Goal: Task Accomplishment & Management: Use online tool/utility

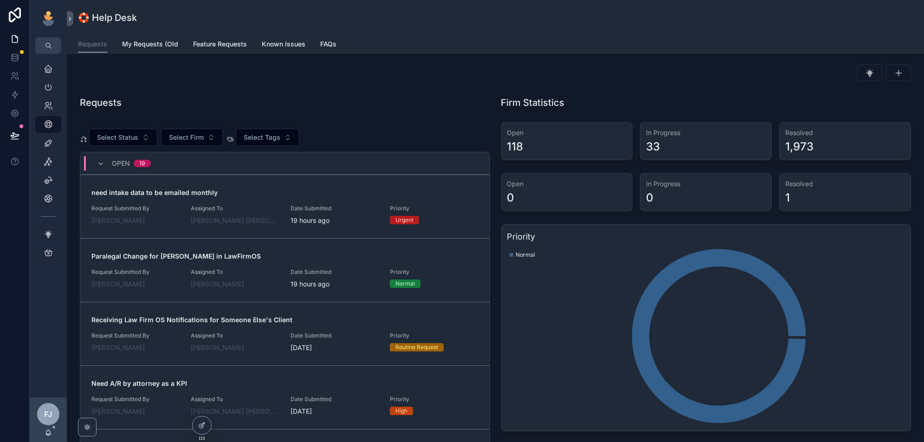
scroll to position [520, 0]
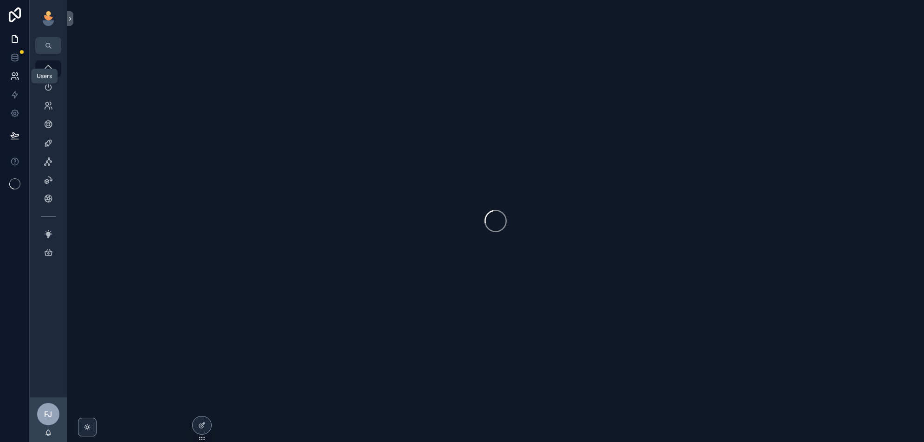
click at [14, 77] on icon at bounding box center [14, 75] width 9 height 9
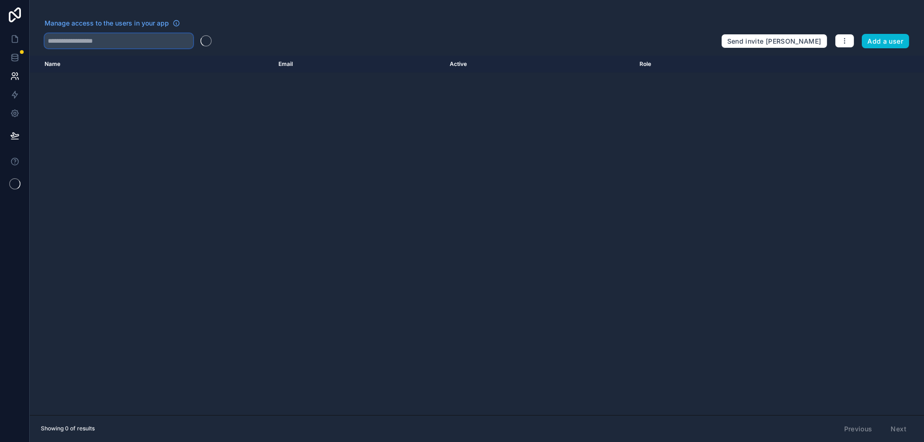
click at [149, 43] on input "text" at bounding box center [119, 40] width 148 height 15
click at [154, 44] on input "**********" at bounding box center [119, 40] width 148 height 15
click at [106, 43] on input "**********" at bounding box center [119, 40] width 148 height 15
type input "*******"
click at [293, 47] on div "*******" at bounding box center [379, 40] width 669 height 15
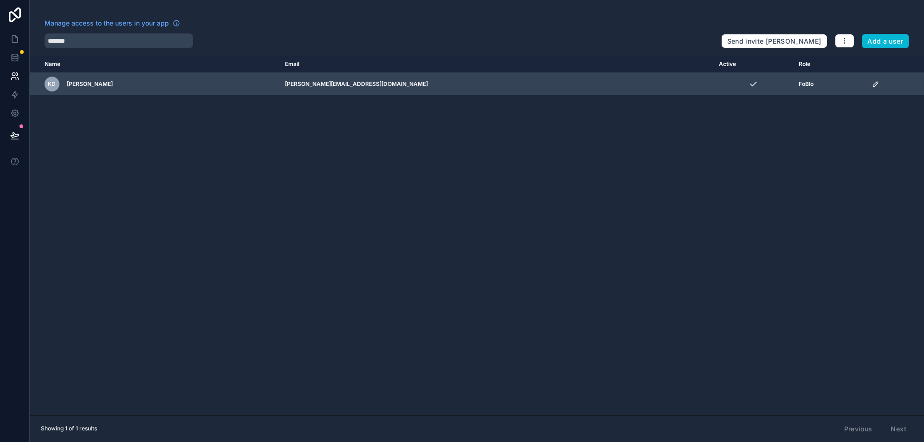
click at [872, 85] on icon "scrollable content" at bounding box center [875, 83] width 7 height 7
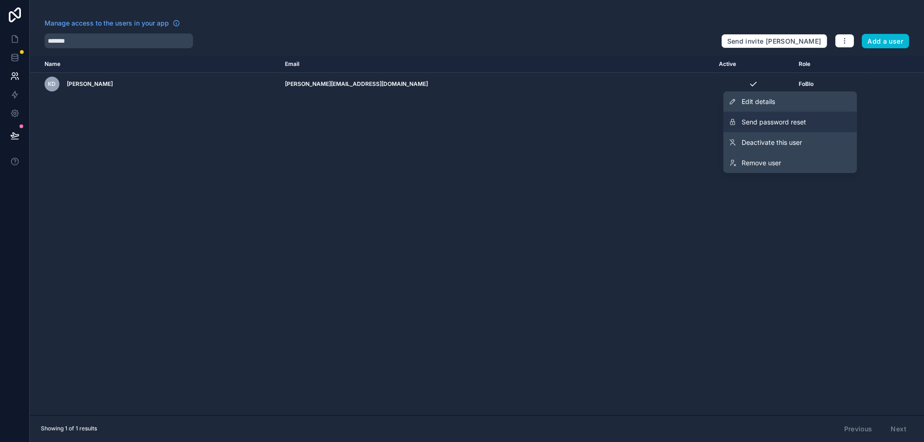
click at [814, 119] on button "Send password reset" at bounding box center [790, 122] width 134 height 20
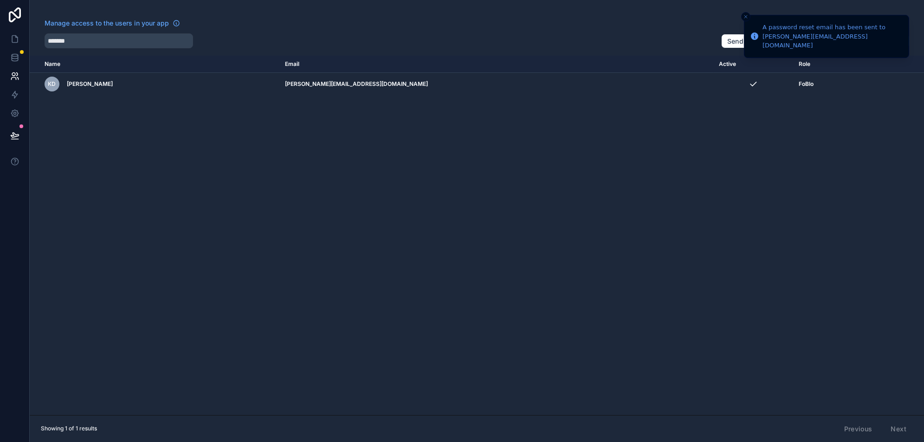
click at [817, 121] on div "Name Email Active Role userTable.email KD Kelly Dempsey kelly@fosterbloomlaw.co…" at bounding box center [477, 235] width 894 height 359
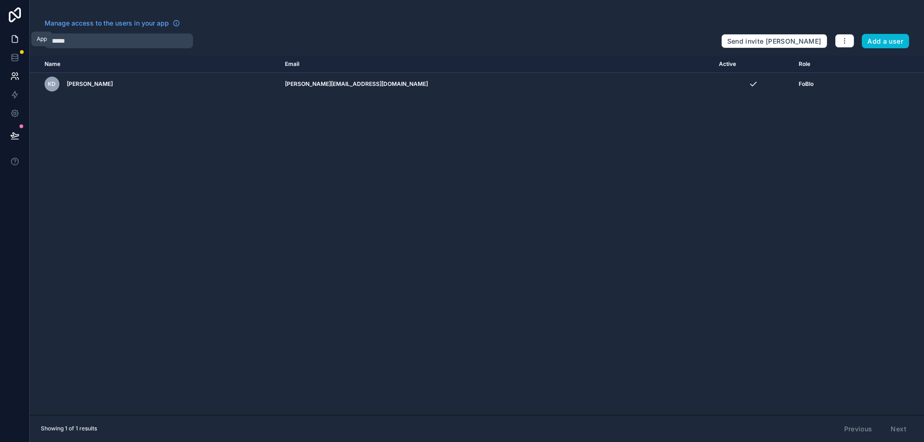
click at [10, 41] on icon at bounding box center [14, 38] width 9 height 9
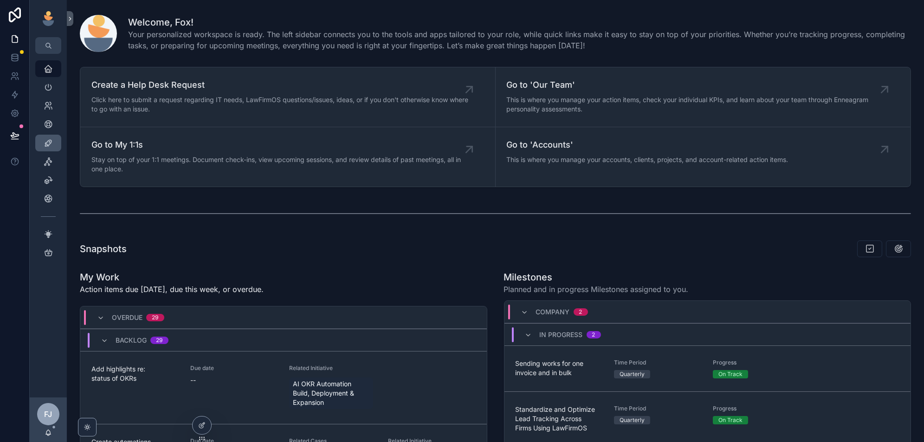
click at [51, 146] on icon "scrollable content" at bounding box center [48, 142] width 9 height 9
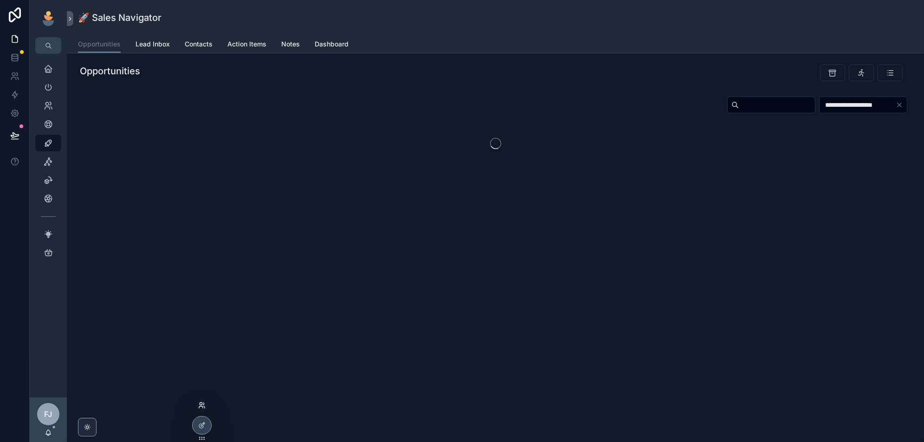
click at [205, 402] on icon at bounding box center [201, 404] width 7 height 7
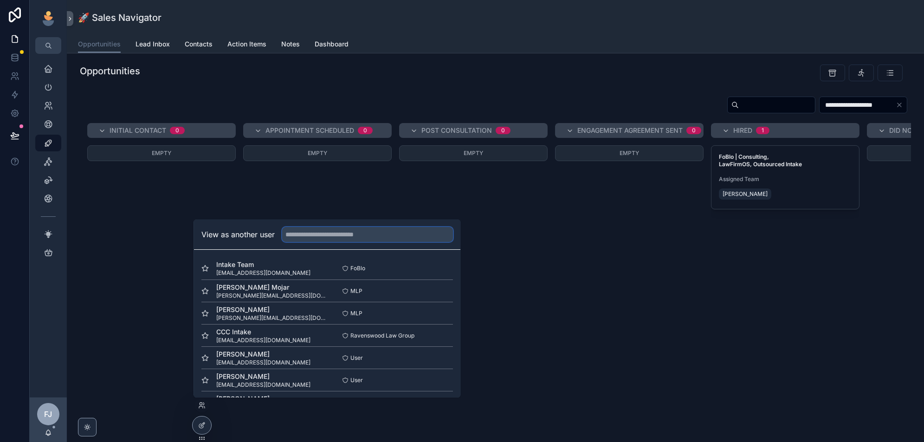
click at [327, 235] on input "text" at bounding box center [367, 234] width 171 height 15
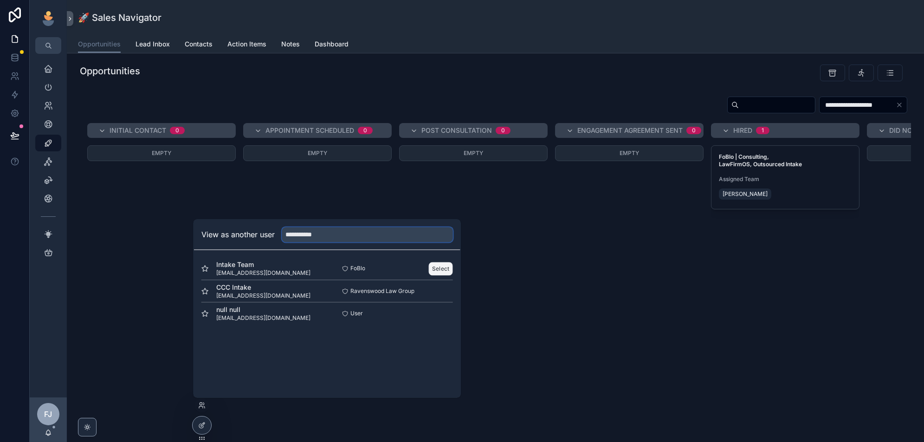
type input "**********"
click at [445, 263] on button "Select" at bounding box center [441, 268] width 24 height 13
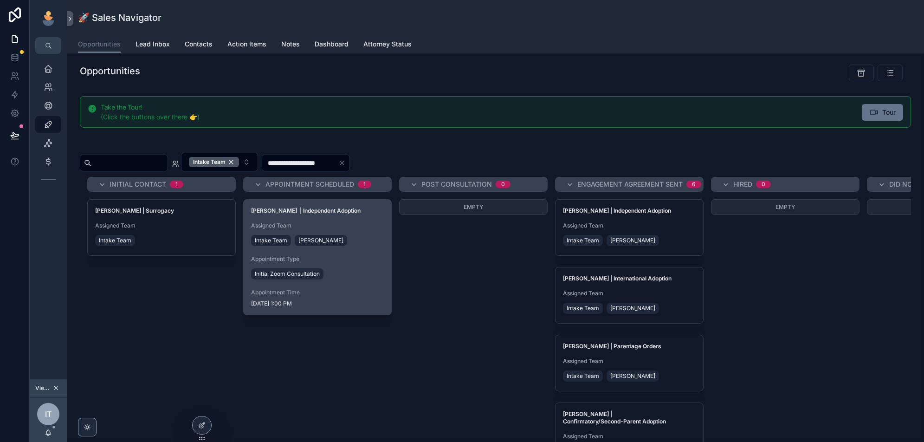
click at [346, 275] on div "Initial Zoom Consultation" at bounding box center [317, 273] width 133 height 15
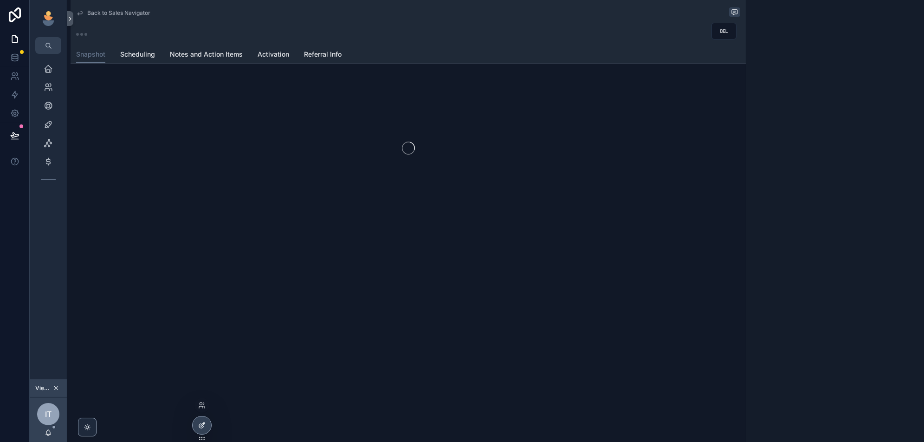
click at [199, 429] on div at bounding box center [201, 425] width 19 height 18
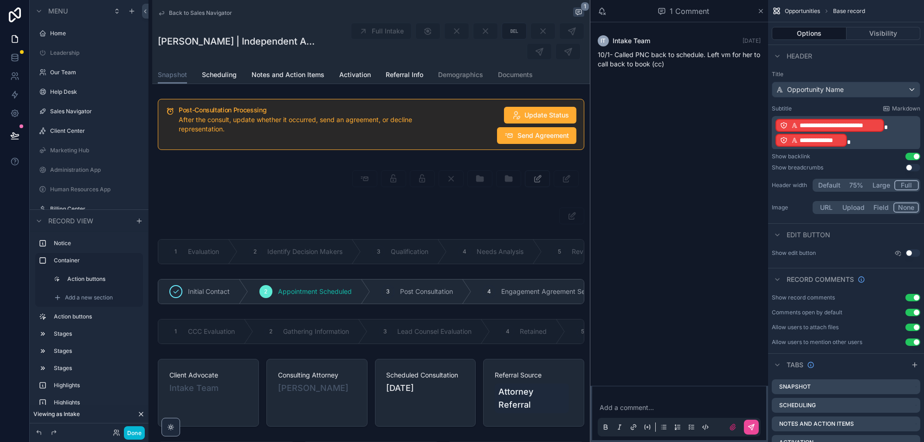
scroll to position [810, 0]
click at [212, 77] on span "Scheduling" at bounding box center [219, 74] width 35 height 9
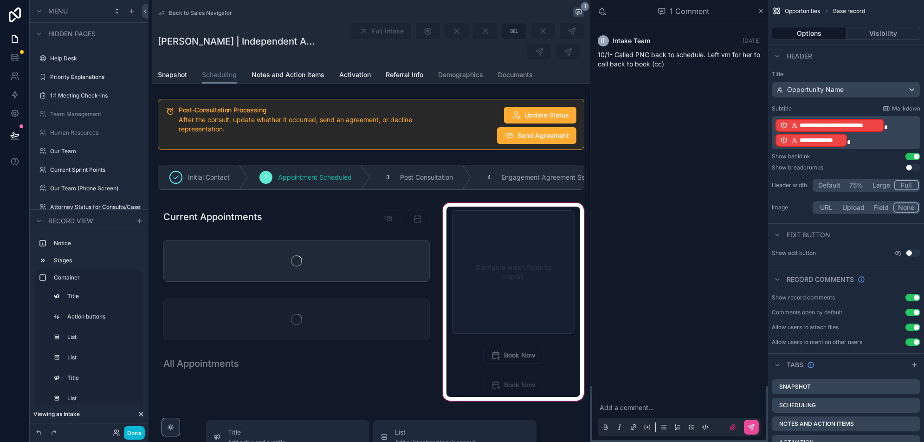
click at [506, 371] on div "scrollable content" at bounding box center [513, 303] width 144 height 204
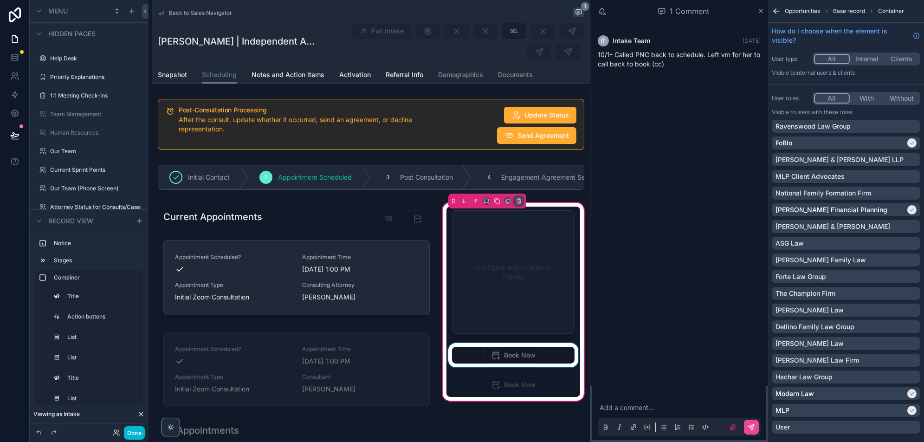
click at [527, 353] on div "scrollable content" at bounding box center [512, 355] width 133 height 24
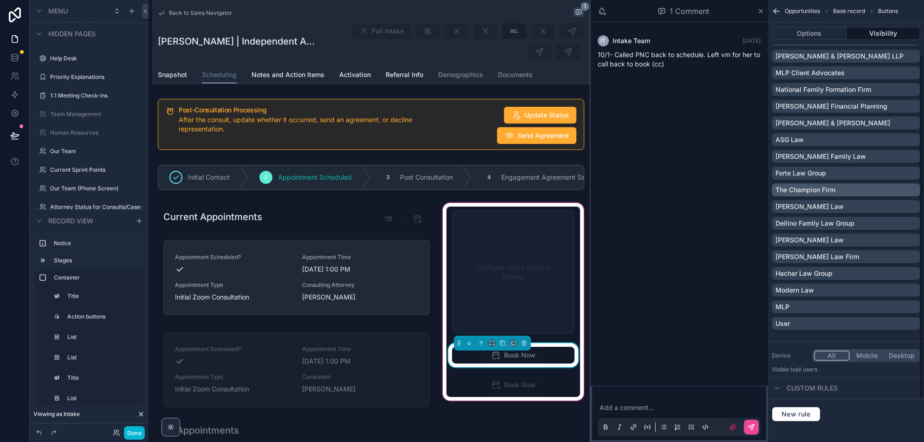
scroll to position [68, 0]
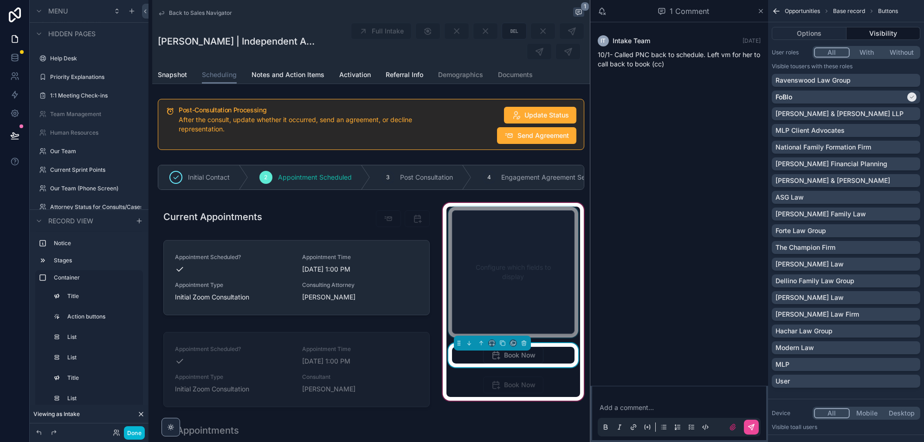
click at [530, 216] on div "scrollable content" at bounding box center [512, 271] width 133 height 131
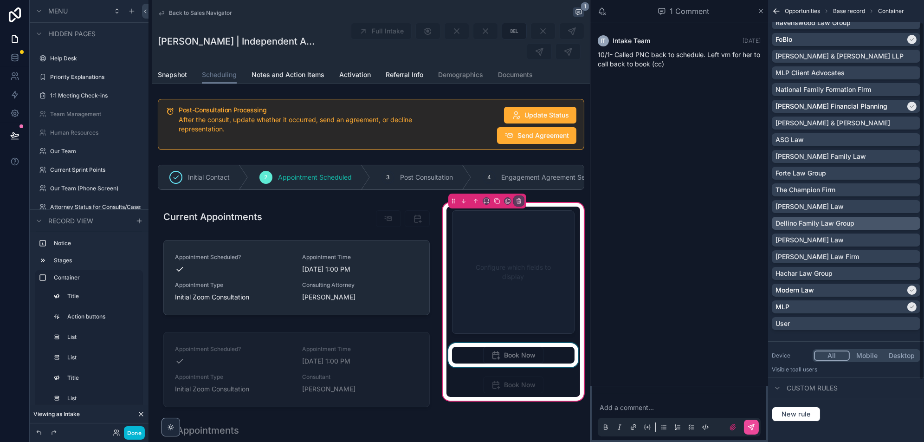
scroll to position [0, 0]
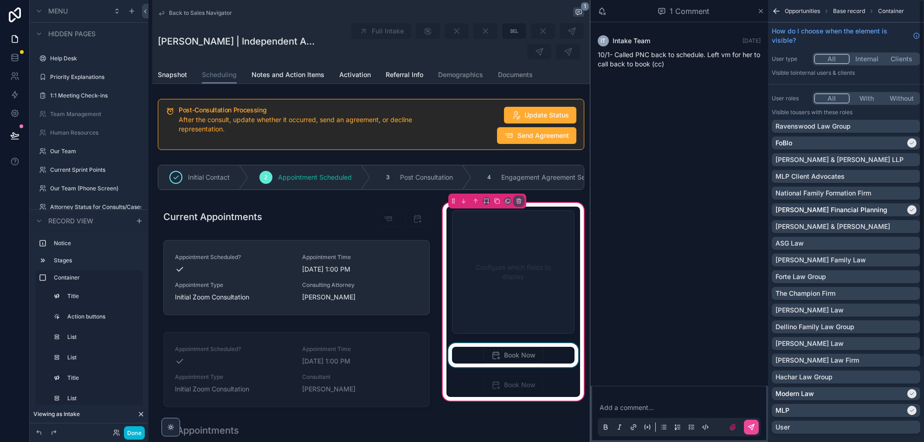
click at [494, 363] on div "scrollable content" at bounding box center [512, 355] width 133 height 24
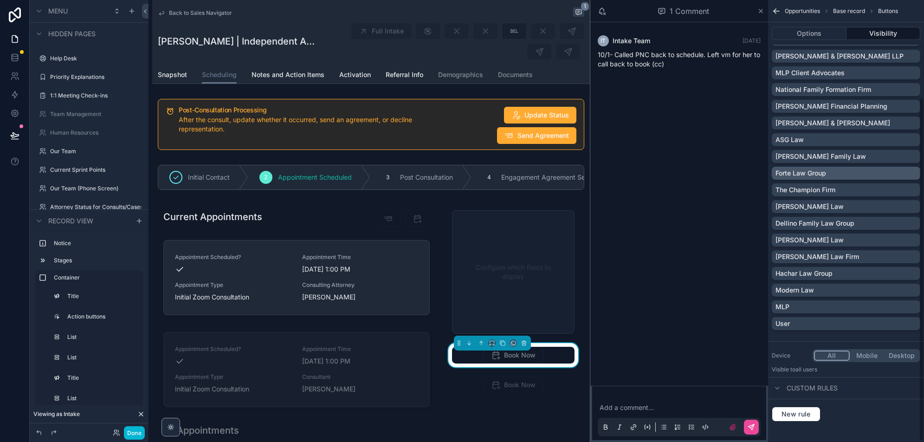
scroll to position [125, 0]
click at [821, 30] on button "Options" at bounding box center [808, 33] width 75 height 13
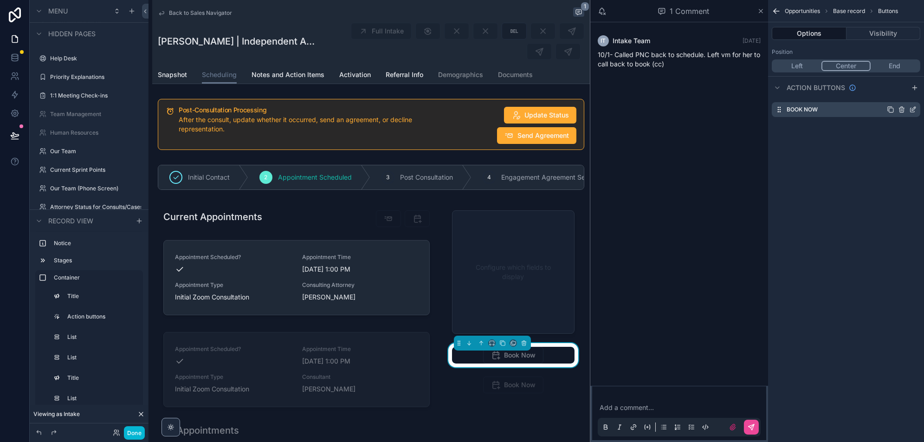
click at [912, 110] on icon "scrollable content" at bounding box center [913, 109] width 4 height 4
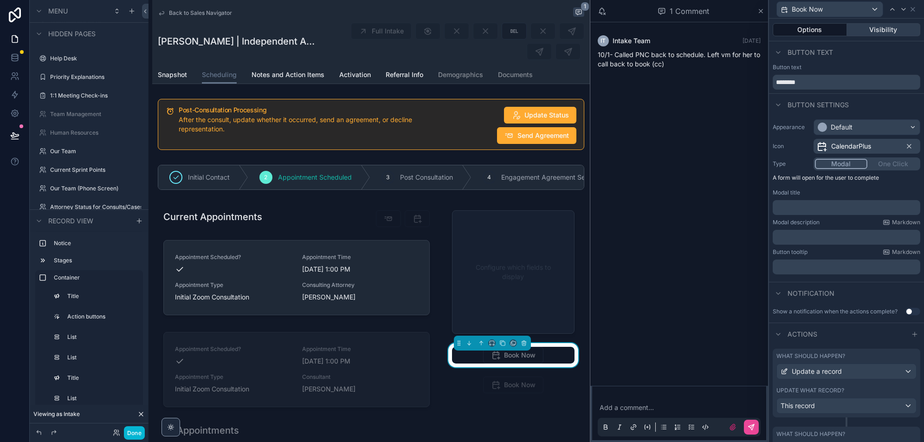
click at [878, 30] on button "Visibility" at bounding box center [884, 29] width 74 height 13
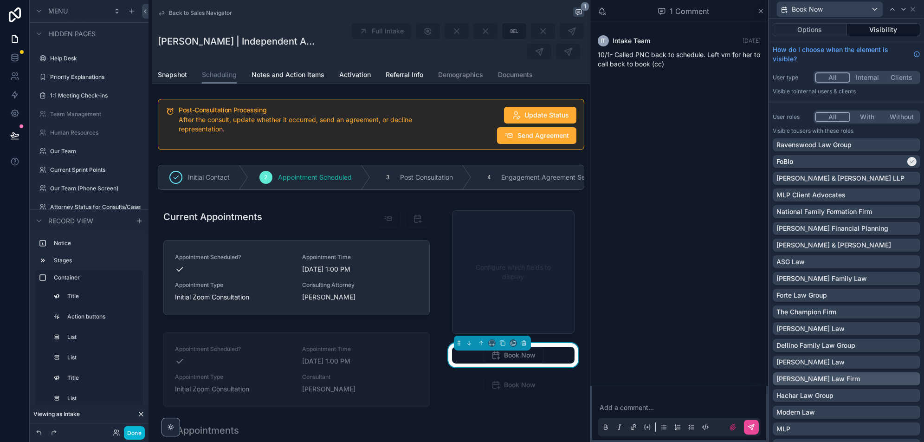
scroll to position [168, 0]
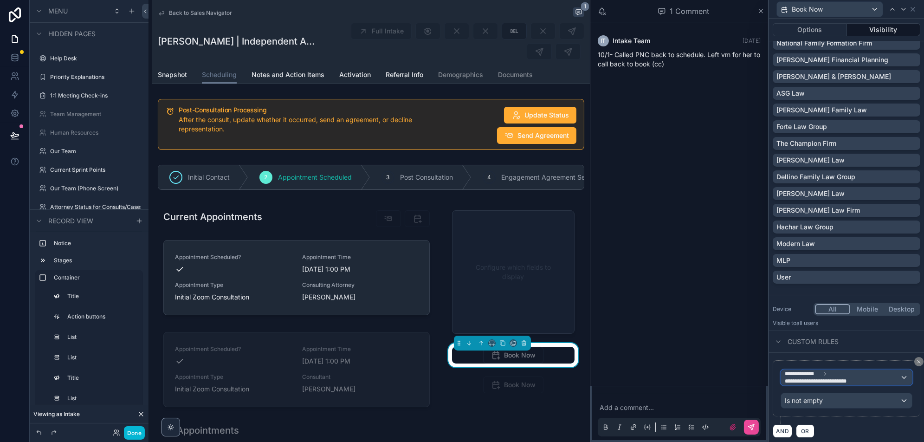
click at [892, 377] on span "**********" at bounding box center [841, 377] width 115 height 15
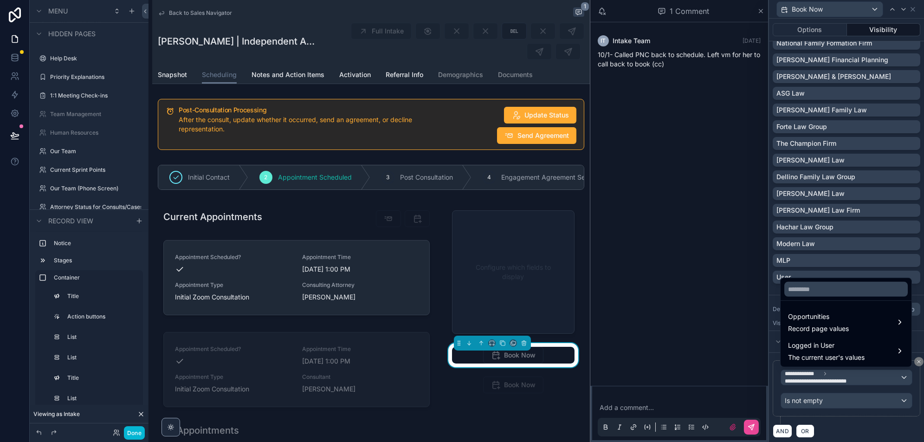
click at [917, 360] on div at bounding box center [846, 221] width 155 height 442
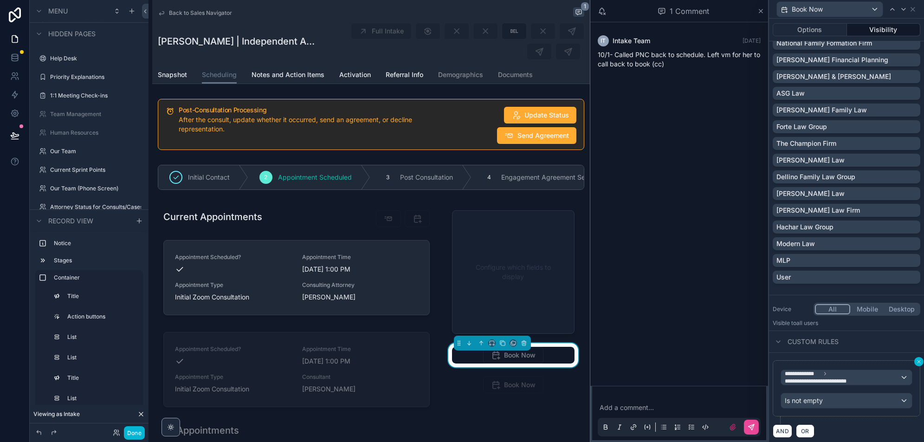
click at [918, 359] on icon at bounding box center [919, 362] width 6 height 6
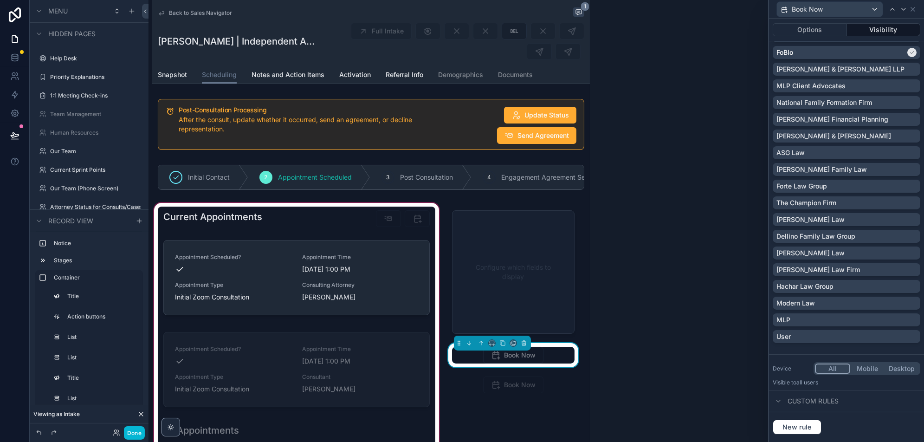
scroll to position [107, 0]
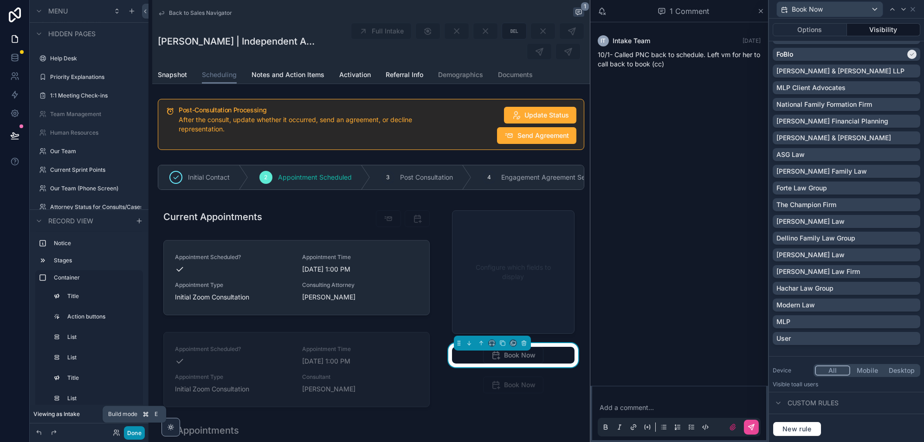
click at [130, 435] on button "Done" at bounding box center [134, 432] width 21 height 13
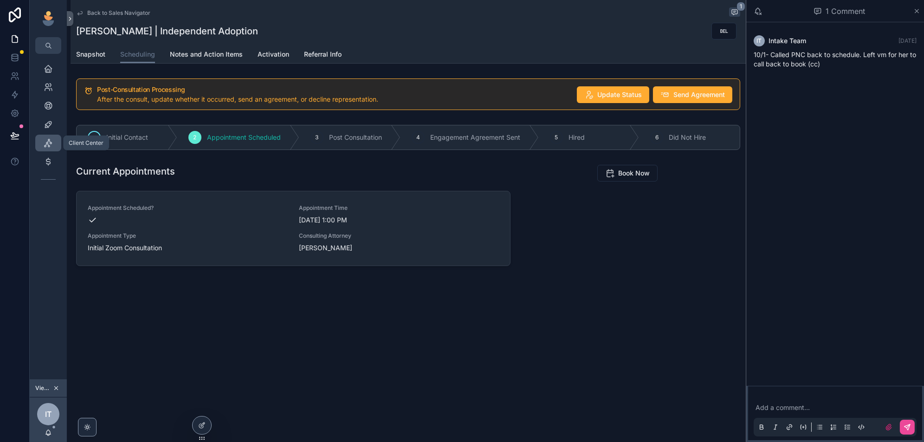
click at [48, 138] on icon "scrollable content" at bounding box center [48, 142] width 9 height 9
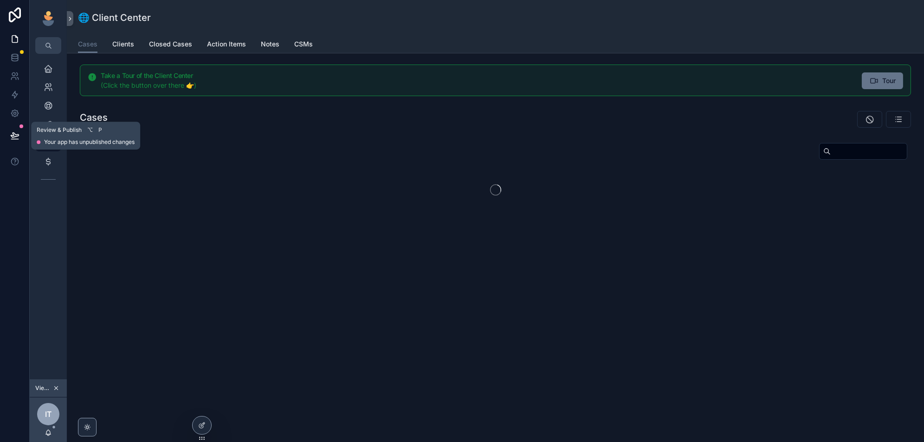
click at [16, 132] on icon at bounding box center [14, 135] width 9 height 9
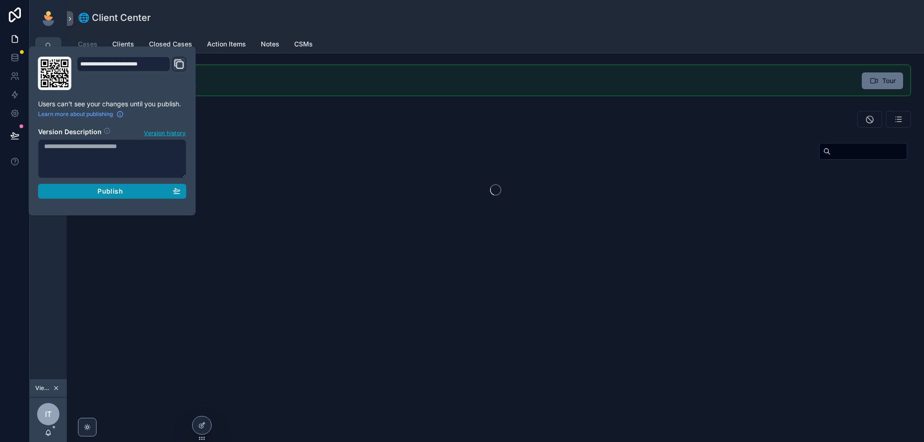
click at [122, 196] on button "Publish" at bounding box center [112, 191] width 148 height 15
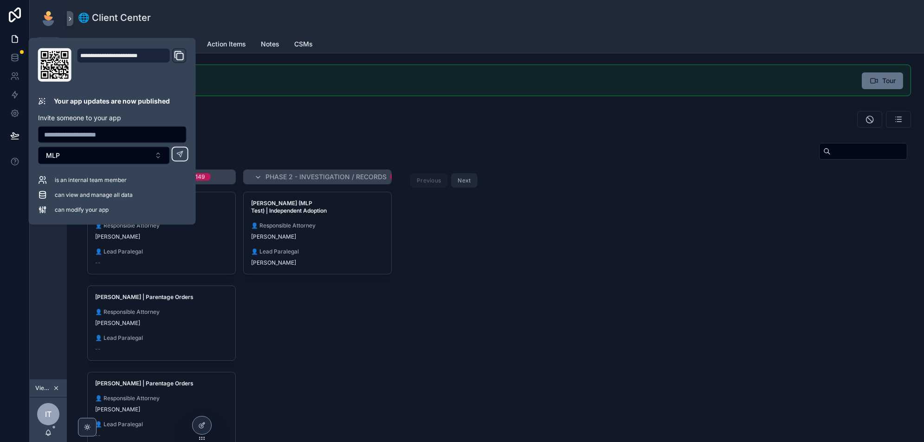
click at [468, 109] on div "Cases" at bounding box center [283, 119] width 418 height 24
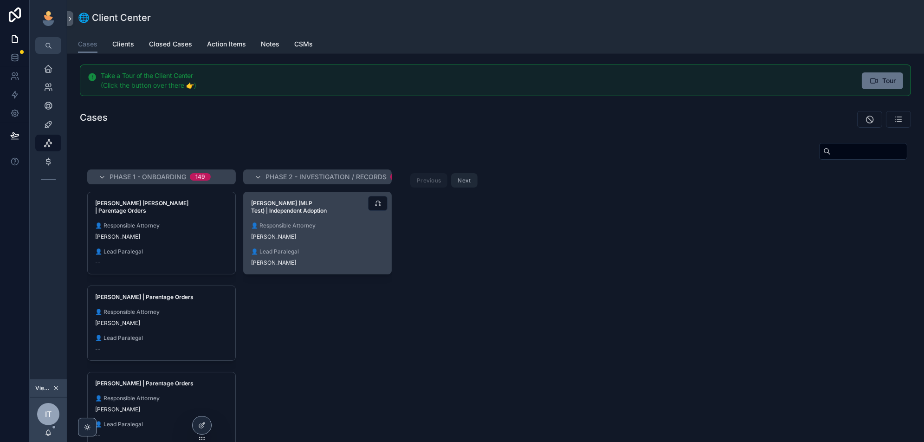
click at [359, 248] on span "👤 Lead Paralegal" at bounding box center [317, 251] width 133 height 7
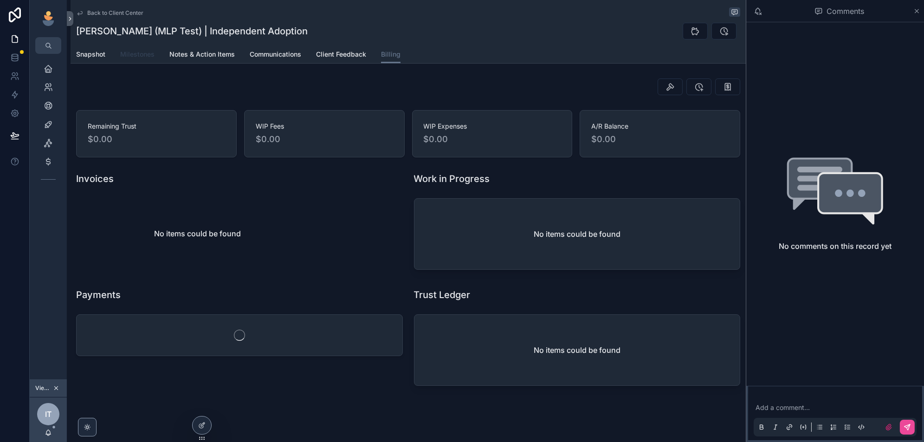
click at [143, 52] on span "Milestones" at bounding box center [137, 54] width 34 height 9
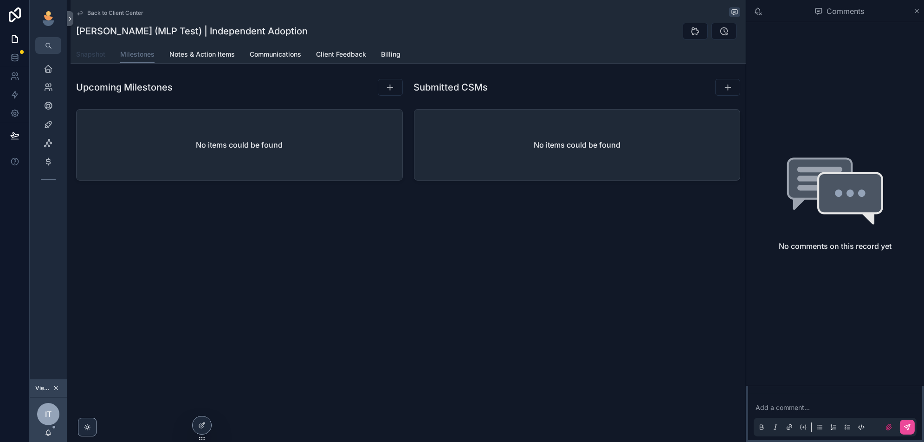
click at [100, 55] on span "Snapshot" at bounding box center [90, 54] width 29 height 9
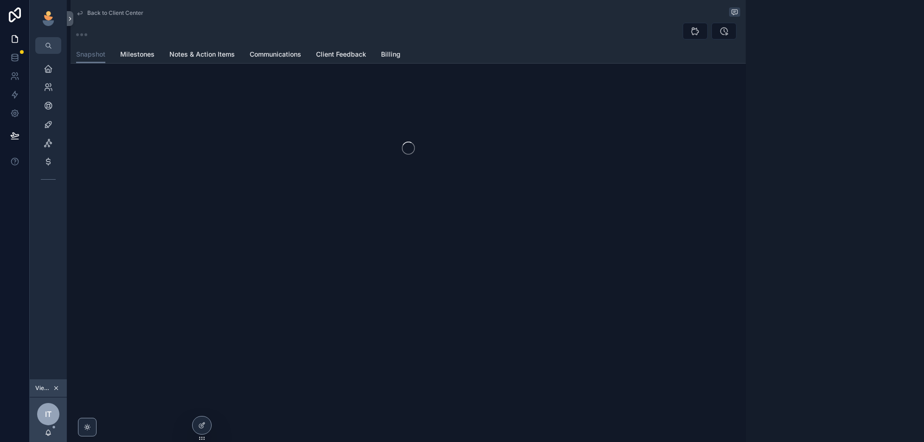
click at [103, 14] on span "Back to Client Center" at bounding box center [115, 12] width 56 height 7
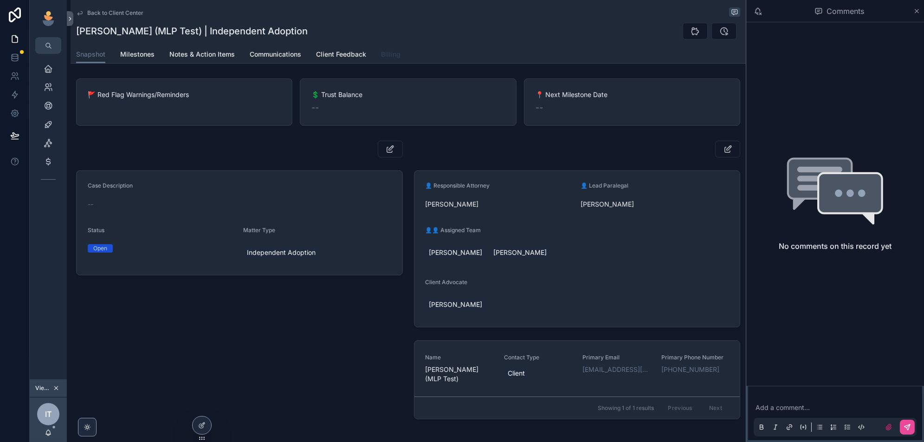
click at [394, 50] on span "Billing" at bounding box center [390, 54] width 19 height 9
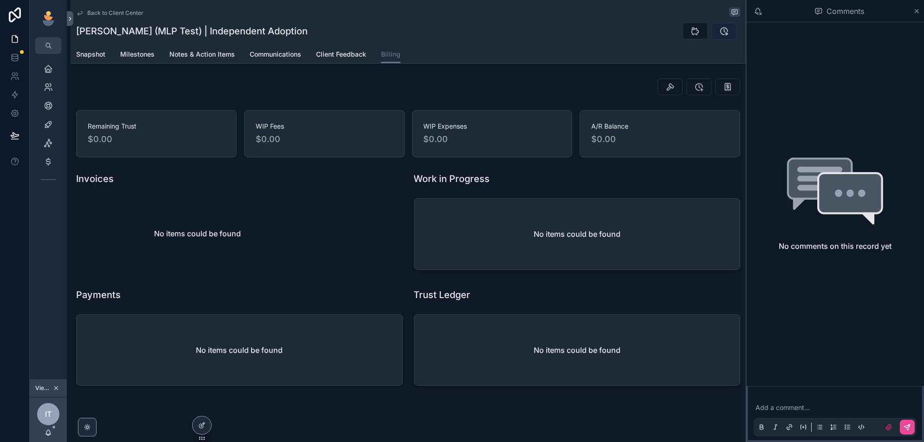
click at [726, 31] on icon "scrollable content" at bounding box center [723, 30] width 9 height 9
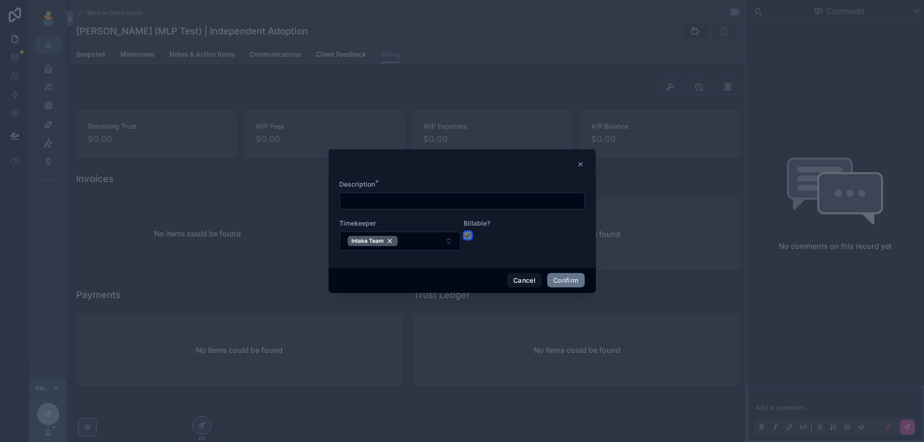
click at [468, 237] on button "button" at bounding box center [467, 234] width 7 height 7
click at [507, 280] on button "Cancel" at bounding box center [524, 280] width 34 height 15
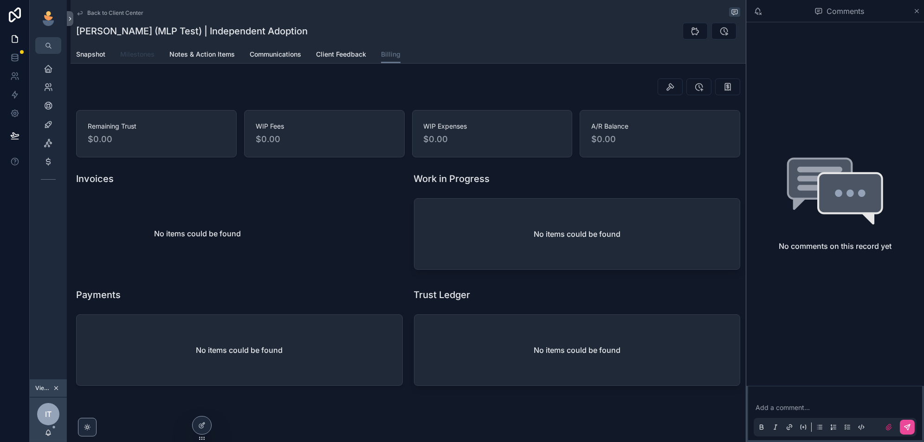
click at [138, 53] on span "Milestones" at bounding box center [137, 54] width 34 height 9
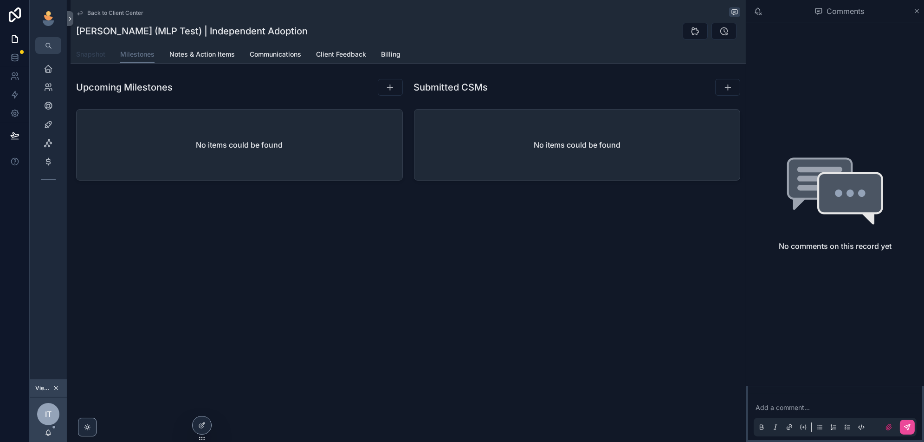
click at [96, 51] on span "Snapshot" at bounding box center [90, 54] width 29 height 9
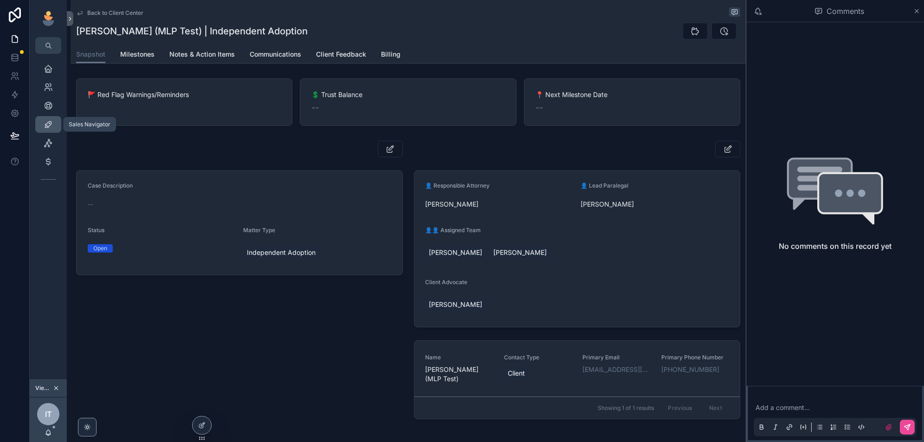
click at [48, 127] on icon "scrollable content" at bounding box center [48, 124] width 9 height 9
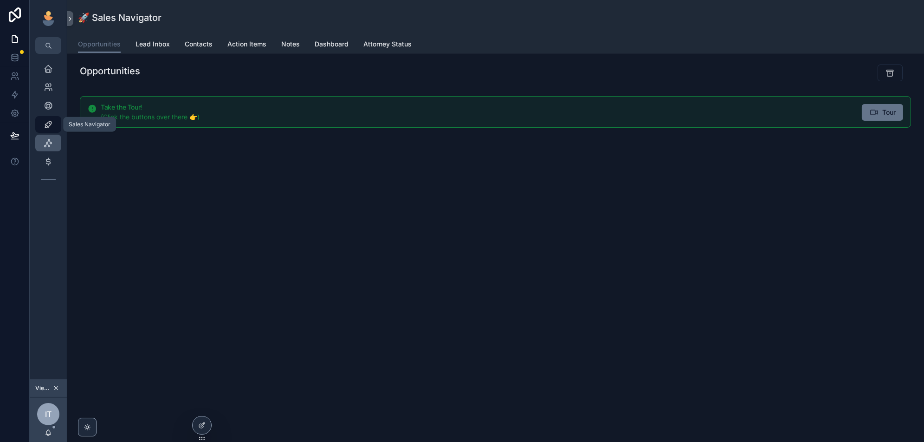
click at [47, 145] on icon "scrollable content" at bounding box center [48, 142] width 9 height 9
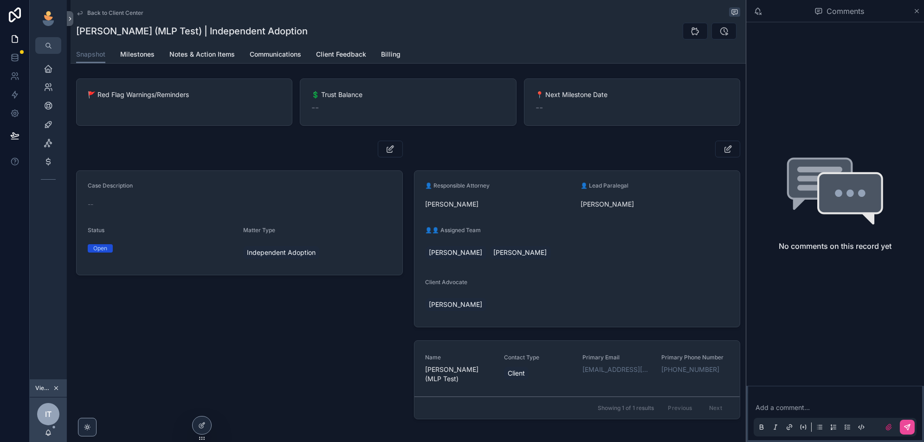
click at [384, 64] on div "Back to Client Center Ronell Cross (MLP Test) | Independent Adoption Snapshot S…" at bounding box center [408, 243] width 675 height 486
click at [384, 61] on link "Billing" at bounding box center [390, 55] width 19 height 19
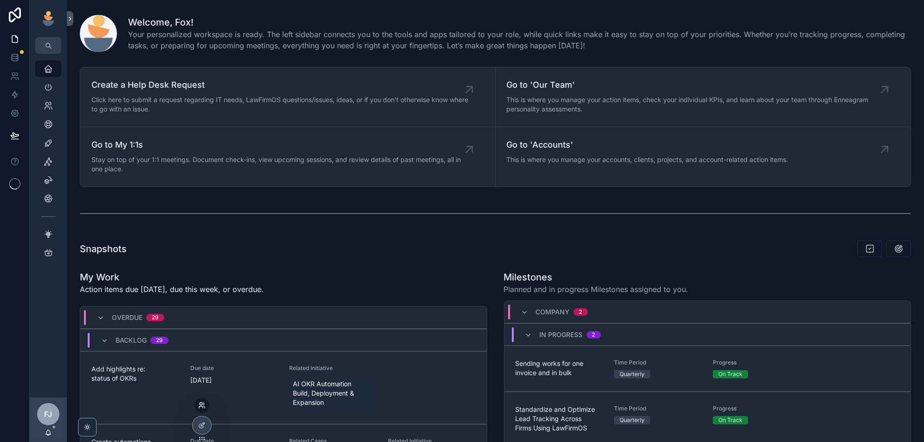
click at [202, 406] on icon at bounding box center [201, 407] width 4 height 2
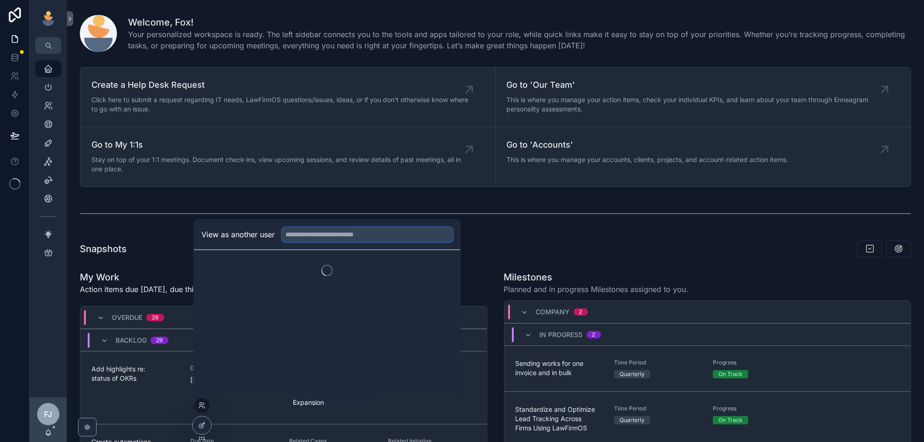
click at [331, 240] on input "text" at bounding box center [367, 234] width 171 height 15
type input "******"
click at [440, 266] on div at bounding box center [327, 266] width 266 height 33
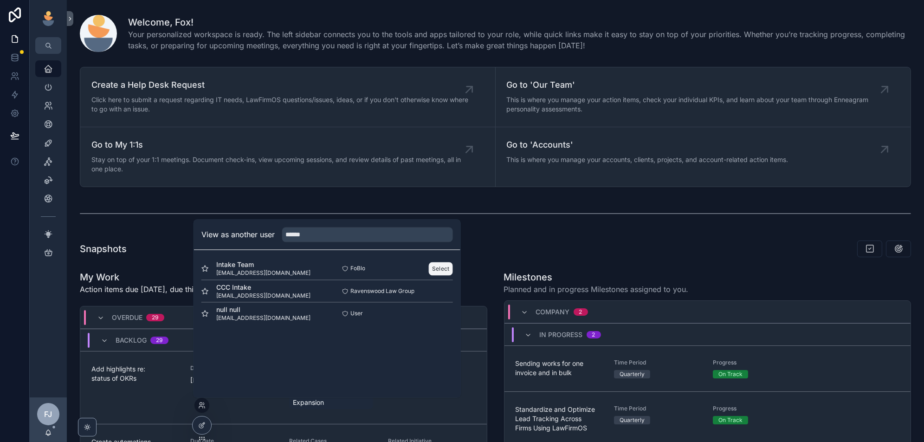
click at [438, 270] on button "Select" at bounding box center [441, 268] width 24 height 13
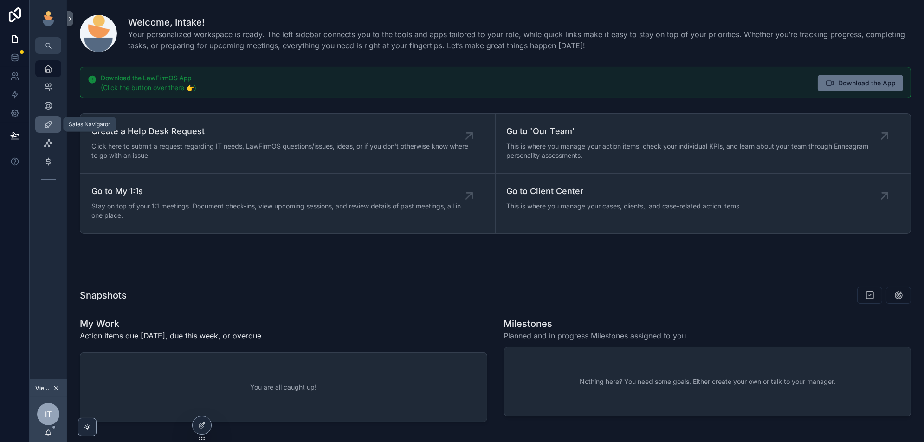
click at [46, 126] on icon "scrollable content" at bounding box center [48, 124] width 9 height 9
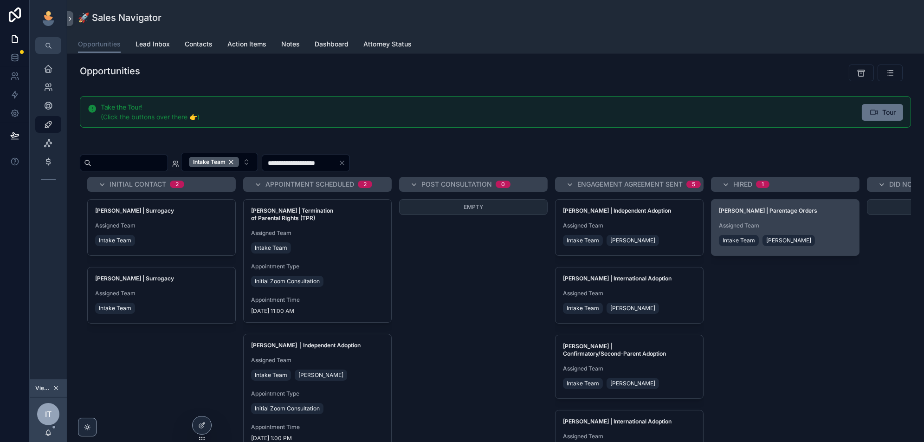
click at [826, 215] on div "Phil Ayoub | Parentage Orders Assigned Team Intake Team Joanna Beck Wilkinson" at bounding box center [785, 227] width 148 height 56
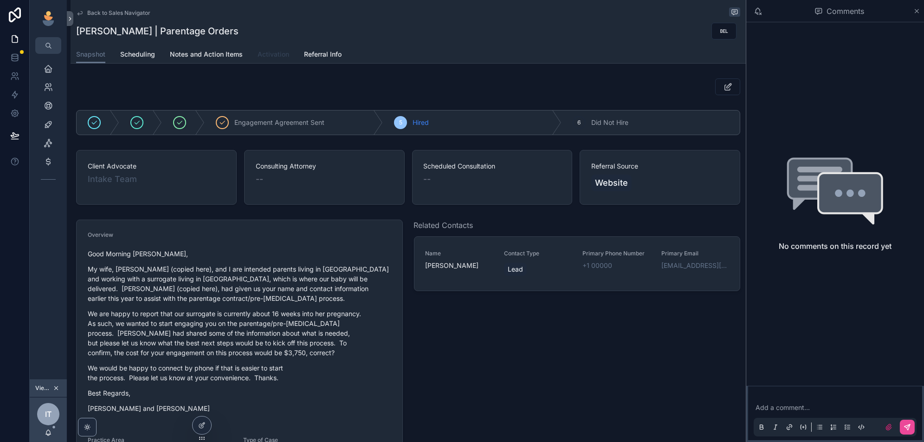
click at [258, 61] on link "Activation" at bounding box center [273, 55] width 32 height 19
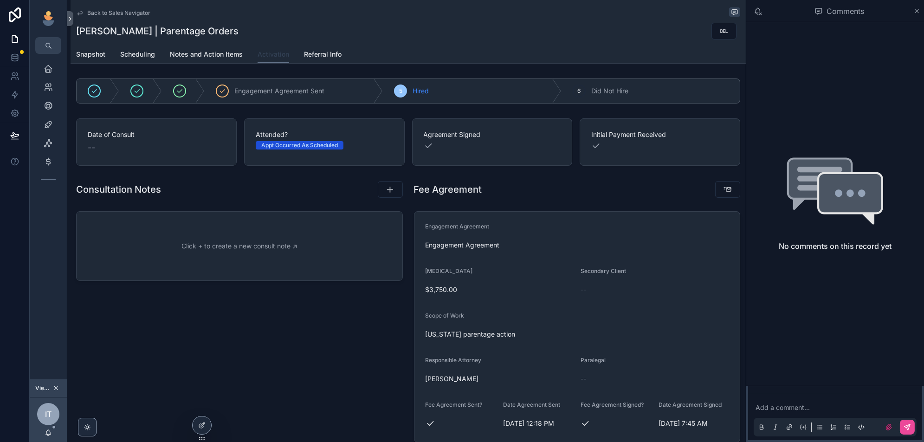
scroll to position [62, 0]
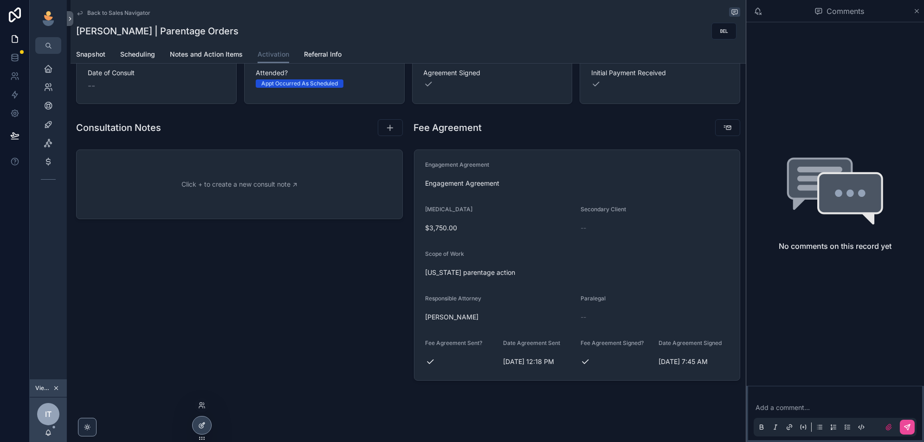
click at [201, 431] on div at bounding box center [201, 425] width 19 height 18
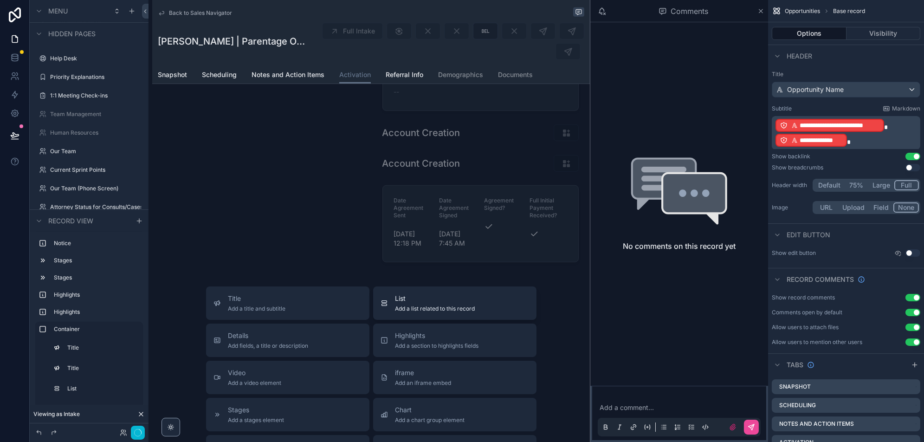
scroll to position [1273, 0]
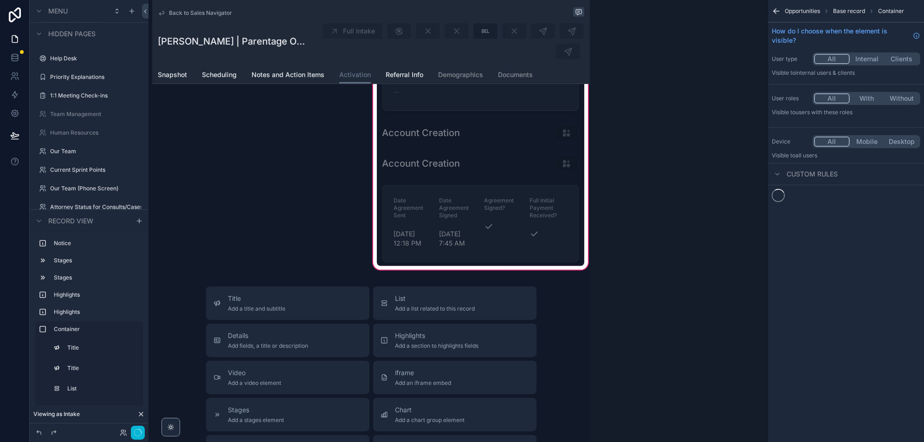
click at [499, 151] on div "scrollable content" at bounding box center [481, 163] width 208 height 25
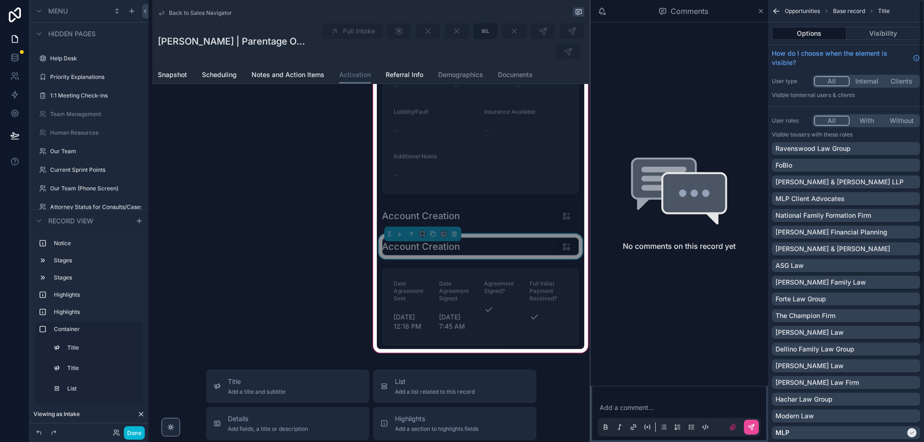
scroll to position [1189, 0]
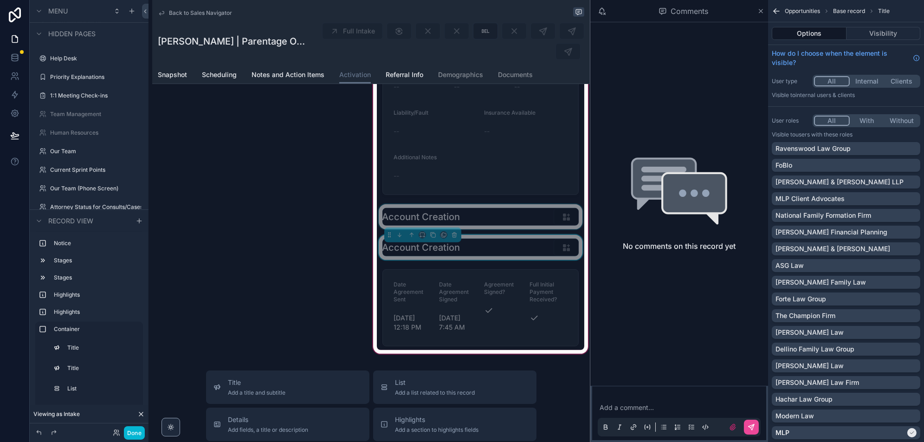
click at [513, 205] on div "scrollable content" at bounding box center [481, 216] width 208 height 25
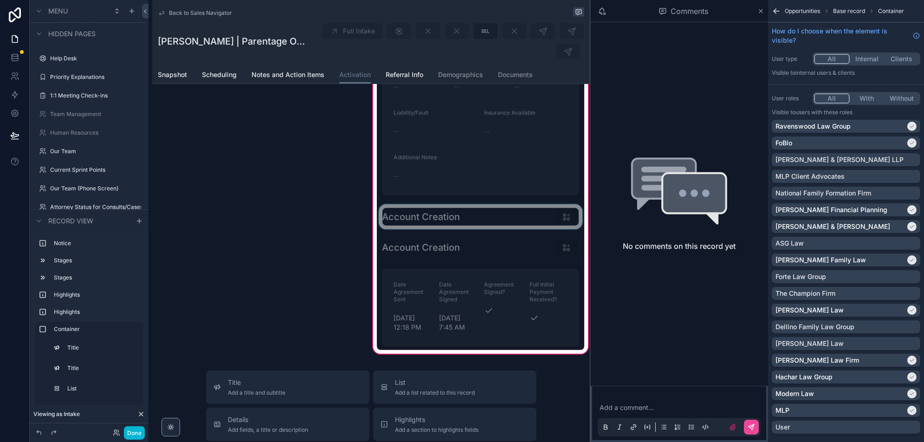
click at [525, 204] on div "scrollable content" at bounding box center [481, 216] width 208 height 25
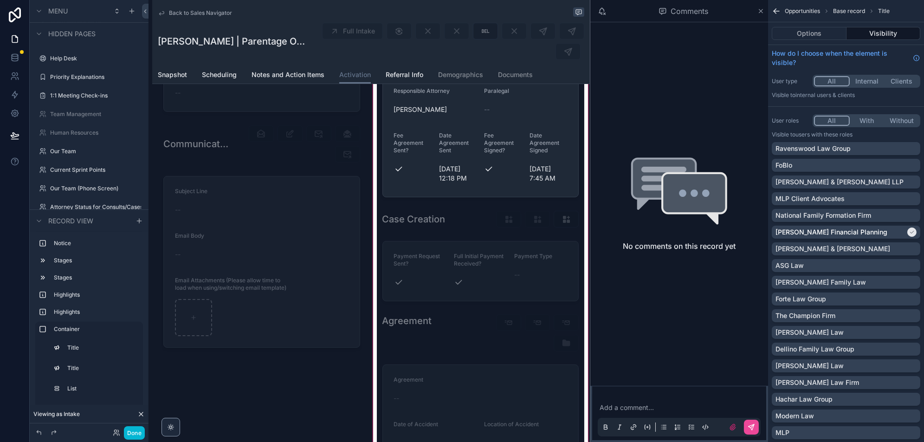
scroll to position [447, 0]
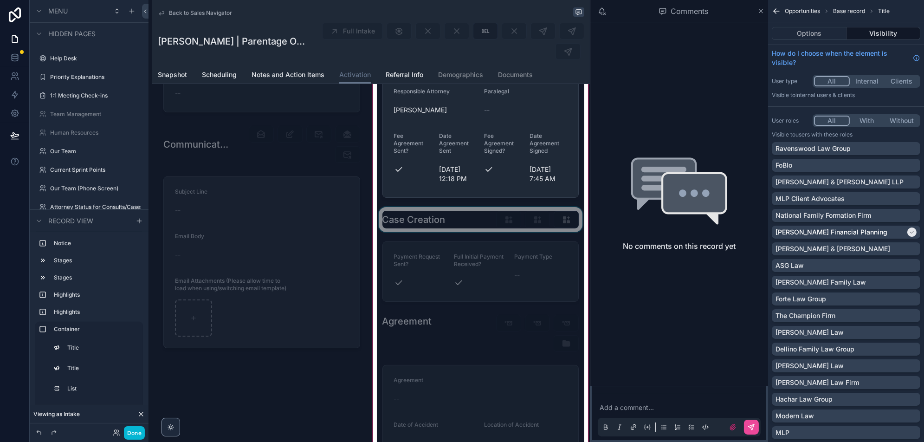
click at [483, 207] on div "scrollable content" at bounding box center [481, 219] width 208 height 25
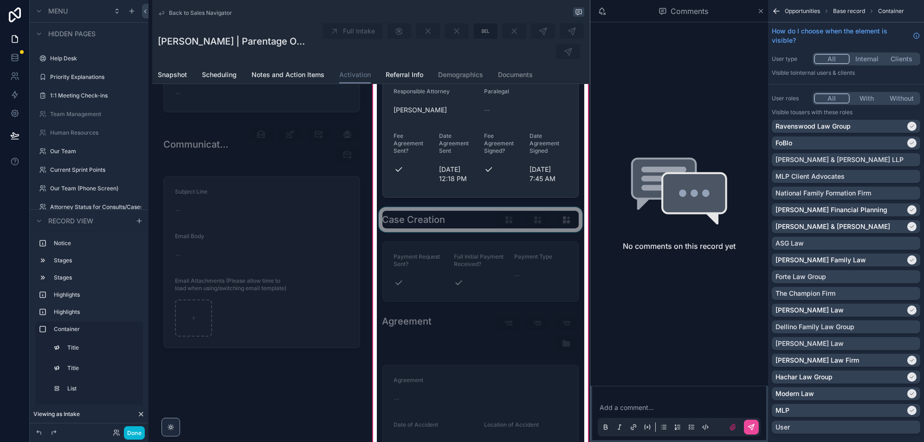
click at [483, 207] on div "scrollable content" at bounding box center [481, 219] width 208 height 25
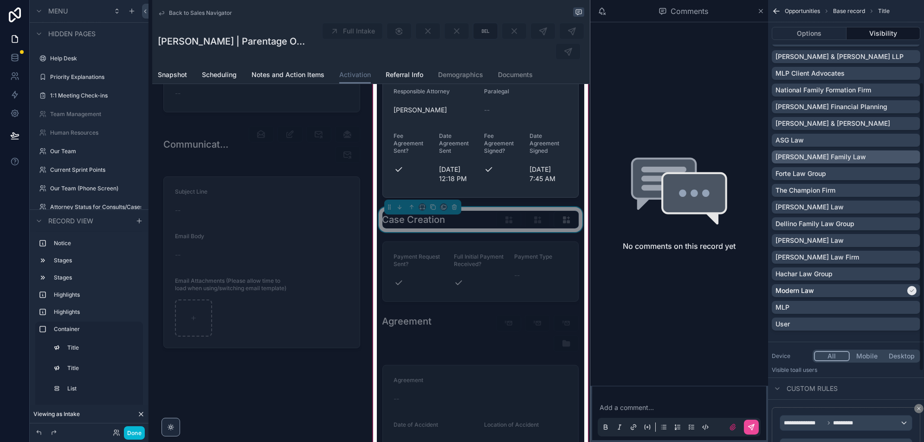
scroll to position [0, 0]
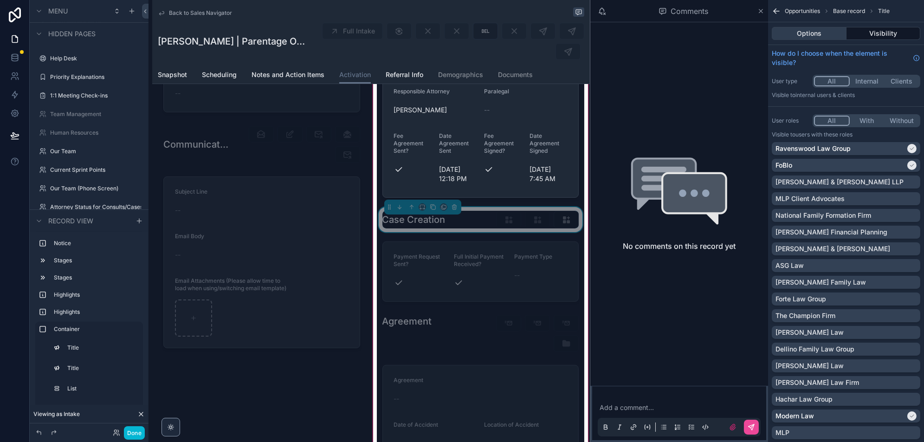
click at [801, 30] on button "Options" at bounding box center [808, 33] width 75 height 13
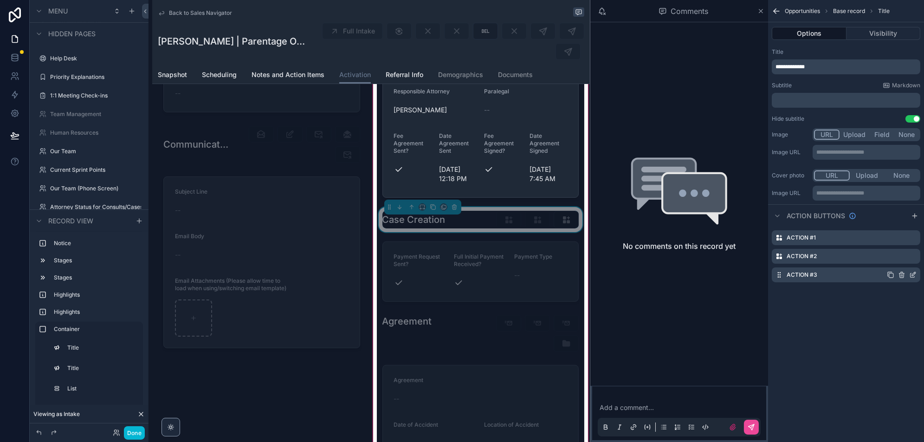
click at [913, 271] on icon "scrollable content" at bounding box center [912, 274] width 7 height 7
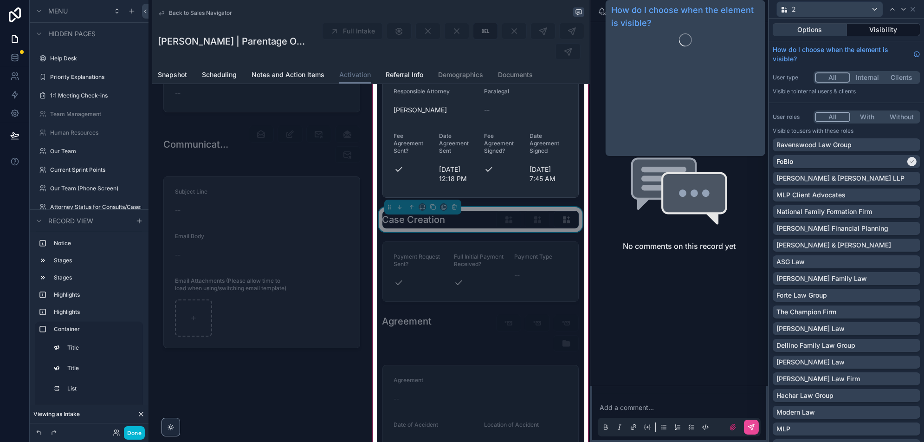
click at [807, 34] on button "Options" at bounding box center [809, 29] width 74 height 13
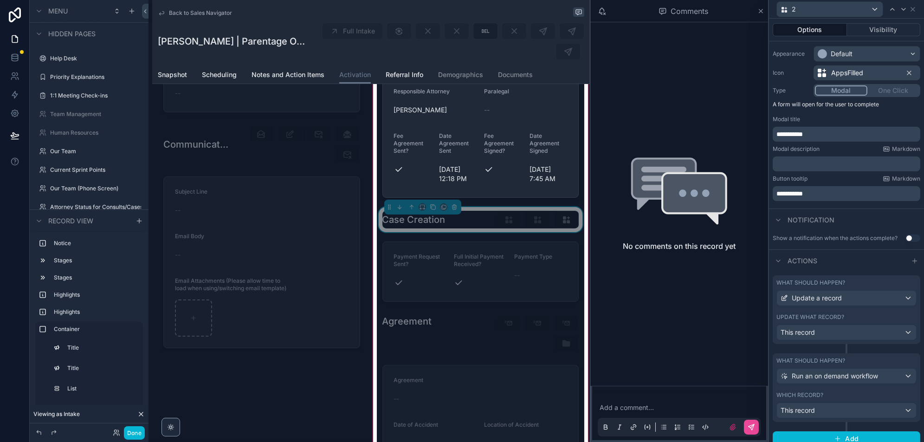
scroll to position [78, 0]
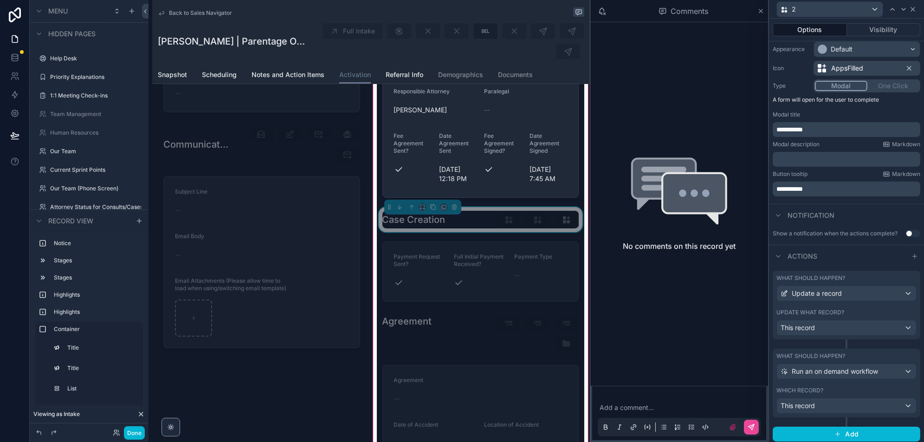
click at [912, 7] on icon at bounding box center [912, 9] width 7 height 7
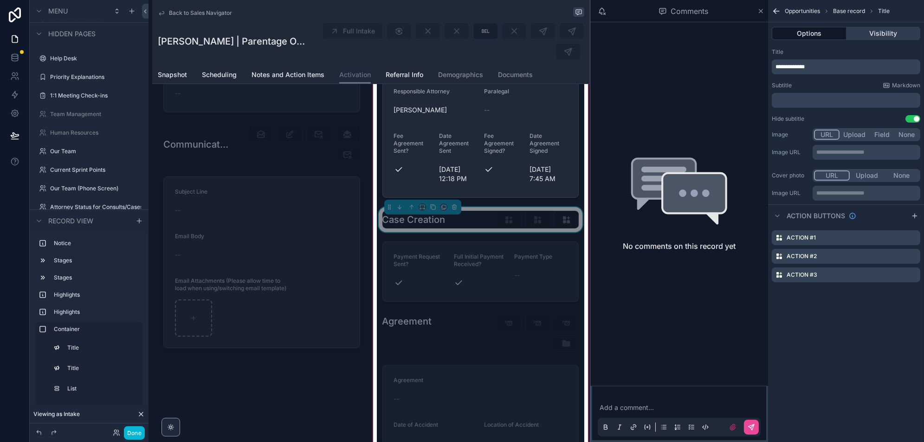
click at [863, 34] on button "Visibility" at bounding box center [883, 33] width 74 height 13
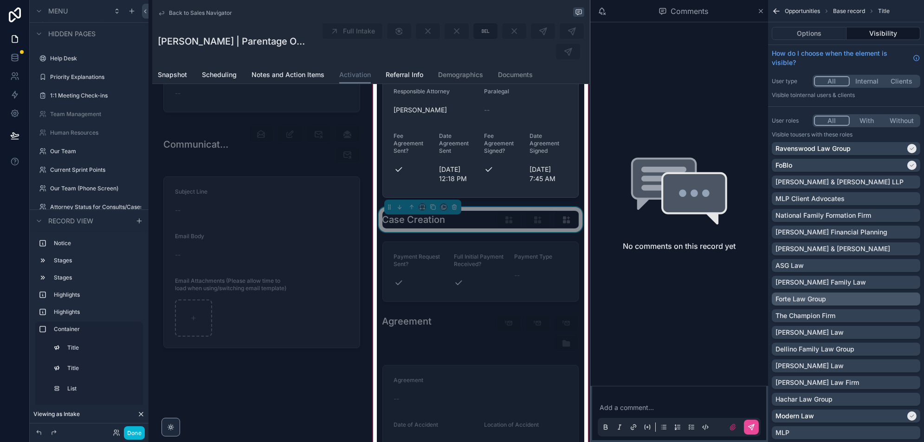
scroll to position [233, 0]
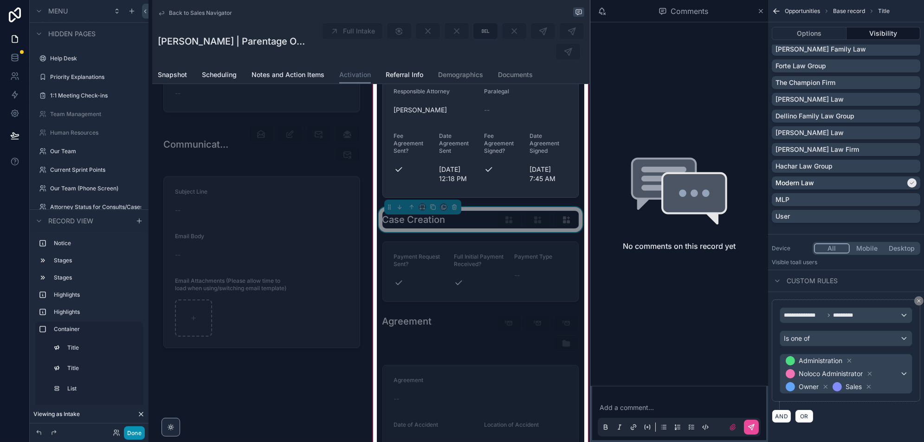
click at [141, 427] on button "Done" at bounding box center [134, 432] width 21 height 13
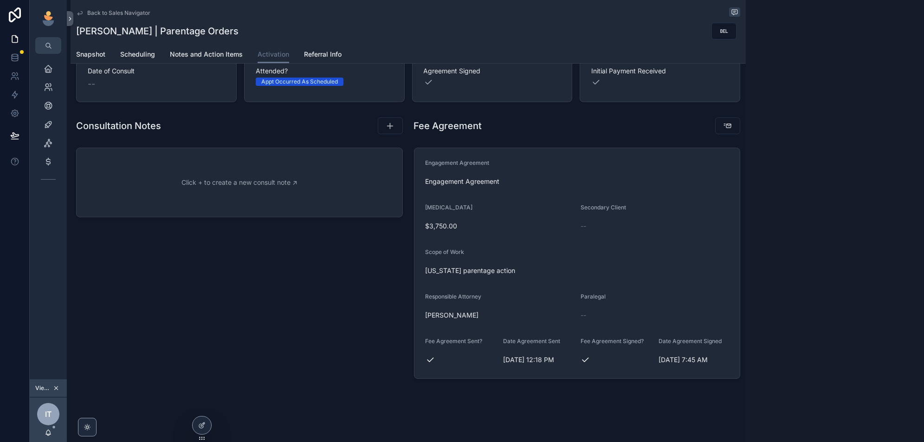
scroll to position [62, 0]
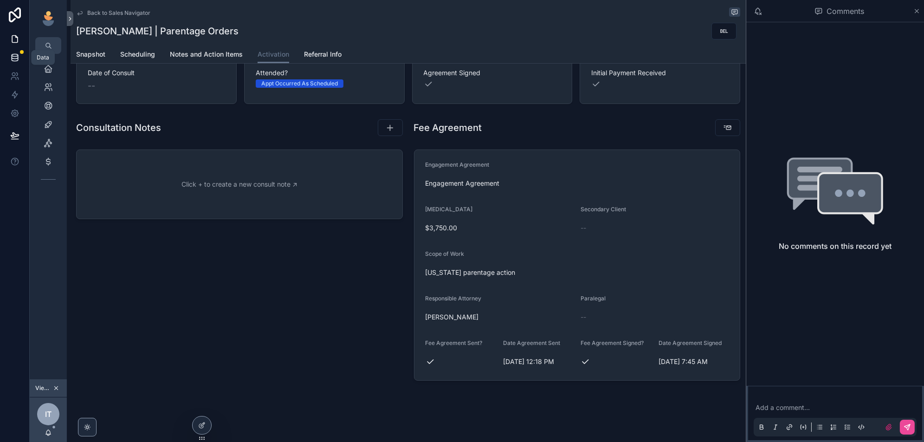
click at [11, 54] on icon at bounding box center [14, 57] width 9 height 9
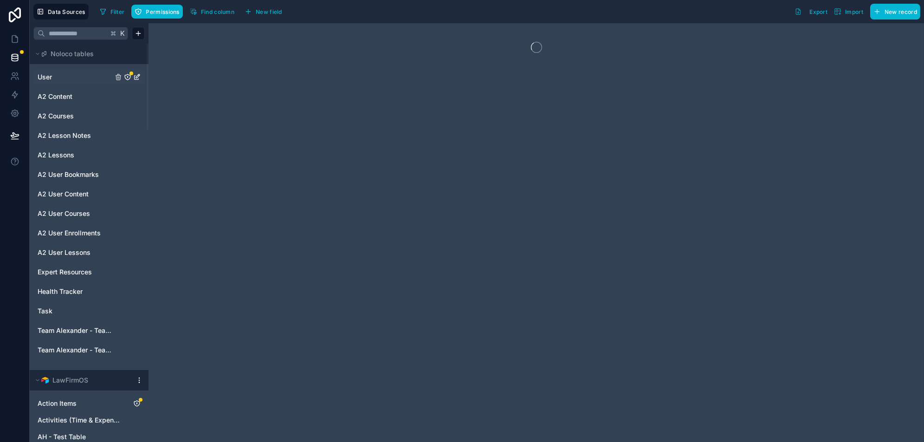
click at [83, 76] on link "User" at bounding box center [75, 76] width 75 height 9
click at [106, 9] on button "Filter" at bounding box center [112, 12] width 32 height 14
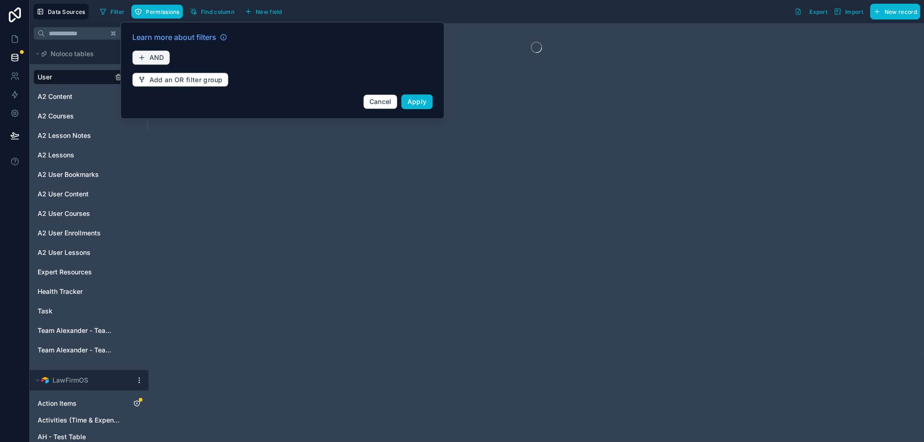
click at [156, 61] on span "AND" at bounding box center [156, 57] width 15 height 8
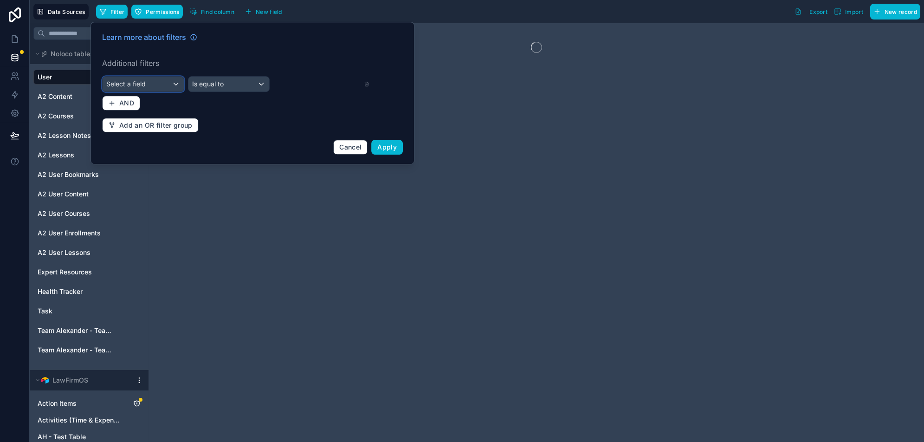
click at [151, 84] on div "Select a field" at bounding box center [143, 84] width 81 height 15
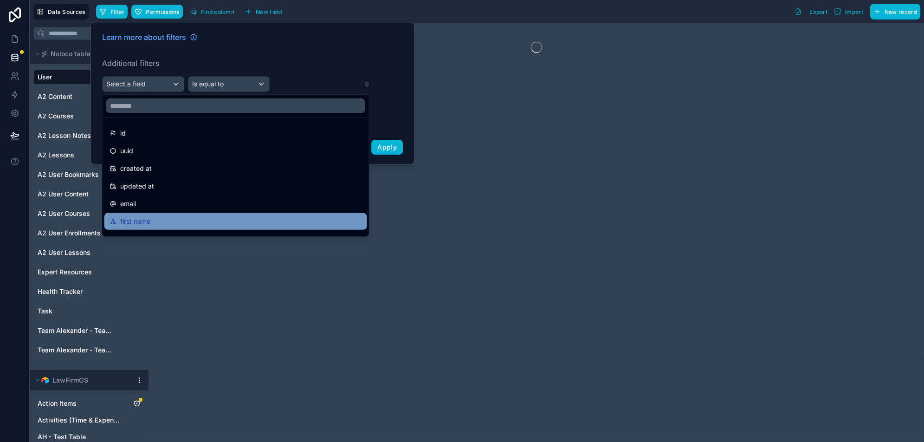
click at [142, 219] on span "first name" at bounding box center [135, 221] width 30 height 11
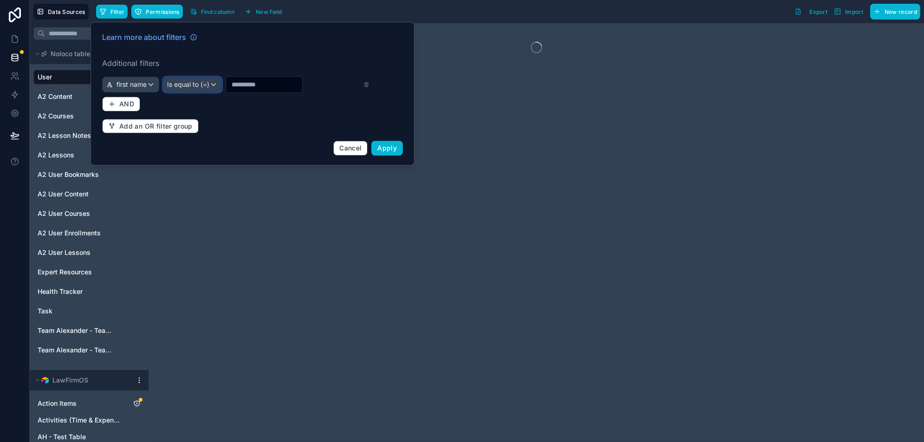
click at [211, 82] on div "Is equal to (=)" at bounding box center [192, 84] width 58 height 15
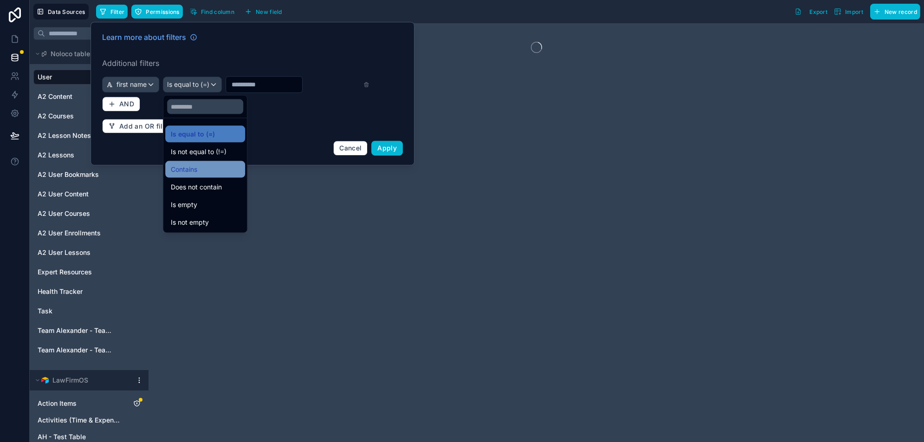
click at [195, 167] on span "Contains" at bounding box center [184, 169] width 26 height 11
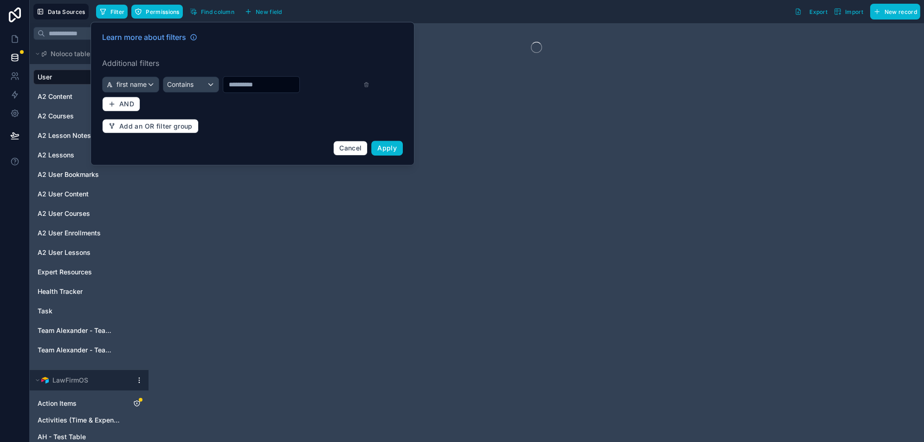
click at [253, 88] on input "text" at bounding box center [261, 84] width 76 height 13
type input "******"
click at [395, 150] on button "Apply" at bounding box center [387, 148] width 32 height 15
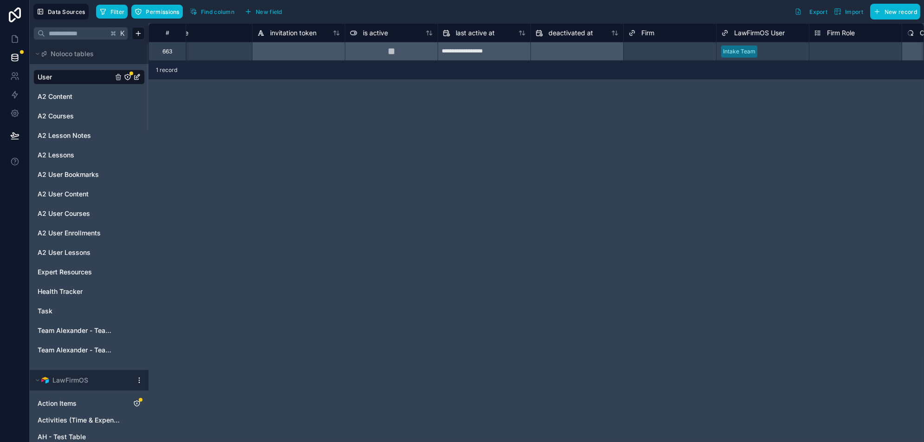
scroll to position [0, 511]
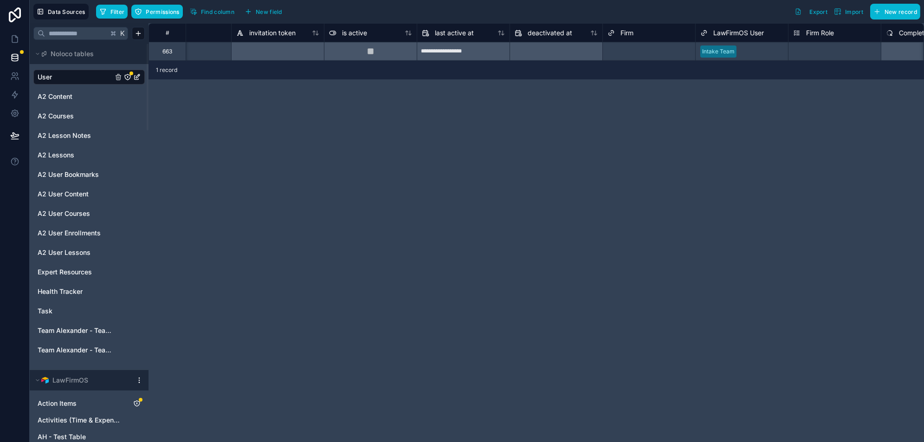
click at [631, 48] on div "Select a Firm" at bounding box center [624, 51] width 35 height 7
click at [644, 47] on div "Select a Firm" at bounding box center [649, 51] width 92 height 13
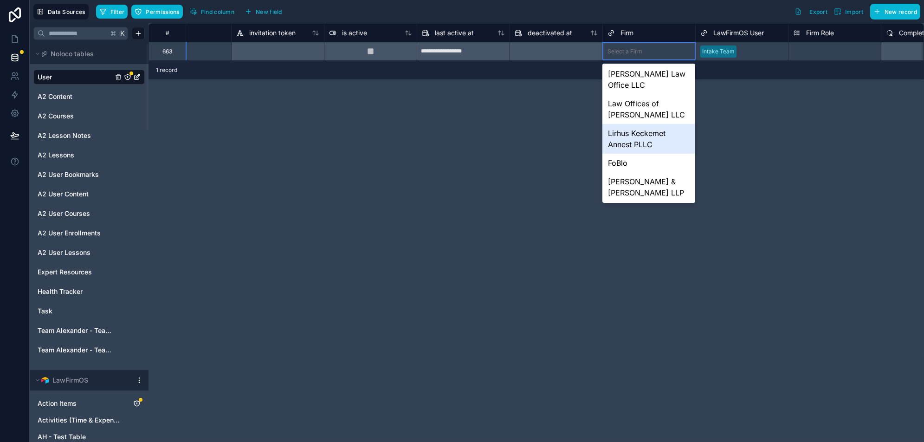
scroll to position [62, 0]
click at [642, 152] on div "FoBlo" at bounding box center [648, 161] width 92 height 19
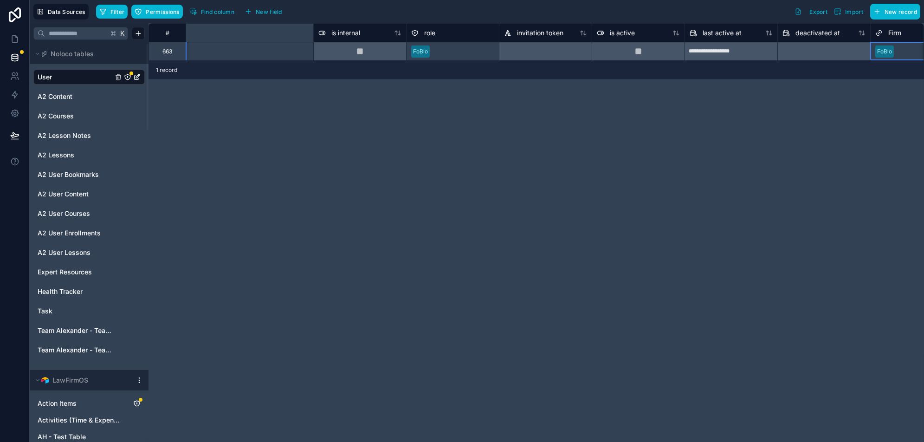
scroll to position [0, 662]
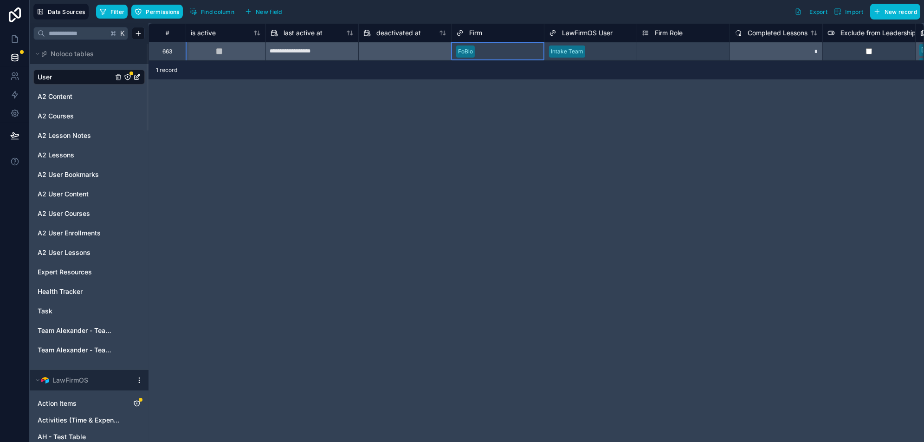
click at [666, 42] on div "Select a Firm Role" at bounding box center [683, 51] width 92 height 18
click at [663, 53] on div "Select a Firm Role" at bounding box center [666, 51] width 48 height 7
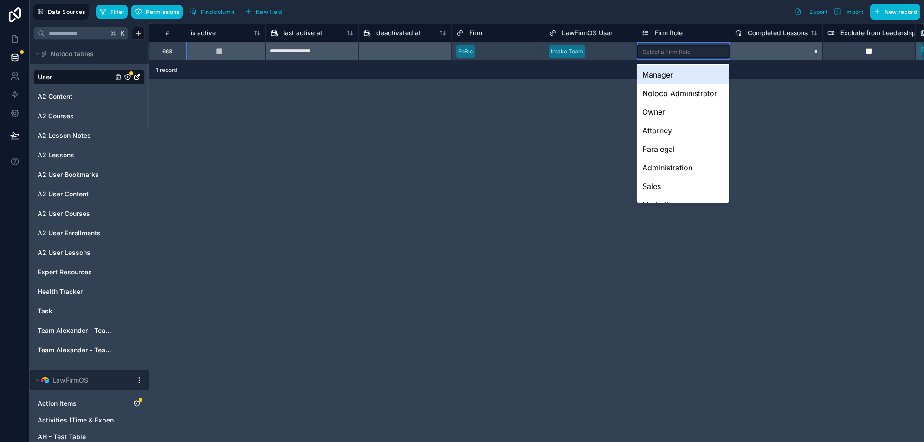
click at [663, 53] on div "Select a Firm Role" at bounding box center [666, 51] width 48 height 7
click at [663, 180] on div "**********" at bounding box center [535, 232] width 775 height 418
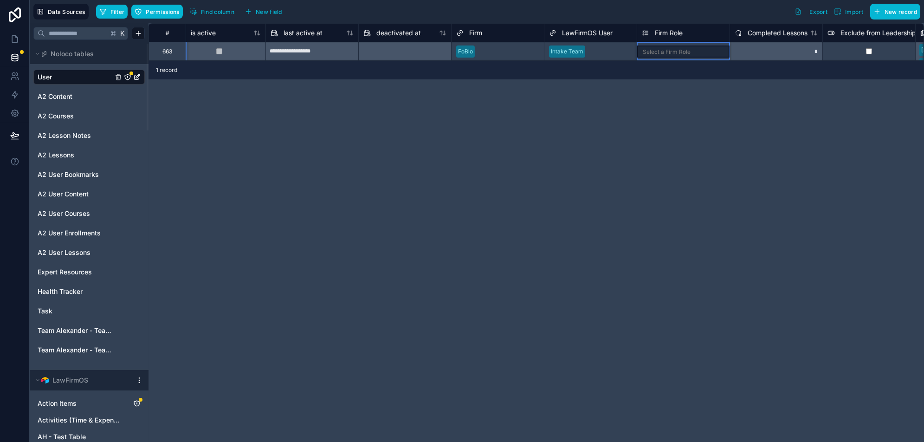
click at [693, 53] on div "Select a Firm Role" at bounding box center [683, 51] width 92 height 12
click at [680, 53] on div "Select a Firm Role" at bounding box center [666, 51] width 48 height 7
click at [644, 71] on div "1 record" at bounding box center [535, 70] width 775 height 19
click at [605, 143] on div "**********" at bounding box center [535, 232] width 775 height 418
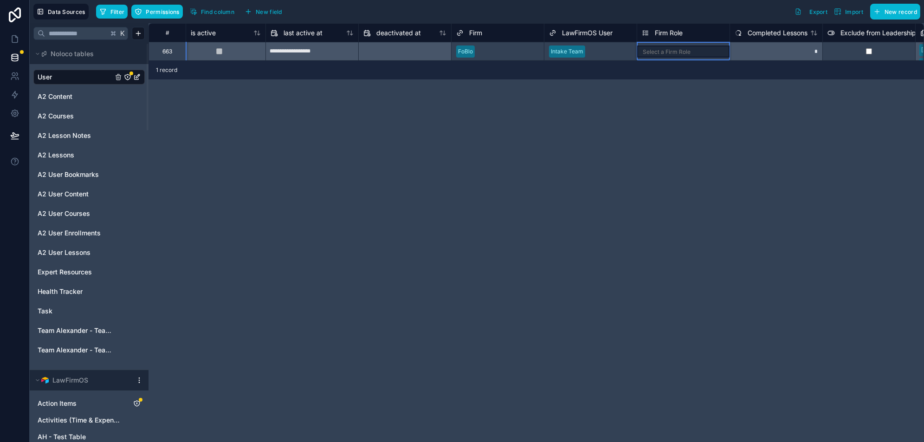
click at [685, 50] on div "Select a Firm Role" at bounding box center [666, 51] width 48 height 7
click at [608, 242] on div "**********" at bounding box center [535, 232] width 775 height 418
click at [683, 161] on div "**********" at bounding box center [535, 232] width 775 height 418
click at [668, 51] on div "Select a Firm Role" at bounding box center [666, 51] width 48 height 7
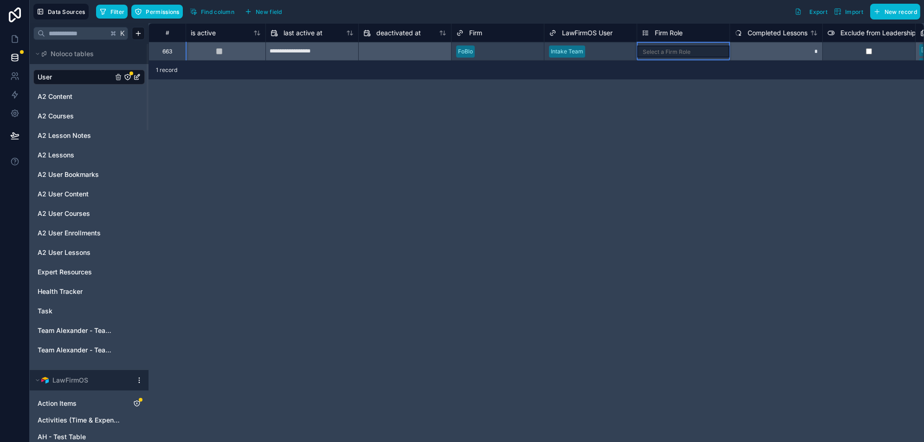
click at [668, 51] on div "Select a Firm Role" at bounding box center [666, 51] width 48 height 7
click at [339, 10] on div "Filter Permissions Find column New field Export Import New record" at bounding box center [508, 12] width 824 height 16
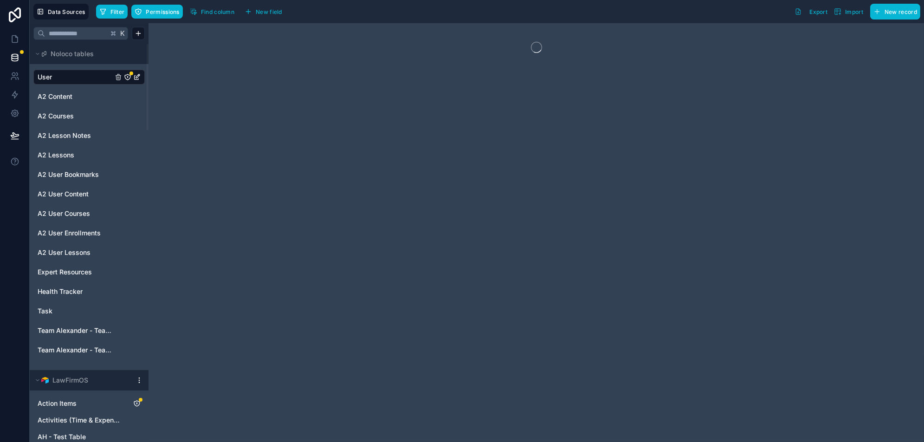
click at [406, 112] on div at bounding box center [535, 232] width 775 height 418
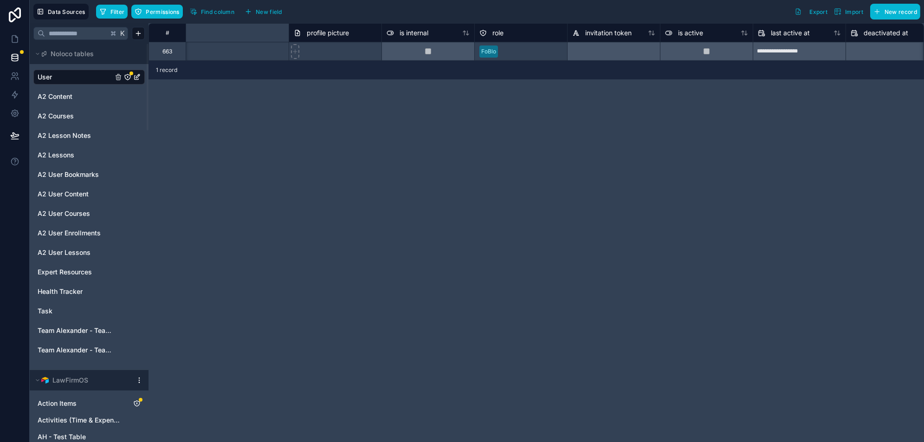
scroll to position [0, 555]
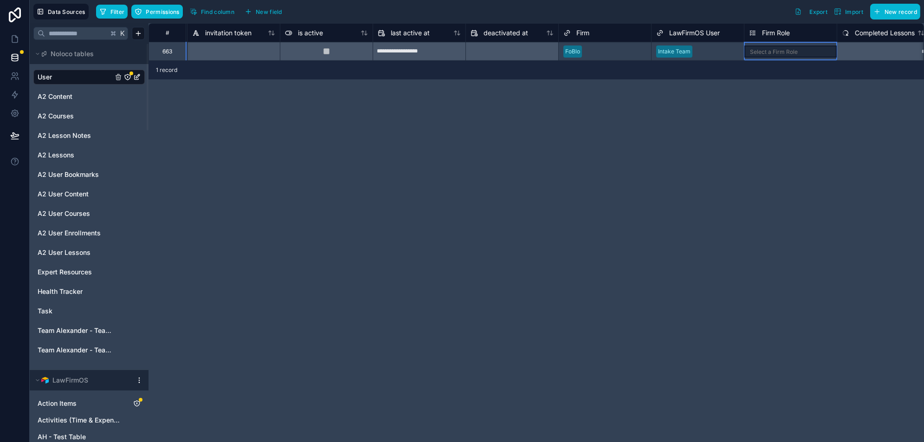
click at [763, 46] on div "Select a Firm Role" at bounding box center [790, 51] width 92 height 12
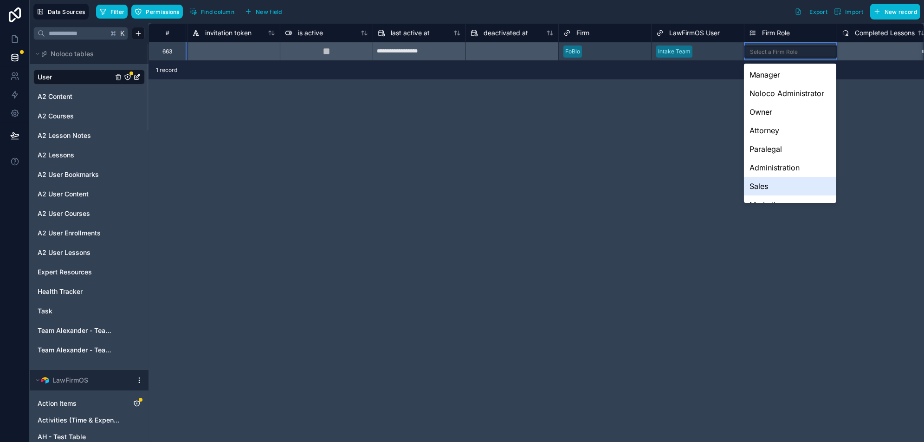
drag, startPoint x: 775, startPoint y: 187, endPoint x: 721, endPoint y: 185, distance: 53.9
click at [775, 187] on div "Sales" at bounding box center [790, 186] width 92 height 19
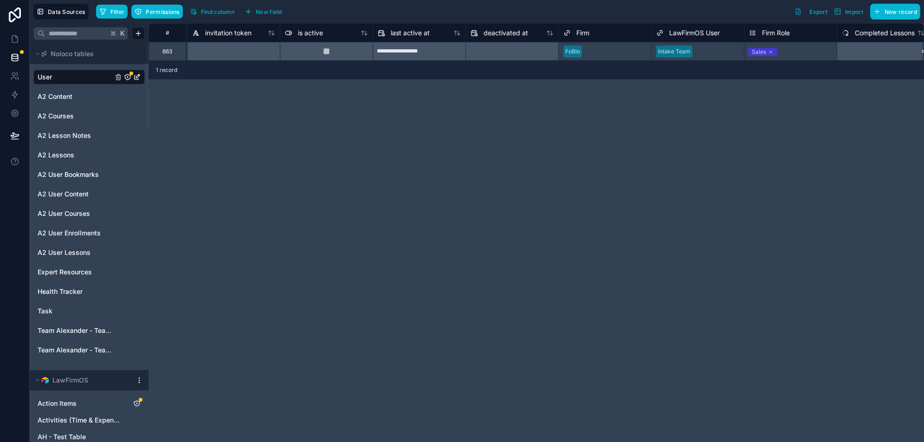
click at [595, 186] on div "**********" at bounding box center [535, 232] width 775 height 418
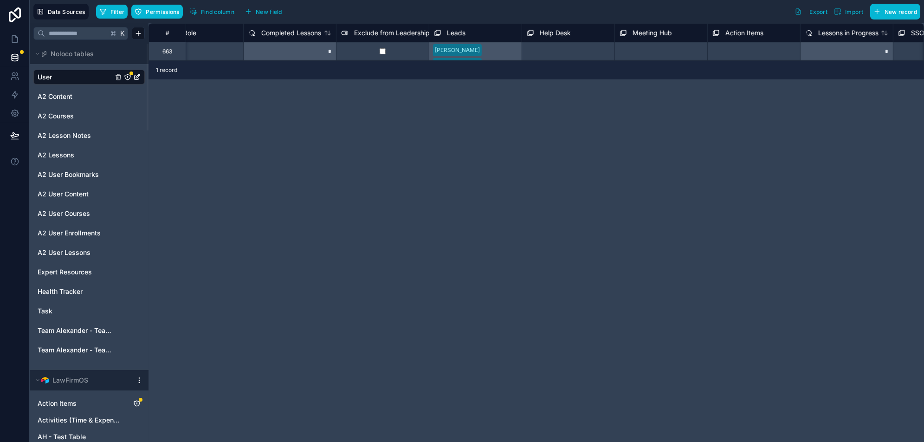
scroll to position [0, 826]
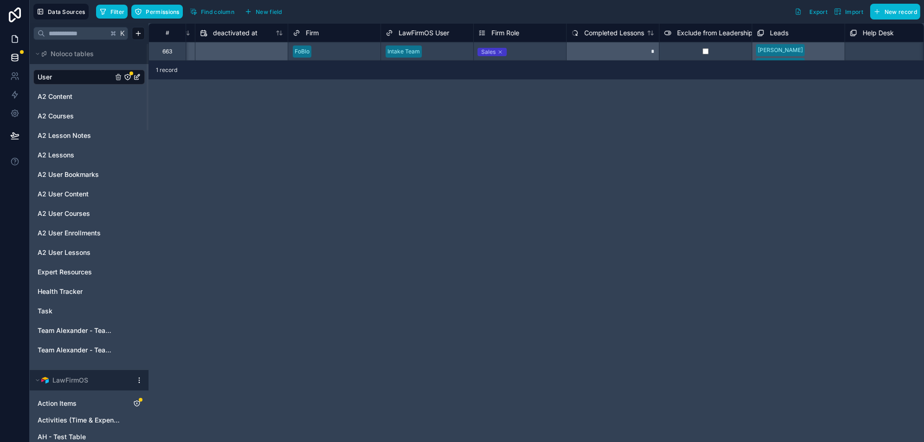
click at [561, 129] on div "**********" at bounding box center [535, 232] width 775 height 418
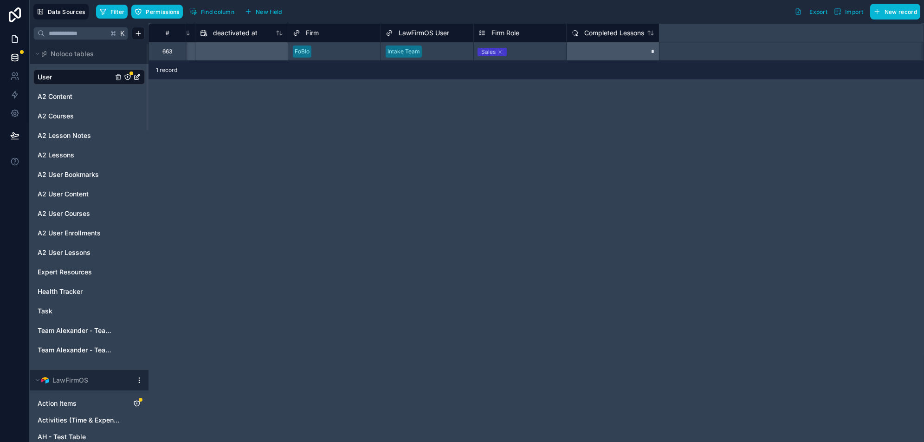
click at [12, 35] on icon at bounding box center [14, 38] width 9 height 9
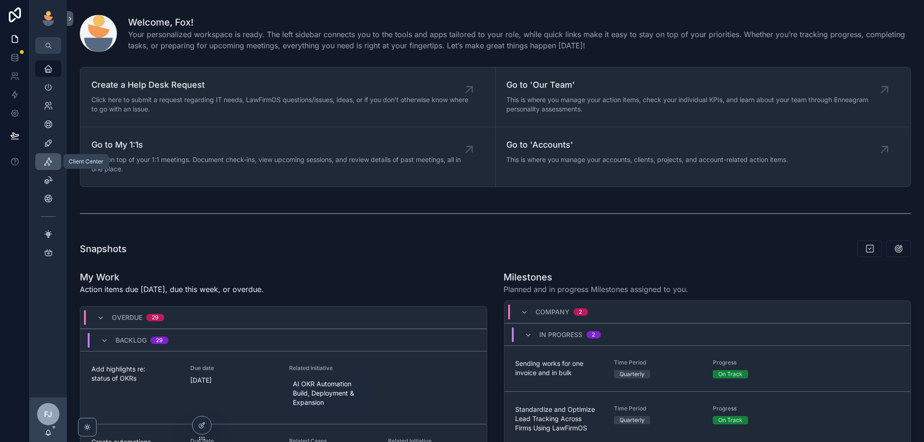
click at [49, 161] on icon "scrollable content" at bounding box center [48, 161] width 9 height 9
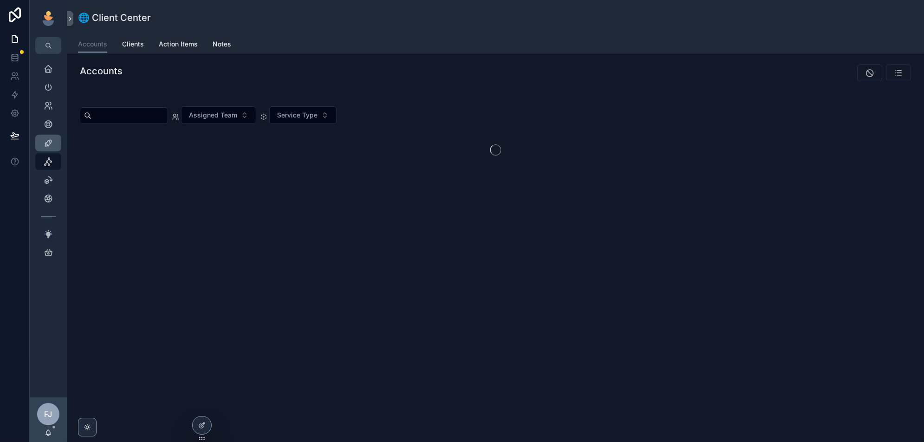
click at [47, 143] on icon "scrollable content" at bounding box center [48, 142] width 9 height 9
click at [0, 0] on icon at bounding box center [0, 0] width 0 height 0
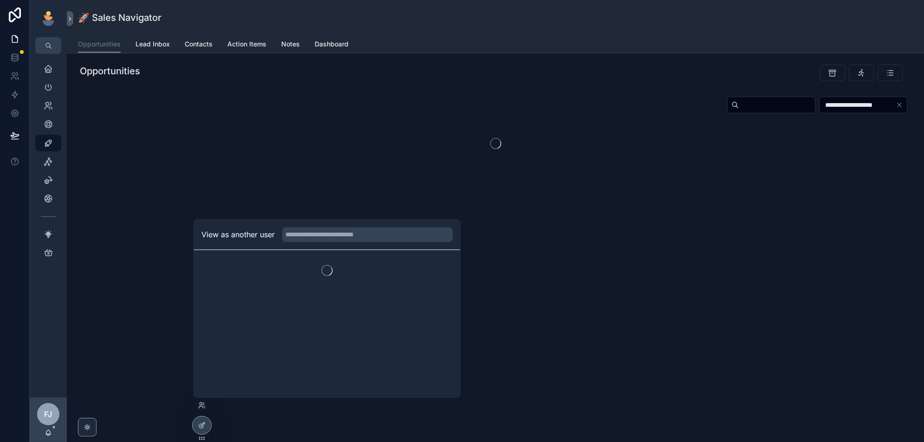
click at [201, 399] on div at bounding box center [201, 405] width 15 height 15
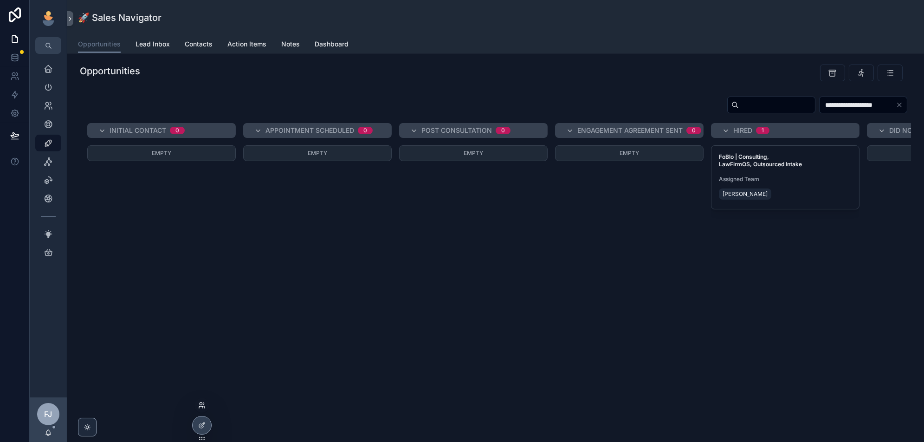
click at [201, 404] on icon at bounding box center [201, 404] width 7 height 7
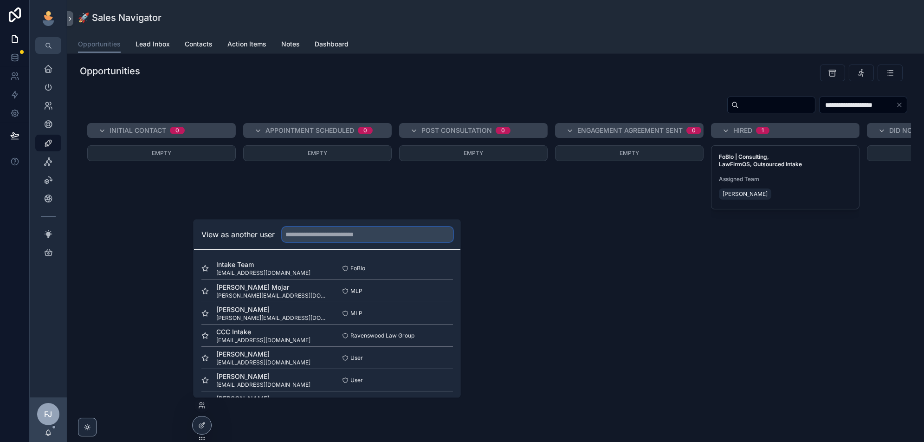
click at [343, 237] on input "text" at bounding box center [367, 234] width 171 height 15
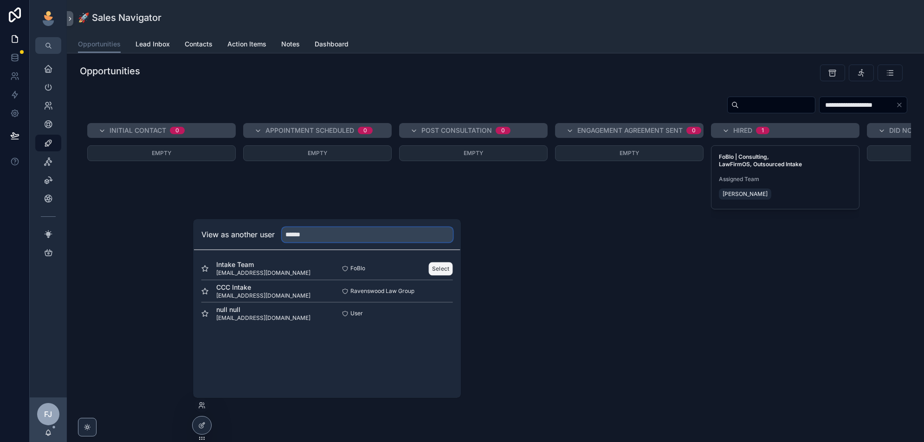
type input "******"
click at [442, 268] on button "Select" at bounding box center [441, 268] width 24 height 13
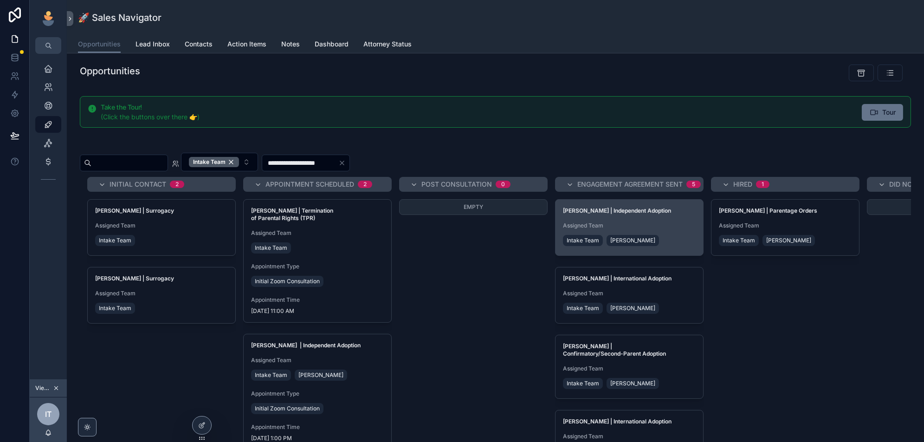
scroll to position [31, 0]
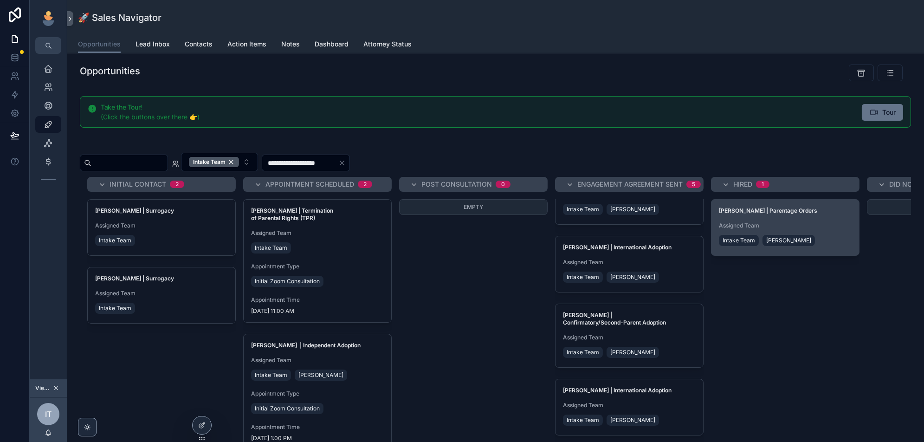
click at [822, 214] on div "Phil Ayoub | Parentage Orders Assigned Team Intake Team Joanna Beck Wilkinson" at bounding box center [785, 227] width 148 height 56
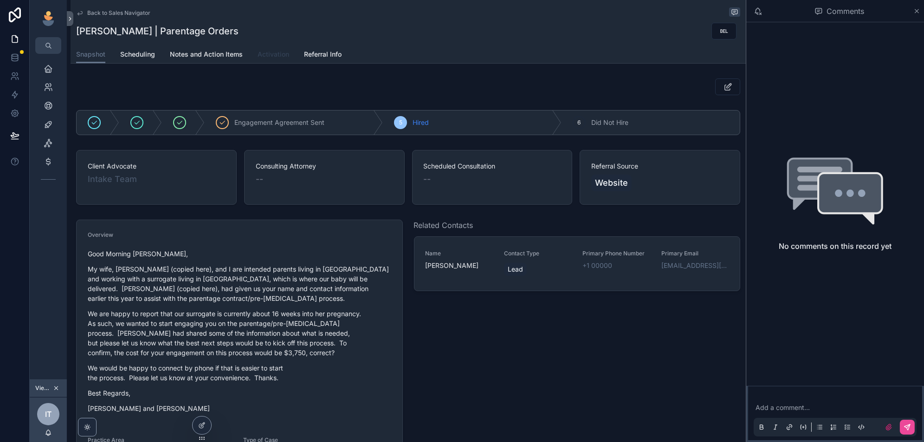
click at [258, 49] on link "Activation" at bounding box center [273, 55] width 32 height 19
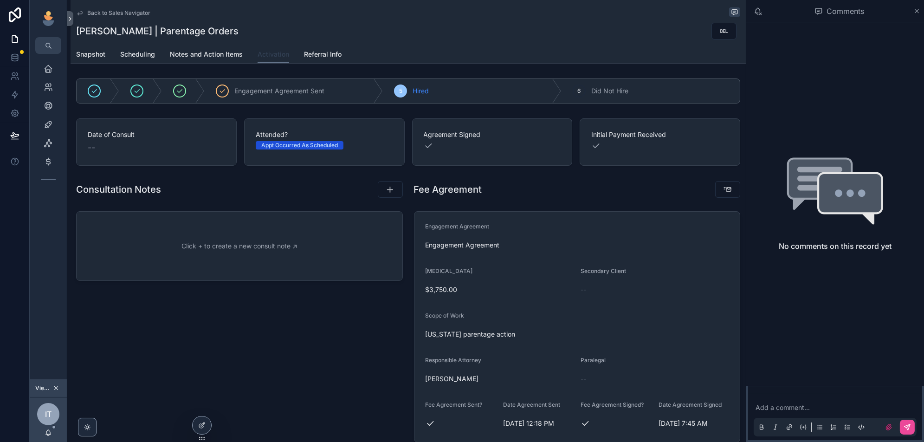
scroll to position [62, 0]
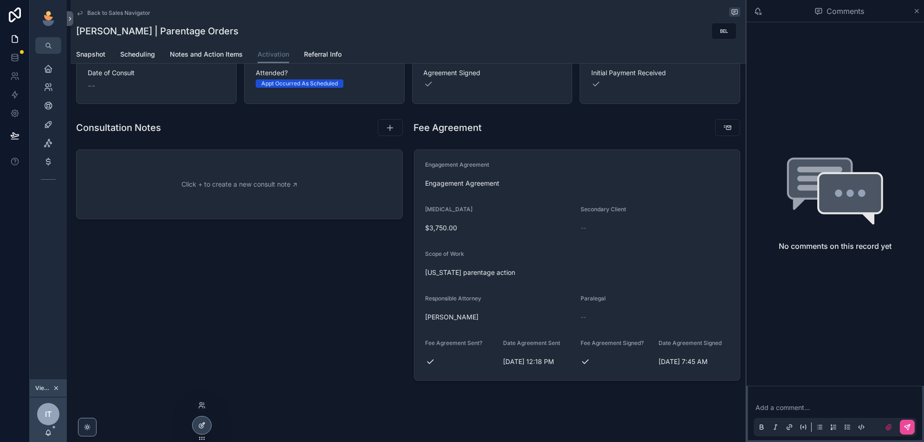
click at [196, 432] on div at bounding box center [201, 425] width 19 height 18
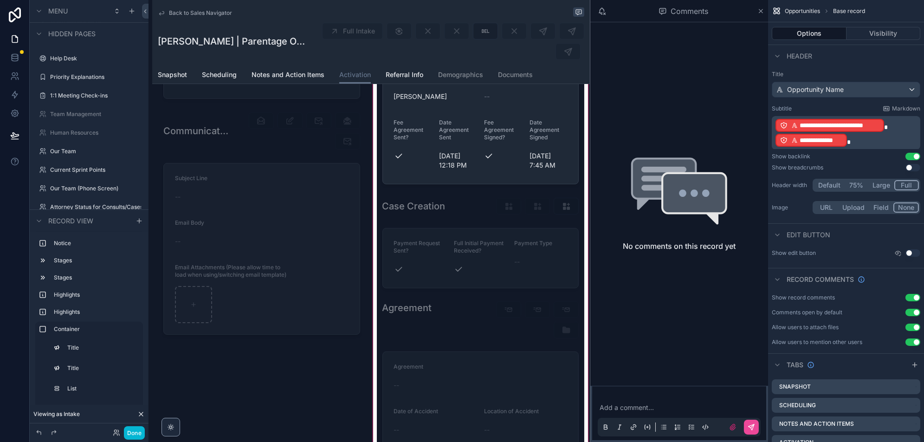
scroll to position [421, 0]
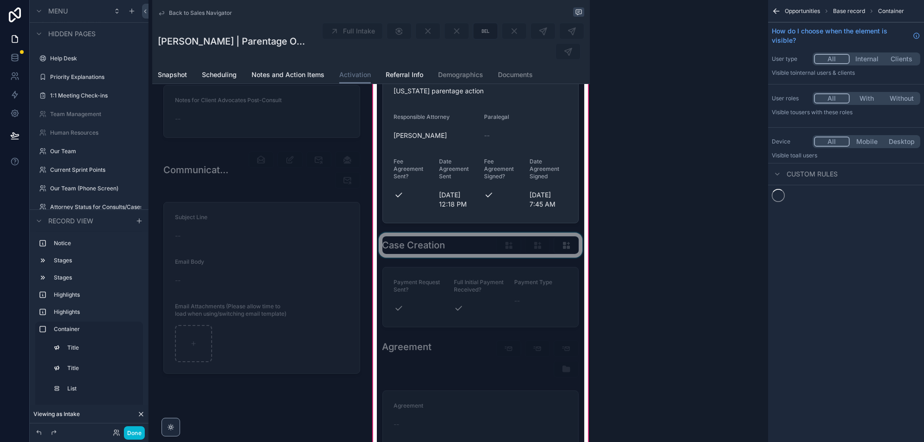
click at [461, 232] on div "scrollable content" at bounding box center [481, 244] width 208 height 25
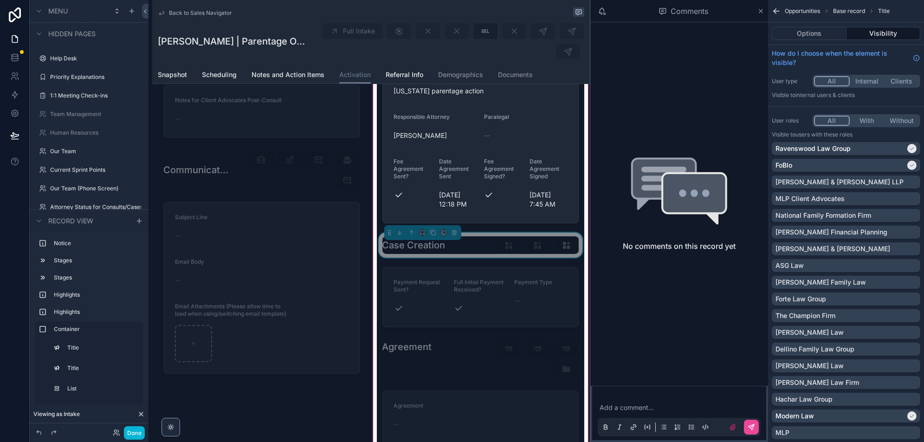
click at [459, 236] on div "Case Creation" at bounding box center [480, 245] width 197 height 18
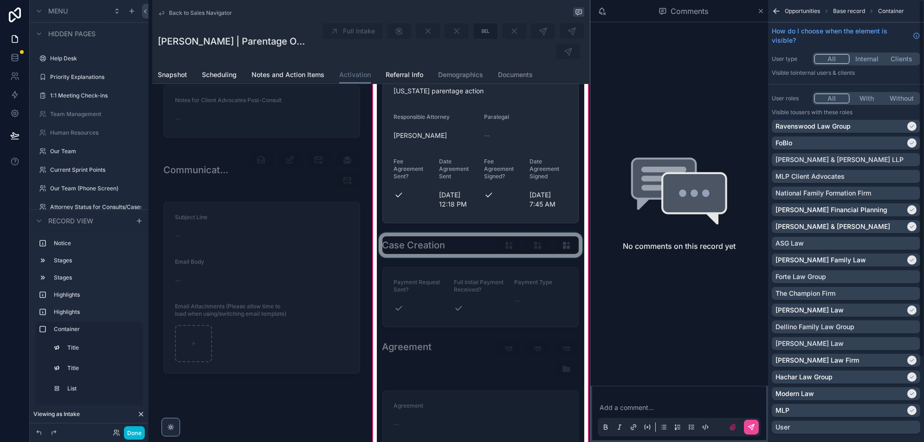
click at [477, 232] on div "scrollable content" at bounding box center [481, 244] width 208 height 25
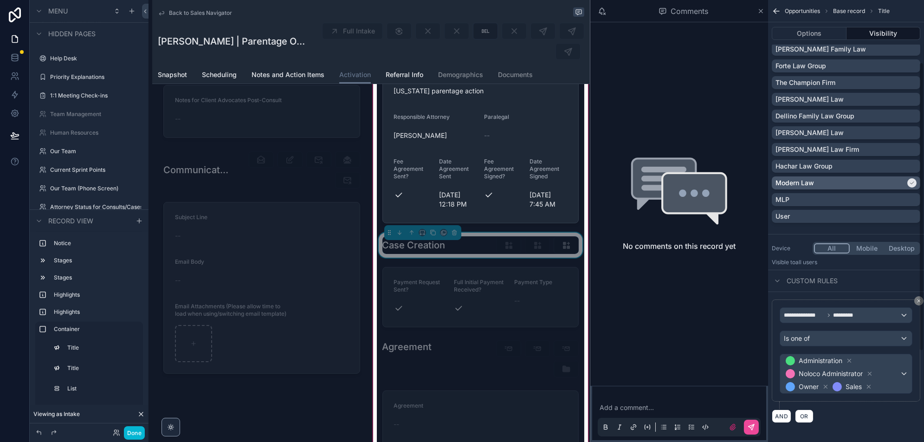
scroll to position [0, 0]
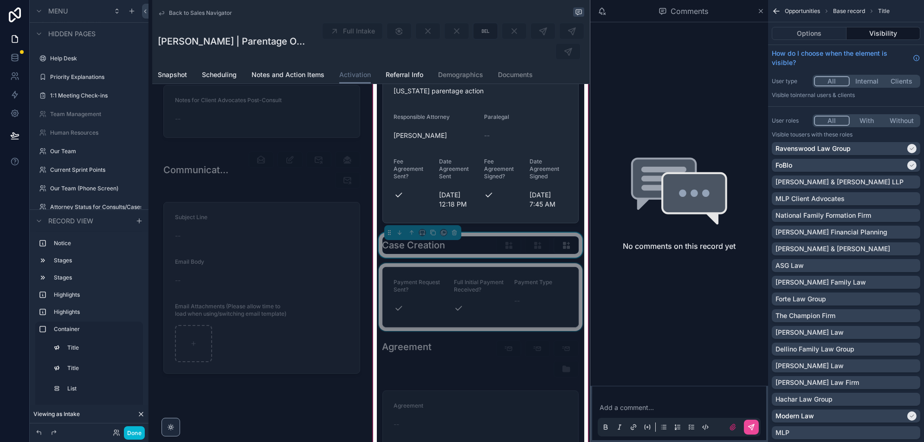
click at [470, 275] on div "scrollable content" at bounding box center [481, 297] width 208 height 68
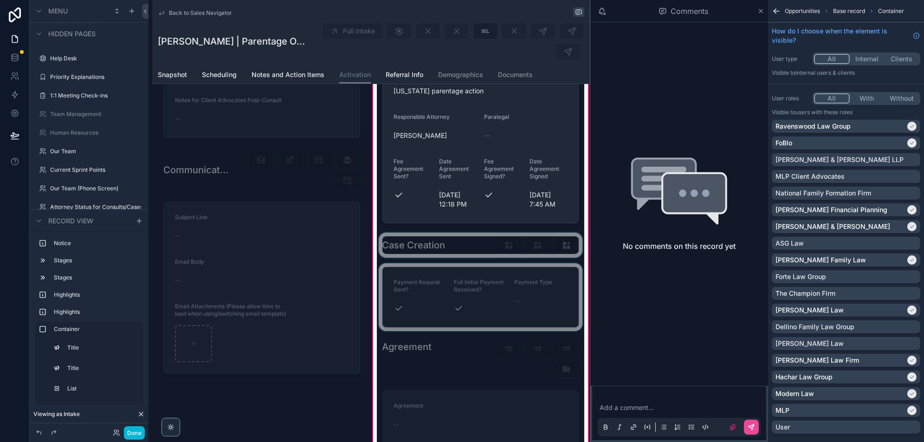
click at [499, 288] on div "scrollable content" at bounding box center [481, 297] width 208 height 68
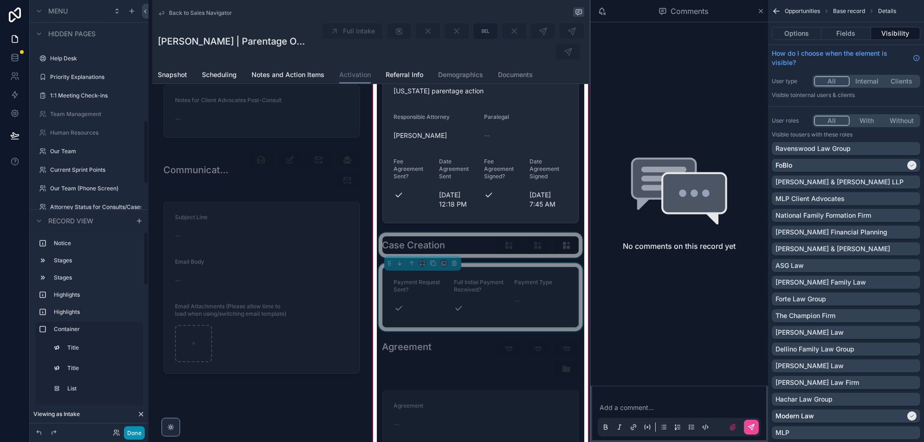
click at [130, 437] on button "Done" at bounding box center [134, 432] width 21 height 13
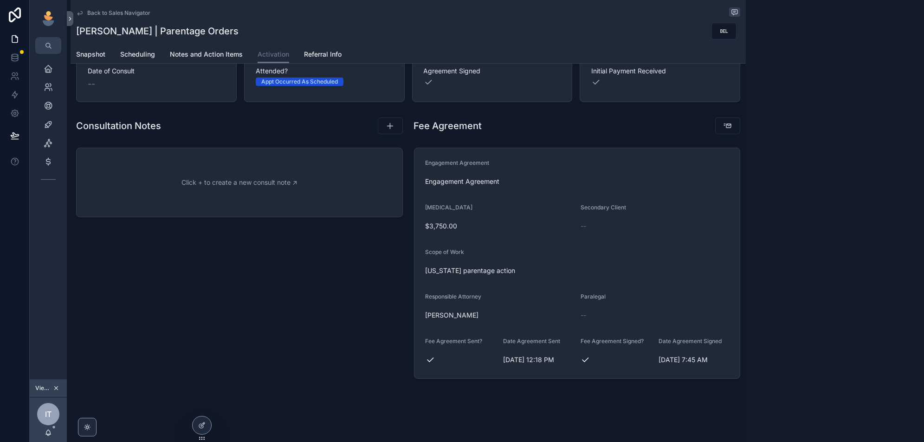
scroll to position [62, 0]
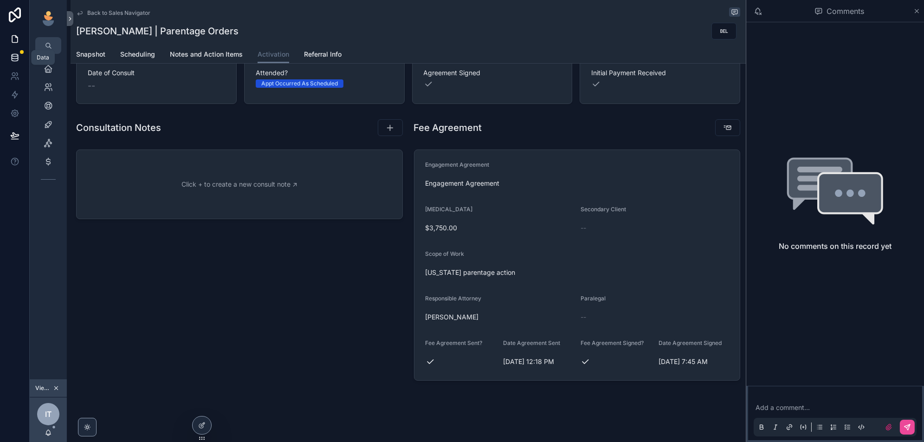
click at [14, 57] on icon at bounding box center [14, 57] width 9 height 9
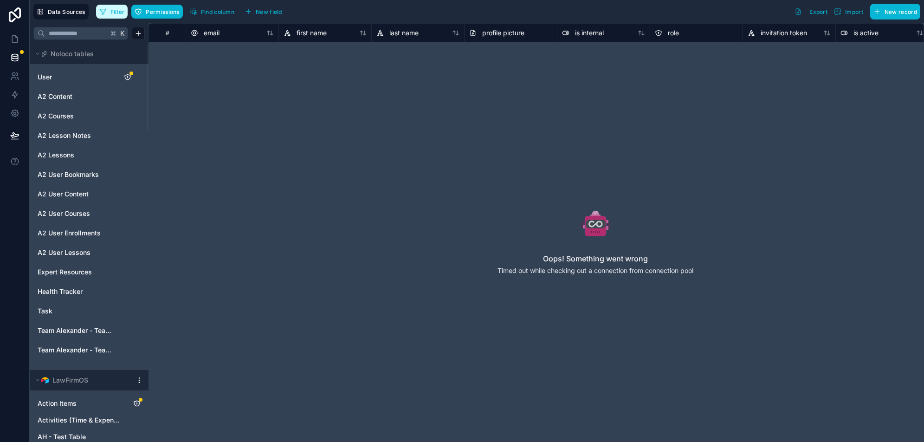
click at [110, 14] on span "Filter" at bounding box center [117, 11] width 14 height 7
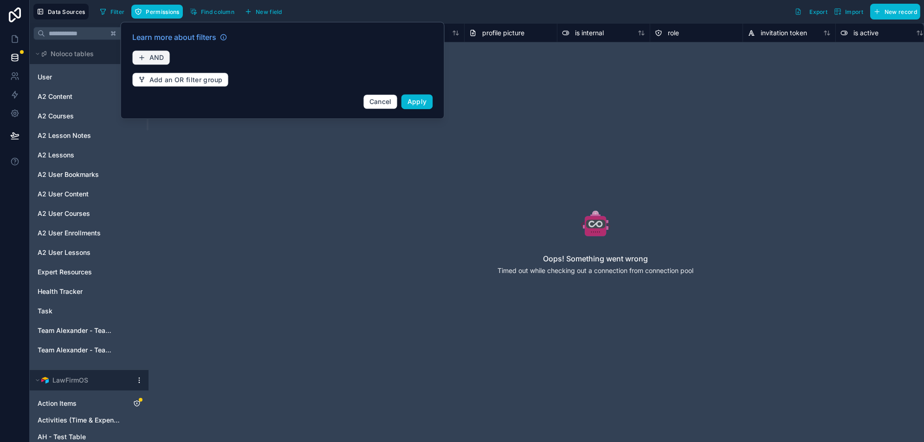
click at [154, 60] on span "AND" at bounding box center [156, 57] width 15 height 8
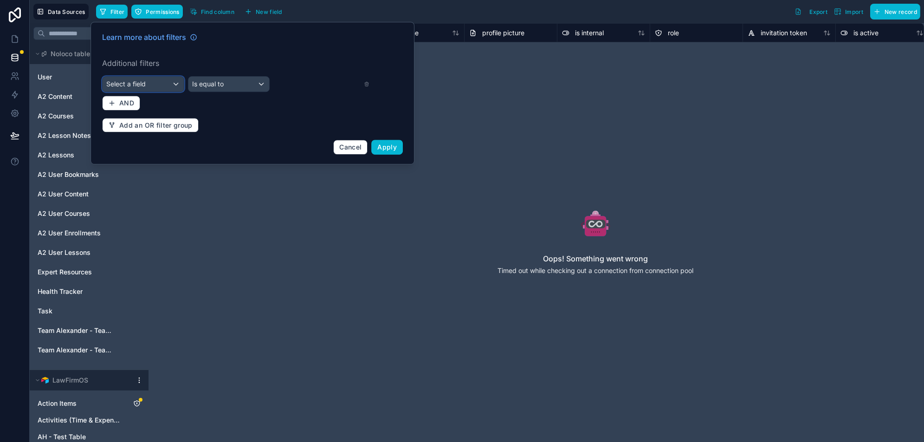
click at [156, 86] on div "Select a field" at bounding box center [143, 84] width 81 height 15
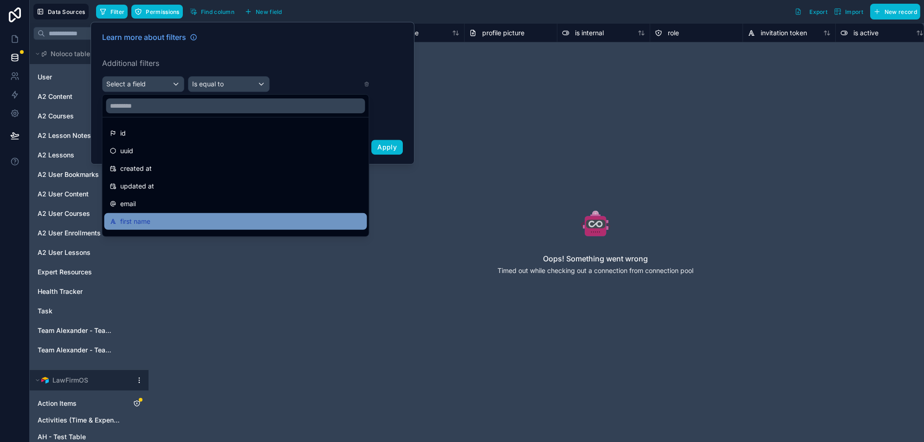
click at [160, 218] on div "first name" at bounding box center [235, 221] width 251 height 11
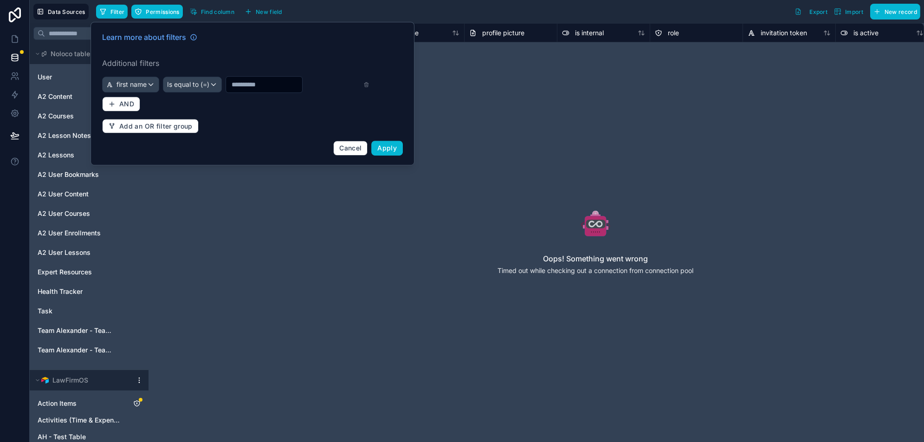
click at [237, 81] on input "text" at bounding box center [264, 84] width 76 height 13
click at [188, 86] on span "Is equal to (=)" at bounding box center [188, 84] width 42 height 9
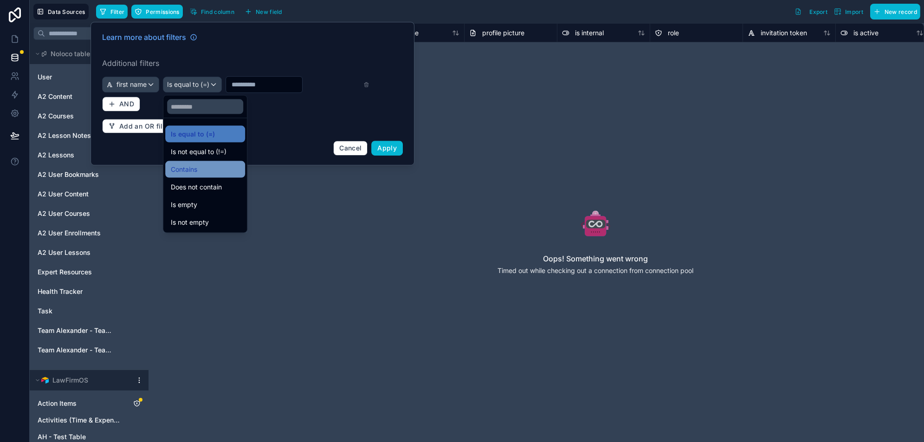
click at [190, 171] on span "Contains" at bounding box center [184, 169] width 26 height 11
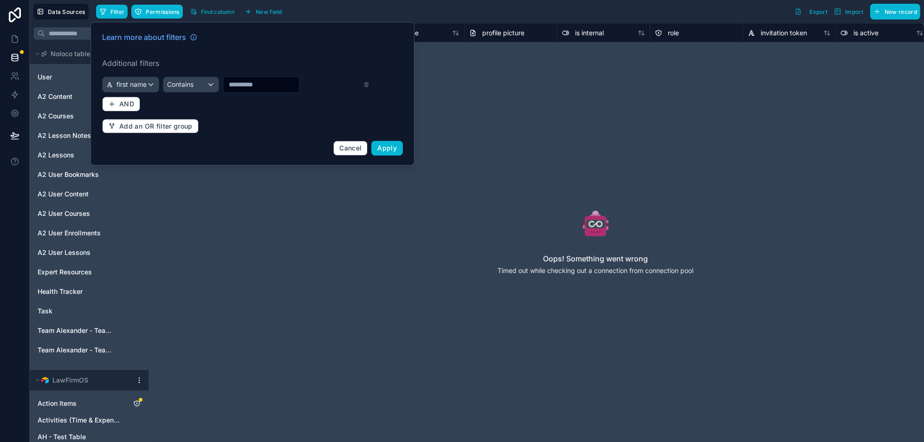
click at [250, 65] on label "Additional filters" at bounding box center [252, 63] width 301 height 11
click at [244, 92] on div at bounding box center [261, 84] width 77 height 17
click at [250, 84] on input "text" at bounding box center [261, 84] width 76 height 13
type input "******"
click at [393, 144] on span "Apply" at bounding box center [386, 148] width 19 height 8
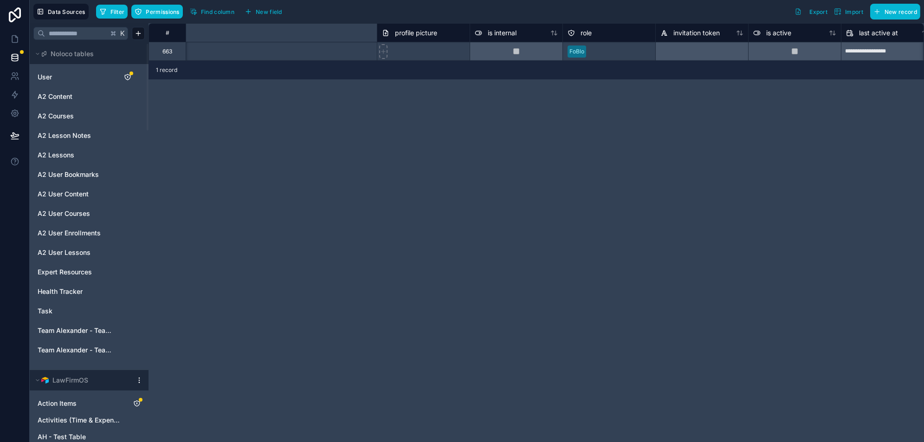
scroll to position [0, 500]
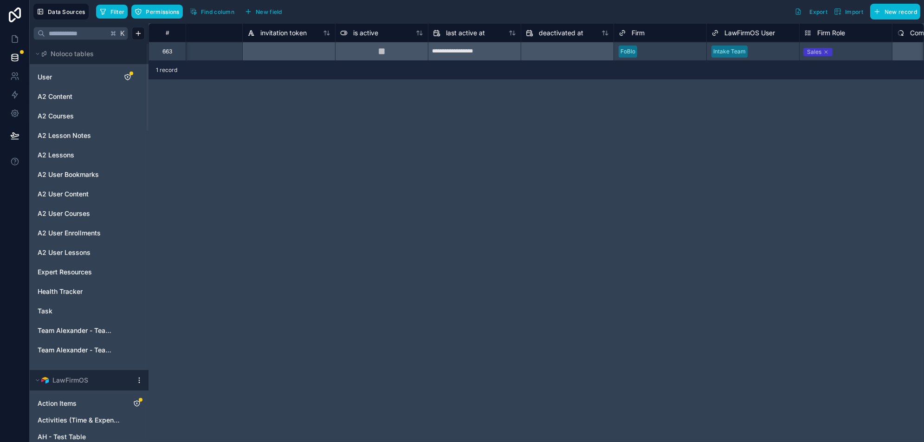
click at [711, 151] on div "**********" at bounding box center [535, 232] width 775 height 418
click at [16, 39] on icon at bounding box center [14, 38] width 9 height 9
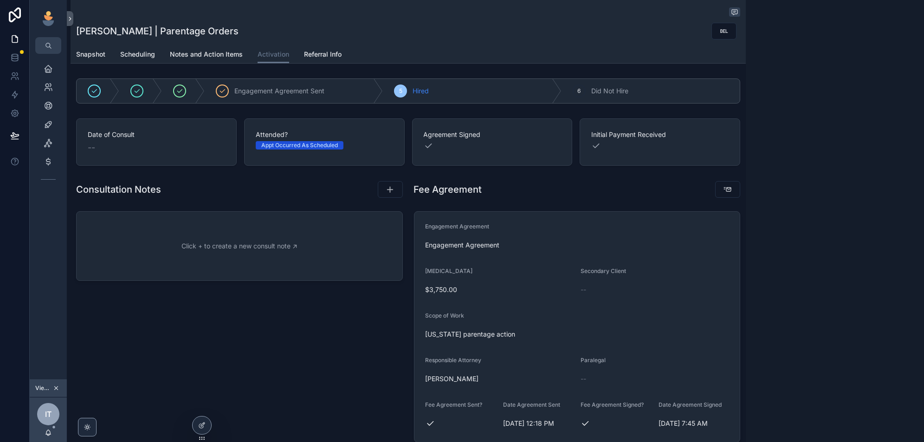
scroll to position [158, 0]
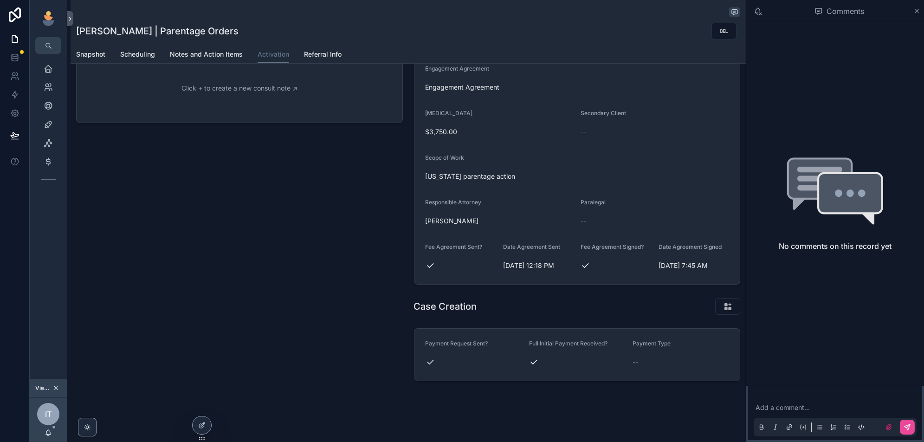
click at [332, 289] on div "Consultation Notes Click + to create a new consult note ↗" at bounding box center [240, 202] width 338 height 366
click at [727, 294] on div "Case Creation" at bounding box center [577, 306] width 338 height 25
click at [727, 306] on icon "scrollable content" at bounding box center [728, 305] width 10 height 9
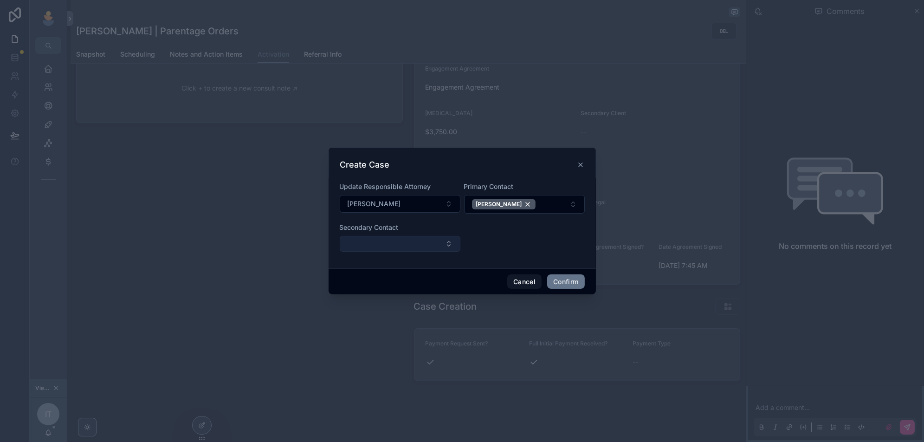
click at [425, 244] on button "Select Button" at bounding box center [400, 244] width 121 height 16
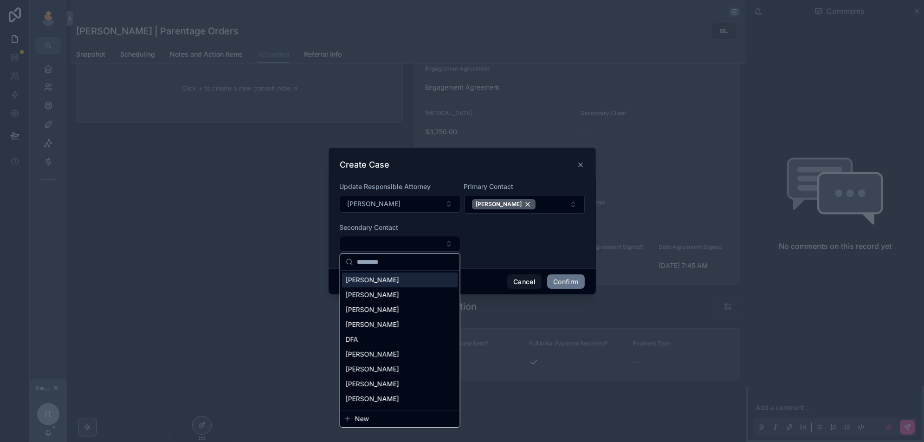
click at [523, 241] on form "Update Responsible Attorney Joanna Beck Wilkinson Primary Contact Phil Ayoub Se…" at bounding box center [462, 221] width 245 height 79
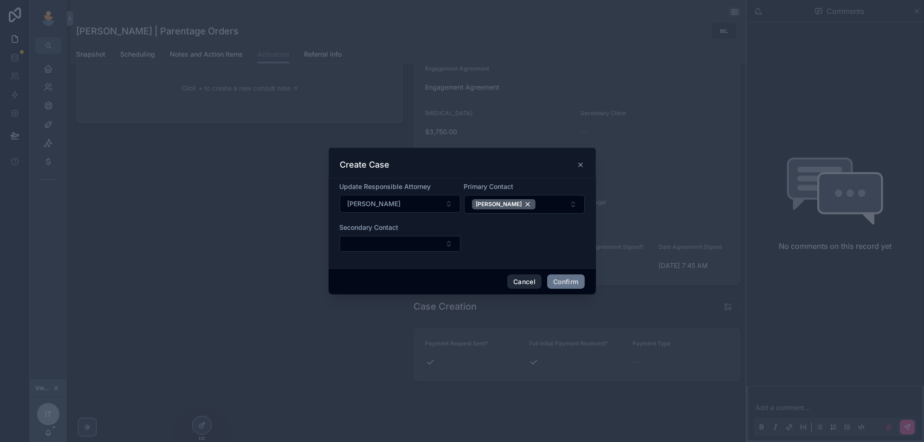
click at [520, 280] on button "Cancel" at bounding box center [524, 281] width 34 height 15
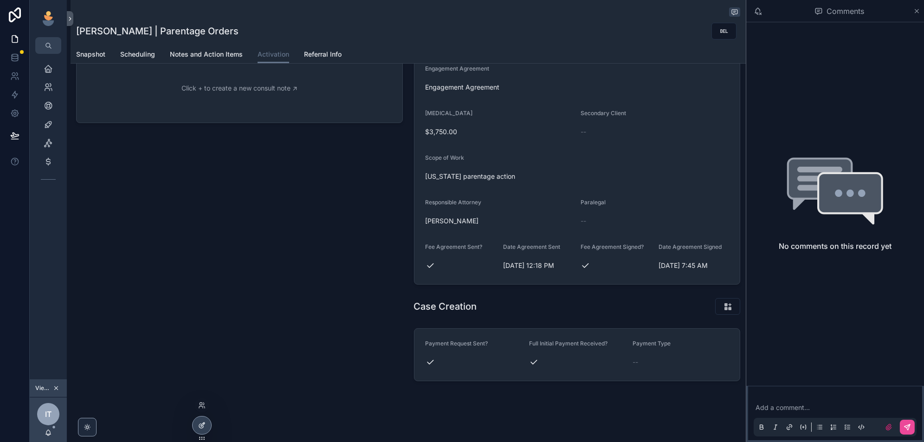
click at [203, 428] on icon at bounding box center [201, 424] width 7 height 7
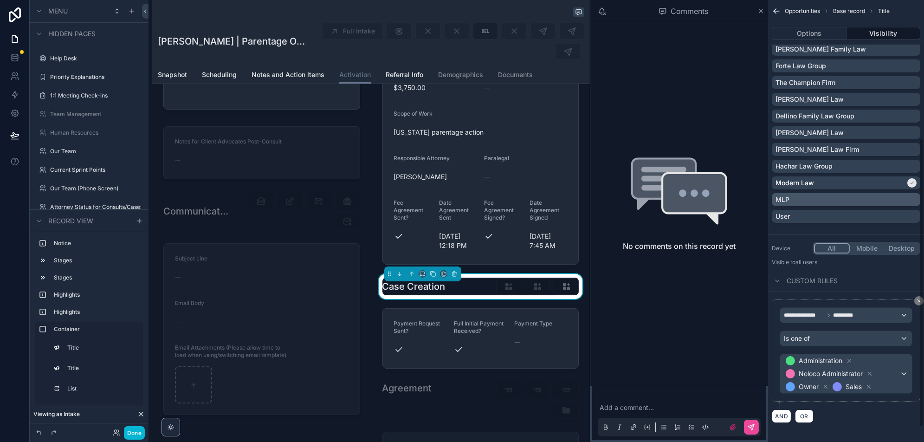
scroll to position [0, 0]
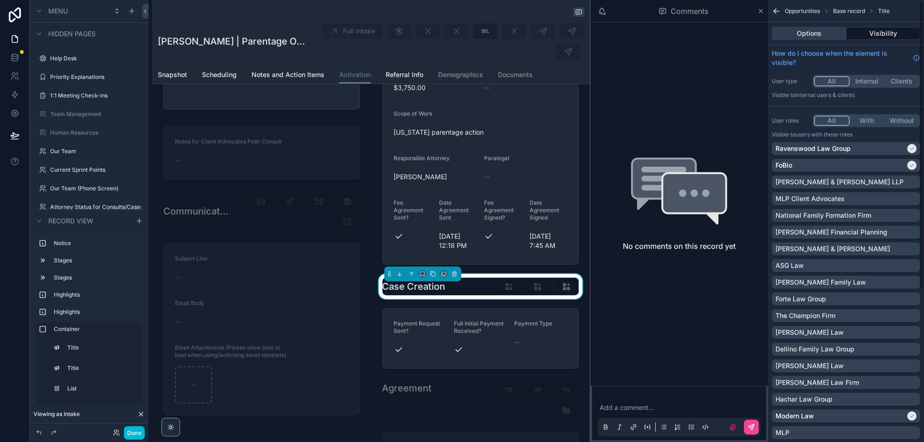
click at [817, 29] on button "Options" at bounding box center [808, 33] width 75 height 13
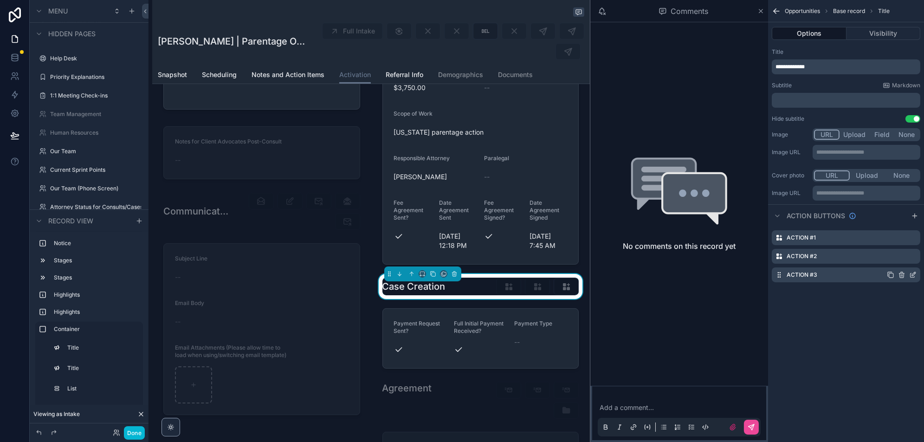
click at [911, 276] on icon "scrollable content" at bounding box center [912, 274] width 7 height 7
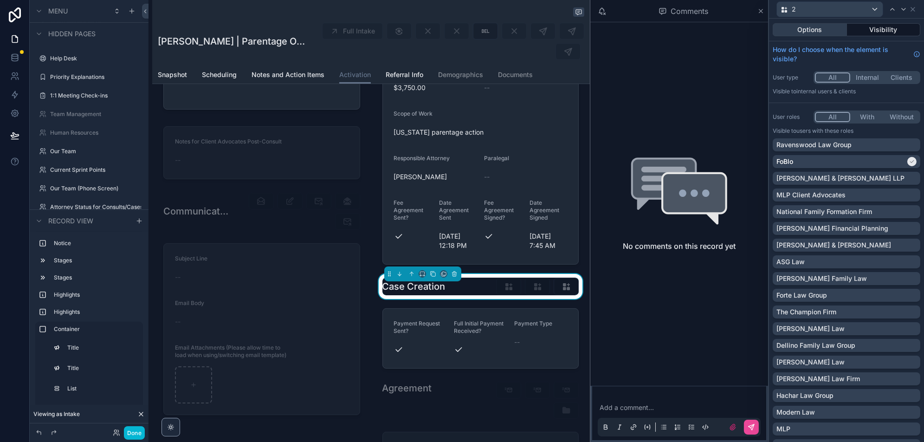
click at [815, 32] on button "Options" at bounding box center [809, 29] width 74 height 13
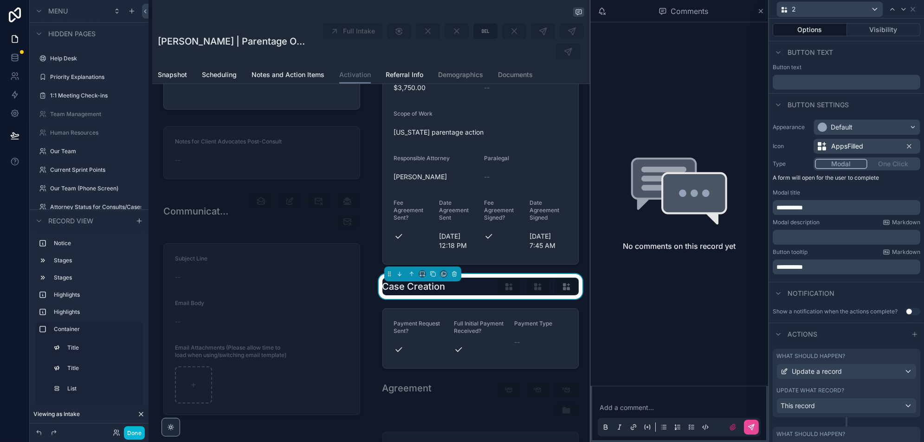
scroll to position [78, 0]
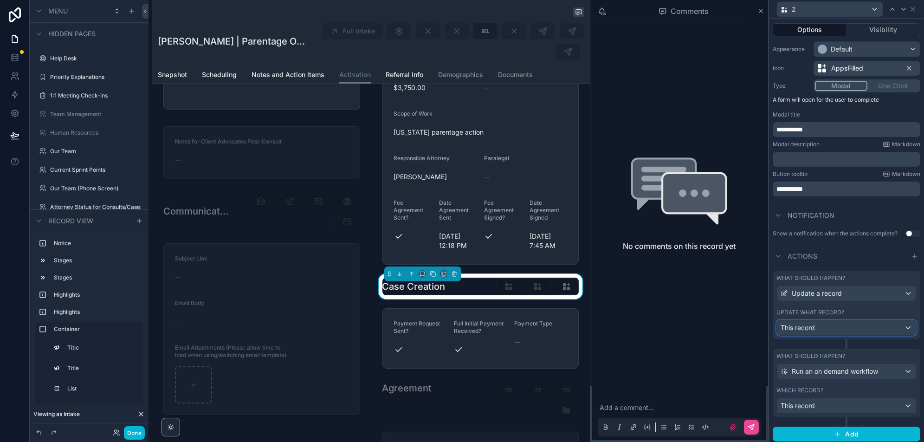
click at [821, 330] on div "This record" at bounding box center [845, 327] width 139 height 15
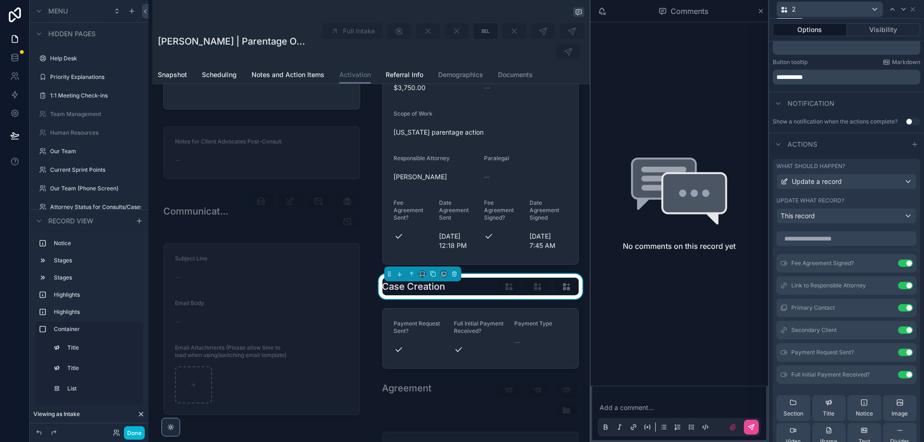
scroll to position [196, 0]
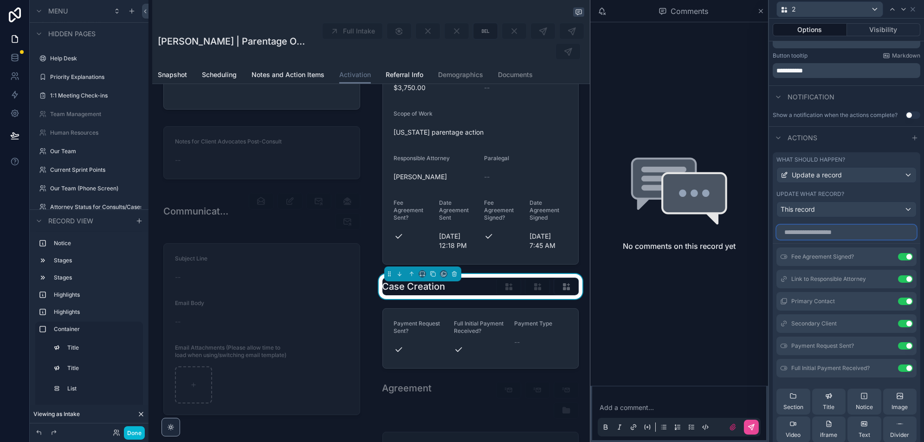
click at [808, 232] on input "text" at bounding box center [846, 231] width 140 height 15
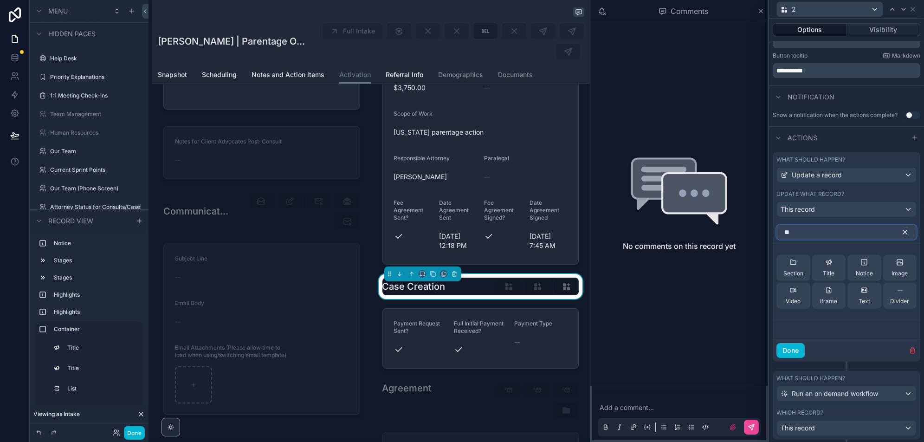
type input "*"
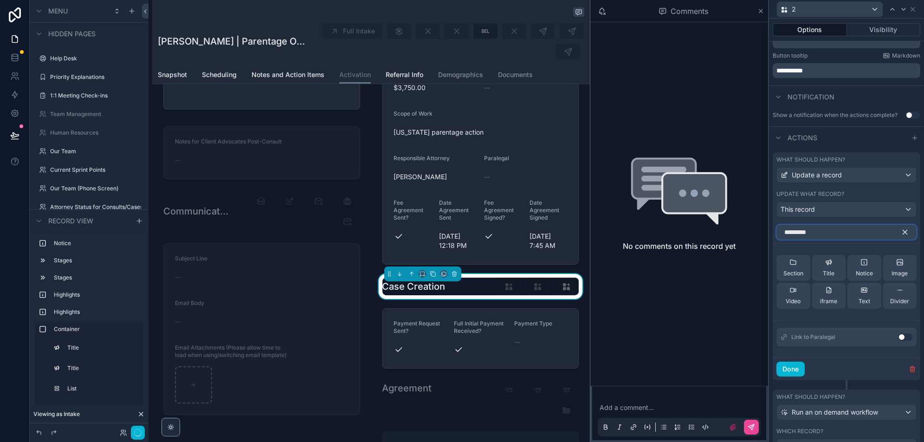
type input "*********"
click at [911, 336] on button "Use setting" at bounding box center [905, 336] width 15 height 7
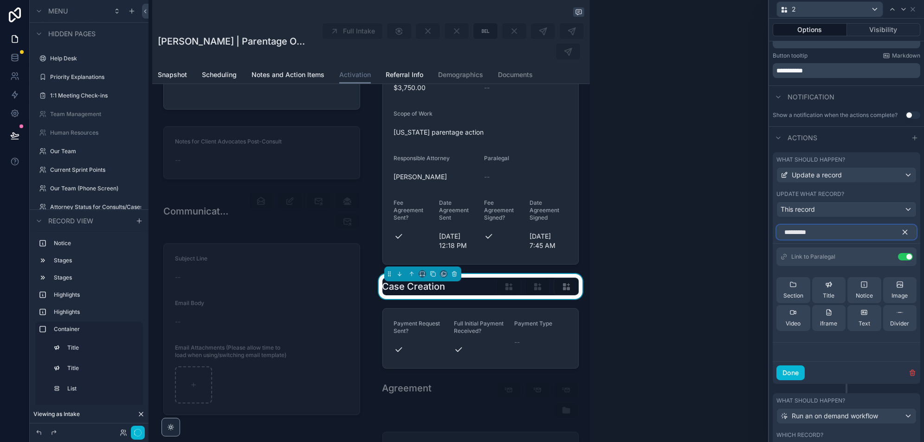
click at [823, 231] on input "*********" at bounding box center [846, 231] width 140 height 15
click at [834, 230] on input "*********" at bounding box center [846, 231] width 140 height 15
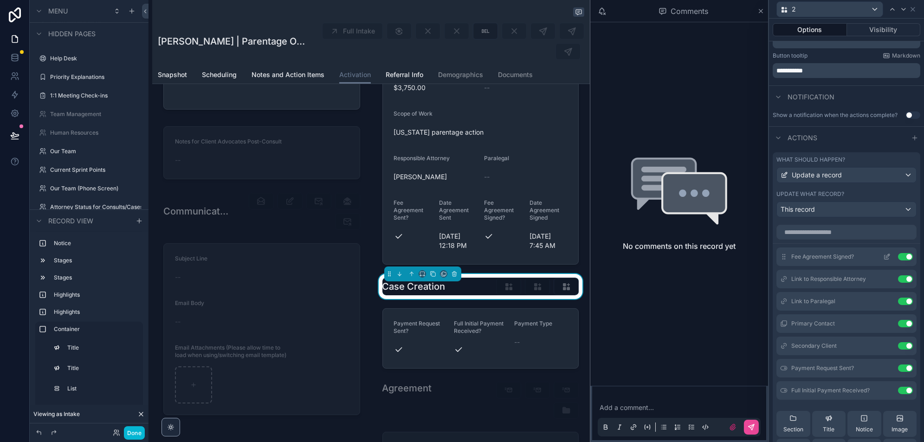
click at [887, 253] on icon at bounding box center [886, 256] width 7 height 7
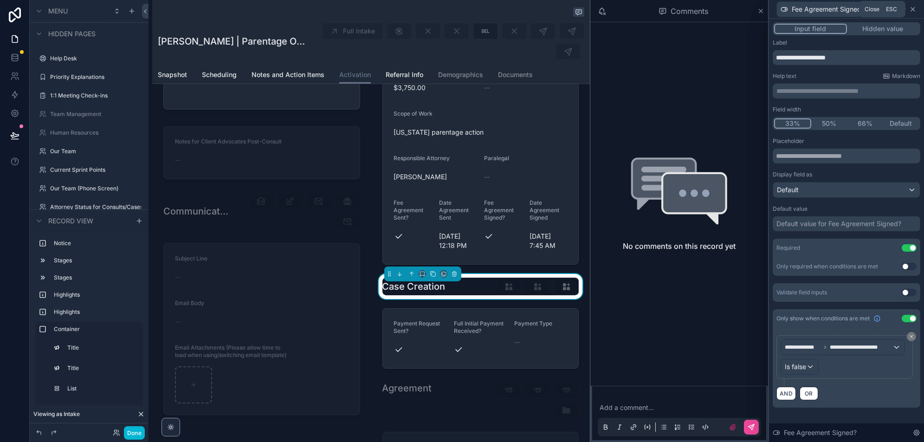
click at [914, 9] on icon at bounding box center [912, 9] width 7 height 7
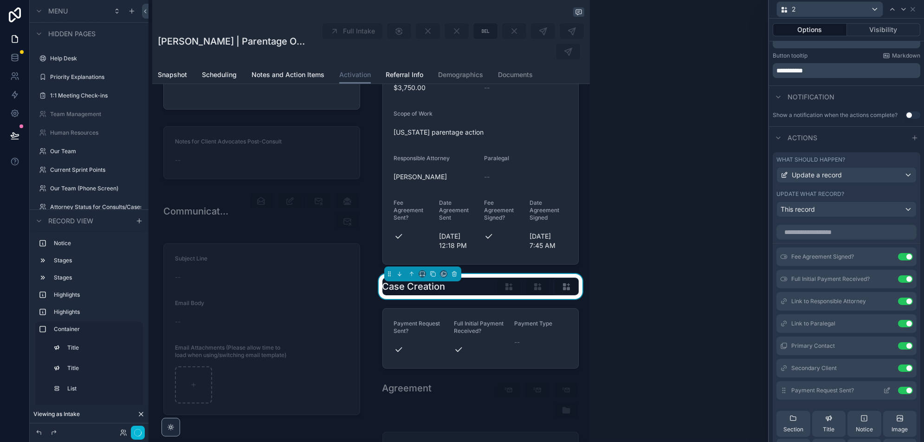
click at [885, 388] on icon at bounding box center [886, 389] width 7 height 7
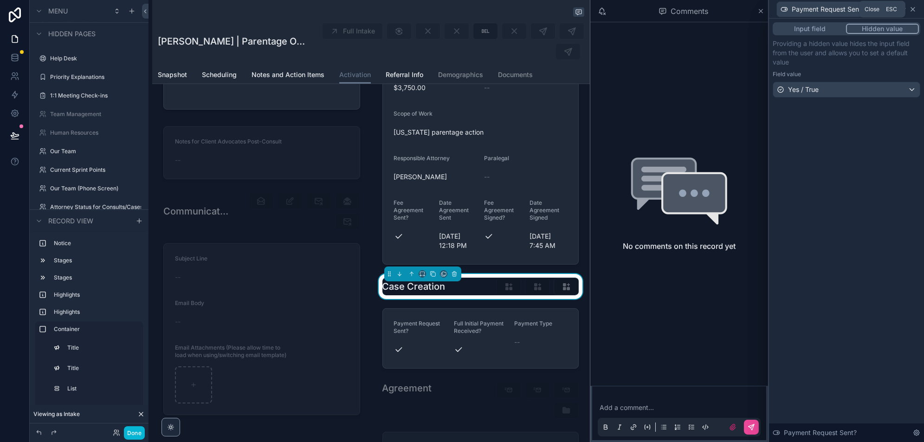
click at [911, 12] on icon at bounding box center [912, 9] width 7 height 7
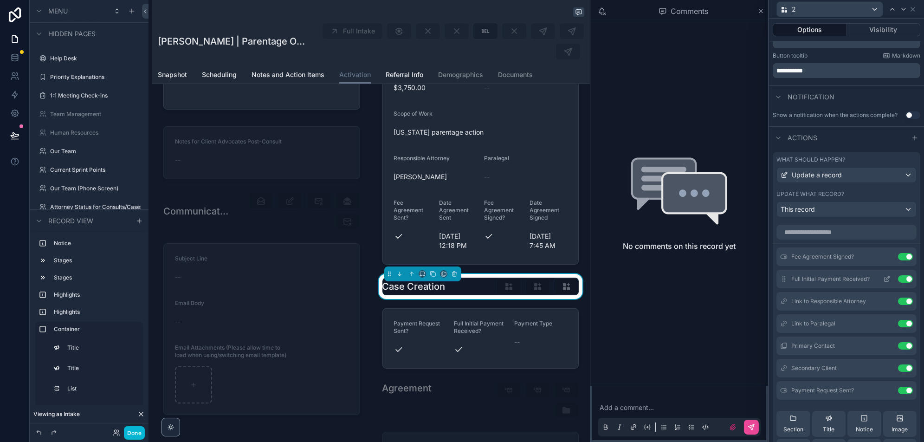
click at [887, 276] on icon at bounding box center [887, 278] width 4 height 4
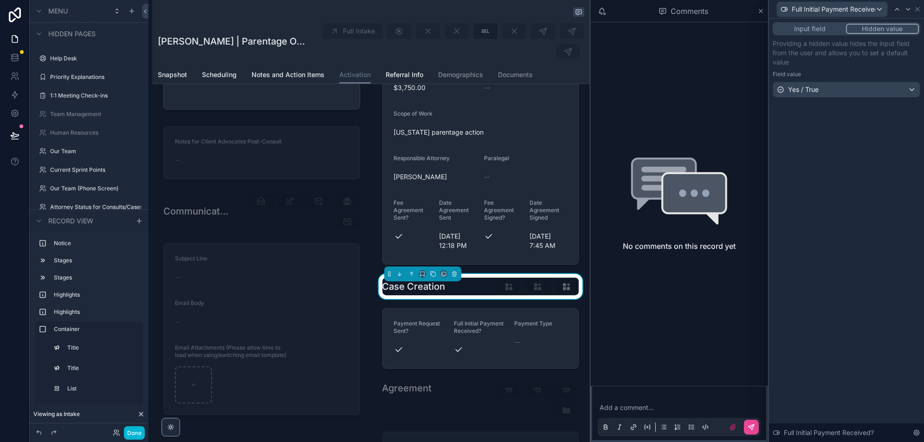
click at [806, 29] on button "Input field" at bounding box center [810, 29] width 72 height 10
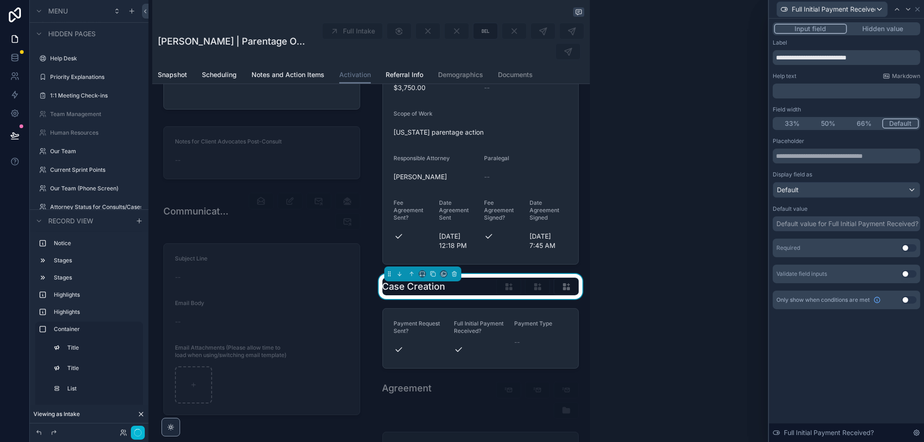
click at [822, 126] on button "50%" at bounding box center [828, 123] width 36 height 10
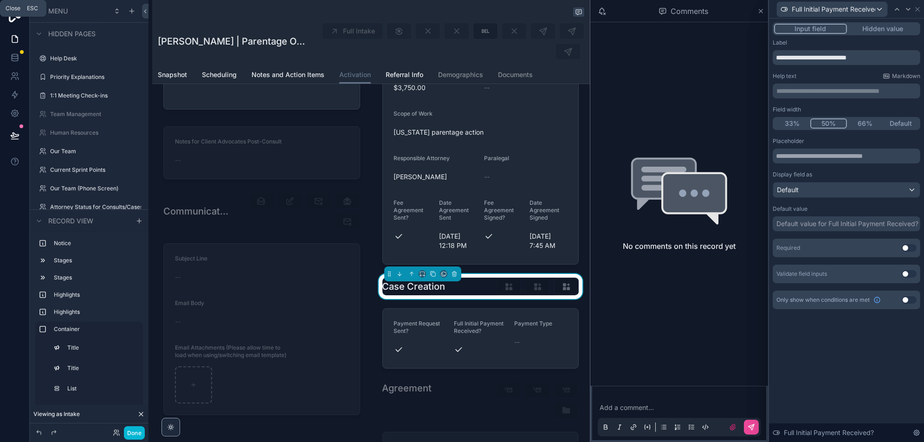
click at [917, 8] on icon at bounding box center [917, 9] width 4 height 4
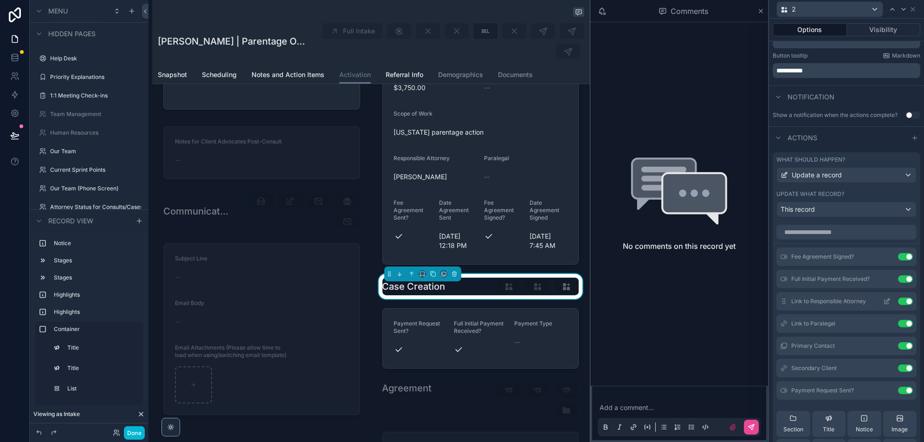
click at [885, 301] on icon at bounding box center [886, 302] width 4 height 4
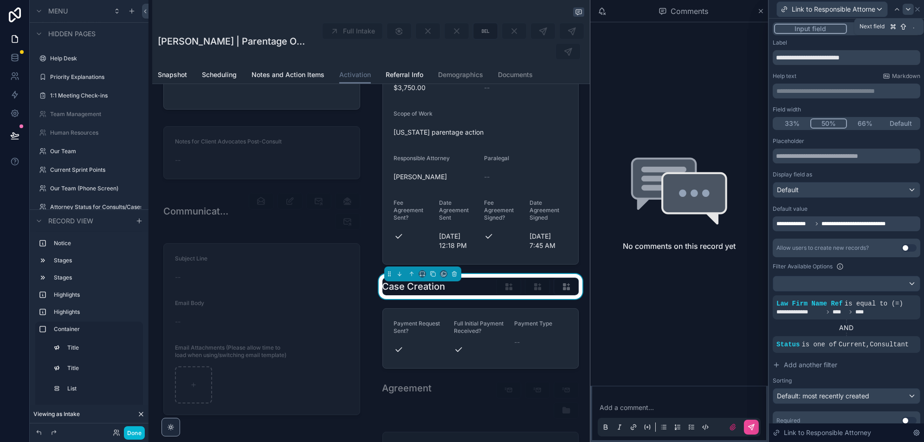
click at [904, 6] on icon at bounding box center [907, 9] width 7 height 7
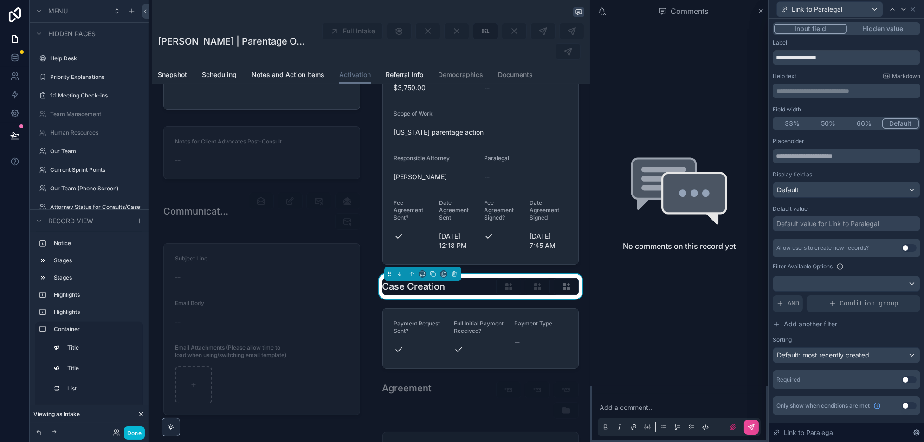
drag, startPoint x: 827, startPoint y: 125, endPoint x: 899, endPoint y: 14, distance: 131.7
click at [827, 125] on button "50%" at bounding box center [828, 123] width 36 height 10
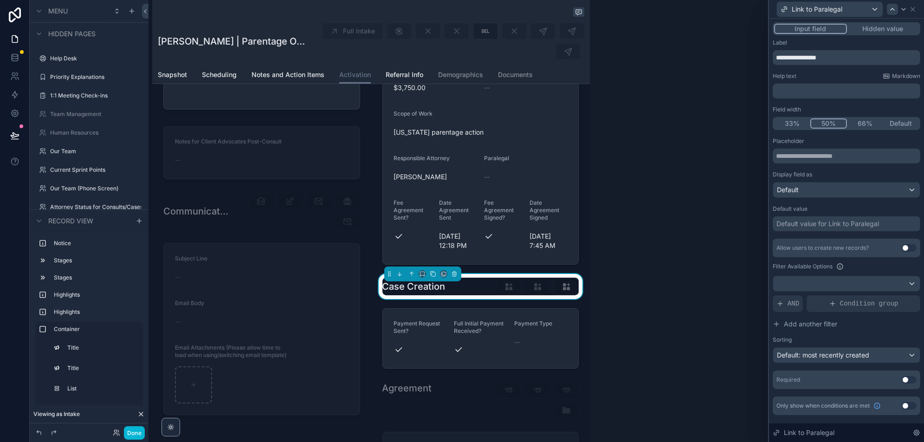
click at [892, 12] on icon at bounding box center [891, 9] width 7 height 7
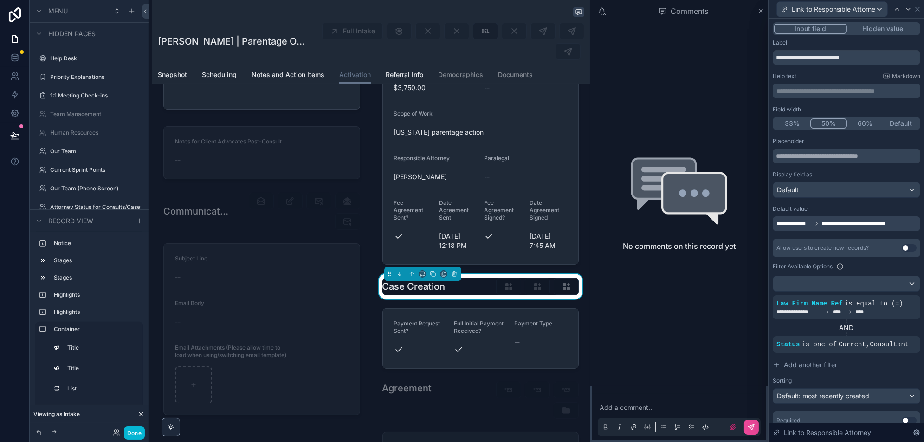
scroll to position [0, 0]
click at [799, 59] on input "**********" at bounding box center [846, 57] width 148 height 15
type input "**********"
click at [904, 4] on div at bounding box center [907, 9] width 11 height 11
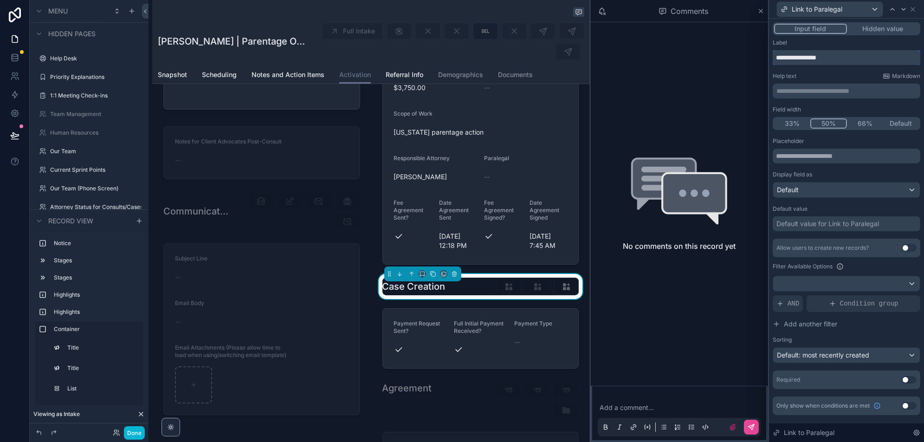
click at [796, 55] on input "**********" at bounding box center [846, 57] width 148 height 15
type input "*********"
click at [782, 301] on icon at bounding box center [779, 303] width 7 height 7
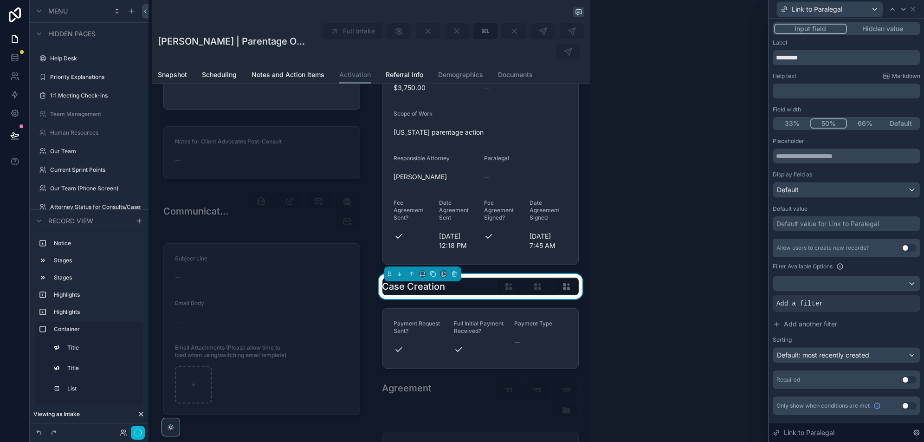
click at [0, 0] on icon at bounding box center [0, 0] width 0 height 0
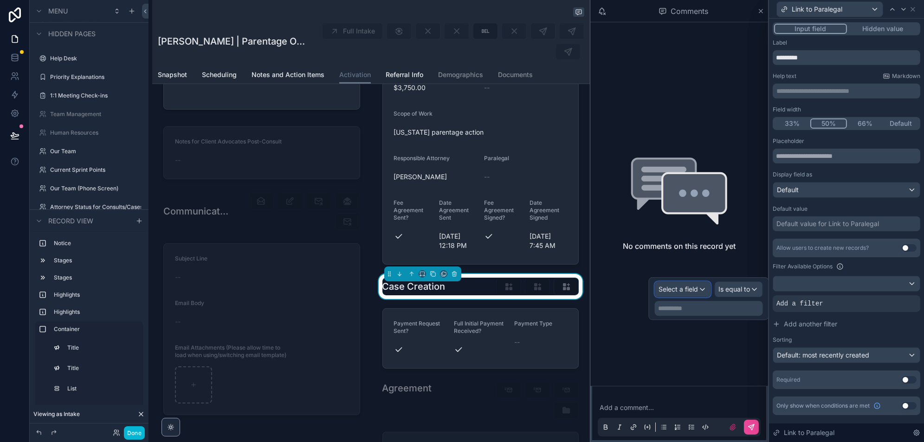
click at [696, 295] on div "Select a field" at bounding box center [682, 289] width 55 height 15
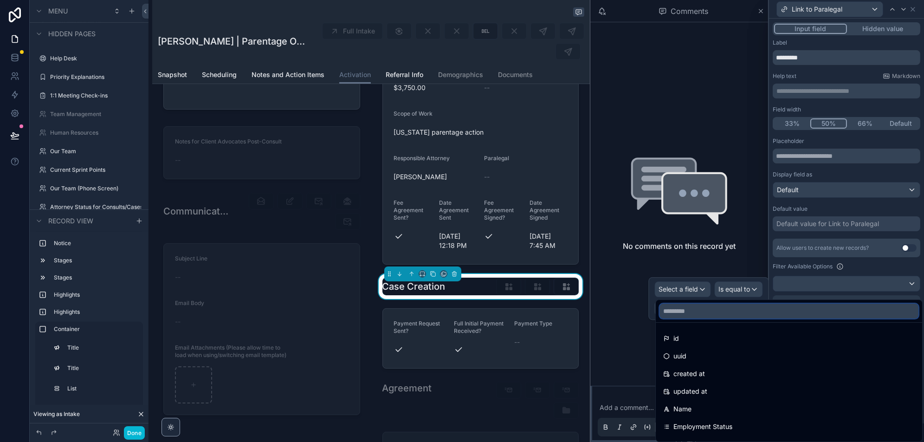
click at [702, 315] on input "text" at bounding box center [788, 310] width 259 height 15
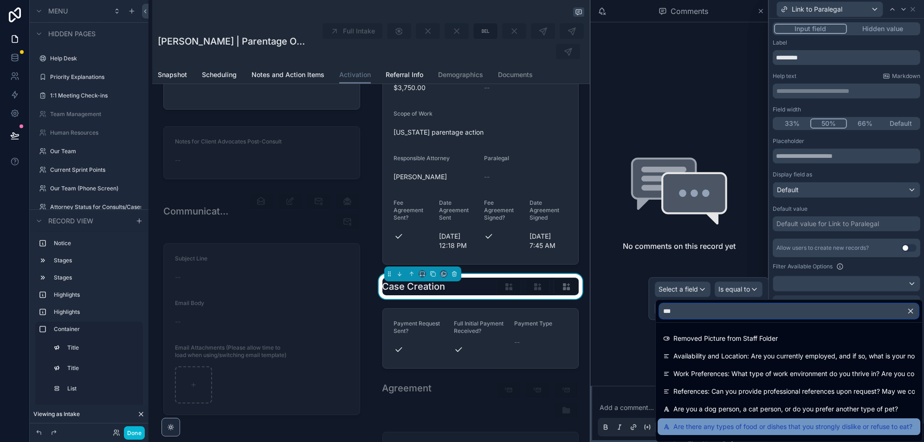
scroll to position [13, 0]
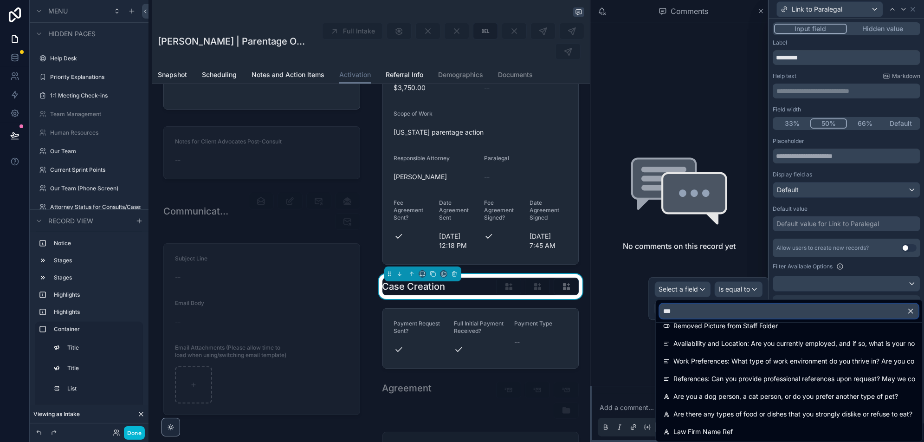
type input "***"
click at [724, 426] on span "Law Firm Name Ref" at bounding box center [702, 431] width 59 height 11
click at [722, 312] on div "**********" at bounding box center [708, 308] width 108 height 15
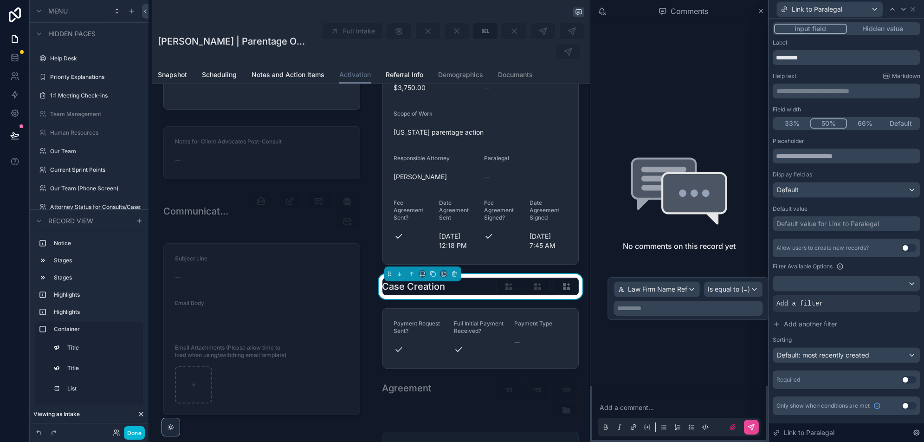
click at [642, 305] on p "**********" at bounding box center [688, 307] width 143 height 9
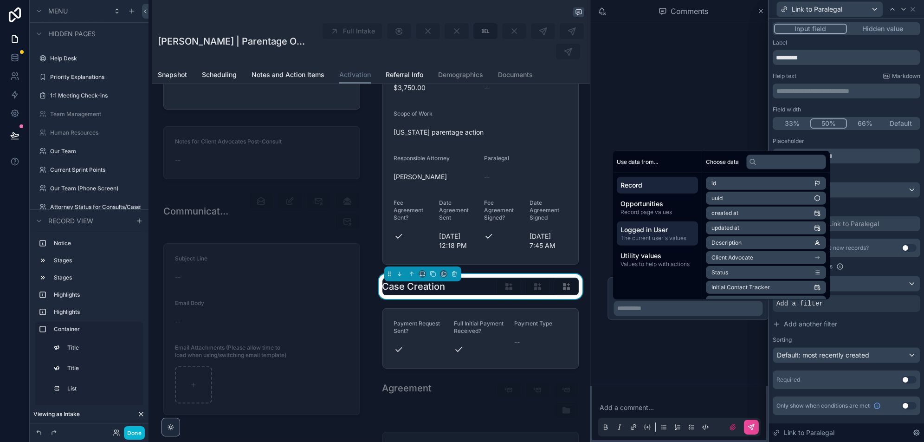
click at [641, 232] on span "Logged in User" at bounding box center [657, 229] width 74 height 9
click at [755, 257] on li "role" at bounding box center [765, 257] width 120 height 13
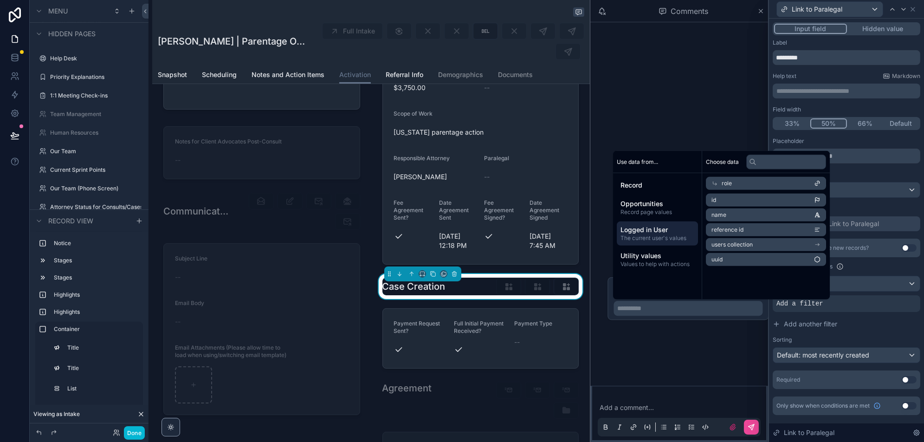
click at [752, 216] on li "name" at bounding box center [765, 214] width 120 height 13
click at [886, 265] on div "Filter Available Options" at bounding box center [846, 266] width 148 height 11
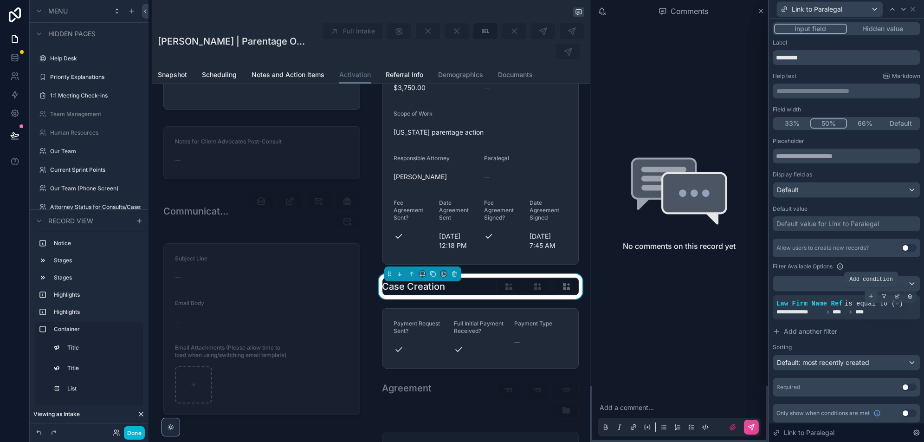
click at [869, 295] on icon at bounding box center [871, 296] width 6 height 6
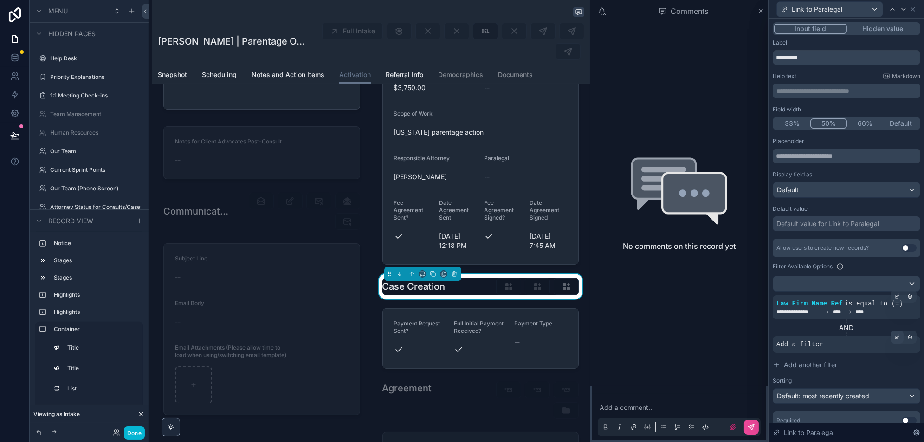
click at [898, 336] on icon at bounding box center [897, 337] width 6 height 6
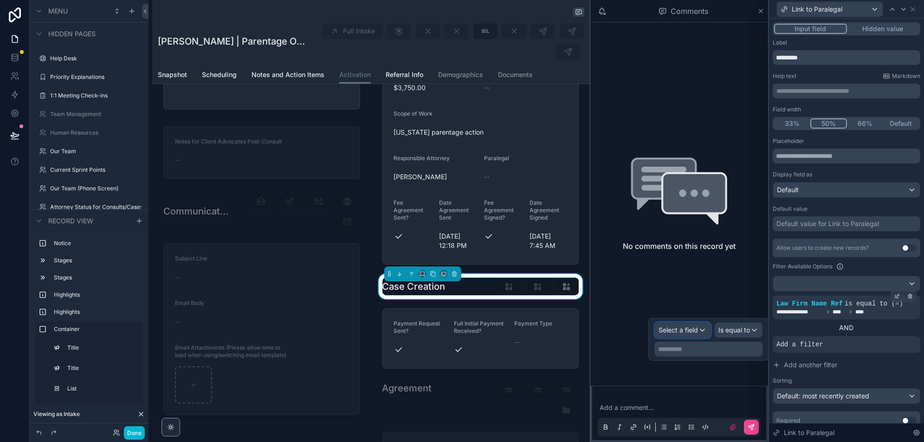
click at [689, 333] on span "Select a field" at bounding box center [678, 329] width 39 height 9
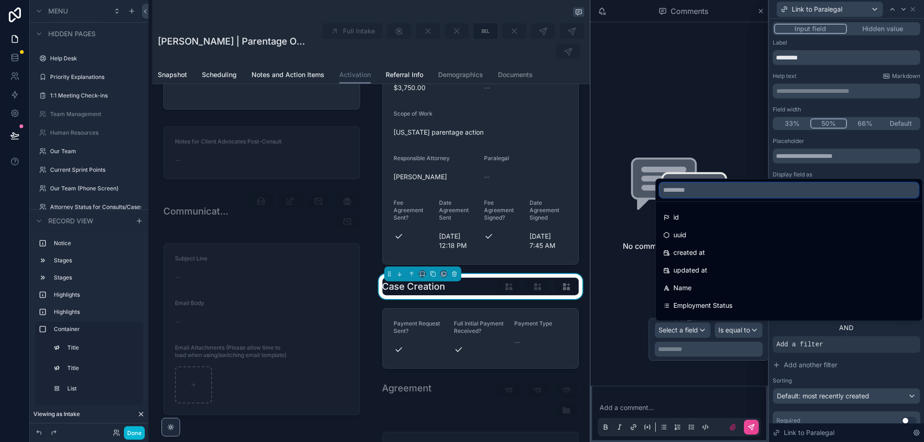
click at [707, 191] on input "text" at bounding box center [788, 189] width 259 height 15
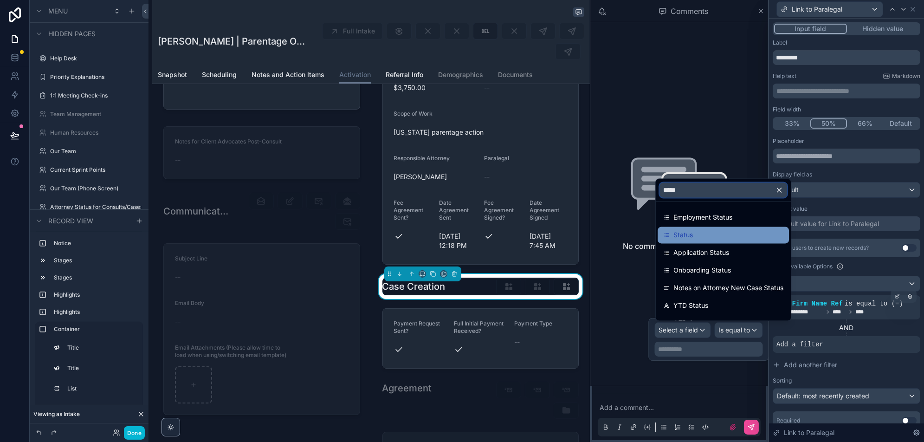
type input "*****"
click at [710, 240] on div "Status" at bounding box center [723, 234] width 120 height 11
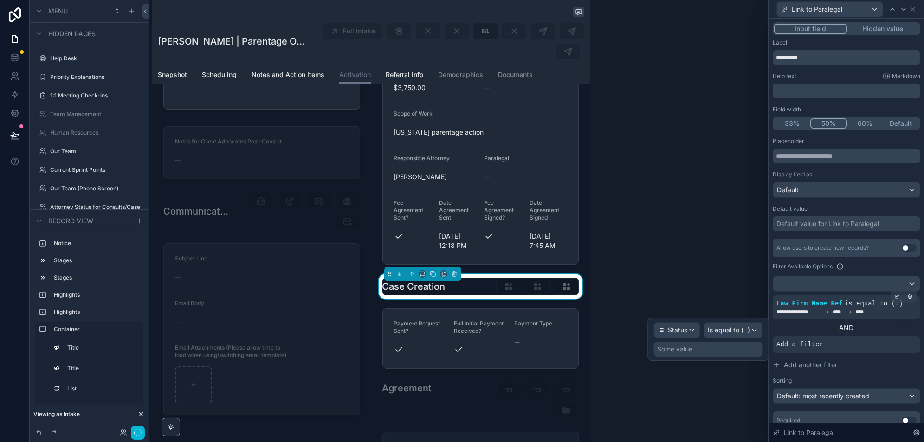
click at [721, 349] on div "Some value" at bounding box center [708, 348] width 109 height 15
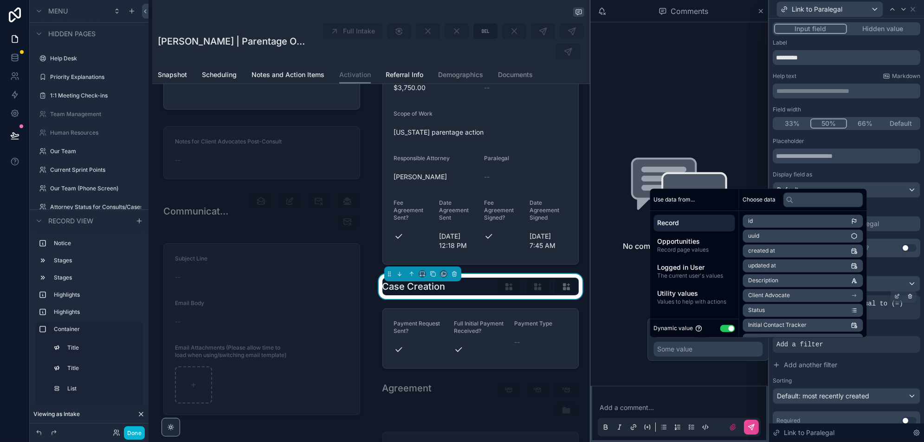
click at [724, 326] on button "Use setting" at bounding box center [727, 327] width 15 height 7
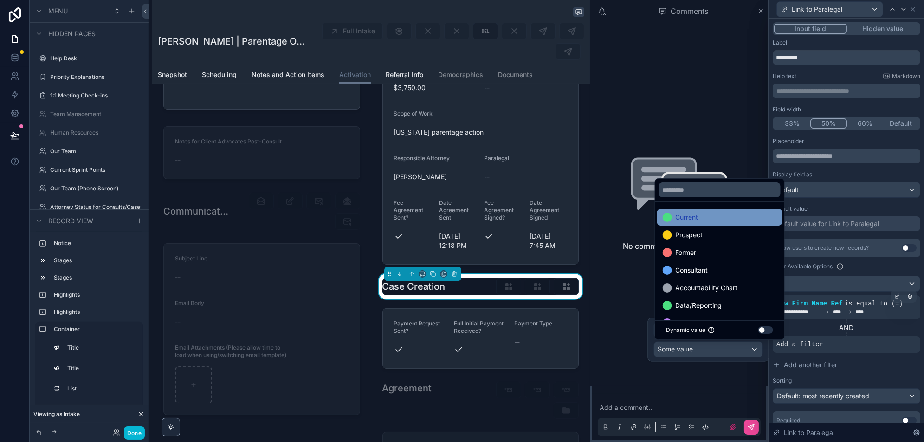
click at [702, 218] on div "Current" at bounding box center [719, 217] width 114 height 11
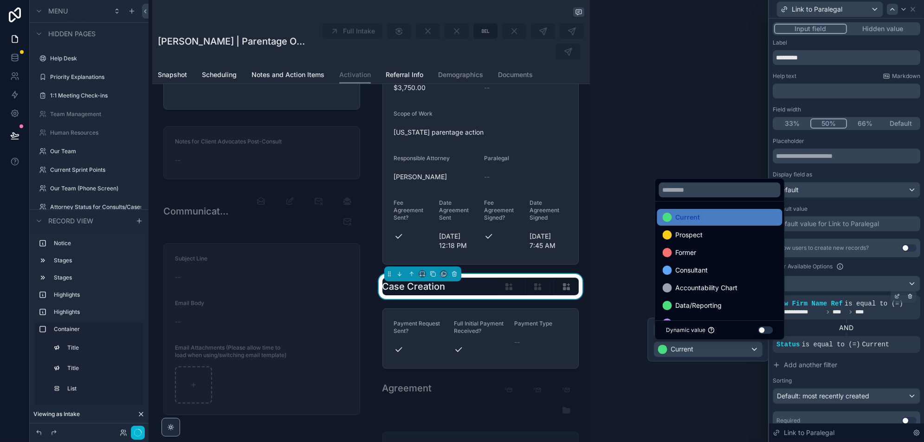
click at [893, 10] on icon at bounding box center [891, 9] width 7 height 7
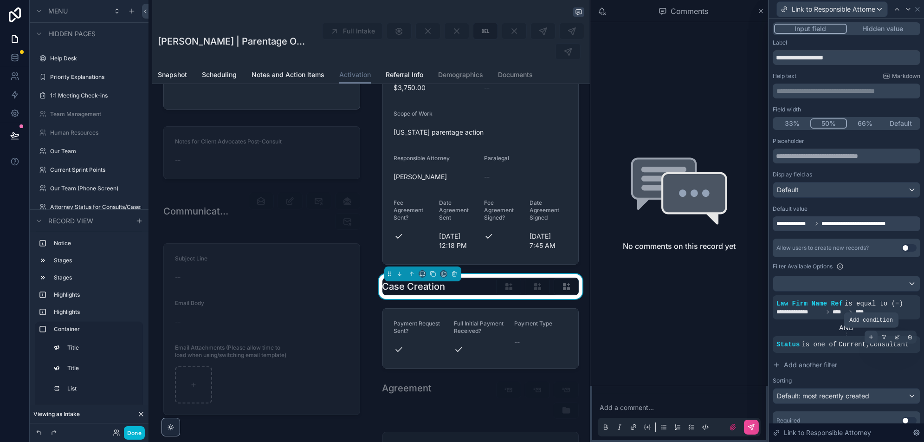
click at [868, 334] on icon at bounding box center [871, 337] width 6 height 6
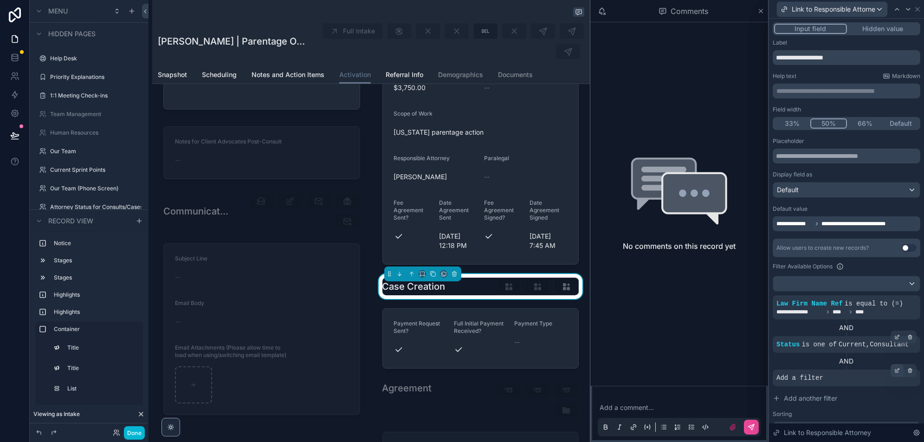
click at [896, 367] on icon at bounding box center [897, 370] width 6 height 6
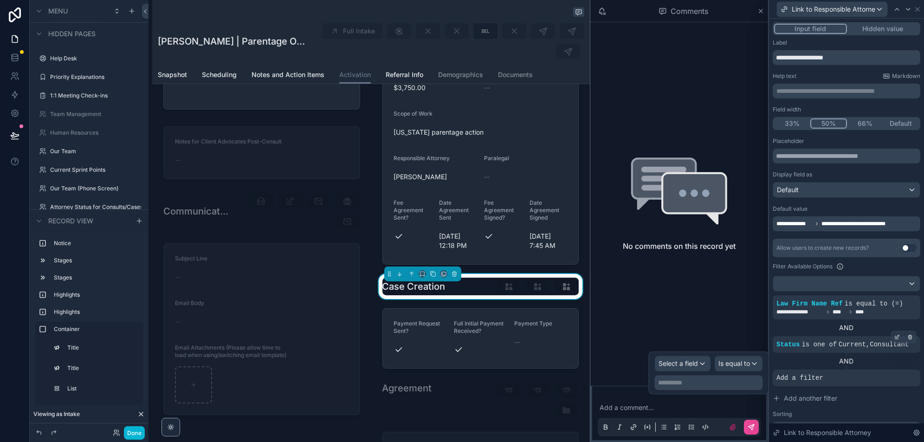
click at [673, 372] on div "**********" at bounding box center [708, 372] width 108 height 34
click at [679, 367] on span "Select a field" at bounding box center [678, 363] width 39 height 9
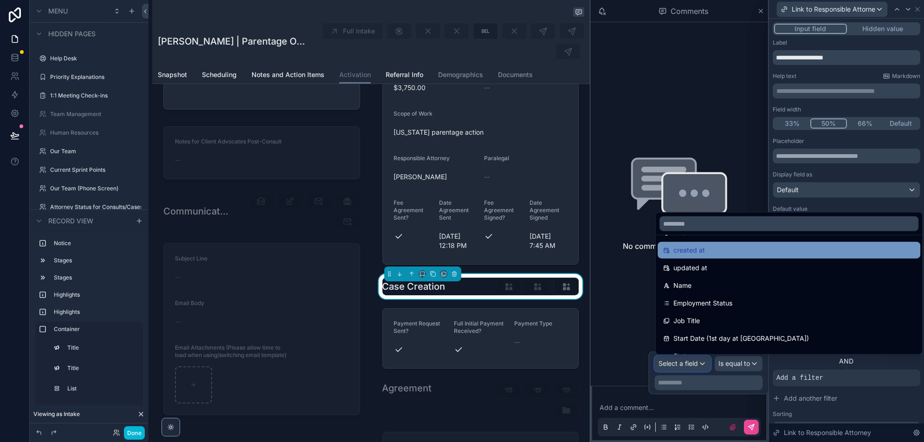
scroll to position [0, 0]
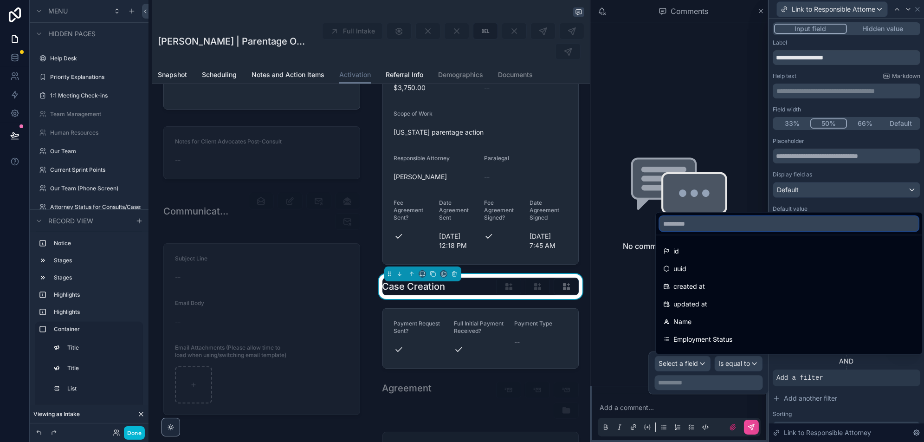
click at [686, 222] on input "text" at bounding box center [788, 223] width 259 height 15
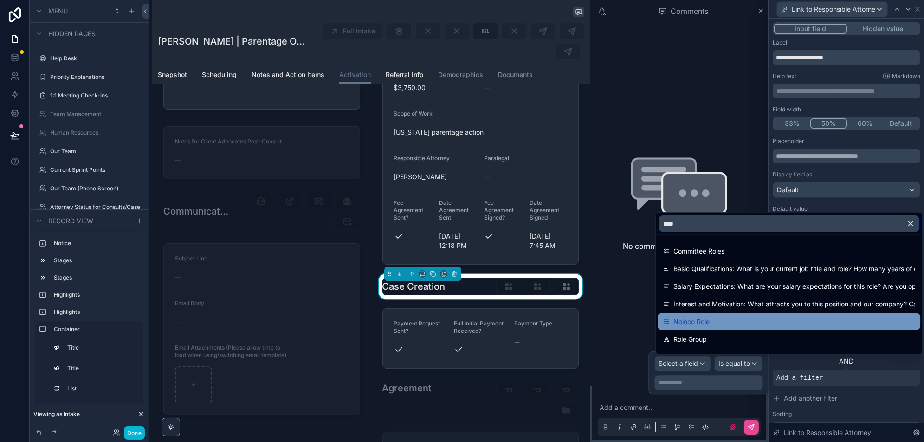
type input "****"
click at [725, 323] on div "Noloco Role" at bounding box center [788, 321] width 251 height 11
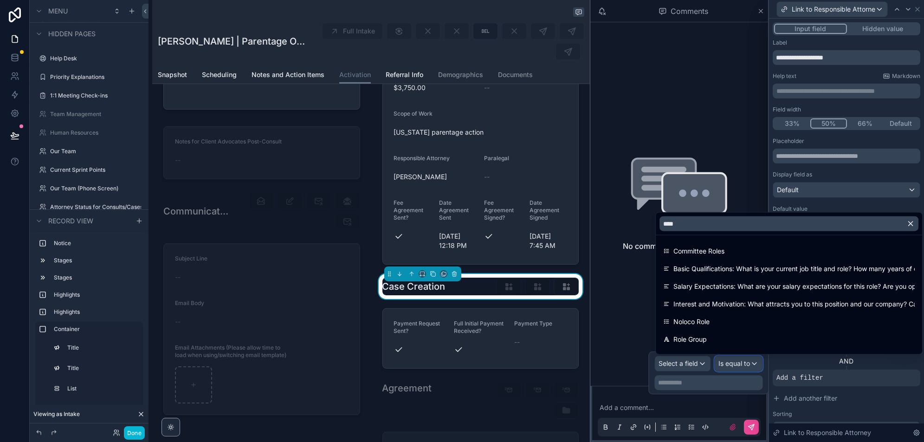
click at [743, 365] on div "Is equal to" at bounding box center [738, 363] width 47 height 15
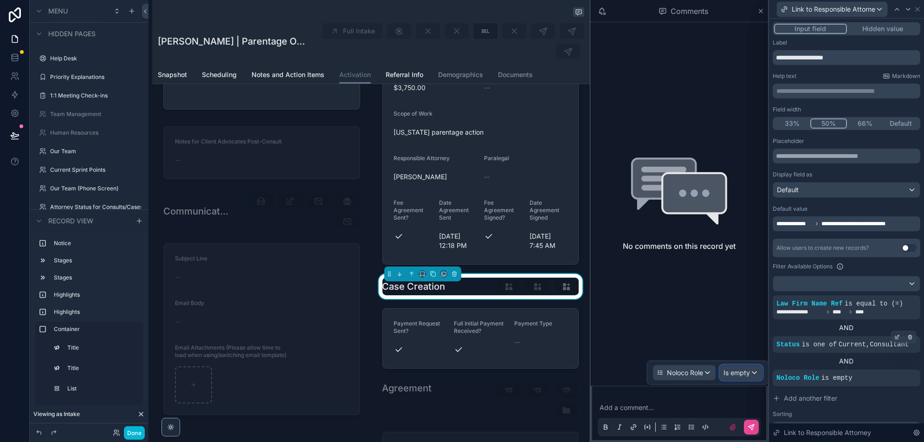
click at [736, 377] on div "Is empty" at bounding box center [741, 372] width 42 height 15
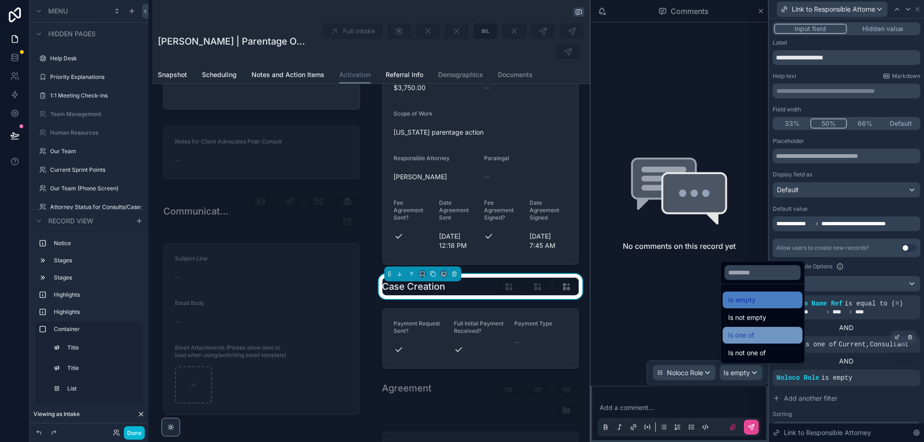
click at [752, 336] on span "Is one of" at bounding box center [741, 334] width 26 height 11
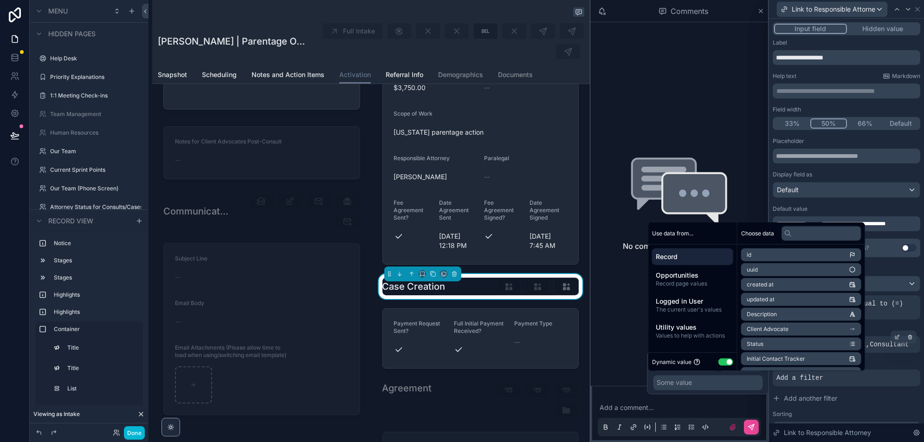
click at [725, 361] on button "Use setting" at bounding box center [725, 361] width 15 height 7
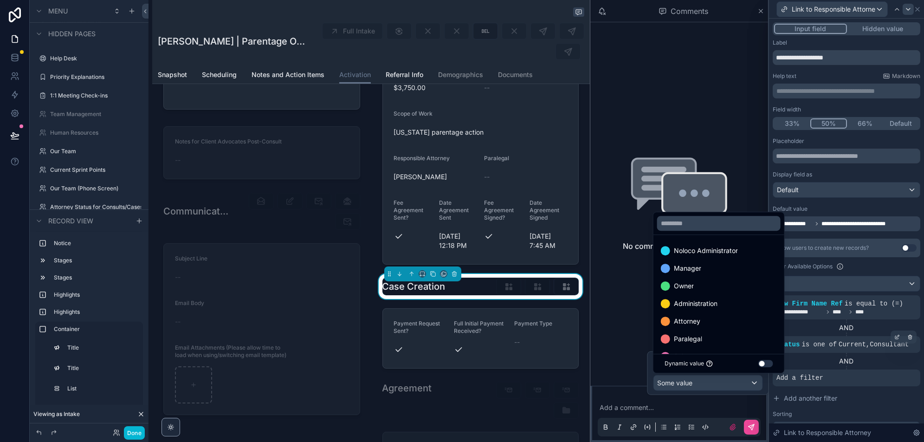
drag, startPoint x: 701, startPoint y: 325, endPoint x: 908, endPoint y: 7, distance: 379.8
click at [701, 325] on div "Attorney" at bounding box center [719, 320] width 116 height 11
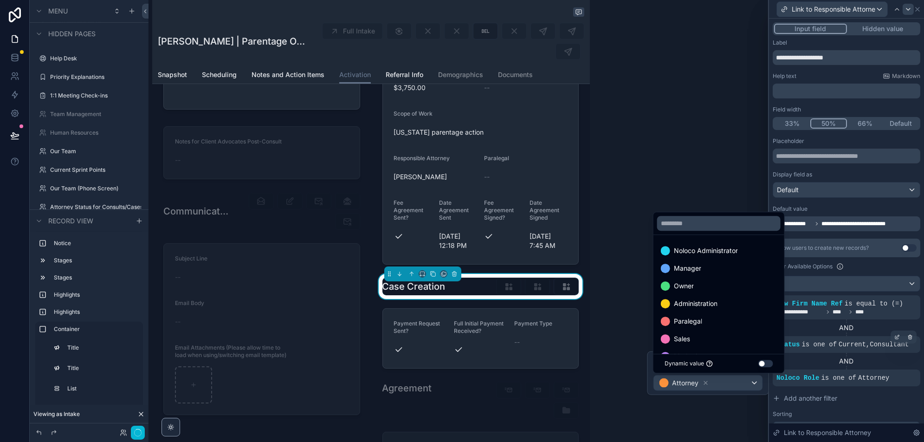
click at [908, 7] on icon at bounding box center [907, 9] width 7 height 7
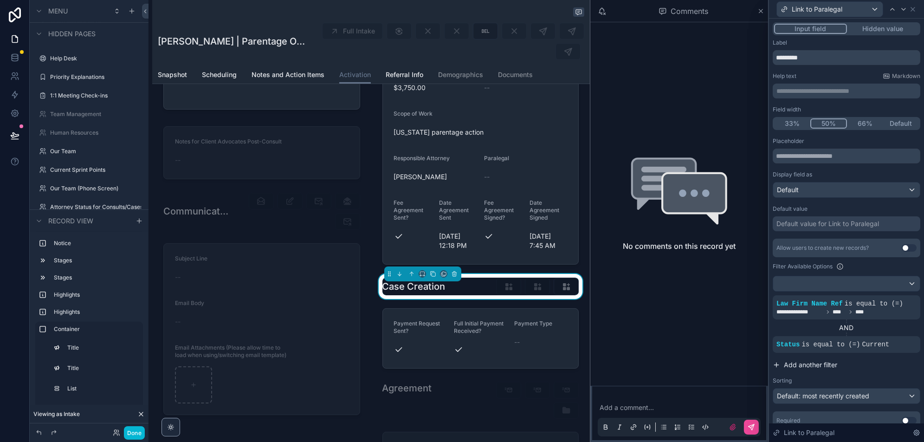
scroll to position [1, 0]
click at [872, 334] on icon at bounding box center [871, 336] width 6 height 6
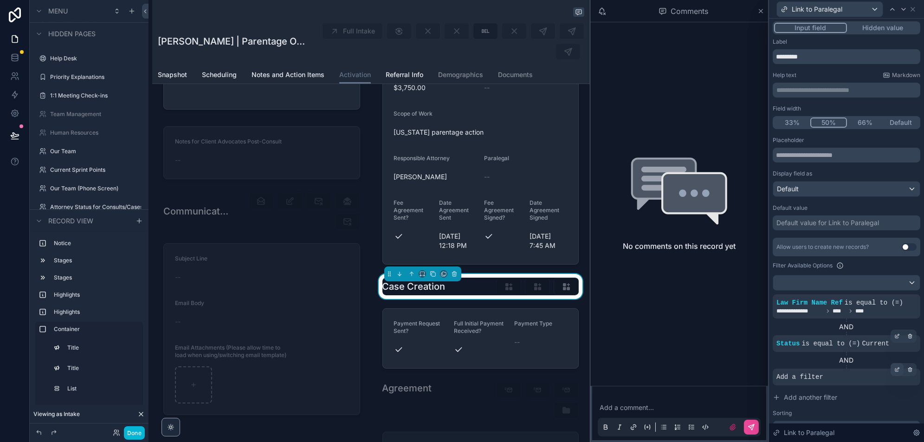
click at [894, 367] on icon at bounding box center [897, 369] width 6 height 6
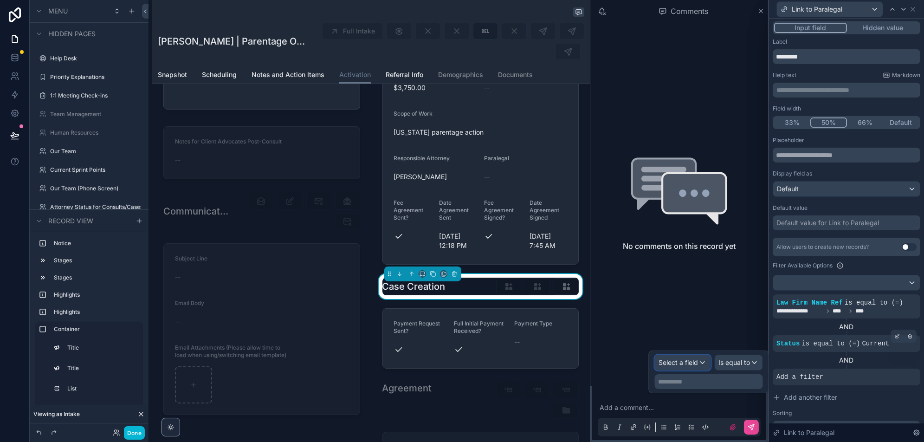
click at [672, 363] on span "Select a field" at bounding box center [678, 362] width 39 height 8
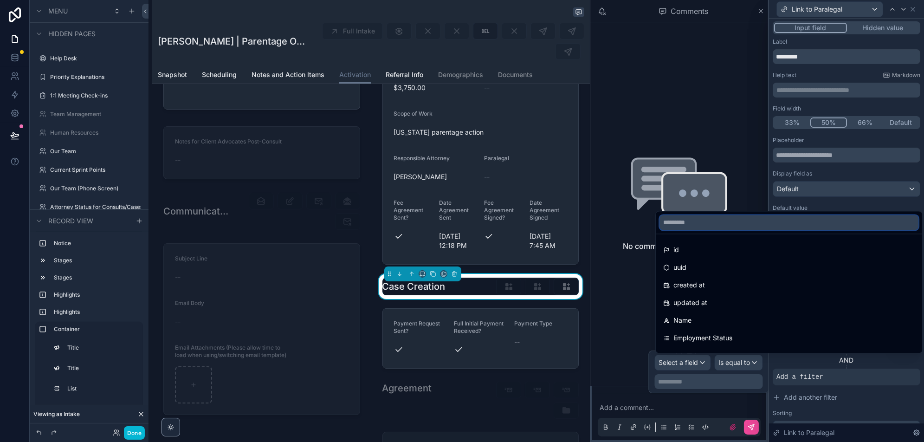
click at [707, 225] on input "text" at bounding box center [788, 222] width 259 height 15
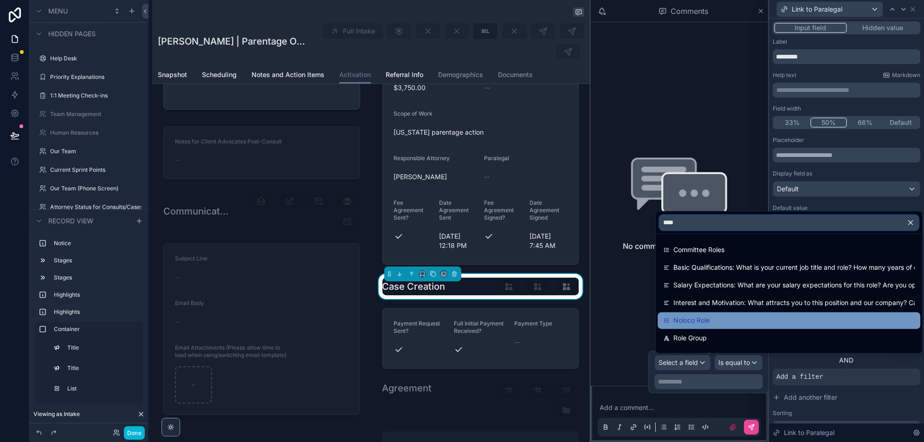
type input "****"
click at [698, 322] on span "Noloco Role" at bounding box center [691, 319] width 36 height 11
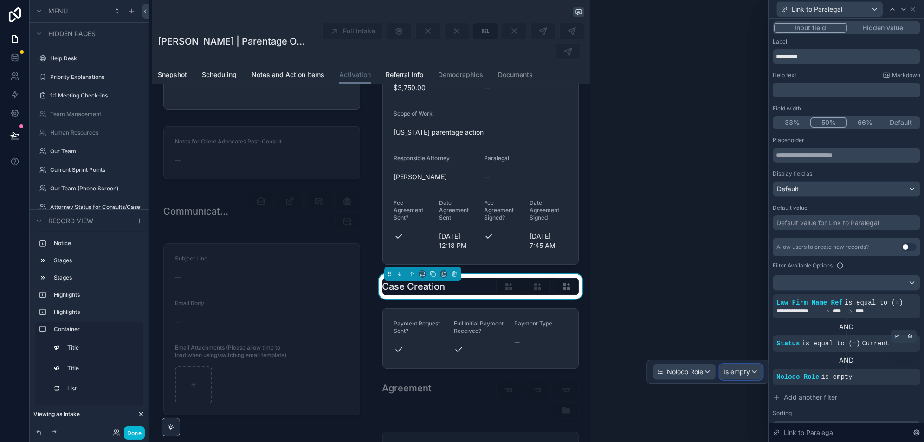
click at [739, 374] on span "Is empty" at bounding box center [737, 371] width 26 height 9
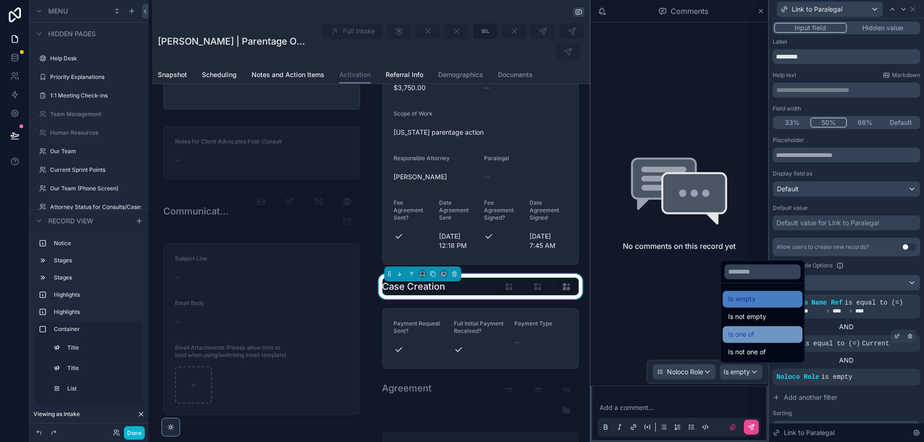
click at [754, 337] on span "Is one of" at bounding box center [741, 333] width 26 height 11
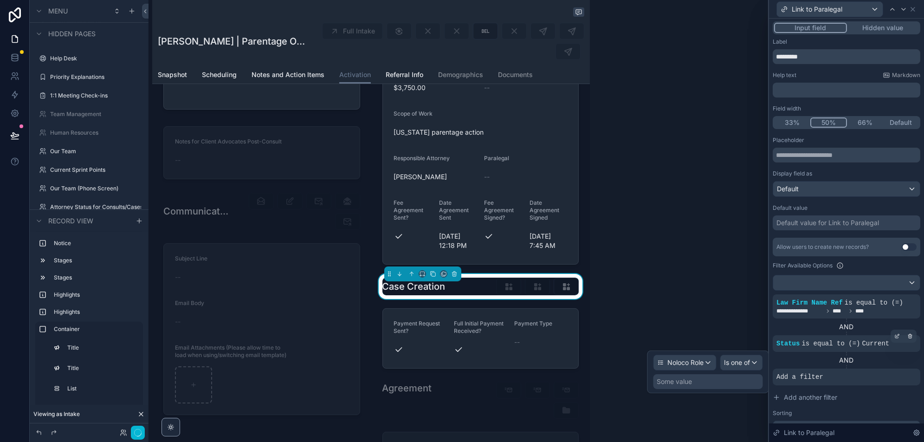
click at [697, 379] on div "Some value" at bounding box center [707, 381] width 109 height 15
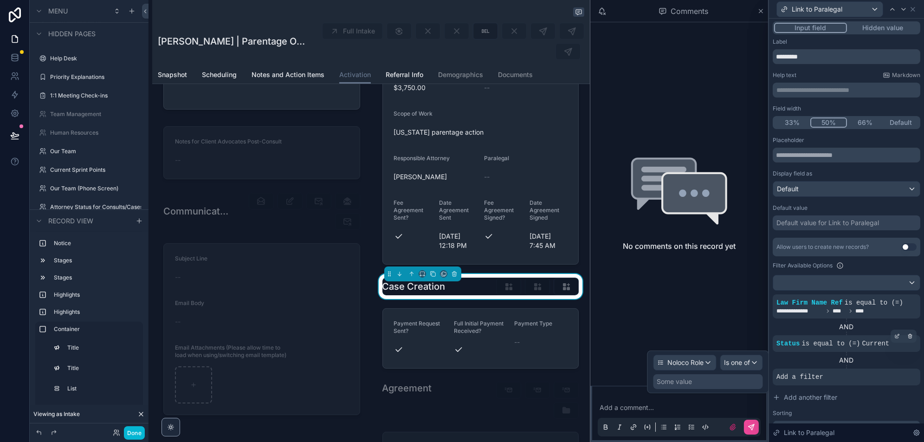
click at [691, 380] on div "Some value" at bounding box center [674, 381] width 35 height 9
click at [705, 382] on div "Some value" at bounding box center [707, 381] width 109 height 15
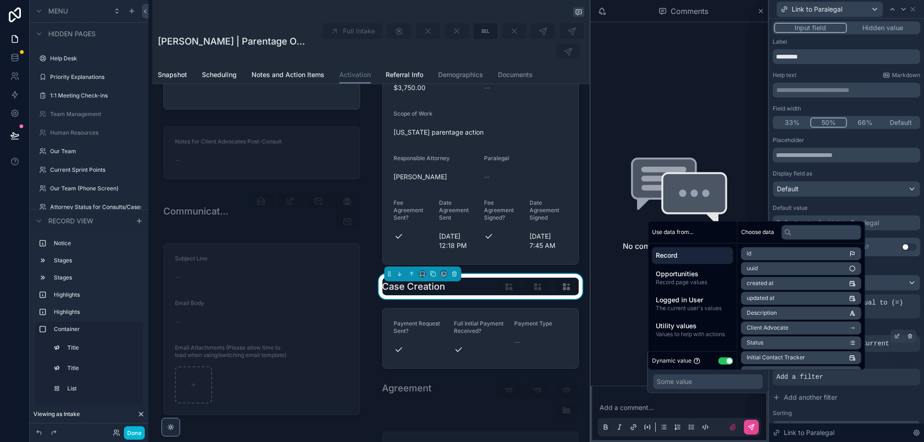
click at [726, 358] on button "Use setting" at bounding box center [725, 360] width 15 height 7
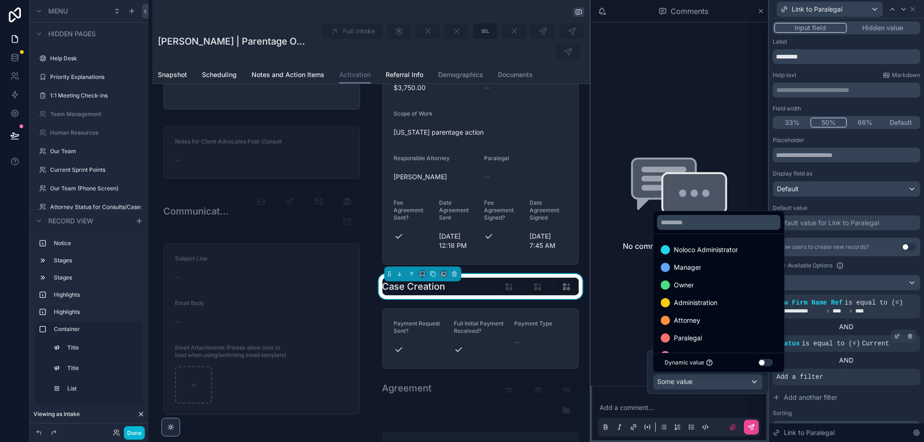
click at [693, 338] on span "Paralegal" at bounding box center [687, 337] width 28 height 11
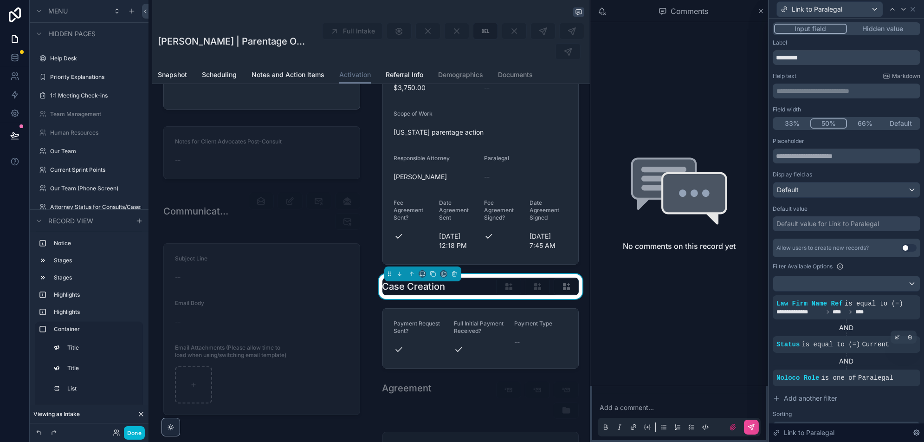
click at [911, 5] on div "Link to Paralegal" at bounding box center [846, 9] width 148 height 18
click at [911, 9] on icon at bounding box center [912, 9] width 7 height 7
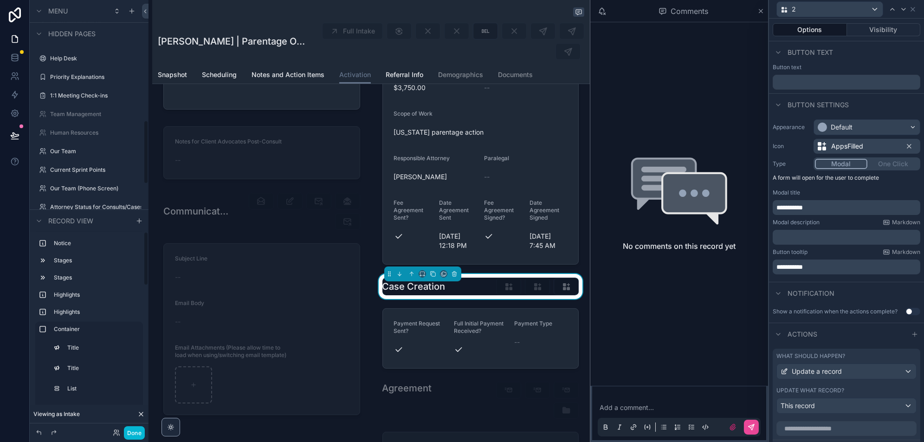
scroll to position [321, 0]
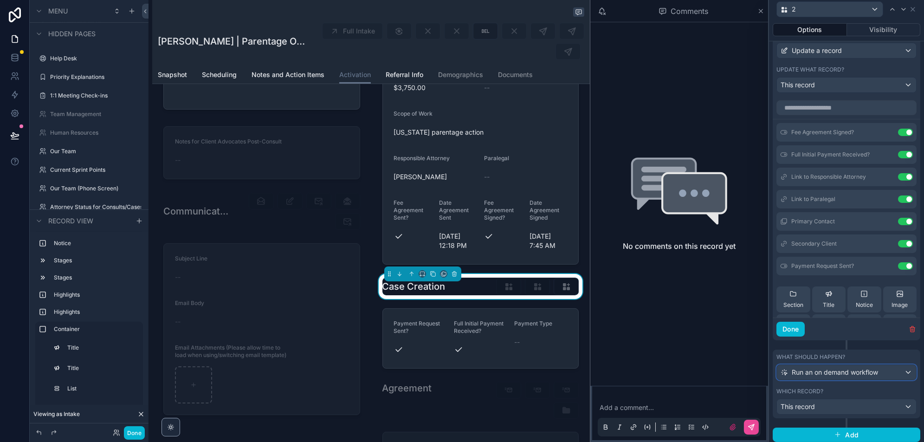
click at [838, 369] on span "Run an on demand workflow" at bounding box center [834, 371] width 86 height 9
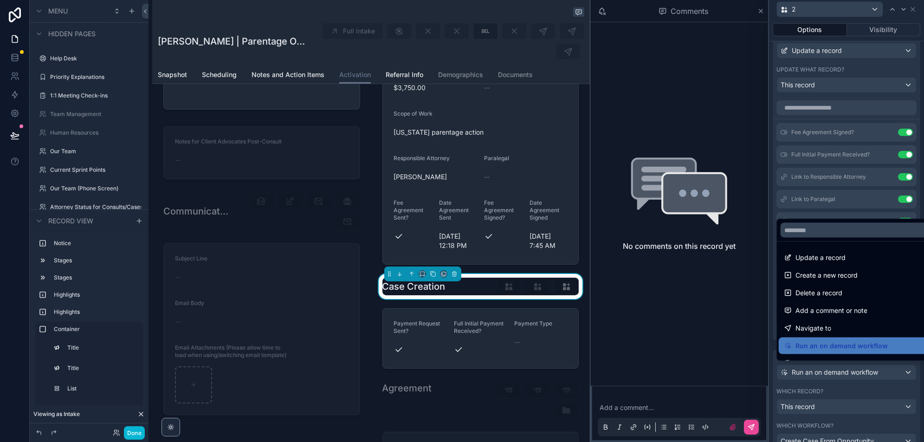
click at [838, 369] on div at bounding box center [846, 221] width 155 height 442
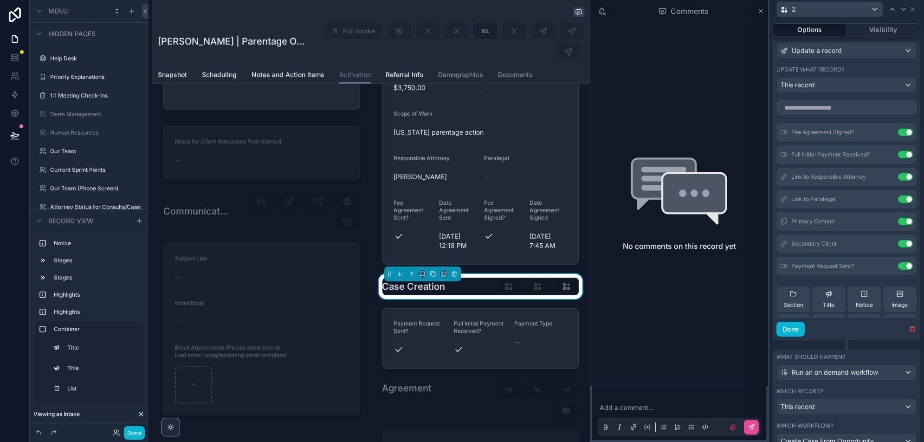
scroll to position [376, 0]
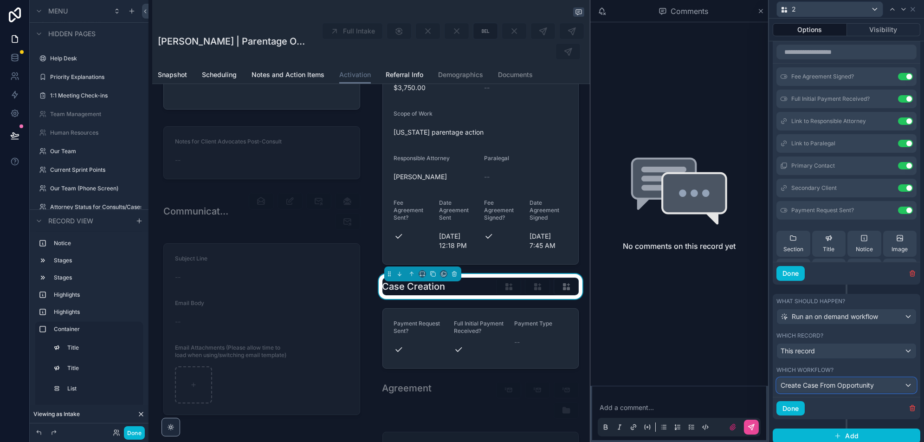
click at [824, 382] on span "Create Case From Opportunity" at bounding box center [826, 384] width 93 height 9
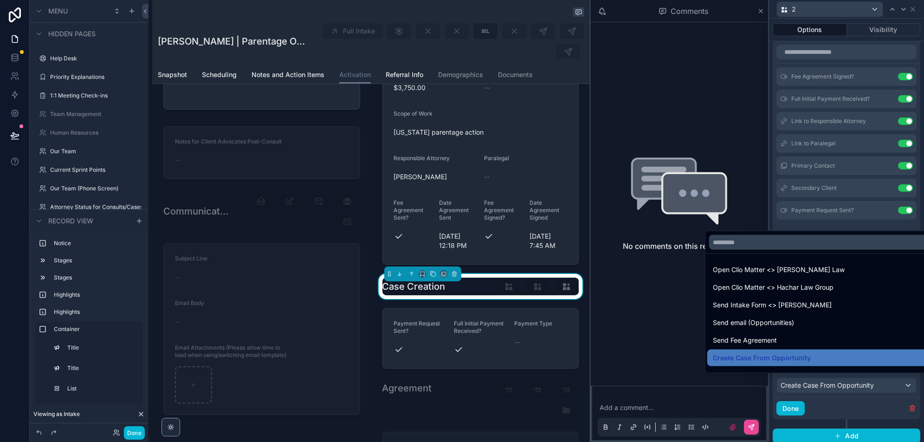
click at [824, 382] on div at bounding box center [846, 221] width 155 height 442
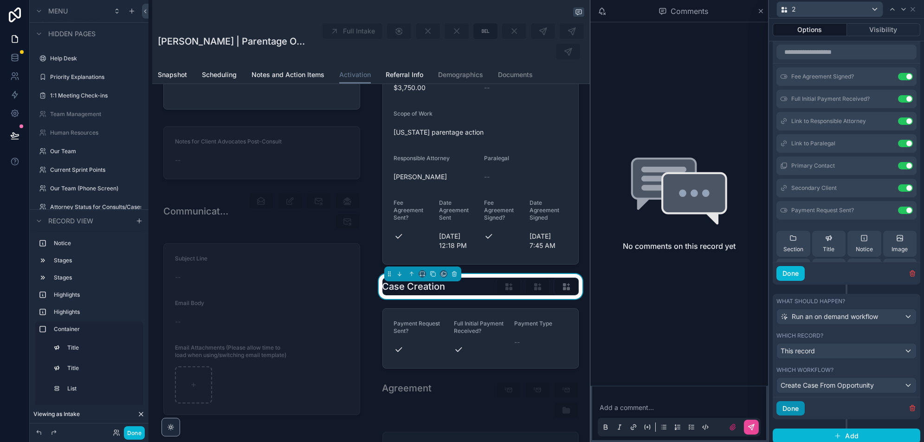
click at [797, 404] on button "Done" at bounding box center [790, 408] width 28 height 15
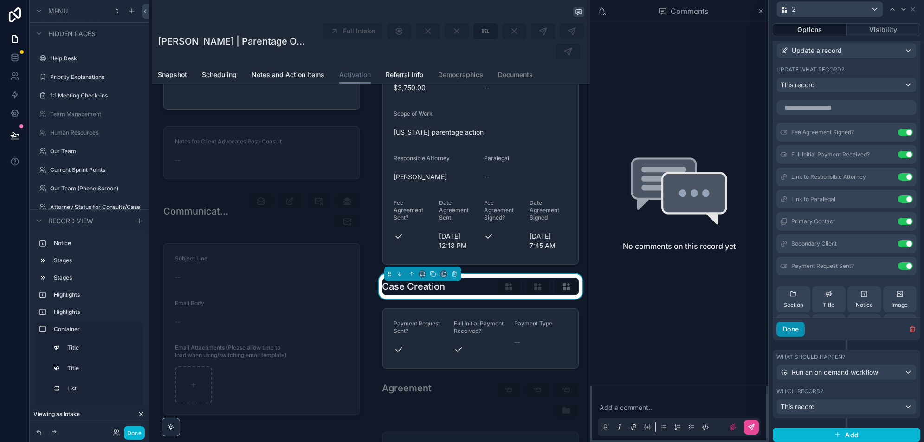
click at [788, 332] on button "Done" at bounding box center [790, 328] width 28 height 15
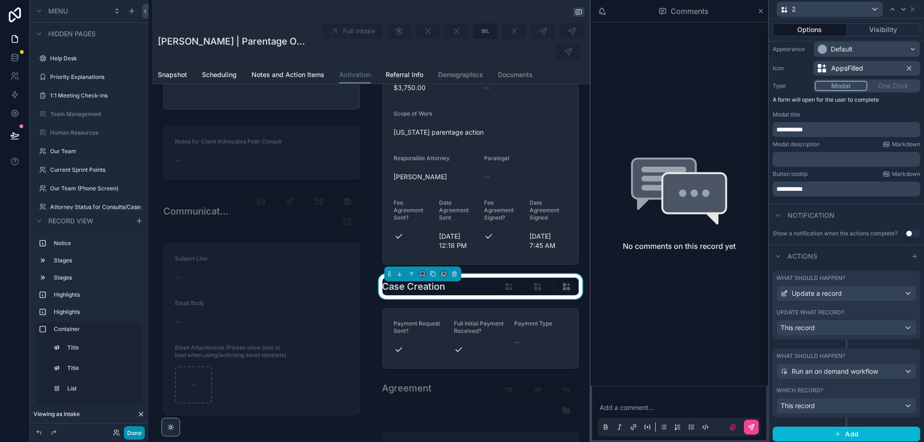
click at [135, 426] on button "Done" at bounding box center [134, 432] width 21 height 13
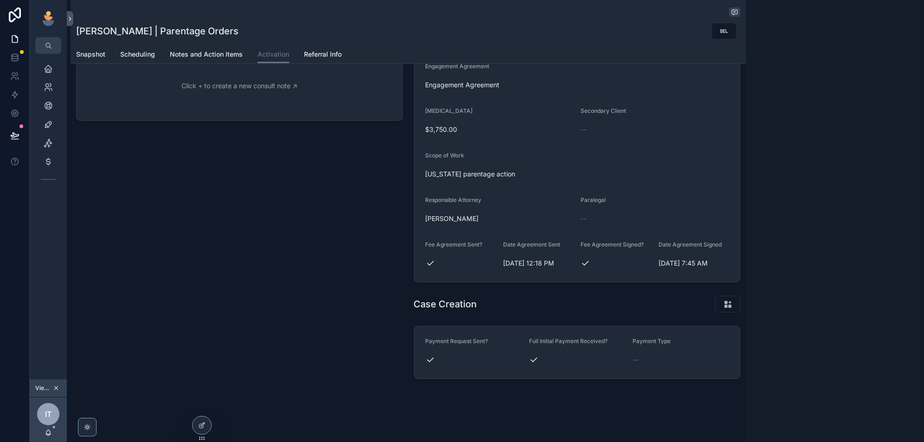
scroll to position [158, 0]
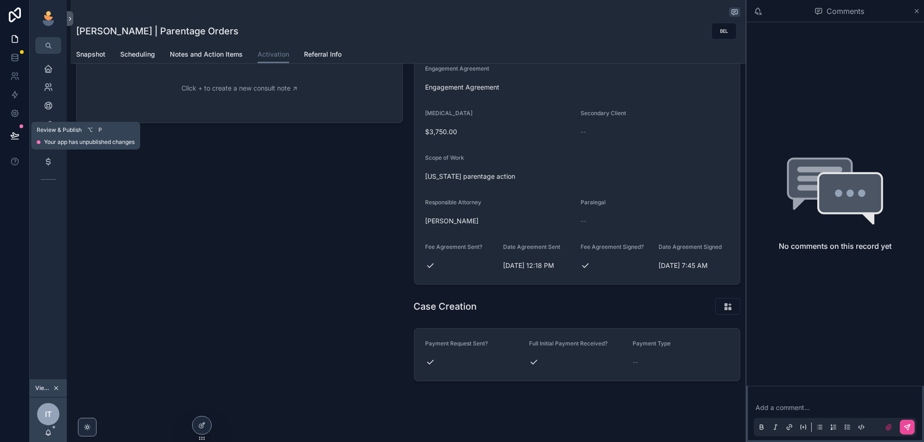
click at [18, 135] on icon at bounding box center [15, 135] width 8 height 5
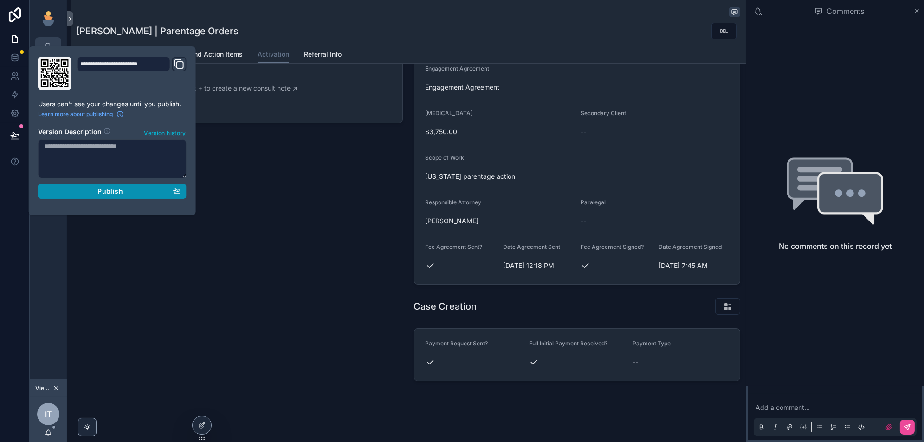
click at [122, 192] on span "Publish" at bounding box center [109, 191] width 25 height 8
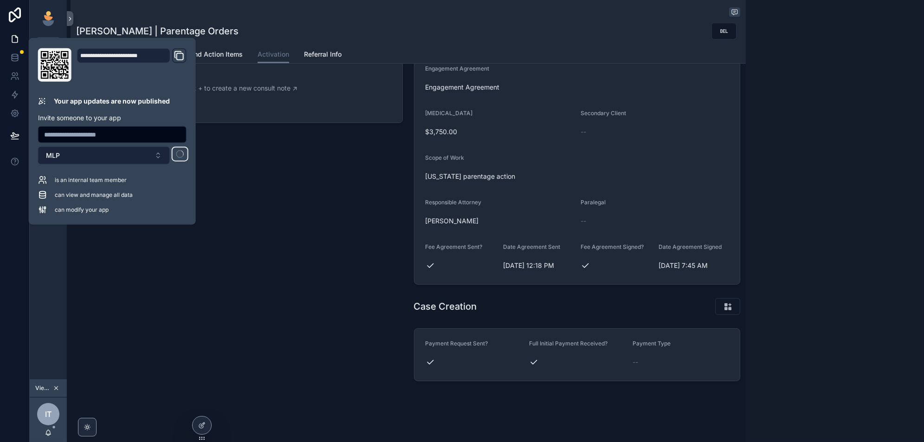
click at [152, 153] on button "MLP" at bounding box center [104, 156] width 132 height 18
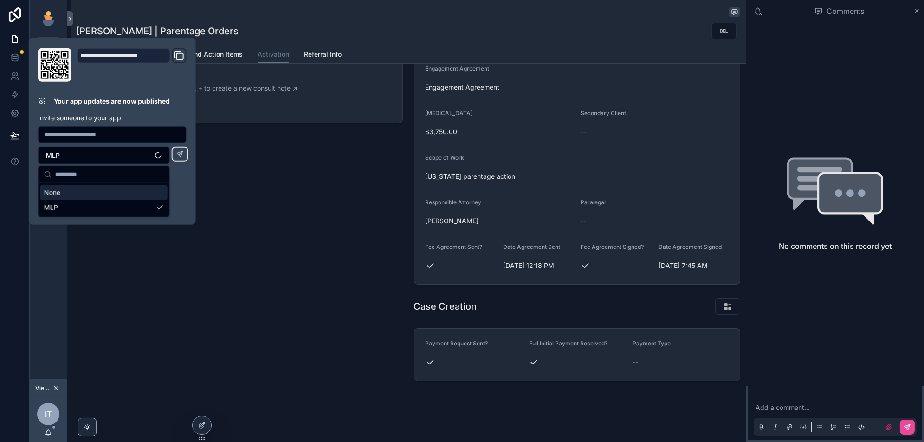
click at [281, 230] on div "Consultation Notes Click + to create a new consult note ↗" at bounding box center [240, 202] width 338 height 366
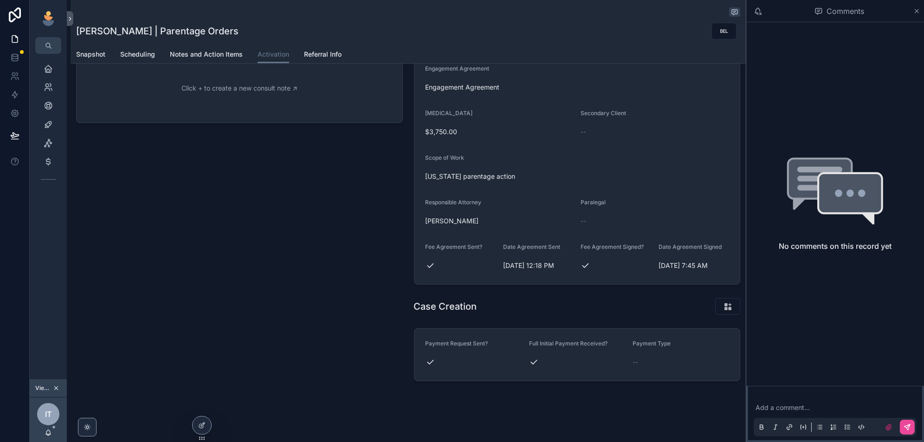
click at [678, 300] on div "scrollable content" at bounding box center [705, 306] width 70 height 18
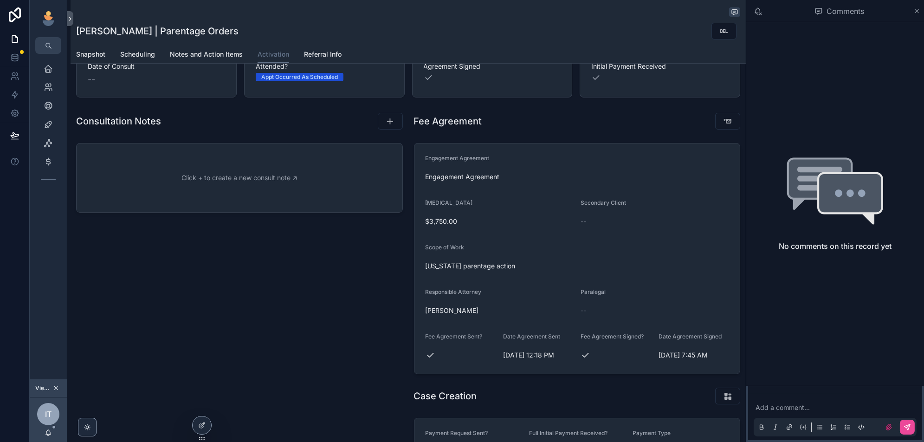
scroll to position [158, 0]
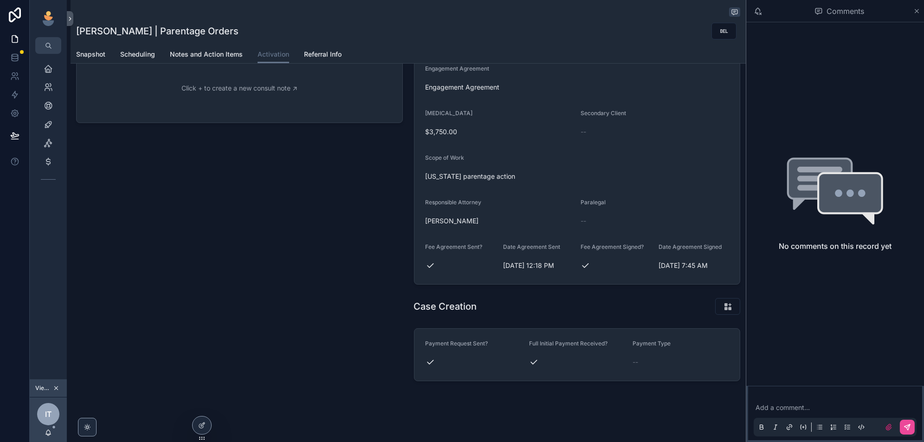
click at [342, 285] on div "Consultation Notes Click + to create a new consult note ↗" at bounding box center [240, 202] width 338 height 366
click at [724, 308] on icon "scrollable content" at bounding box center [728, 305] width 10 height 9
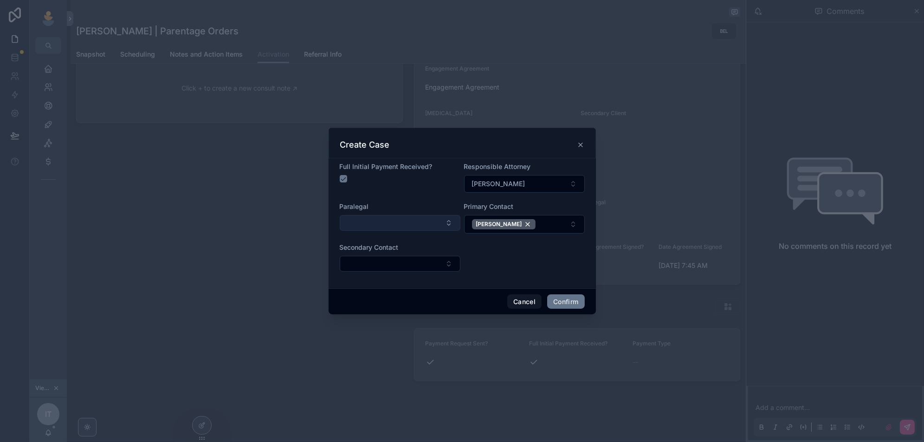
click at [429, 223] on button "Select Button" at bounding box center [400, 223] width 121 height 16
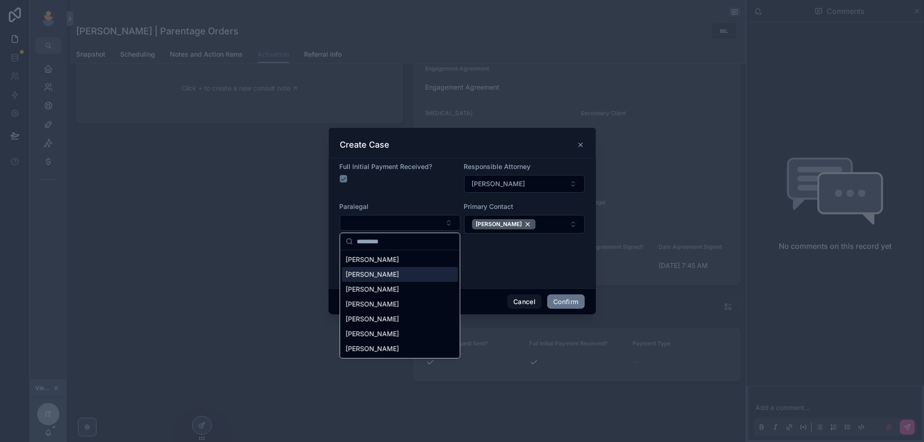
click at [393, 273] on div "Sophia Alioto" at bounding box center [400, 274] width 116 height 15
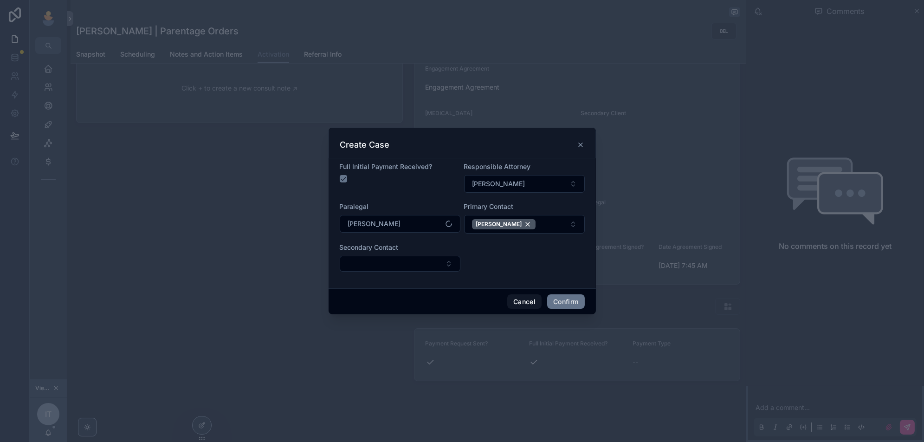
click at [515, 254] on form "Full Initial Payment Received? Responsible Attorney Joanna Beck Wilkinson Paral…" at bounding box center [462, 221] width 245 height 119
click at [564, 300] on button "Confirm" at bounding box center [565, 301] width 37 height 15
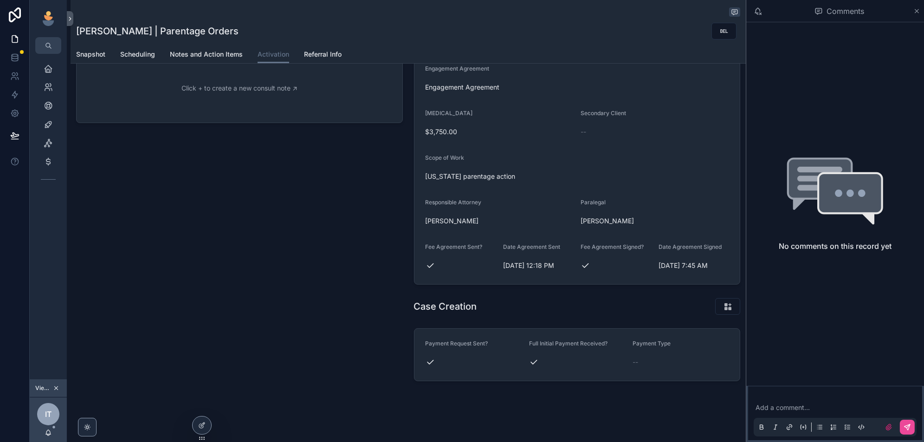
scroll to position [0, 0]
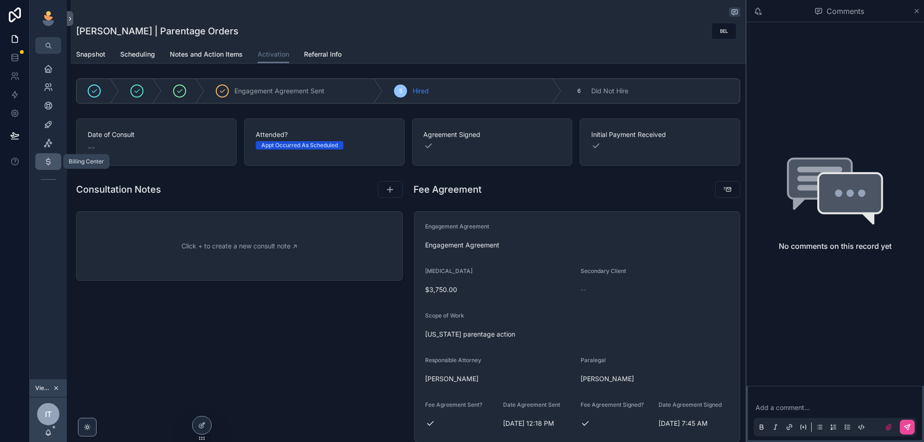
click at [47, 162] on icon "scrollable content" at bounding box center [48, 161] width 9 height 9
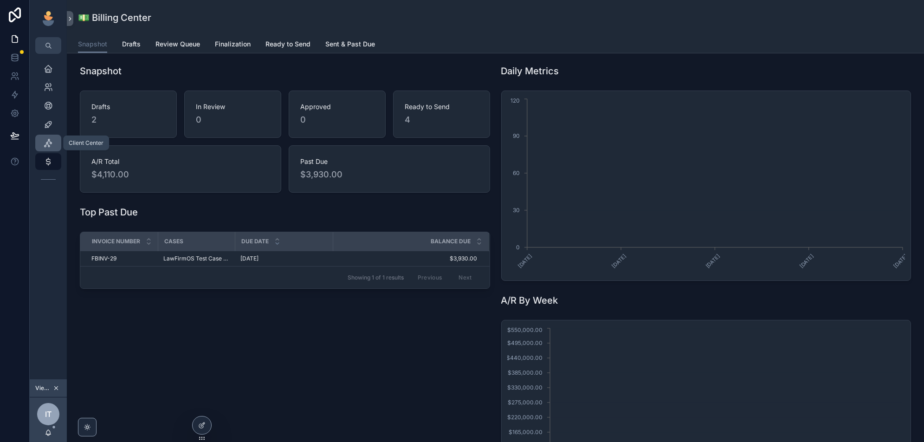
click at [45, 142] on icon "scrollable content" at bounding box center [48, 142] width 9 height 9
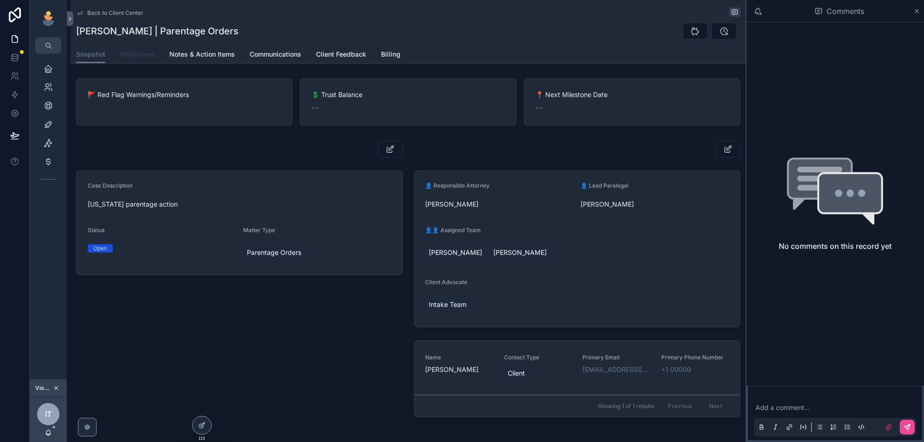
click at [140, 55] on span "Milestones" at bounding box center [137, 54] width 34 height 9
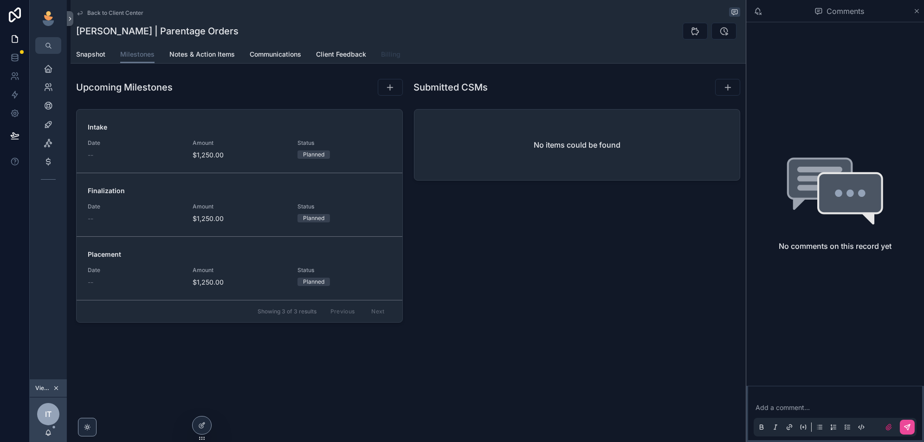
click at [388, 53] on span "Billing" at bounding box center [390, 54] width 19 height 9
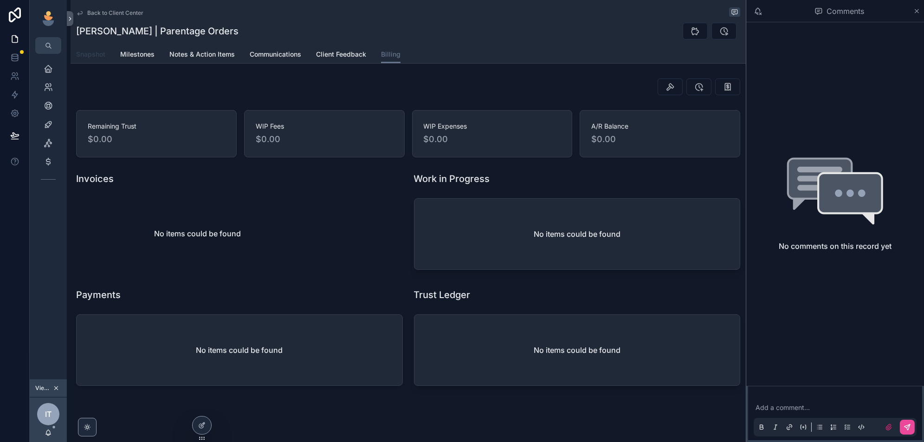
click at [84, 55] on span "Snapshot" at bounding box center [90, 54] width 29 height 9
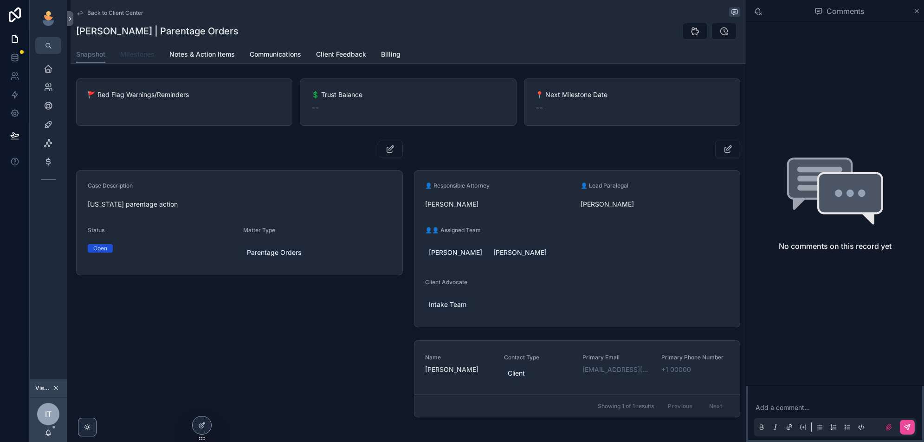
click at [147, 56] on span "Milestones" at bounding box center [137, 54] width 34 height 9
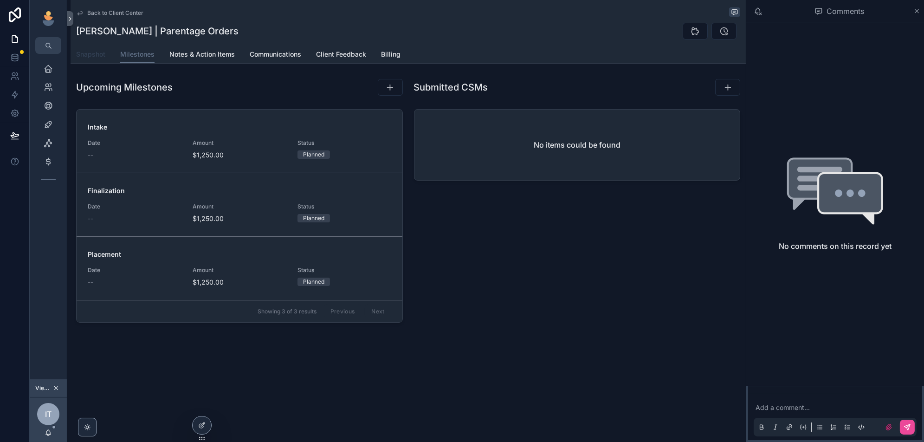
click at [92, 51] on span "Snapshot" at bounding box center [90, 54] width 29 height 9
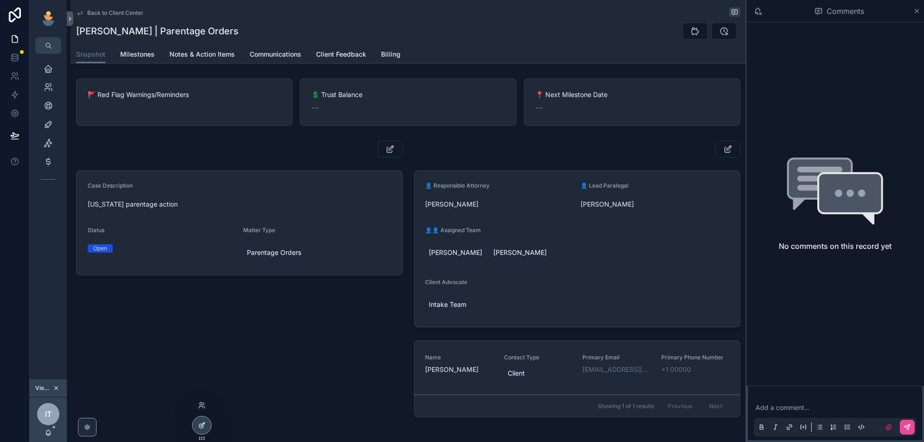
click at [201, 422] on icon at bounding box center [201, 424] width 7 height 7
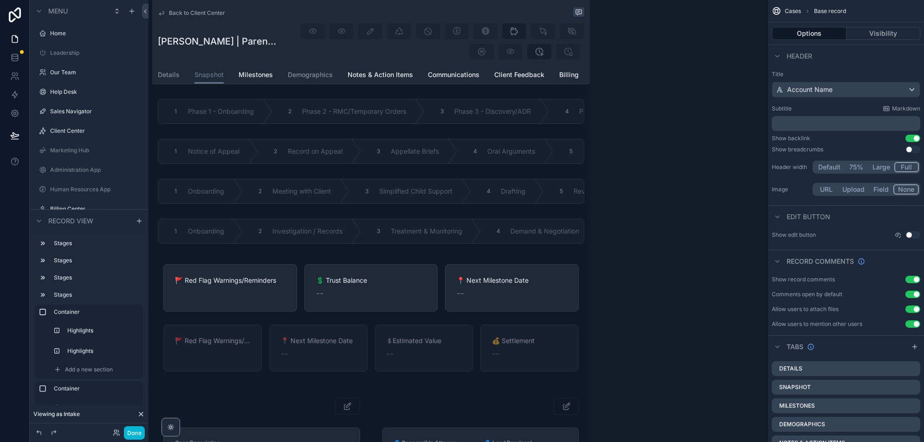
scroll to position [1218, 0]
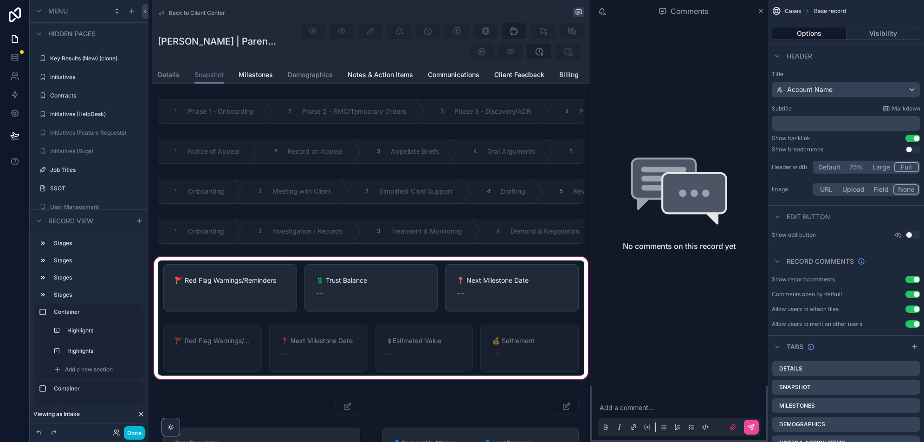
click at [420, 291] on div "scrollable content" at bounding box center [370, 318] width 437 height 126
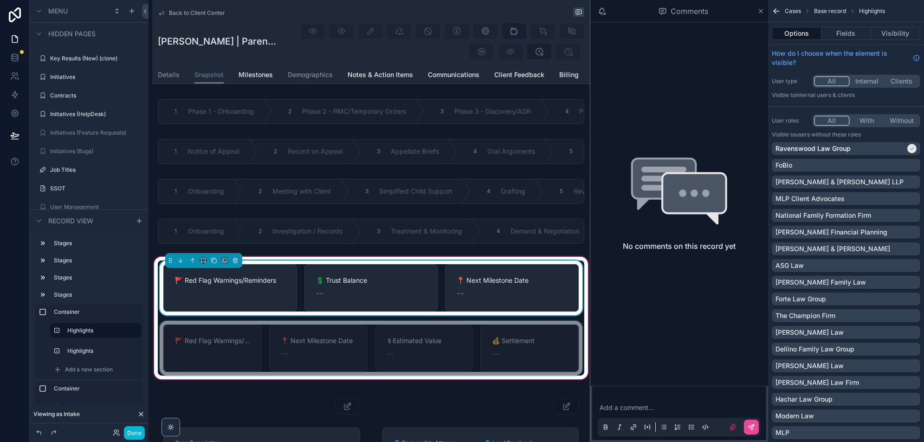
click at [375, 293] on div "--" at bounding box center [371, 293] width 110 height 13
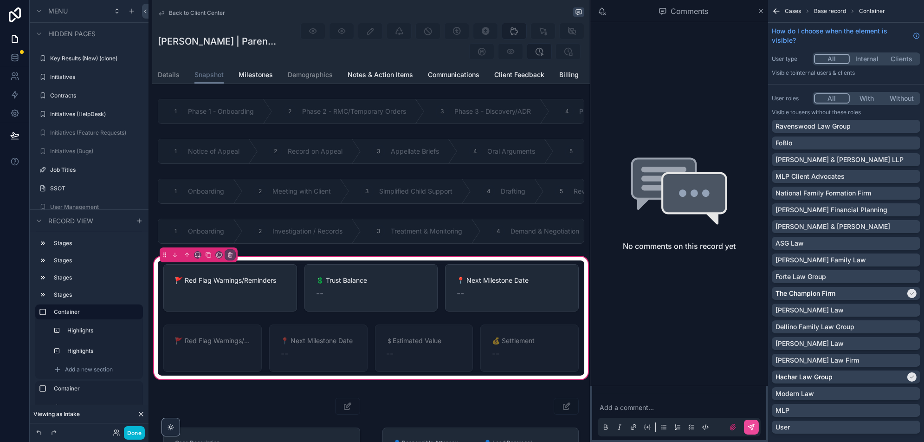
drag, startPoint x: 428, startPoint y: 308, endPoint x: 604, endPoint y: 332, distance: 178.0
click at [428, 308] on div "scrollable content" at bounding box center [371, 287] width 426 height 55
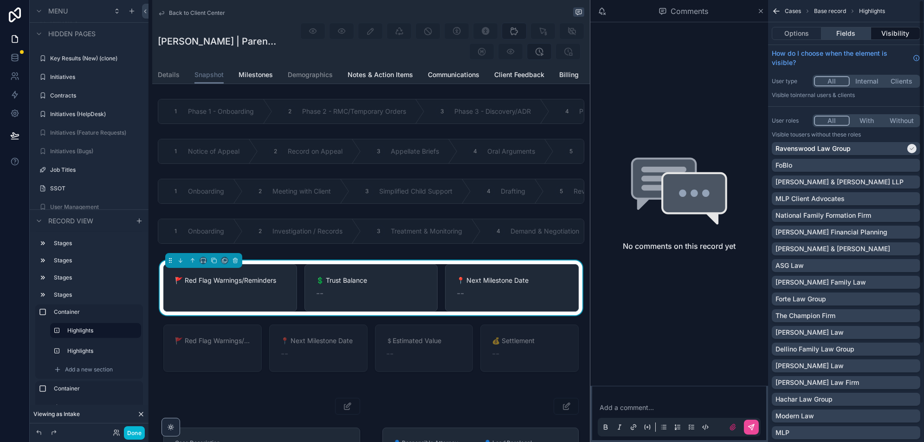
click at [847, 34] on button "Fields" at bounding box center [845, 33] width 49 height 13
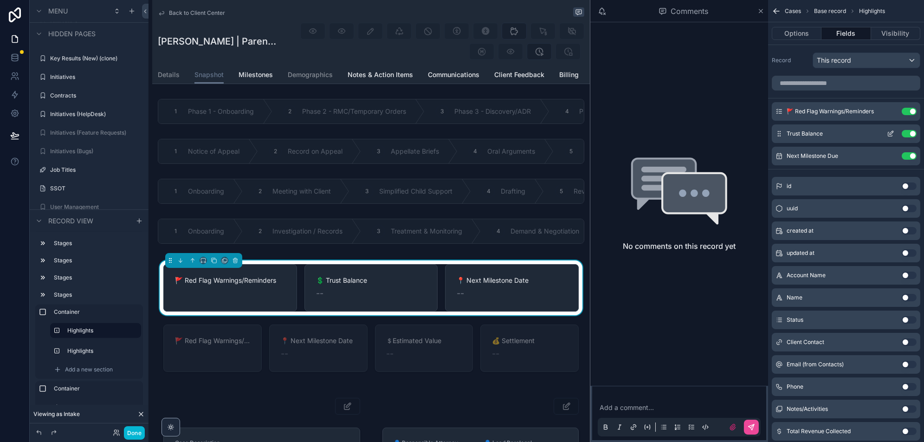
click at [890, 135] on icon "scrollable content" at bounding box center [890, 134] width 4 height 4
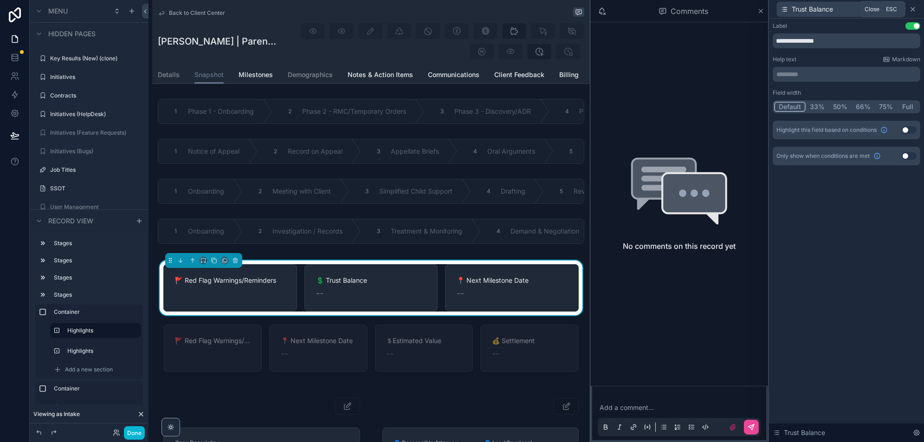
click at [914, 9] on icon at bounding box center [912, 9] width 7 height 7
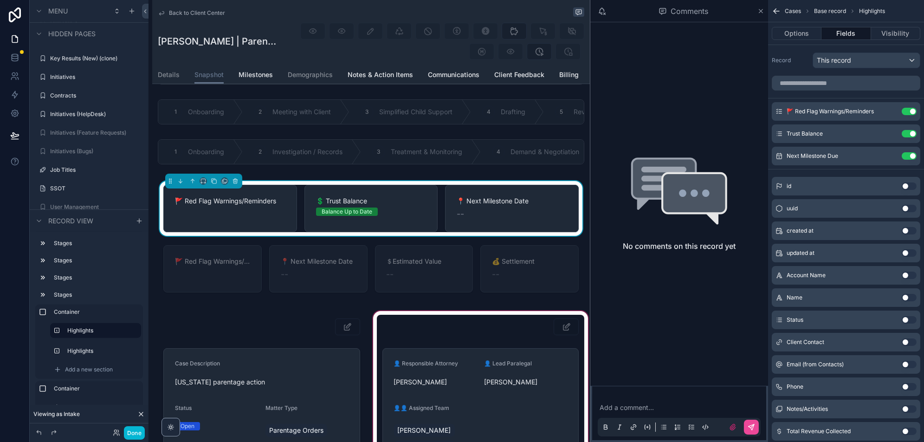
scroll to position [54, 0]
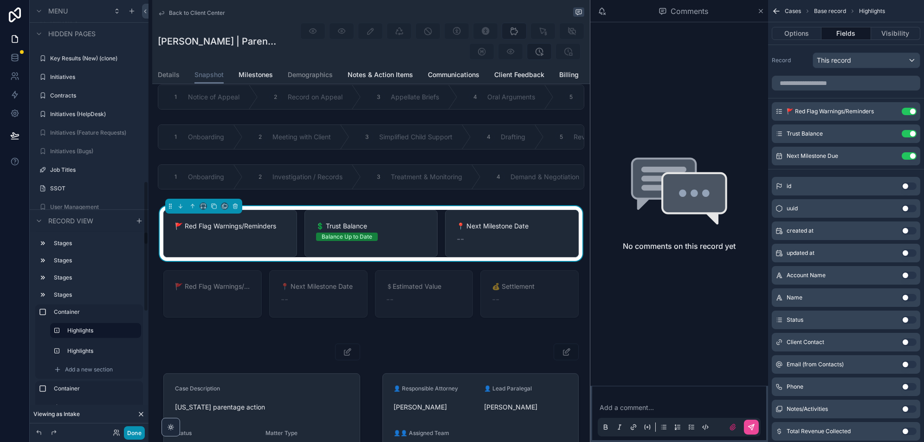
click at [135, 431] on button "Done" at bounding box center [134, 432] width 21 height 13
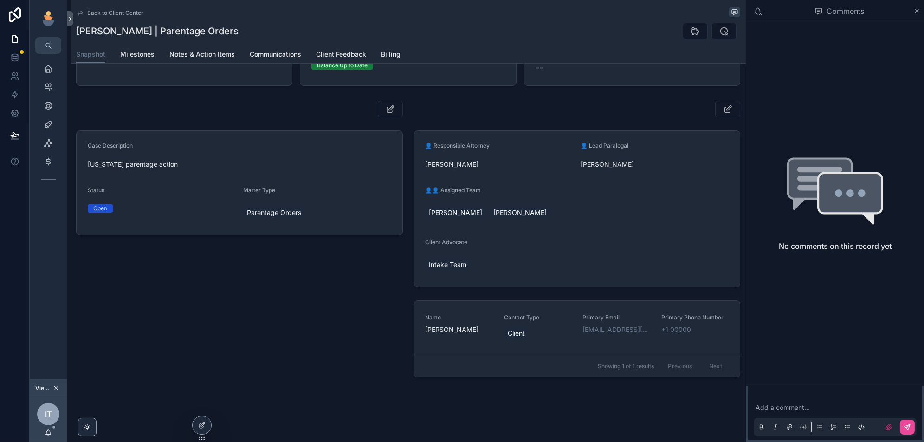
scroll to position [0, 0]
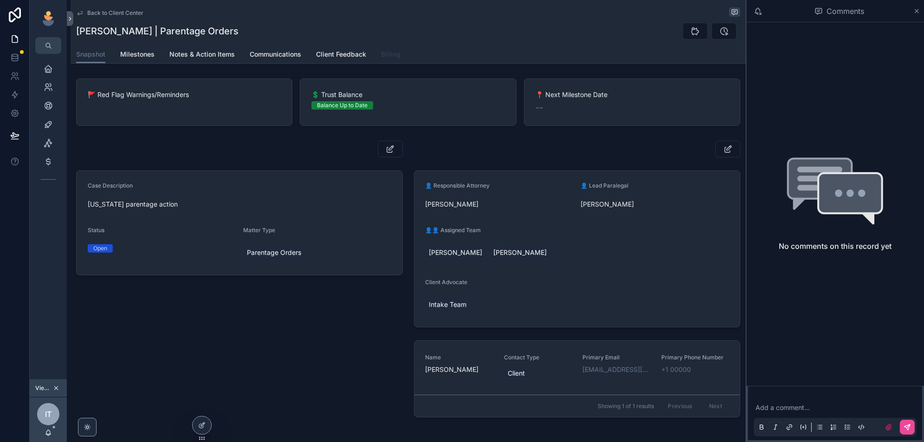
click at [398, 51] on span "Billing" at bounding box center [390, 54] width 19 height 9
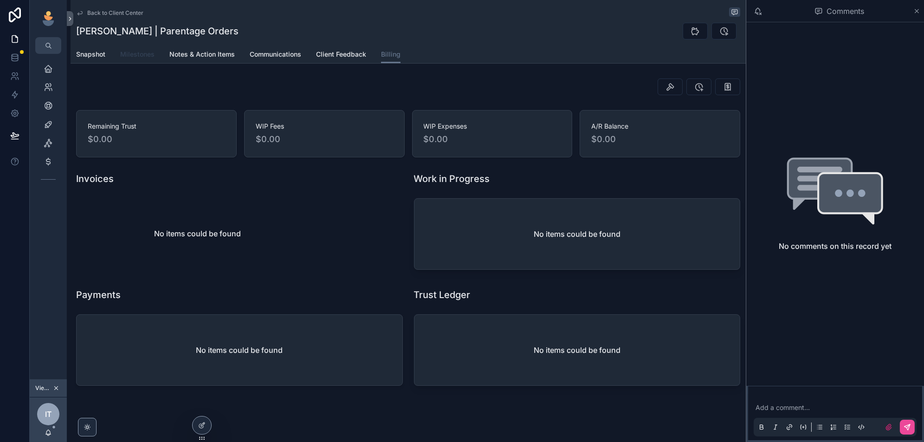
click at [127, 52] on span "Milestones" at bounding box center [137, 54] width 34 height 9
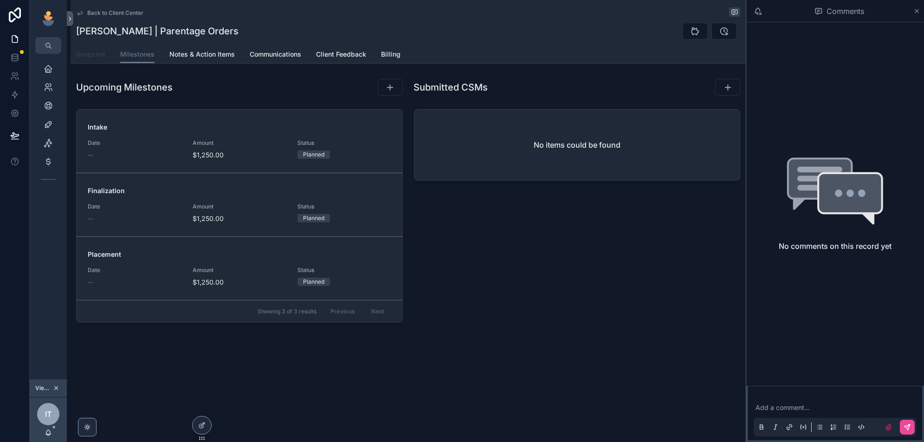
click at [88, 61] on link "Snapshot" at bounding box center [90, 55] width 29 height 19
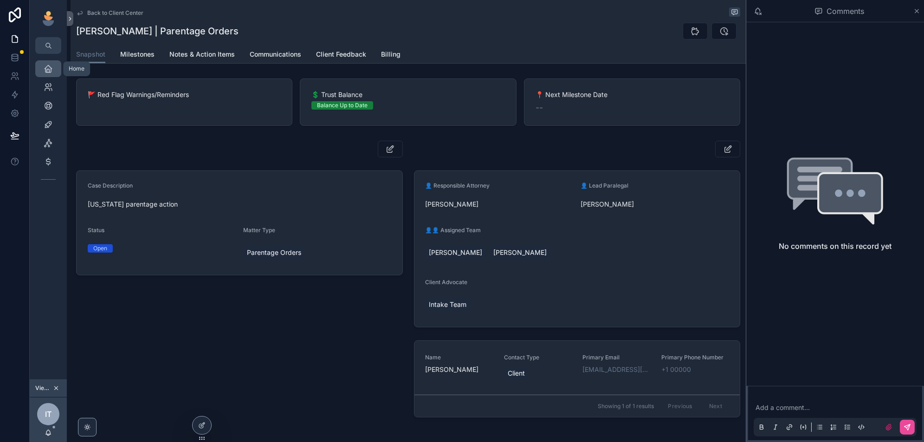
click at [48, 73] on div "Home" at bounding box center [48, 68] width 15 height 15
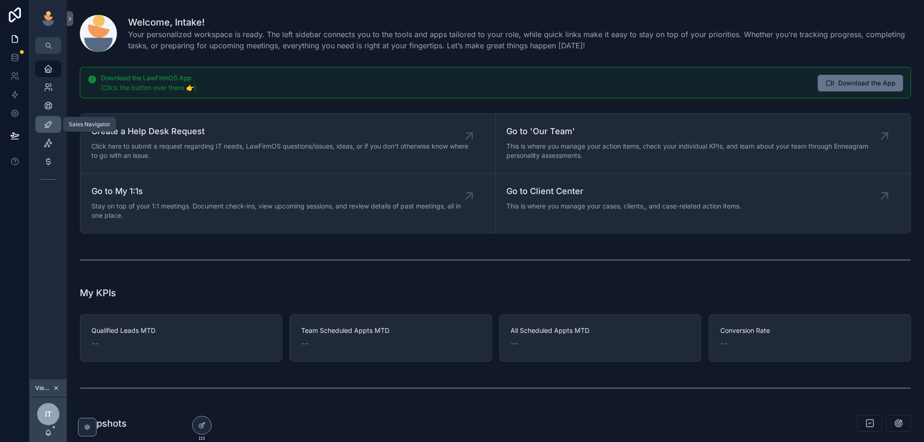
click at [50, 121] on icon "scrollable content" at bounding box center [48, 124] width 9 height 9
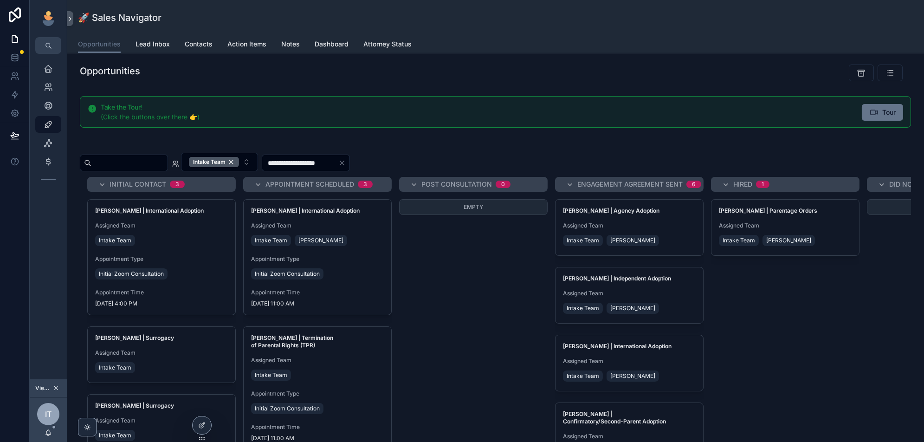
click at [130, 156] on input "scrollable content" at bounding box center [129, 162] width 76 height 13
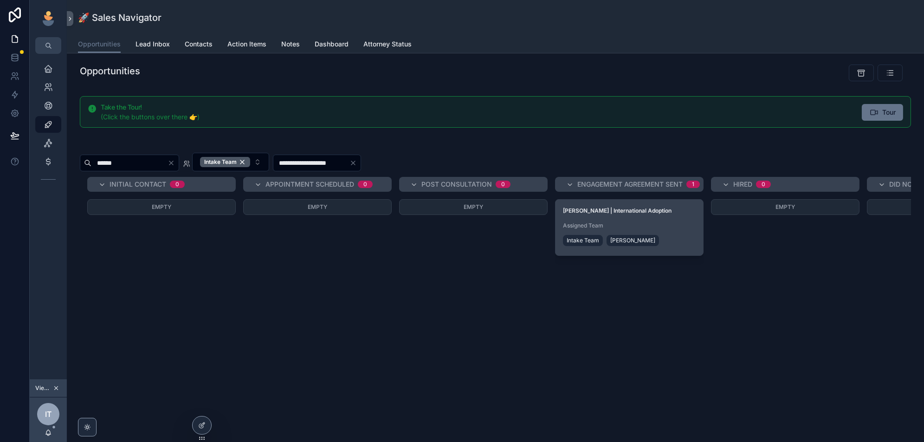
type input "******"
click at [676, 224] on span "Assigned Team" at bounding box center [629, 225] width 133 height 7
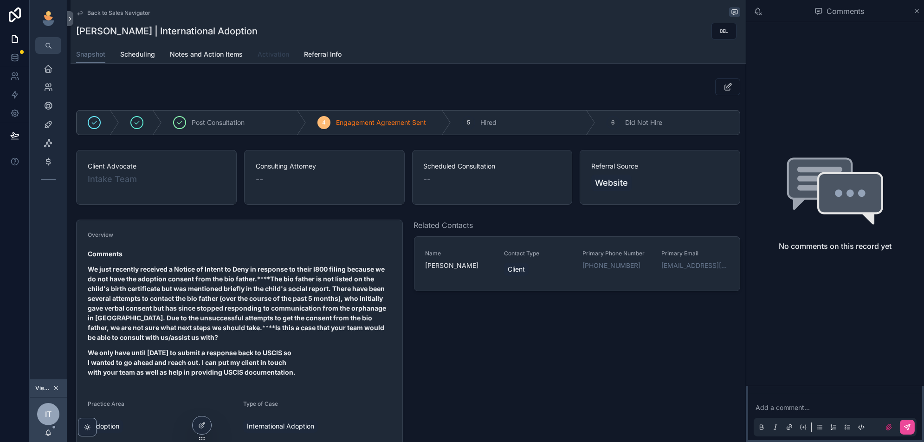
click at [276, 57] on span "Activation" at bounding box center [273, 54] width 32 height 9
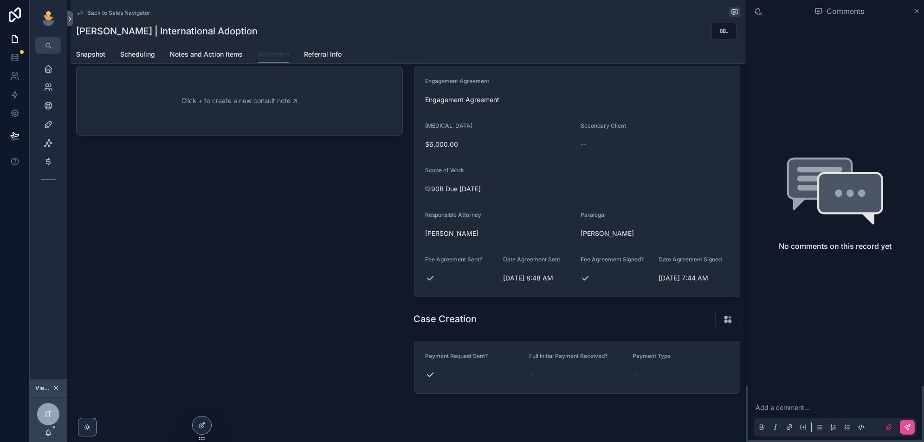
scroll to position [143, 0]
click at [724, 321] on icon "scrollable content" at bounding box center [728, 320] width 10 height 9
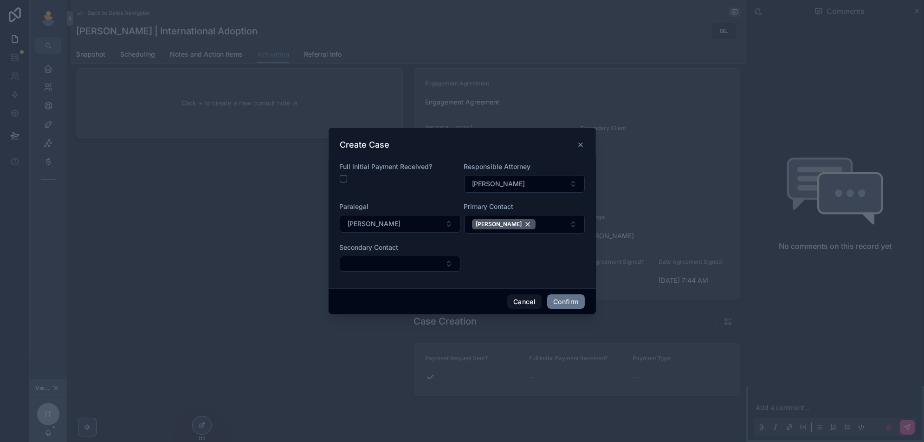
click at [581, 147] on icon at bounding box center [580, 145] width 4 height 4
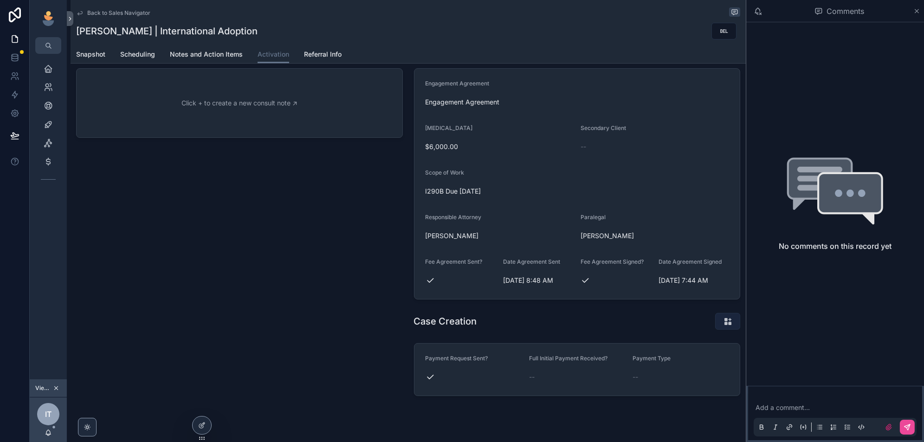
click at [720, 316] on button "scrollable content" at bounding box center [727, 321] width 25 height 17
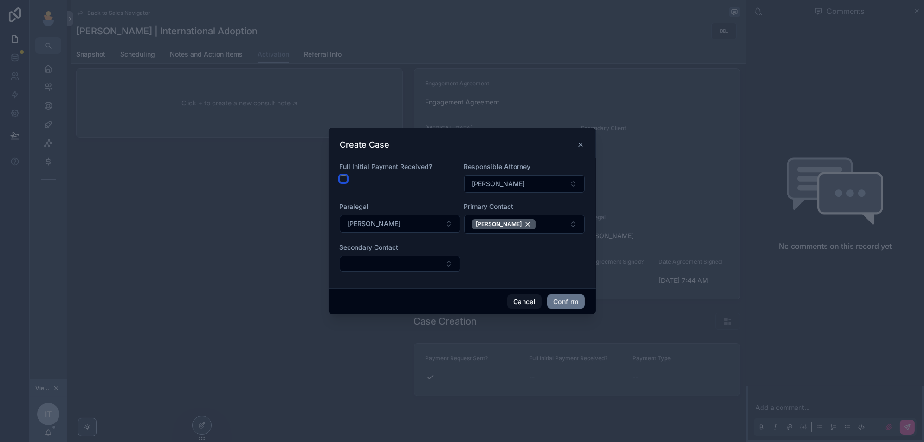
click at [344, 178] on button "button" at bounding box center [343, 178] width 7 height 7
click at [440, 216] on button "[PERSON_NAME]" at bounding box center [400, 224] width 121 height 18
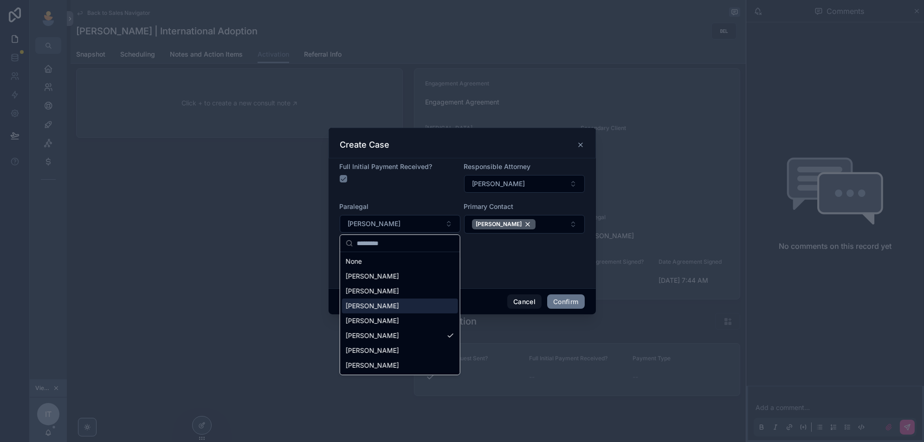
click at [391, 302] on div "[PERSON_NAME]" at bounding box center [400, 305] width 116 height 15
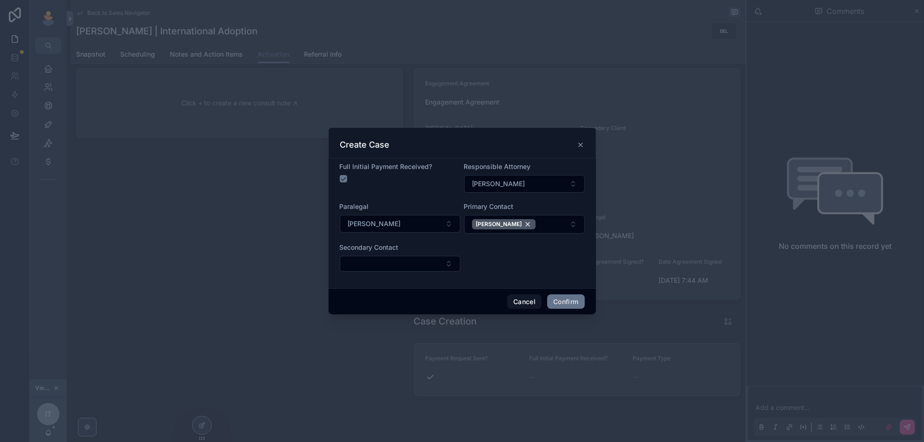
click at [574, 257] on form "Full Initial Payment Received? Responsible Attorney [PERSON_NAME] Paralegal [PE…" at bounding box center [462, 221] width 245 height 119
click at [443, 261] on button "Select Button" at bounding box center [400, 264] width 121 height 16
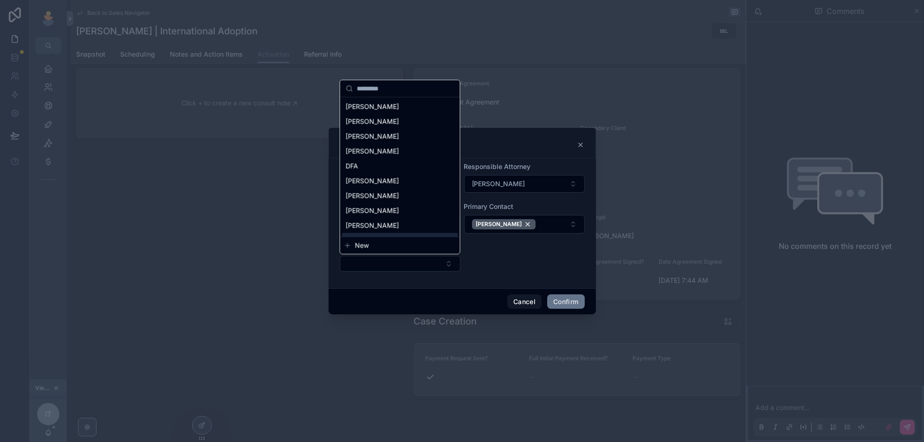
click at [510, 263] on form "Full Initial Payment Received? Responsible Attorney [PERSON_NAME] Paralegal [PE…" at bounding box center [462, 221] width 245 height 119
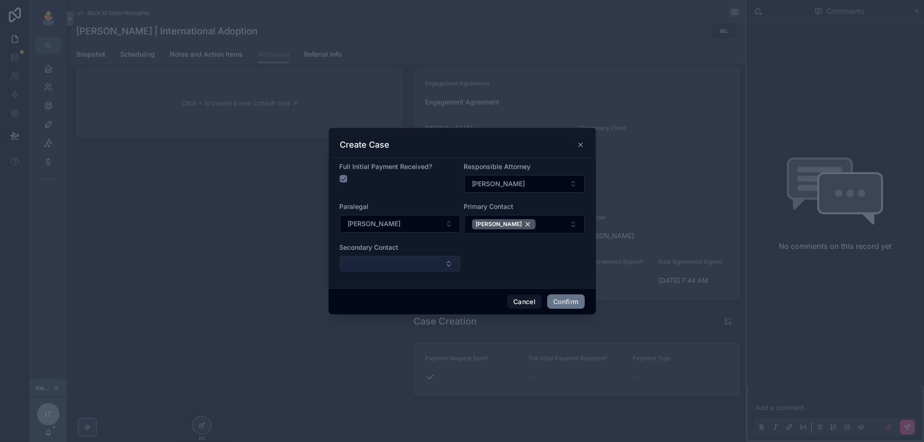
click at [447, 262] on button "Select Button" at bounding box center [400, 264] width 121 height 16
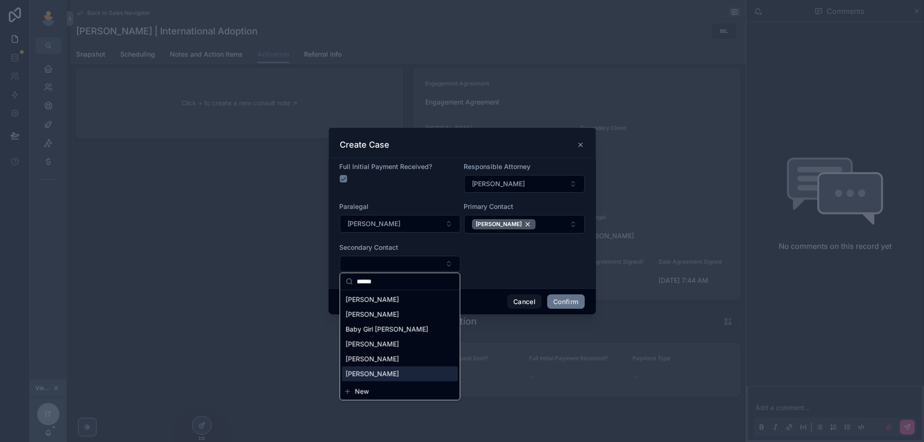
type input "******"
click at [363, 387] on span "New" at bounding box center [362, 390] width 14 height 9
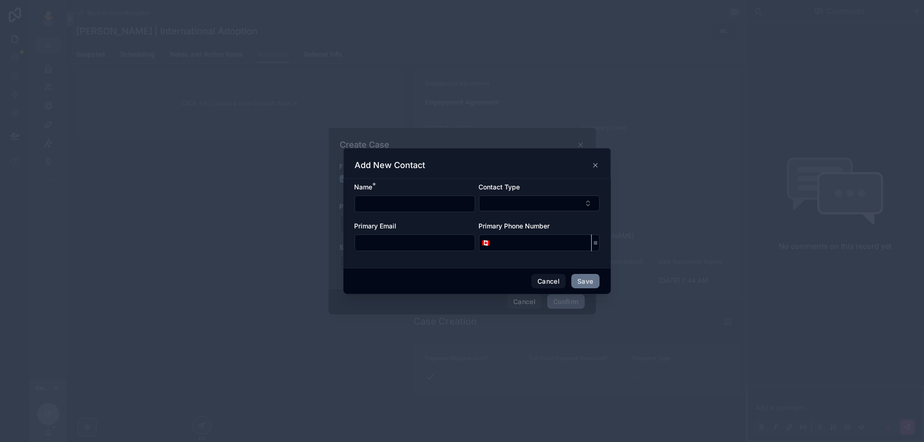
click at [392, 207] on input "text" at bounding box center [415, 203] width 120 height 13
type input "**********"
click at [568, 184] on div "Contact Type" at bounding box center [539, 186] width 121 height 9
click at [568, 193] on div "Contact Type" at bounding box center [539, 197] width 121 height 30
click at [565, 199] on button "Select Button" at bounding box center [539, 203] width 121 height 16
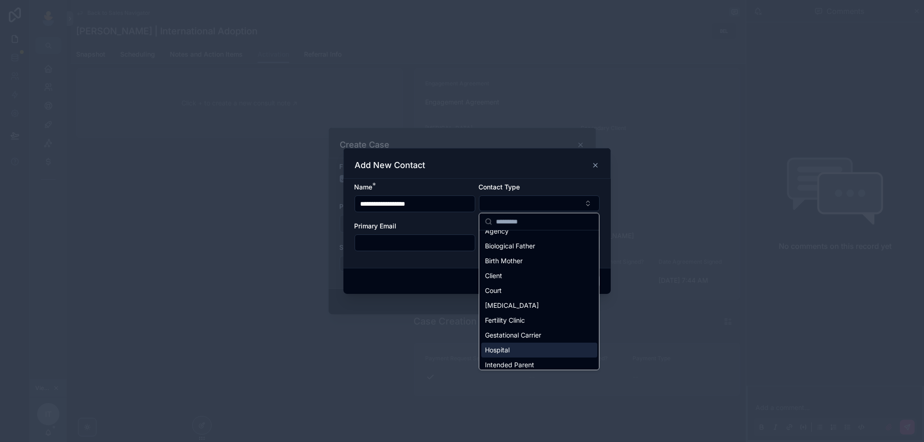
scroll to position [0, 0]
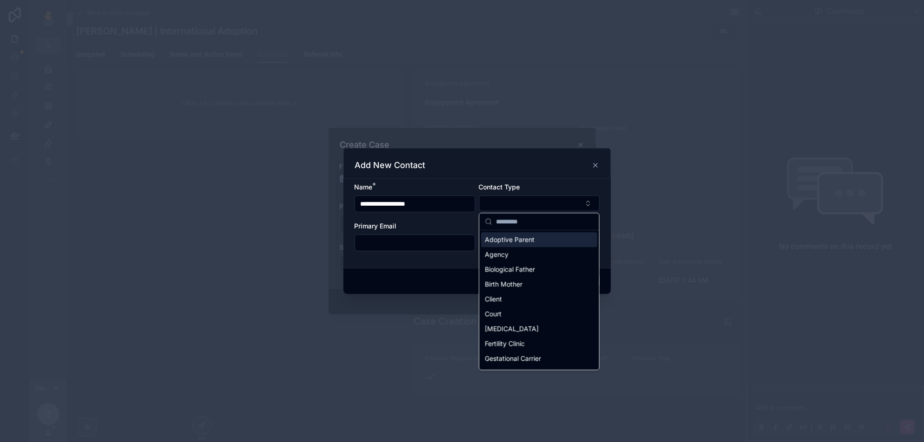
click at [548, 243] on div "Adoptive Parent" at bounding box center [539, 239] width 116 height 15
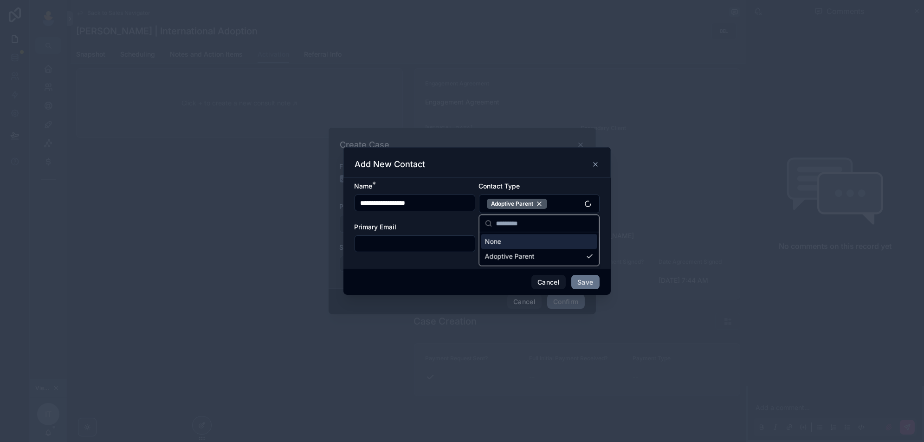
click at [455, 222] on div "Primary Email" at bounding box center [414, 226] width 121 height 9
click at [400, 239] on input "text" at bounding box center [415, 243] width 120 height 13
click at [385, 242] on input "text" at bounding box center [415, 243] width 120 height 13
paste input "**********"
type input "**********"
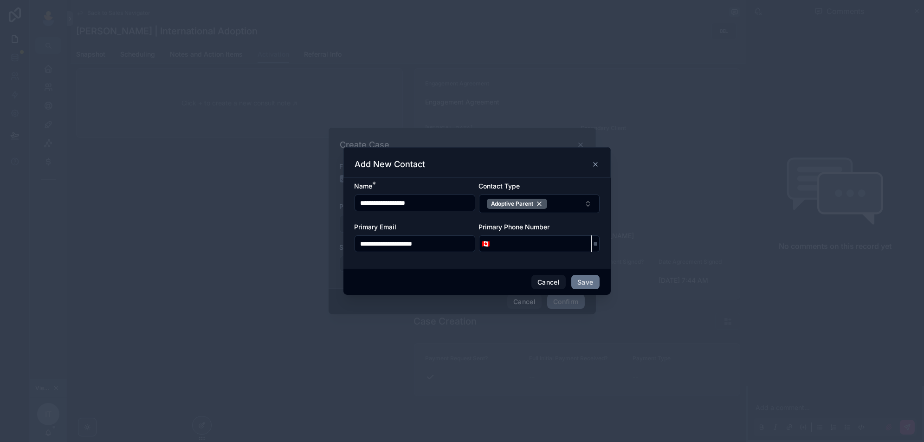
click at [518, 255] on form "**********" at bounding box center [476, 221] width 245 height 80
click at [522, 241] on input "tel" at bounding box center [542, 243] width 98 height 13
paste input "**********"
type input "**********"
click at [500, 262] on div "**********" at bounding box center [476, 223] width 267 height 91
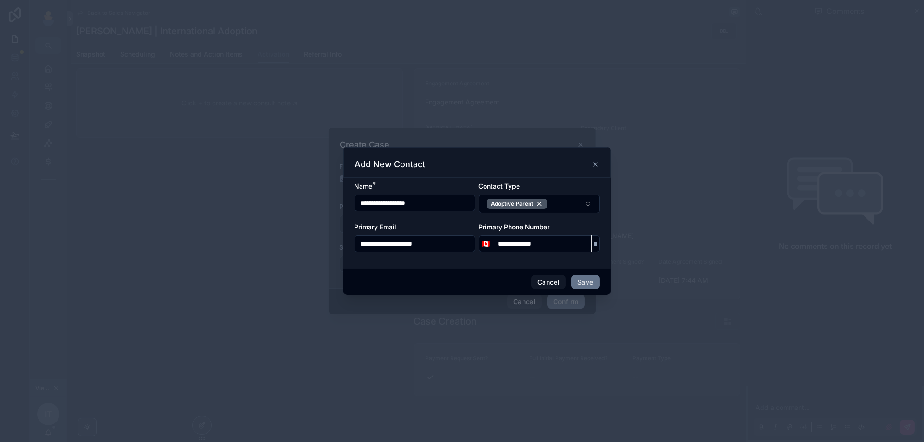
click at [504, 267] on div "**********" at bounding box center [476, 223] width 267 height 91
click at [586, 278] on button "Save" at bounding box center [585, 282] width 28 height 15
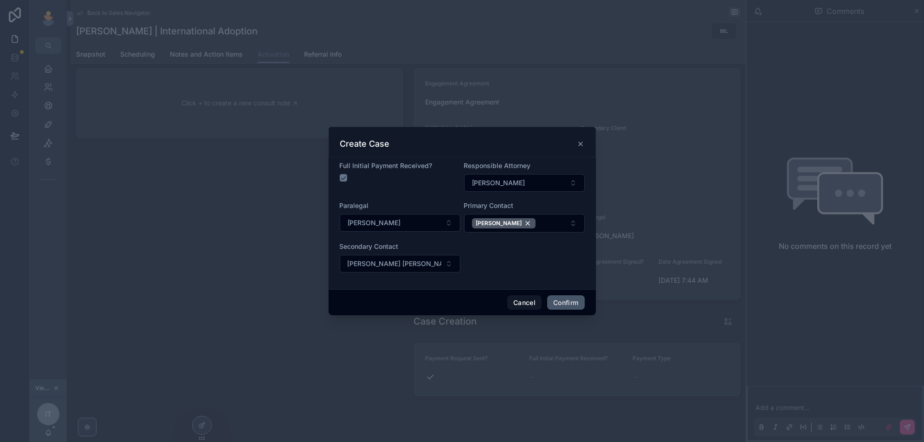
click at [565, 301] on button "Confirm" at bounding box center [565, 302] width 37 height 15
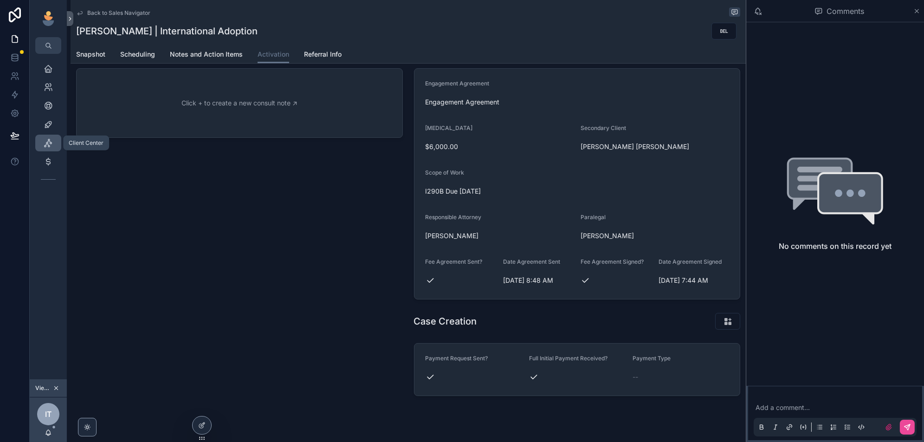
drag, startPoint x: 48, startPoint y: 144, endPoint x: 160, endPoint y: 175, distance: 116.5
click at [48, 144] on icon "scrollable content" at bounding box center [48, 142] width 9 height 9
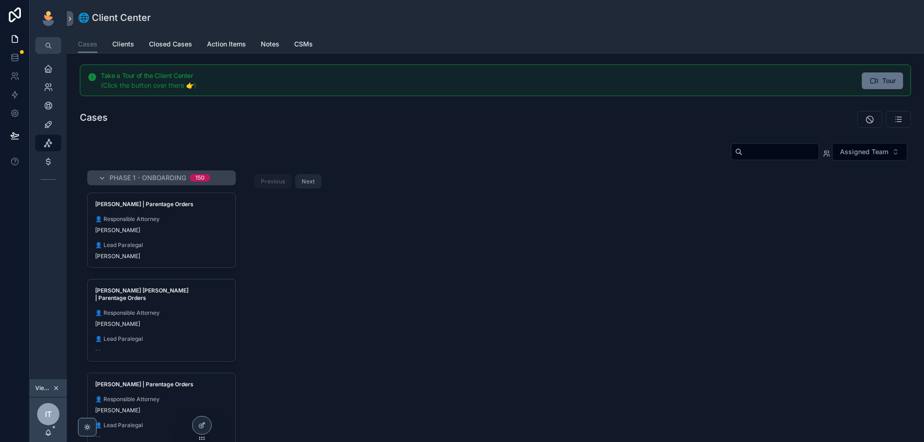
click at [763, 145] on input "scrollable content" at bounding box center [780, 151] width 76 height 13
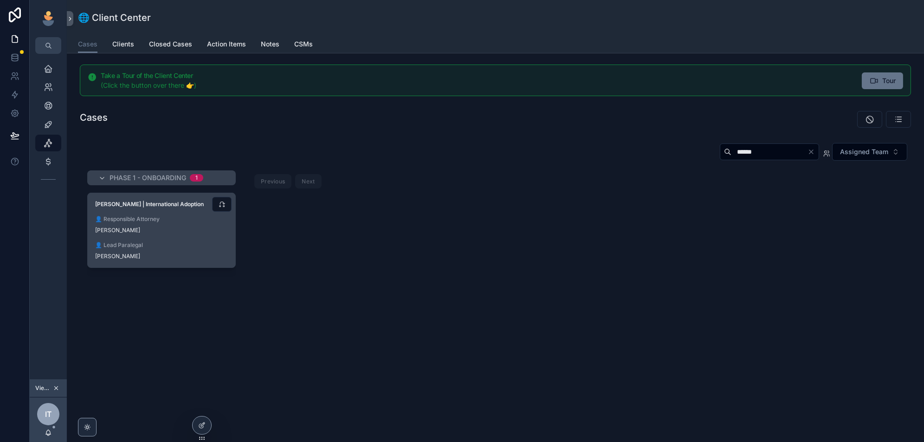
type input "******"
click at [196, 241] on span "👤 Lead Paralegal" at bounding box center [161, 244] width 133 height 7
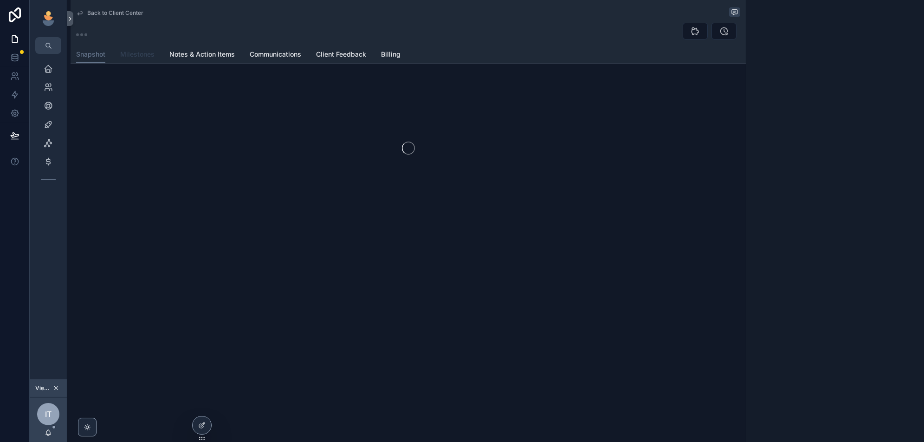
click at [131, 53] on span "Milestones" at bounding box center [137, 54] width 34 height 9
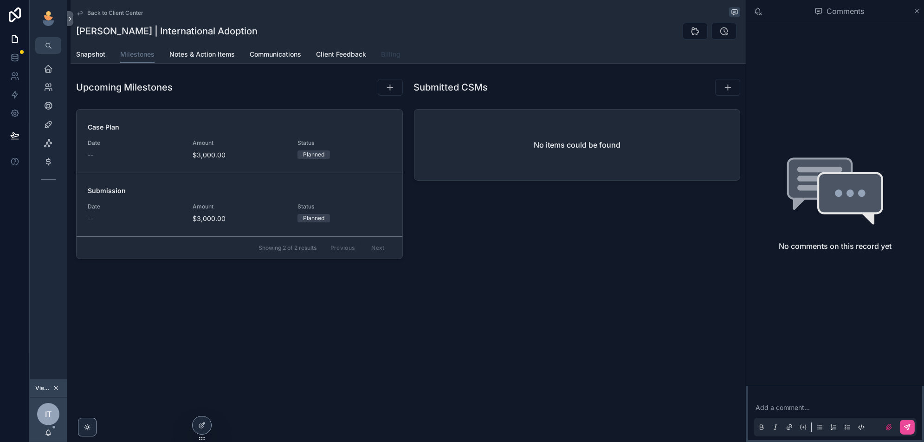
click at [389, 56] on span "Billing" at bounding box center [390, 54] width 19 height 9
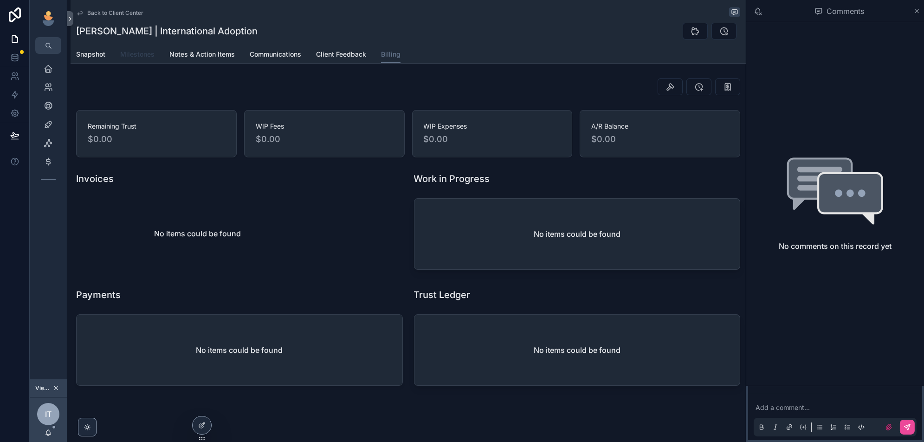
click at [146, 59] on link "Milestones" at bounding box center [137, 55] width 34 height 19
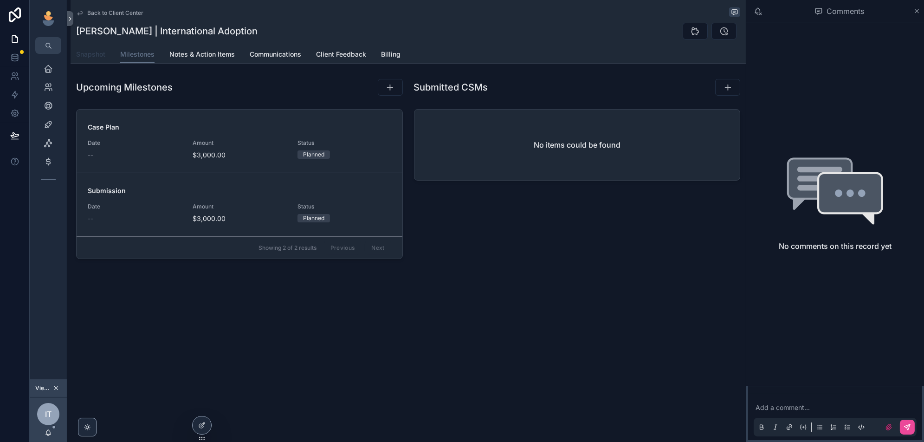
click at [102, 58] on span "Snapshot" at bounding box center [90, 54] width 29 height 9
click at [532, 228] on div "Submitted CSMs No items could be found" at bounding box center [577, 171] width 338 height 192
click at [88, 58] on span "Snapshot" at bounding box center [90, 54] width 29 height 9
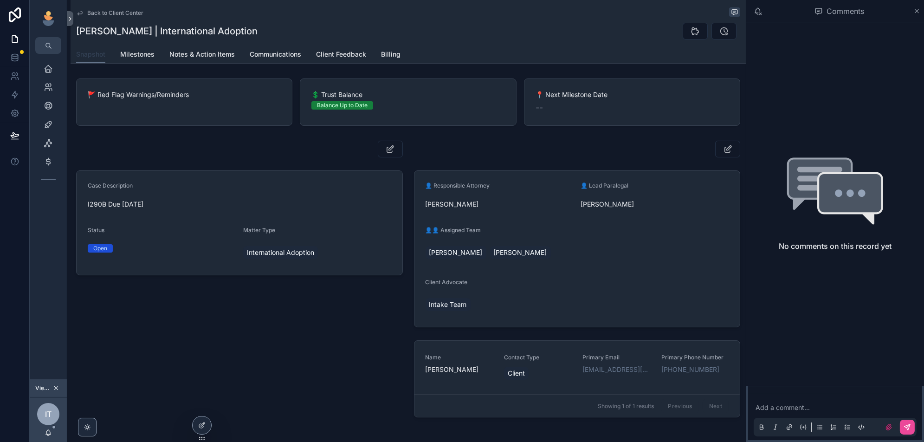
scroll to position [40, 0]
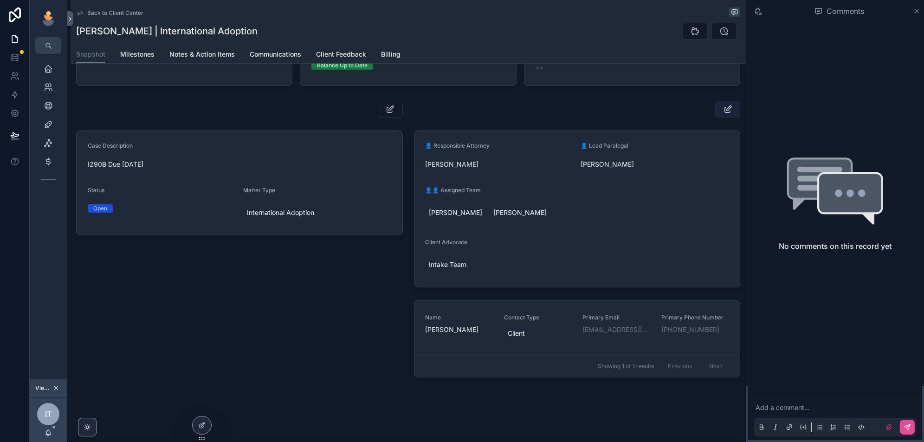
click at [721, 106] on button "scrollable content" at bounding box center [727, 109] width 25 height 17
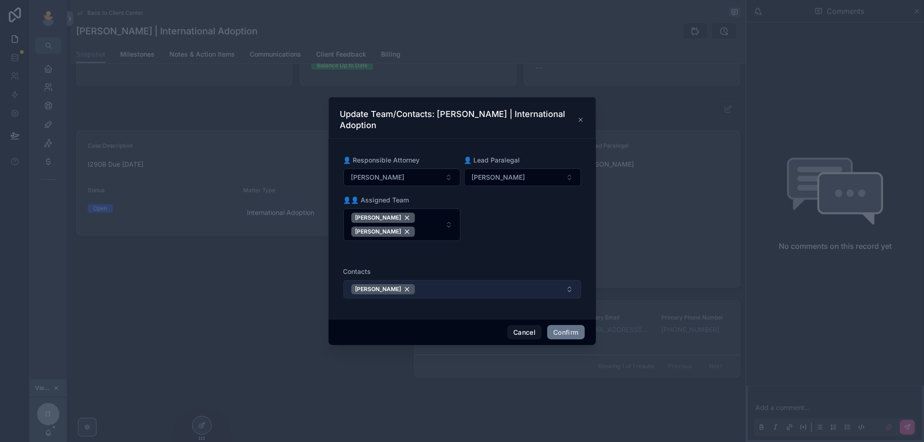
click at [460, 290] on button "[PERSON_NAME]" at bounding box center [461, 289] width 237 height 19
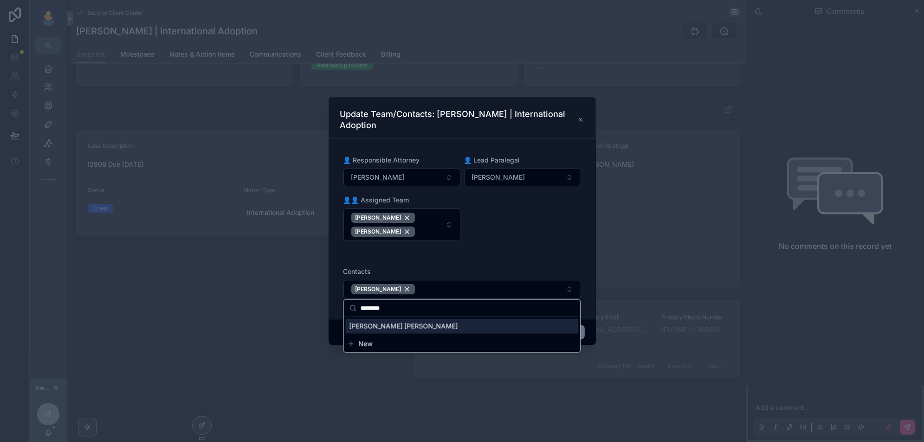
type input "********"
click at [402, 326] on span "[PERSON_NAME] [PERSON_NAME]" at bounding box center [403, 325] width 109 height 9
click at [521, 223] on div "👤 Responsible Attorney [PERSON_NAME] 👤 Lead Paralegal [PERSON_NAME] 👤👤 Assigned…" at bounding box center [461, 202] width 237 height 95
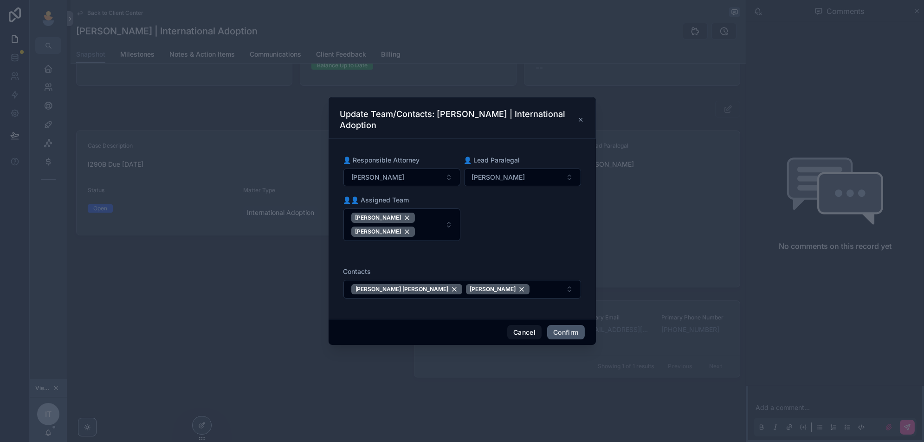
click at [570, 336] on button "Confirm" at bounding box center [565, 332] width 37 height 15
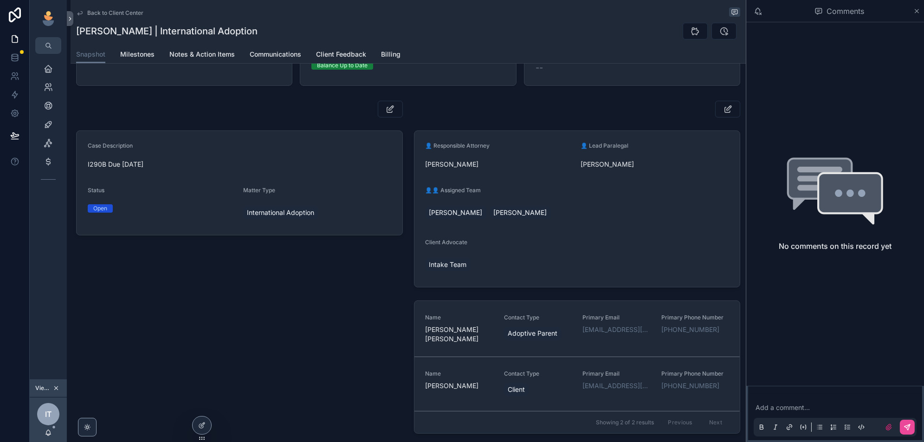
scroll to position [0, 0]
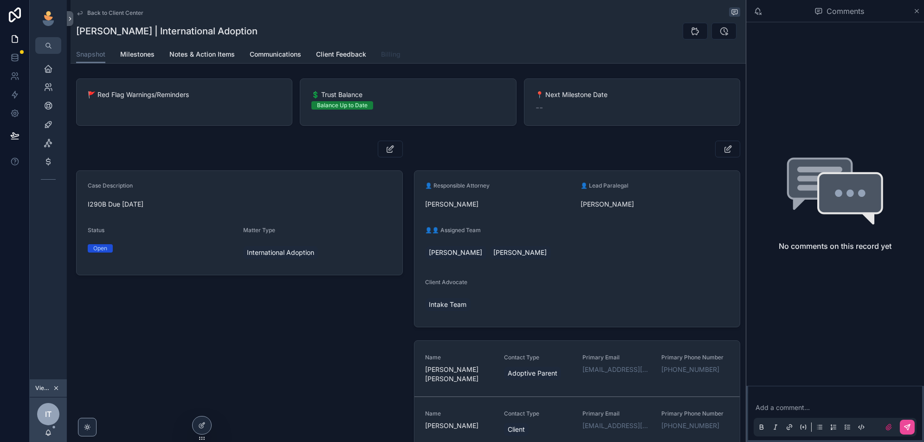
click at [397, 59] on link "Billing" at bounding box center [390, 55] width 19 height 19
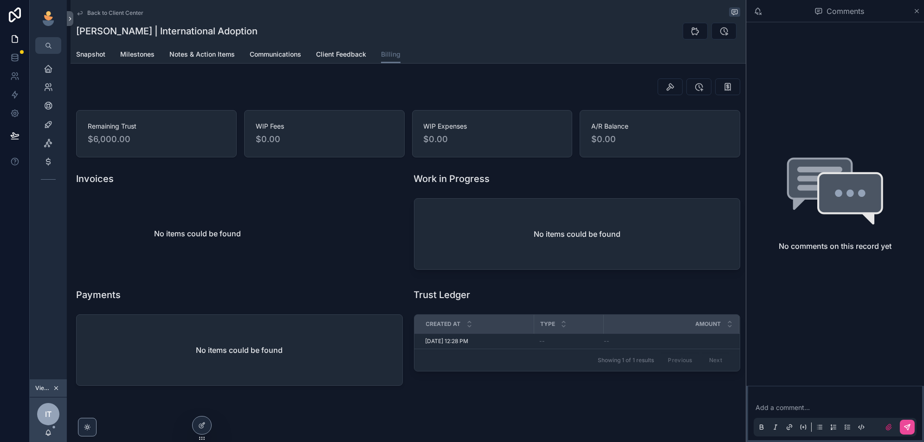
click at [595, 368] on div "Showing 1 of 1 results Previous Next" at bounding box center [577, 359] width 326 height 22
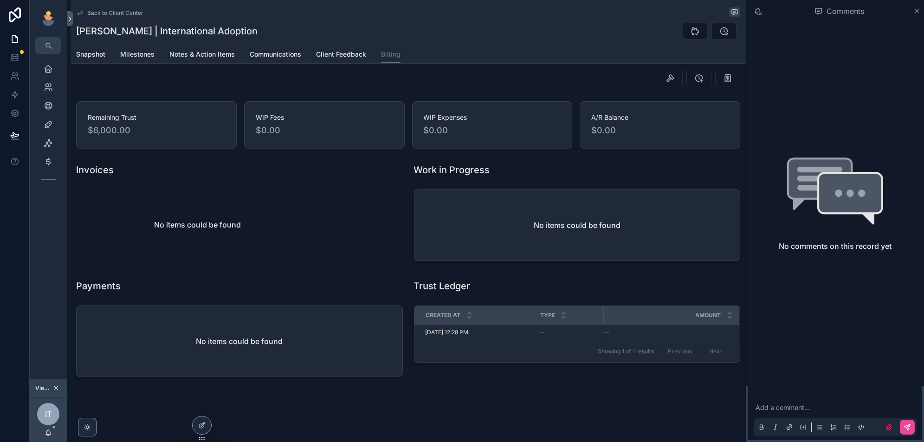
click at [116, 14] on span "Back to Client Center" at bounding box center [115, 12] width 56 height 7
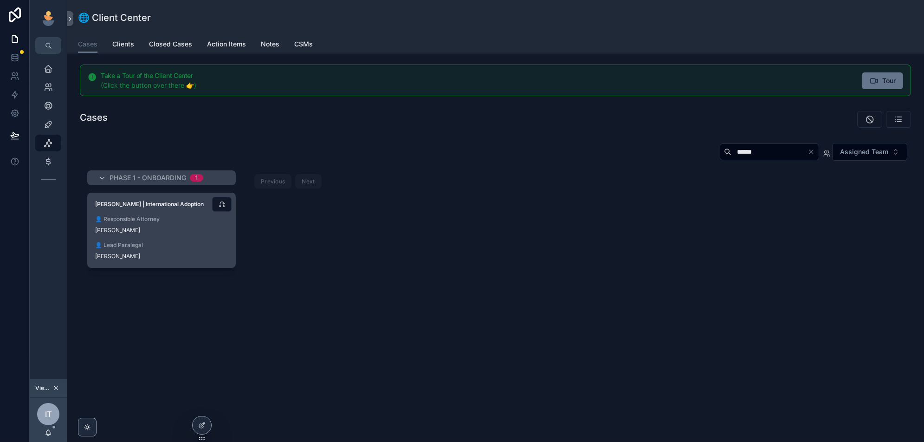
click at [179, 237] on div "[PERSON_NAME] | International Adoption 👤 Responsible Attorney [PERSON_NAME] 👤 L…" at bounding box center [162, 230] width 148 height 74
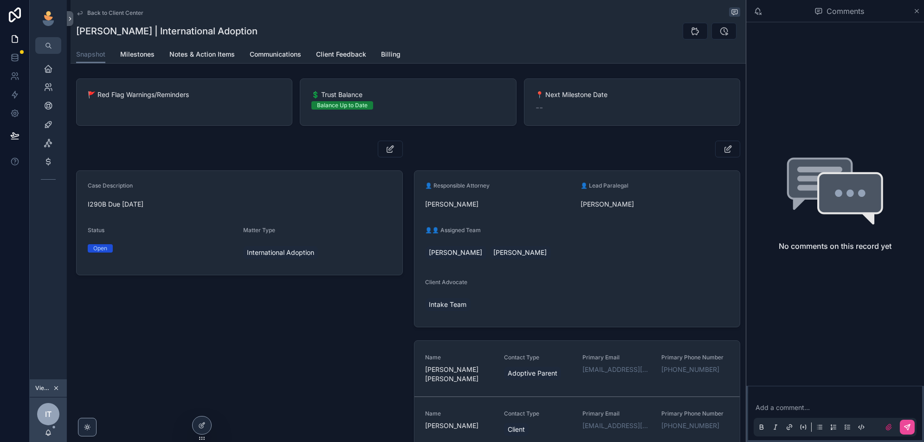
click at [55, 388] on icon "scrollable content" at bounding box center [56, 388] width 6 height 6
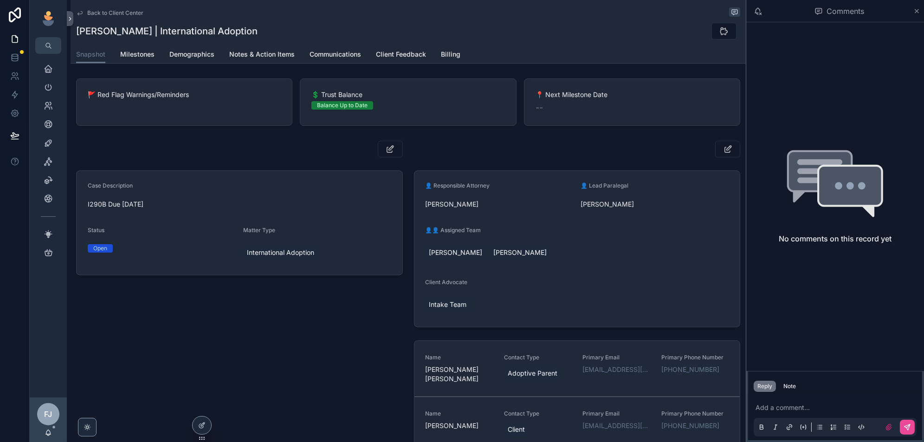
scroll to position [94, 0]
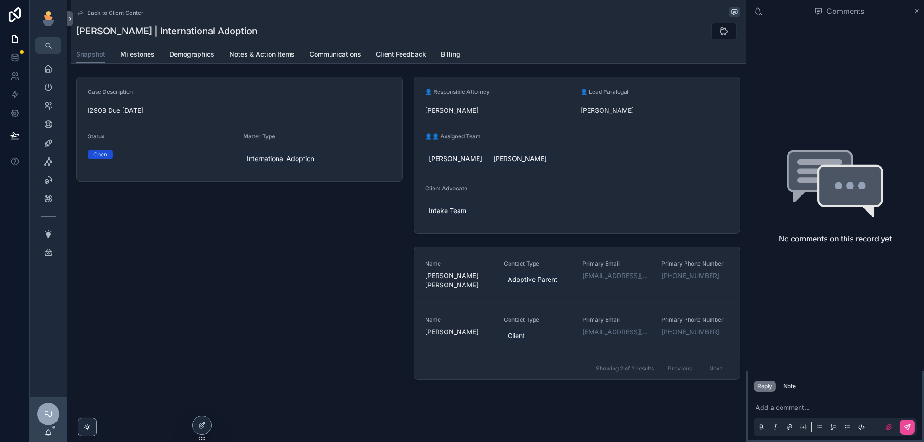
drag, startPoint x: 571, startPoint y: 344, endPoint x: 572, endPoint y: 328, distance: 15.8
click at [571, 344] on link "Name [PERSON_NAME] Contact Type Client Primary Email [EMAIL_ADDRESS][DOMAIN_NAM…" at bounding box center [577, 329] width 326 height 54
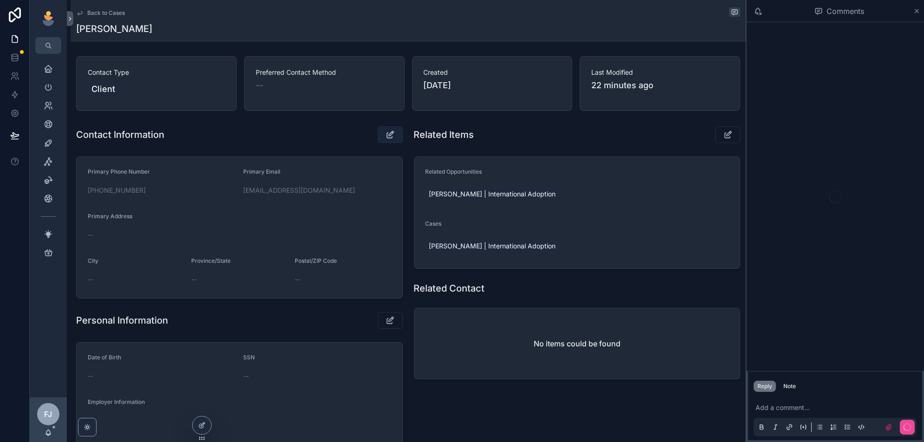
click at [391, 140] on button "scrollable content" at bounding box center [390, 134] width 25 height 17
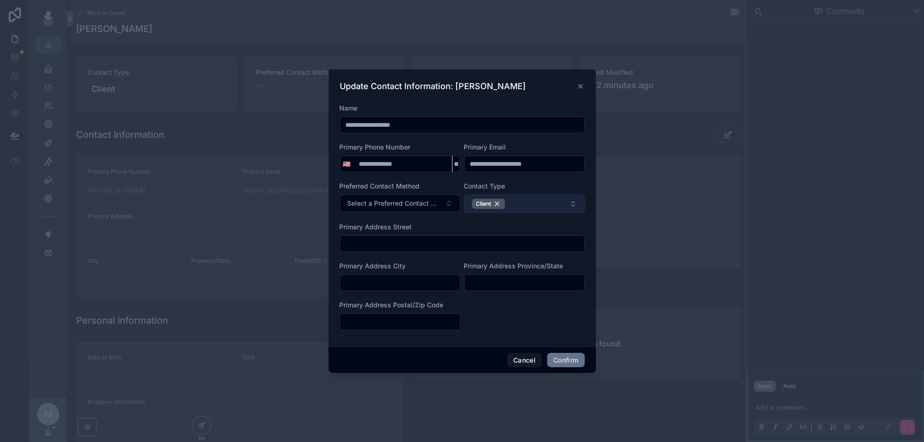
click at [534, 204] on button "Client" at bounding box center [524, 203] width 121 height 19
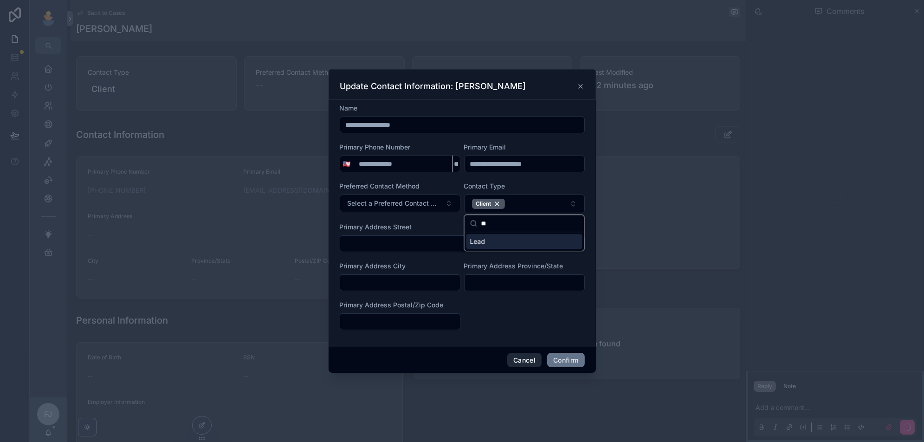
type input "**"
click at [510, 359] on button "Cancel" at bounding box center [524, 360] width 34 height 15
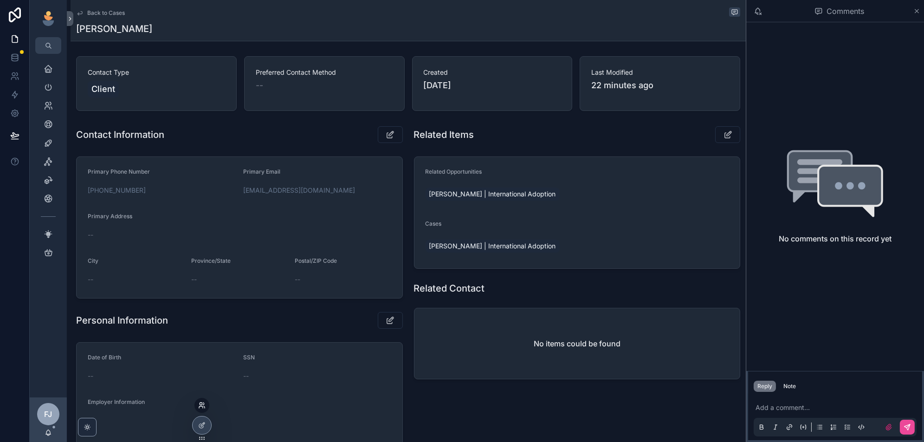
click at [203, 404] on icon at bounding box center [203, 403] width 1 height 2
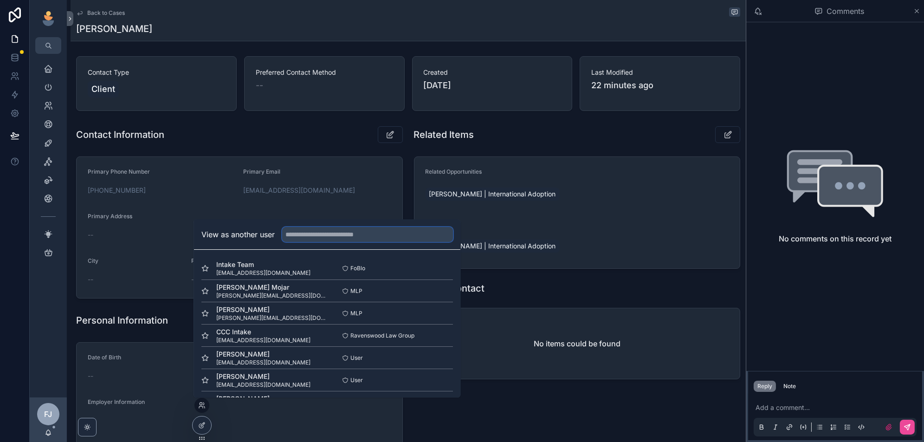
click at [342, 230] on input "text" at bounding box center [367, 234] width 171 height 15
click at [442, 266] on button "Select" at bounding box center [441, 268] width 24 height 13
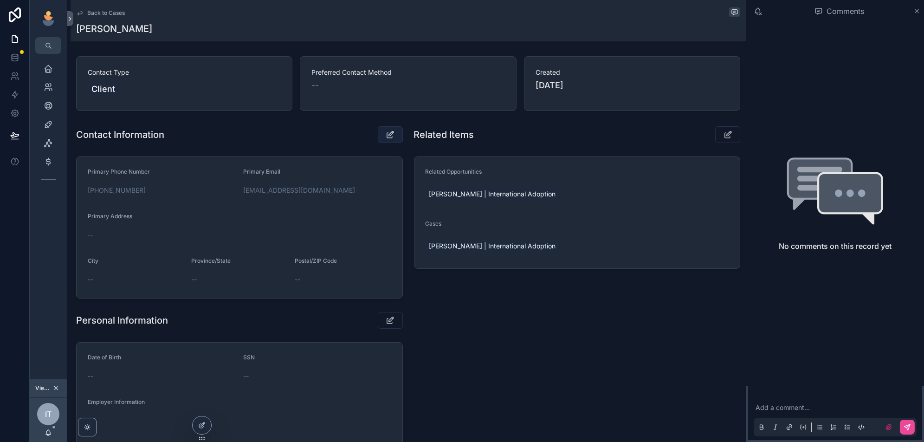
click at [388, 135] on icon "scrollable content" at bounding box center [390, 134] width 10 height 9
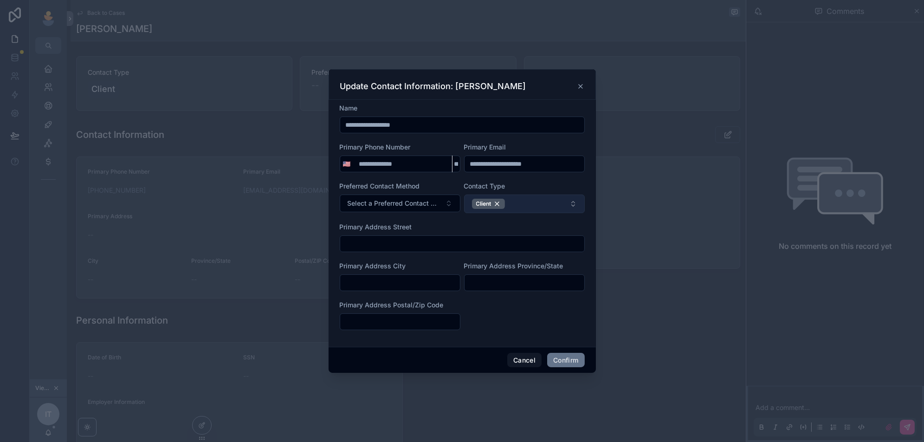
click at [526, 210] on button "Client" at bounding box center [524, 203] width 121 height 19
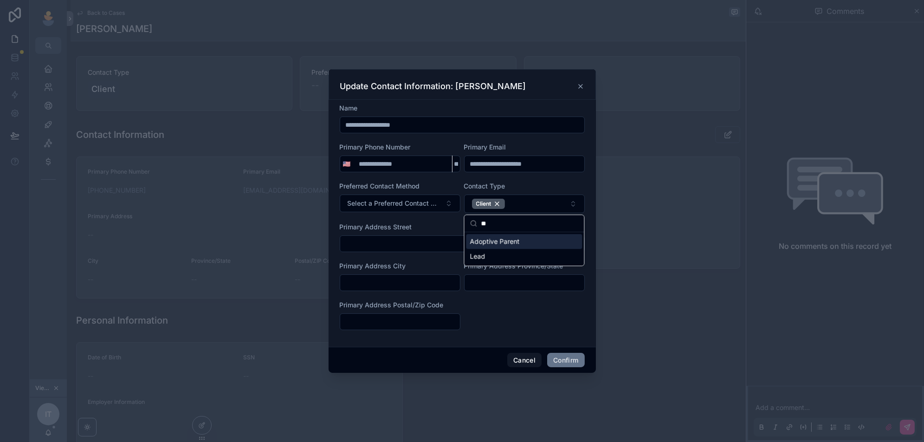
type input "**"
click at [512, 241] on span "Adoptive Parent" at bounding box center [494, 241] width 50 height 9
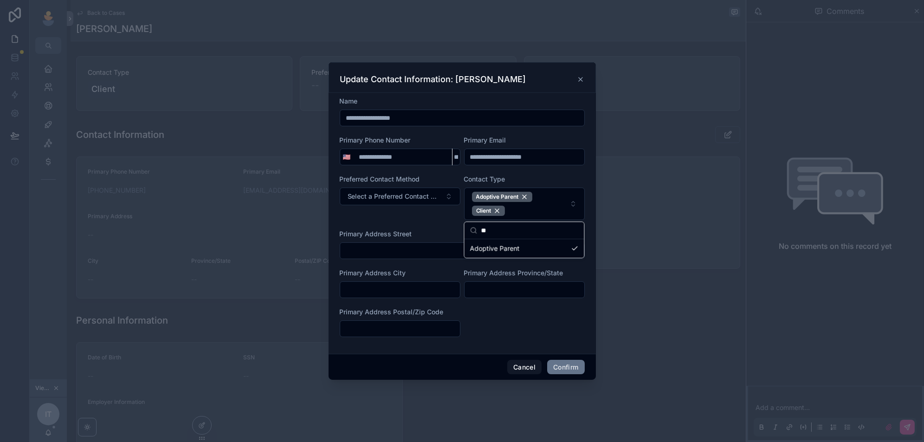
click at [565, 343] on form "**********" at bounding box center [462, 221] width 245 height 250
click at [559, 365] on button "Confirm" at bounding box center [565, 366] width 37 height 15
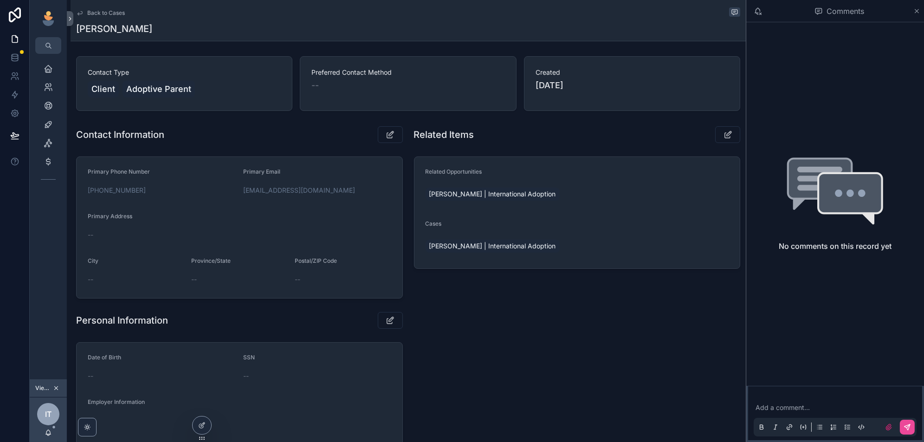
click at [111, 12] on span "Back to Cases" at bounding box center [106, 12] width 38 height 7
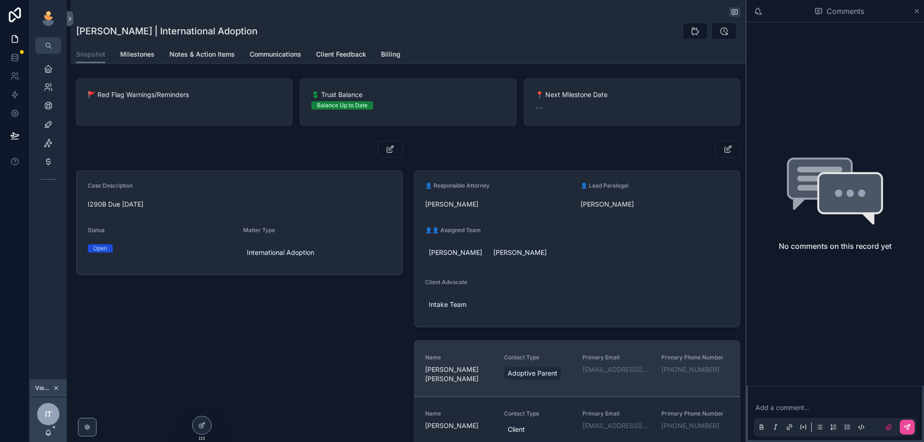
scroll to position [89, 0]
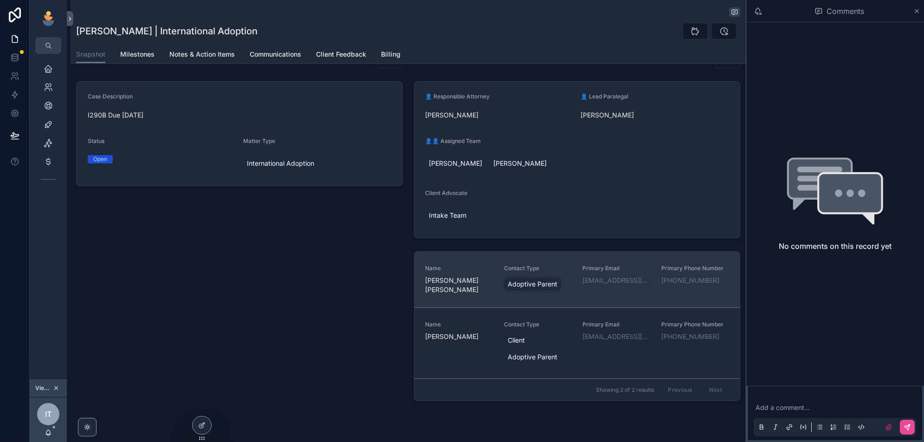
click at [568, 260] on link "Name Scott Edward Arnold Contact Type Adoptive Parent Primary Email scarnoldfam…" at bounding box center [577, 279] width 326 height 56
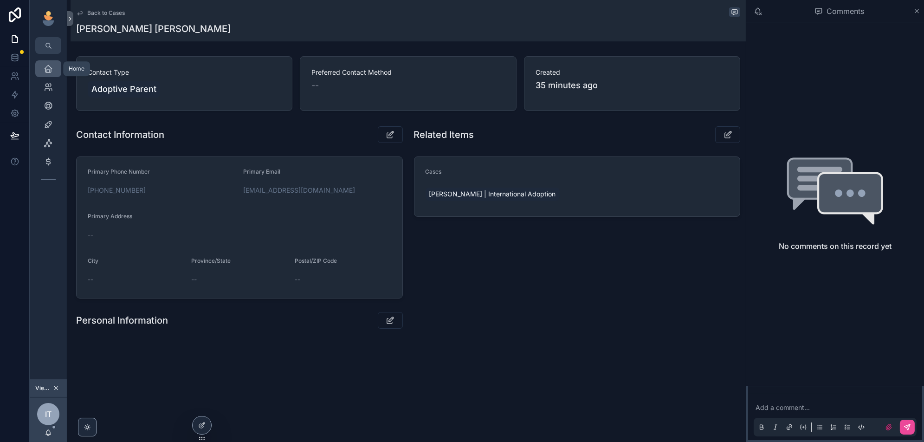
click at [43, 65] on div "Home" at bounding box center [48, 68] width 15 height 15
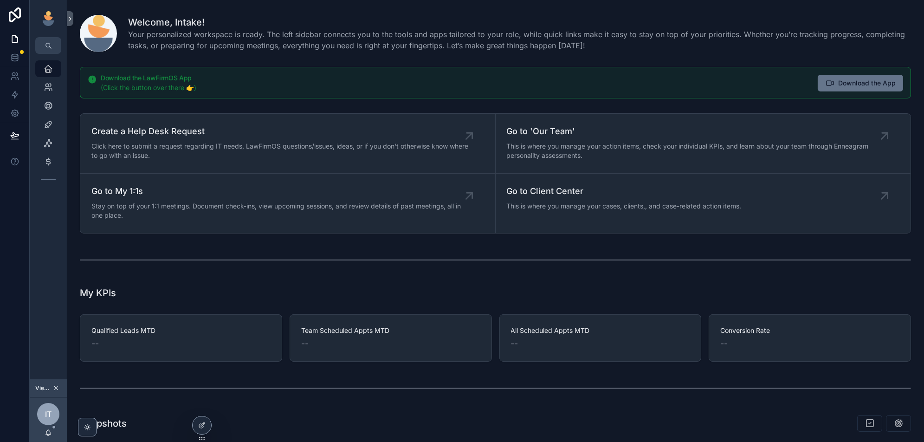
click at [58, 392] on button "scrollable content" at bounding box center [56, 388] width 10 height 10
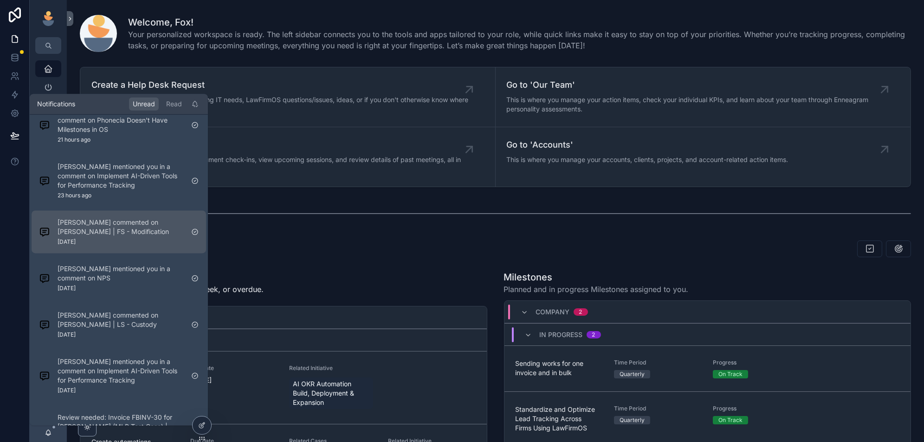
scroll to position [127, 0]
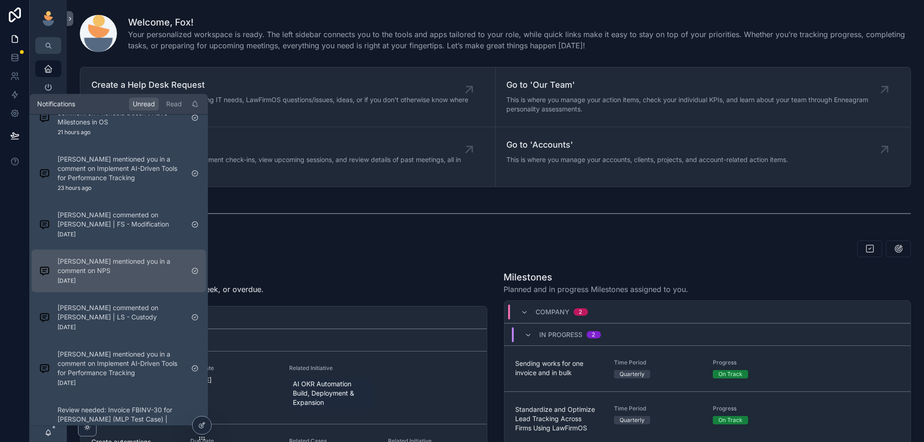
click at [150, 268] on p "[PERSON_NAME] mentioned you in a comment on NPS" at bounding box center [121, 266] width 126 height 19
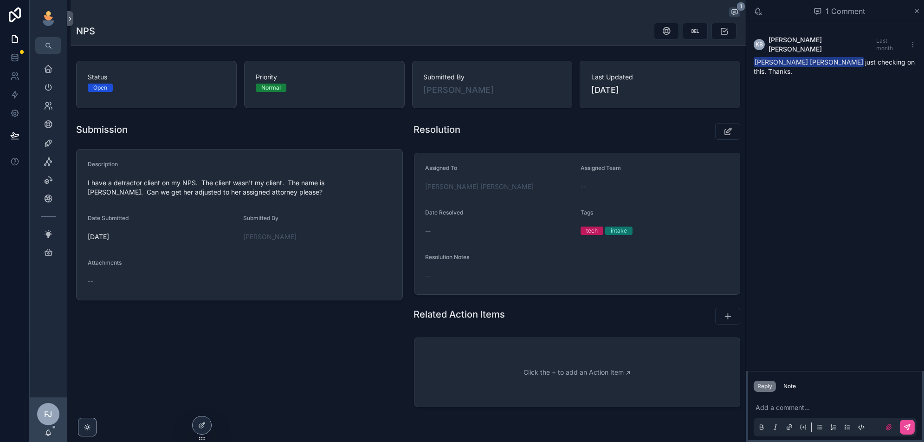
click at [819, 407] on p "scrollable content" at bounding box center [836, 407] width 163 height 9
click at [723, 133] on icon "scrollable content" at bounding box center [728, 131] width 10 height 9
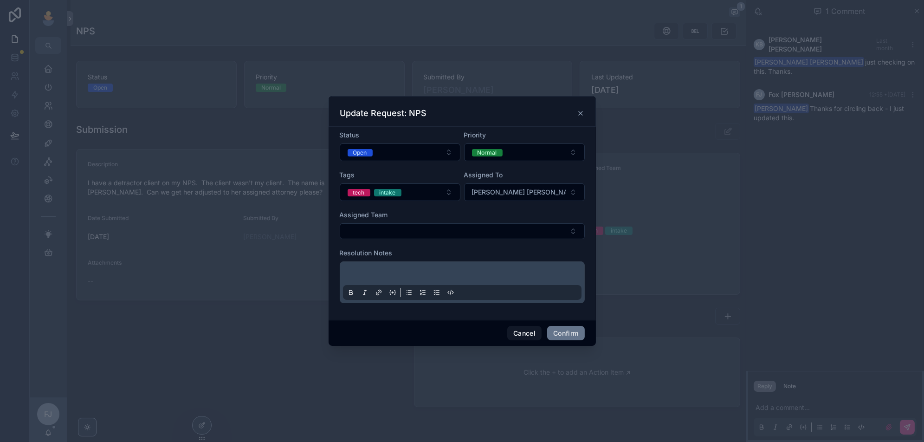
click at [400, 263] on div at bounding box center [462, 282] width 245 height 42
click at [385, 273] on p at bounding box center [464, 274] width 238 height 9
click at [555, 327] on button "Confirm" at bounding box center [565, 333] width 37 height 15
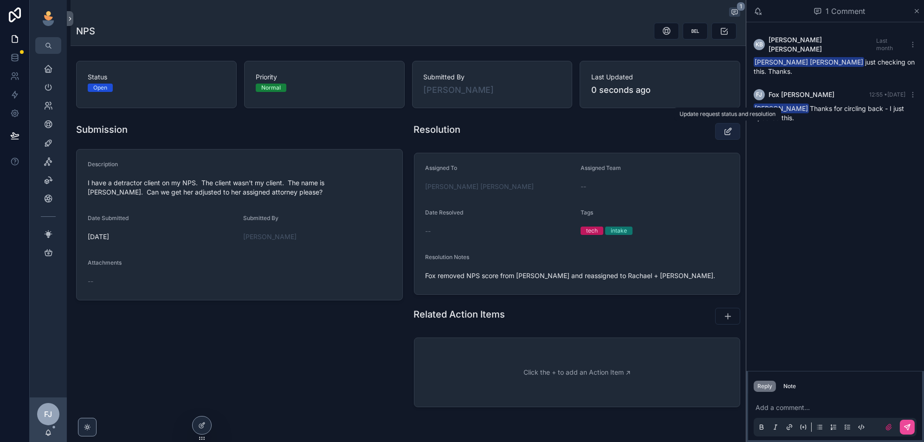
click at [717, 128] on button "scrollable content" at bounding box center [727, 131] width 25 height 17
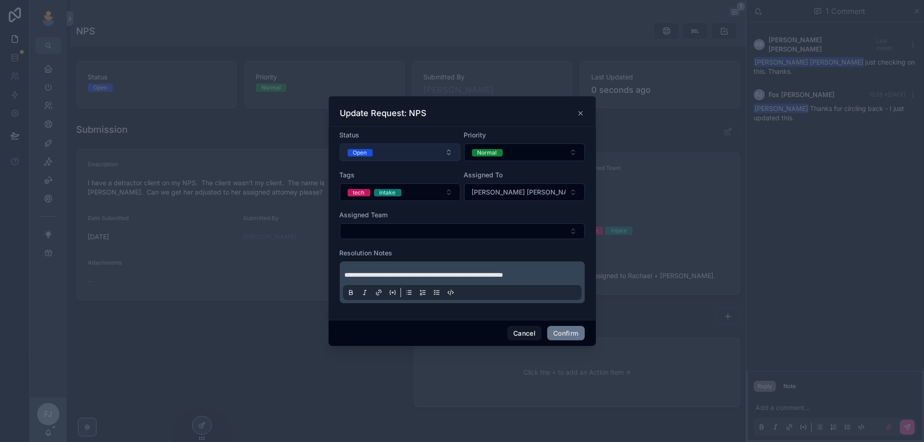
click at [434, 157] on button "Open" at bounding box center [400, 152] width 121 height 18
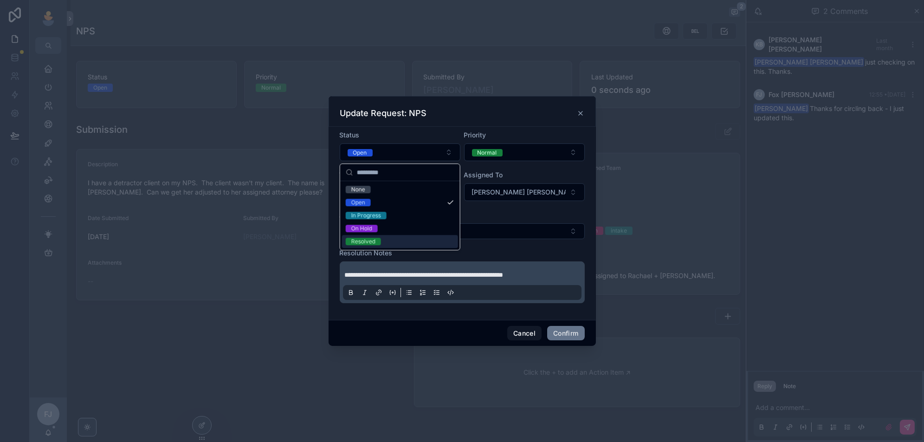
click at [392, 239] on div "Resolved" at bounding box center [400, 241] width 116 height 13
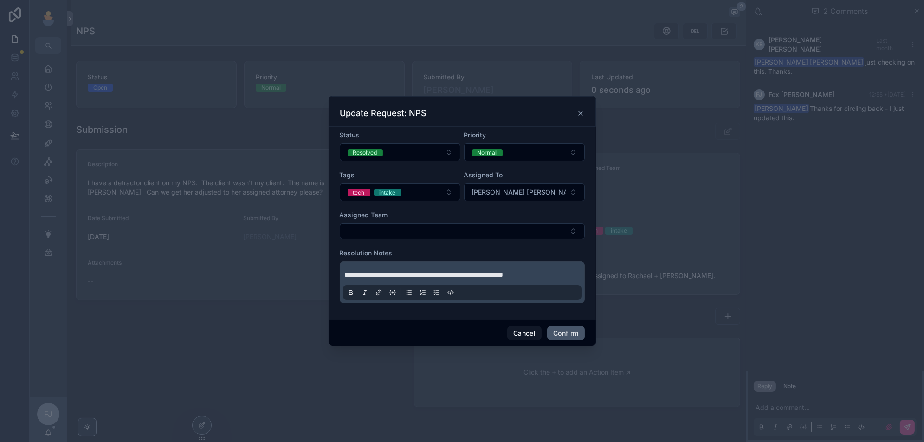
click at [562, 326] on button "Confirm" at bounding box center [565, 333] width 37 height 15
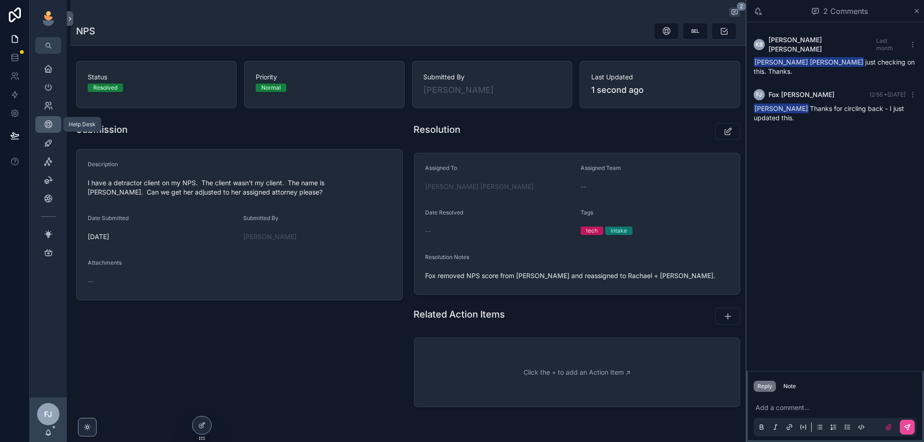
click at [51, 125] on icon "scrollable content" at bounding box center [48, 124] width 9 height 9
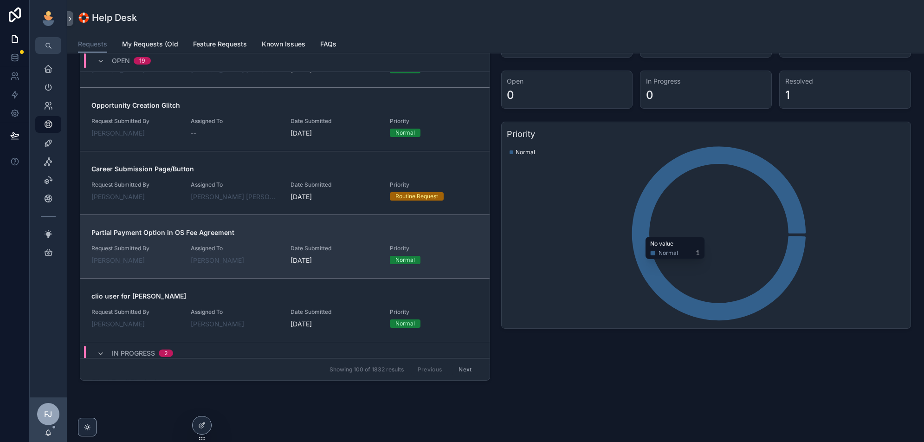
scroll to position [874, 0]
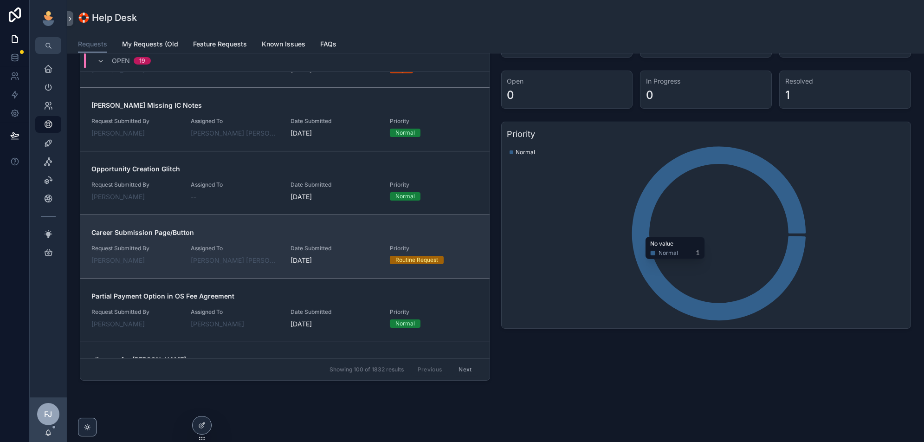
click at [263, 238] on div "Career Submission Page/Button Request Submitted By Rebekah Chapman Assigned To …" at bounding box center [284, 246] width 387 height 37
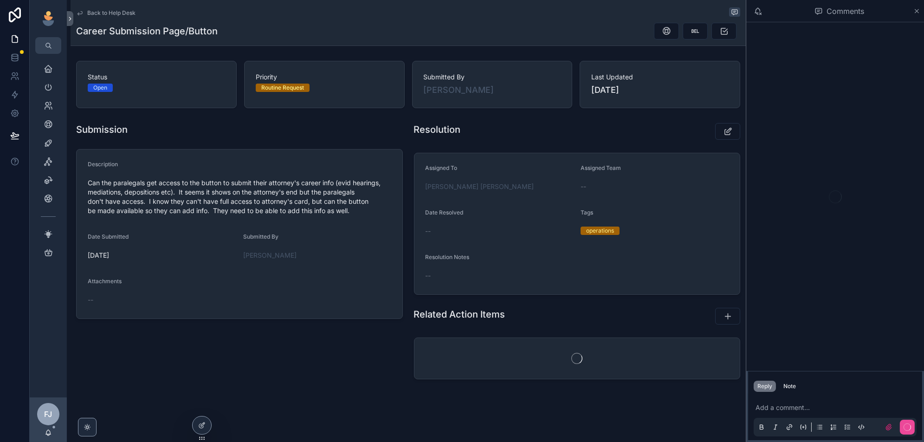
scroll to position [2, 0]
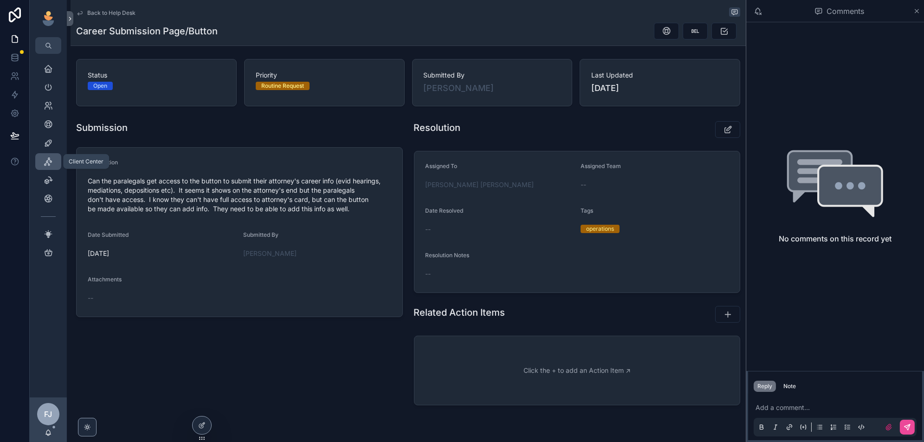
click at [51, 162] on icon "scrollable content" at bounding box center [48, 161] width 9 height 9
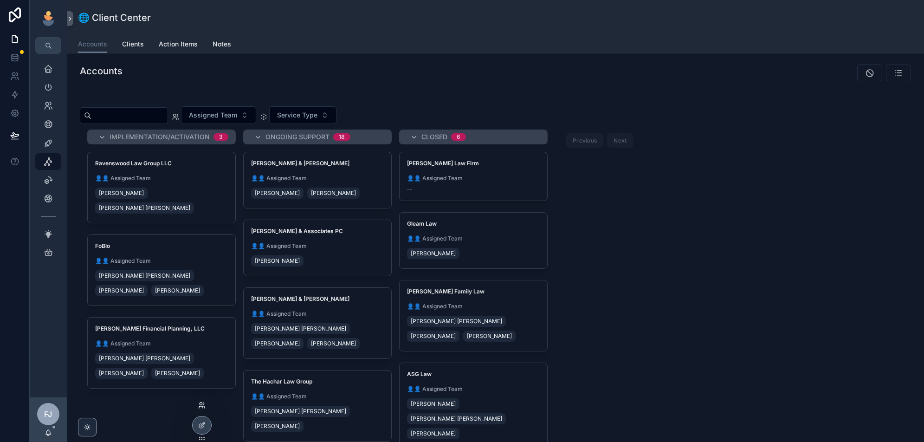
click at [201, 405] on icon at bounding box center [201, 404] width 7 height 7
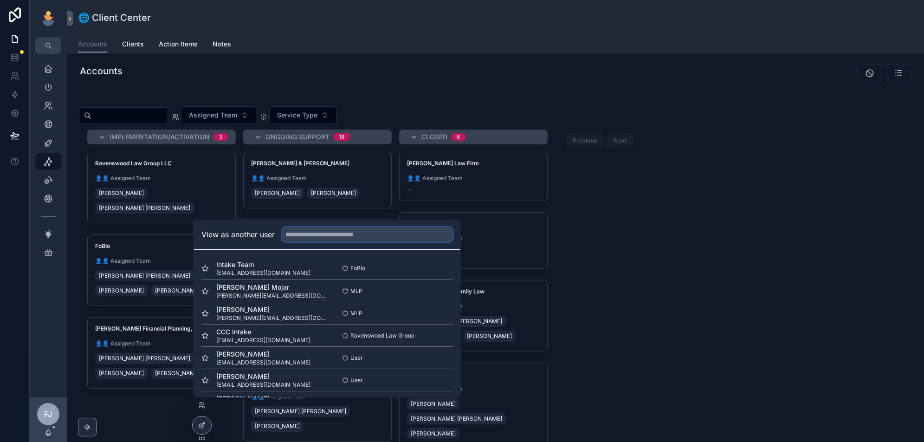
click at [354, 230] on input "text" at bounding box center [367, 234] width 171 height 15
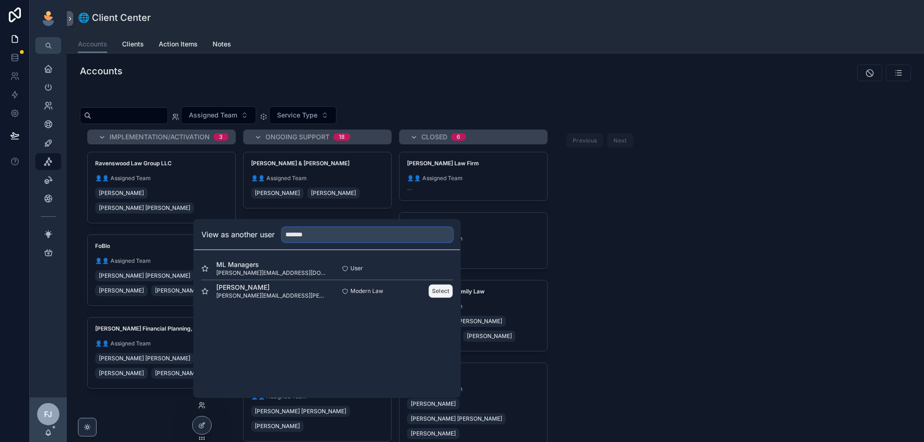
type input "*******"
click at [447, 290] on button "Select" at bounding box center [441, 290] width 24 height 13
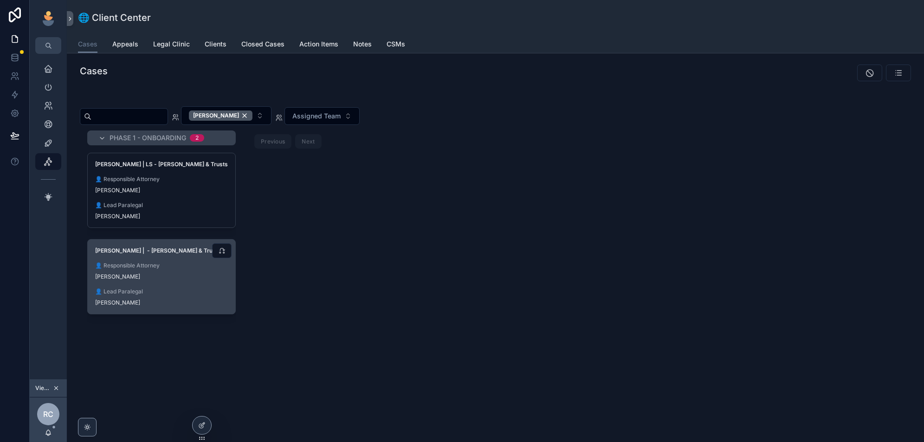
click at [186, 288] on span "👤 Lead Paralegal" at bounding box center [161, 291] width 133 height 7
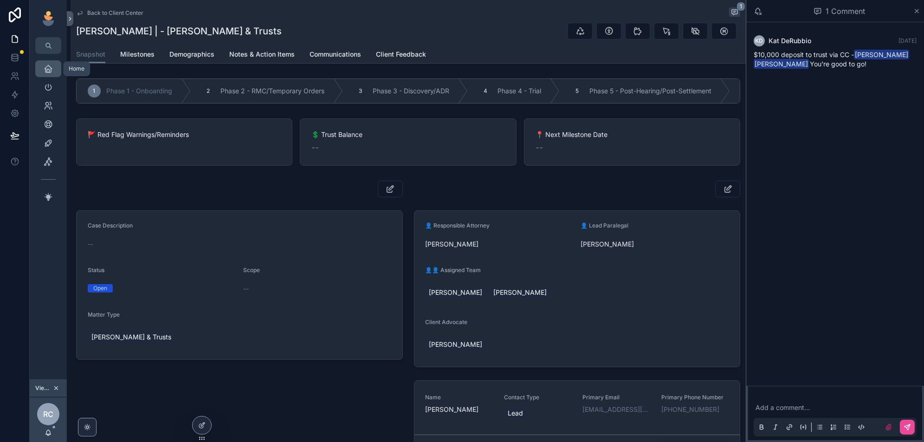
click at [44, 71] on icon "scrollable content" at bounding box center [48, 68] width 9 height 9
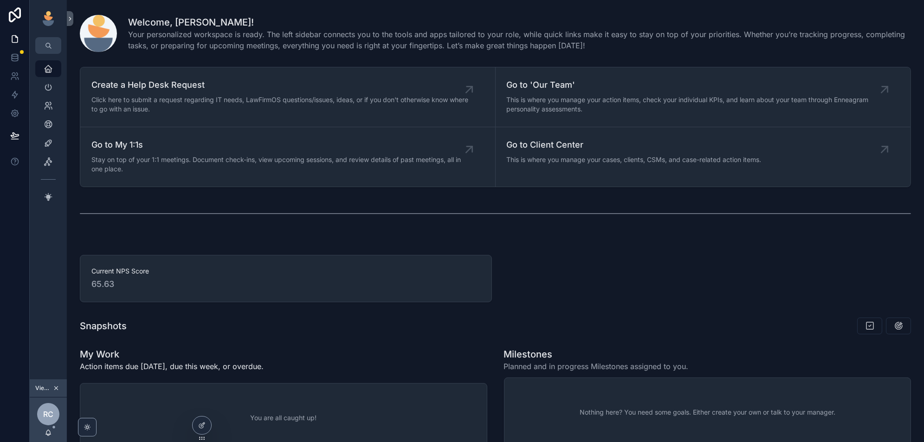
click at [55, 388] on icon "scrollable content" at bounding box center [56, 388] width 6 height 6
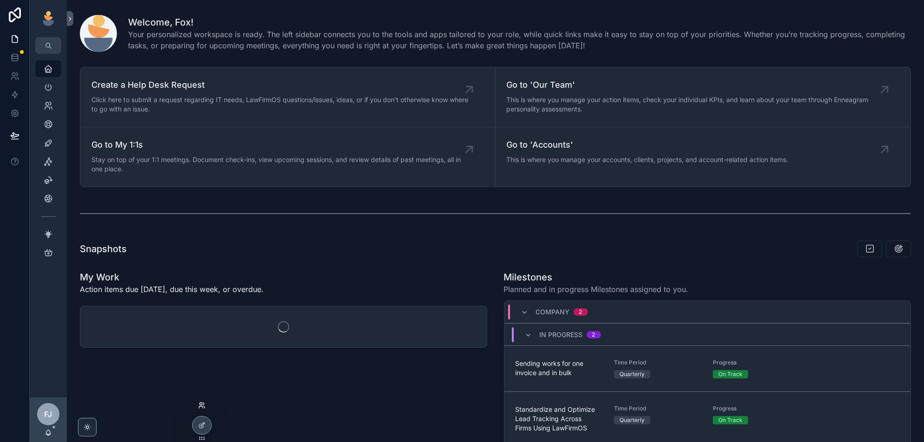
click at [204, 404] on icon at bounding box center [201, 404] width 7 height 7
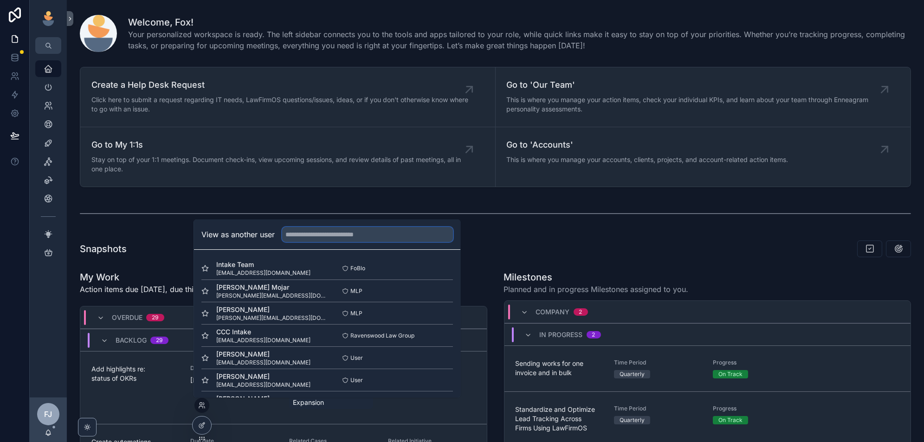
click at [325, 233] on input "text" at bounding box center [367, 234] width 171 height 15
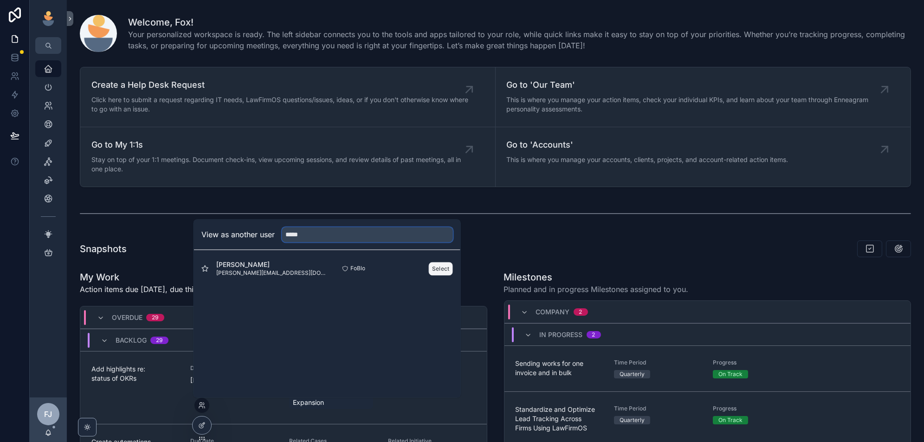
type input "*****"
click at [444, 262] on button "Select" at bounding box center [441, 268] width 24 height 13
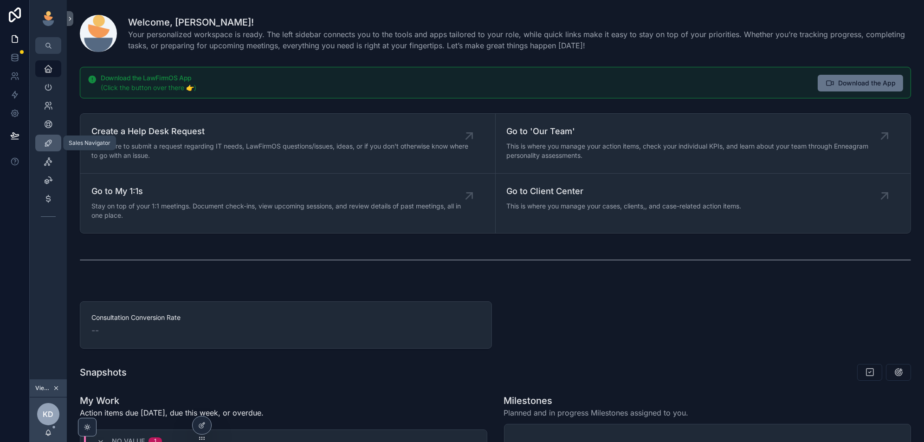
click at [48, 141] on icon "scrollable content" at bounding box center [48, 142] width 9 height 9
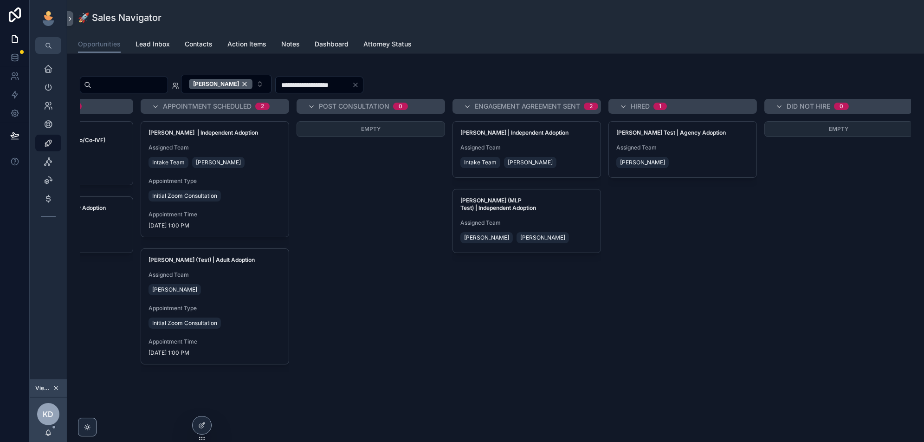
scroll to position [0, 156]
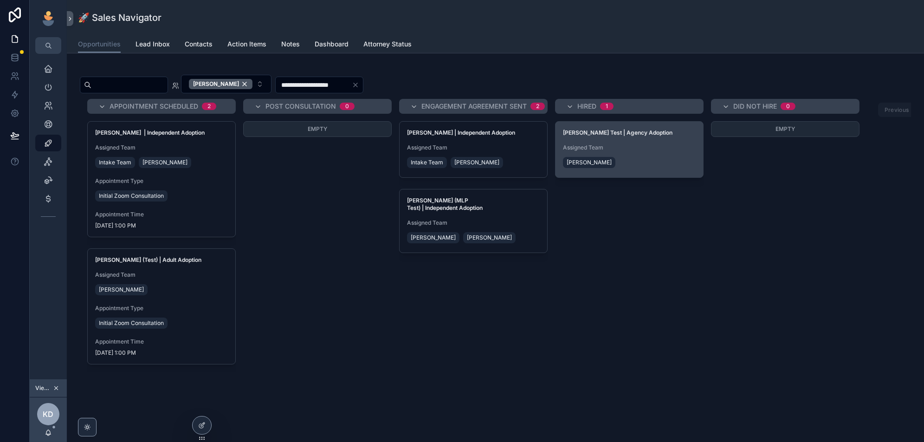
click at [618, 140] on div "Shannon Manea Test | Agency Adoption Assigned Team Kelly Dempsey" at bounding box center [629, 150] width 148 height 56
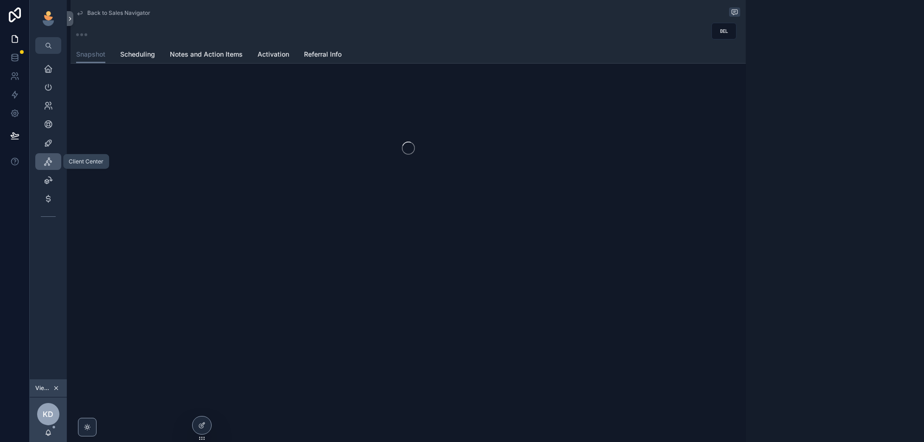
click at [48, 159] on icon "scrollable content" at bounding box center [48, 161] width 9 height 9
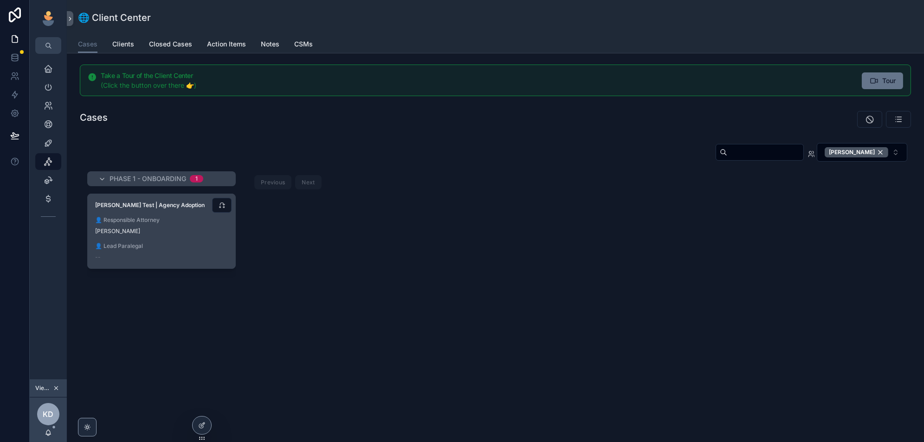
click at [203, 228] on div "[PERSON_NAME]" at bounding box center [161, 230] width 133 height 7
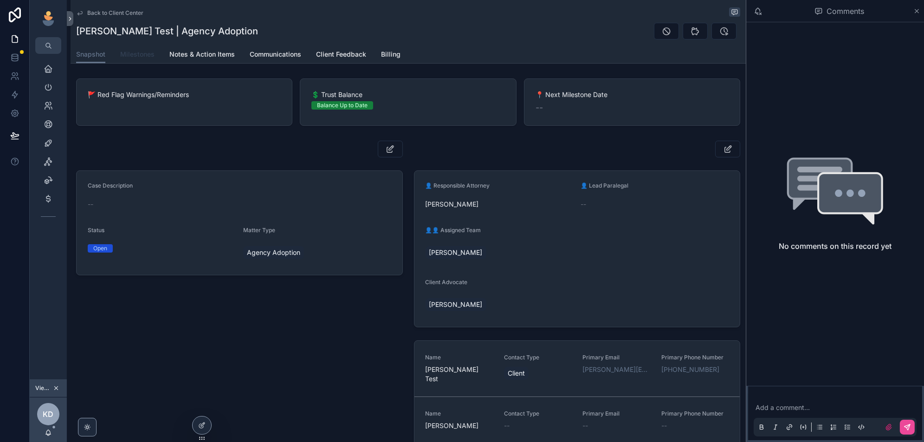
click at [138, 55] on span "Milestones" at bounding box center [137, 54] width 34 height 9
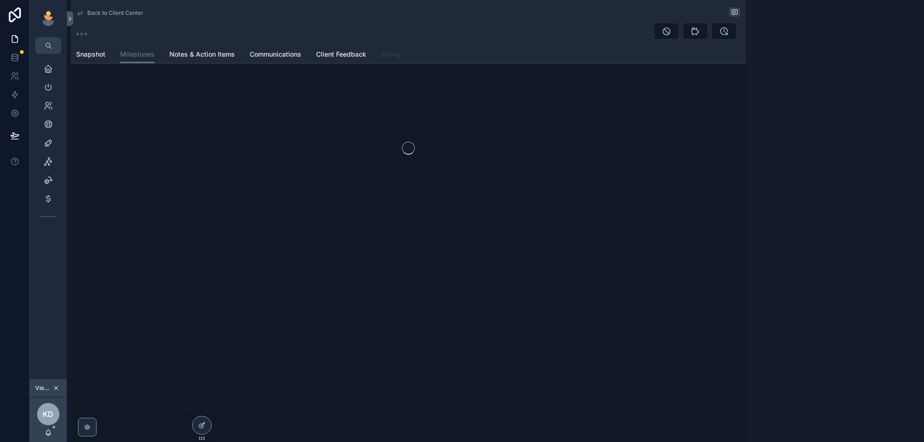
click at [393, 56] on span "Billing" at bounding box center [390, 54] width 19 height 9
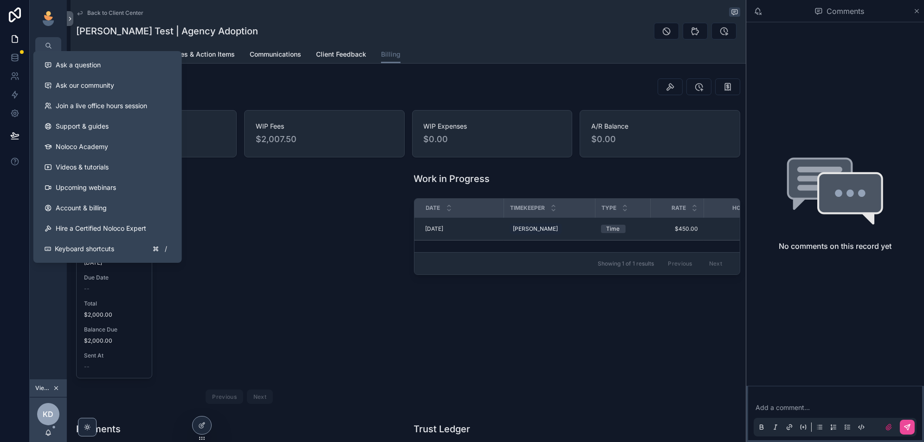
click at [321, 272] on div "FBINV-38 Status Posted Issue Date 10/2/2025 Due Date -- Total $2,000.00 Balance…" at bounding box center [239, 302] width 327 height 209
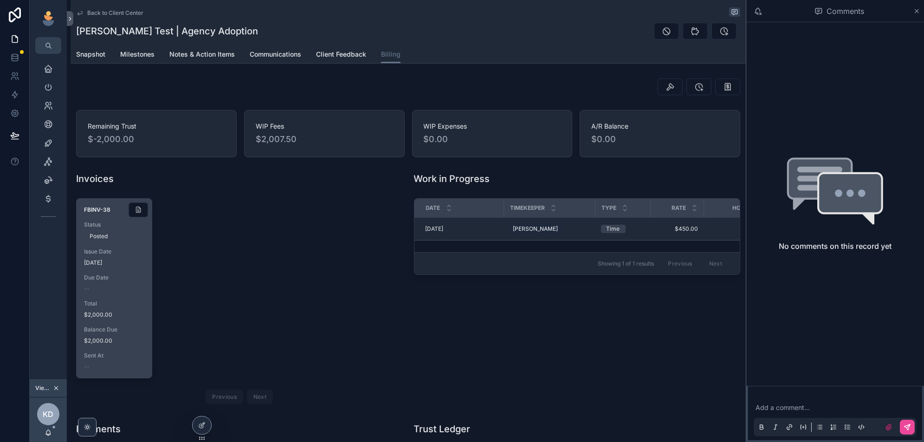
click at [120, 292] on div "FBINV-38 Status Posted Issue Date 10/2/2025 Due Date -- Total $2,000.00 Balance…" at bounding box center [114, 288] width 75 height 179
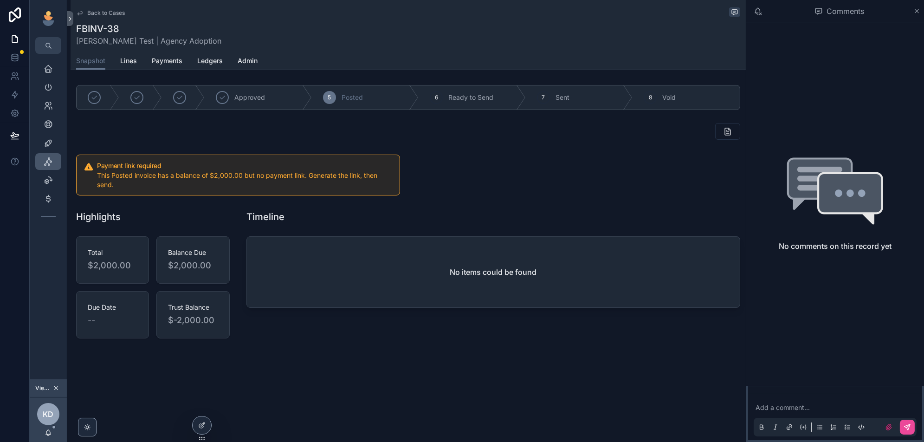
click at [46, 162] on icon "scrollable content" at bounding box center [48, 161] width 9 height 9
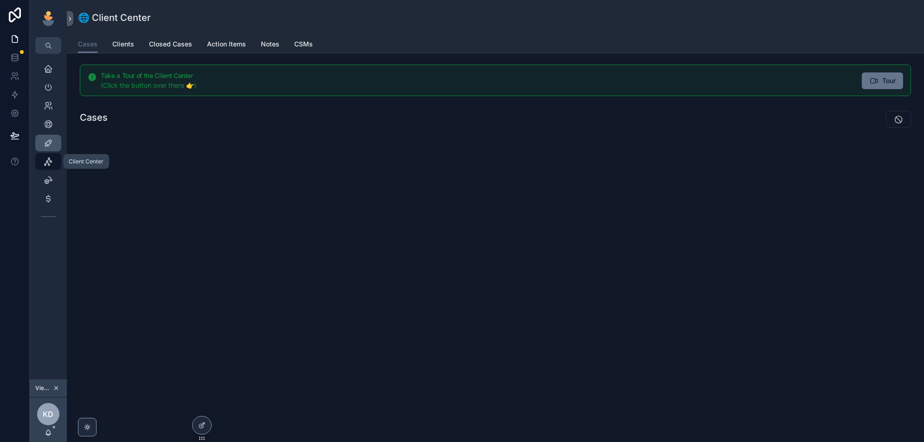
click at [46, 136] on div "Sales Navigator" at bounding box center [48, 142] width 15 height 15
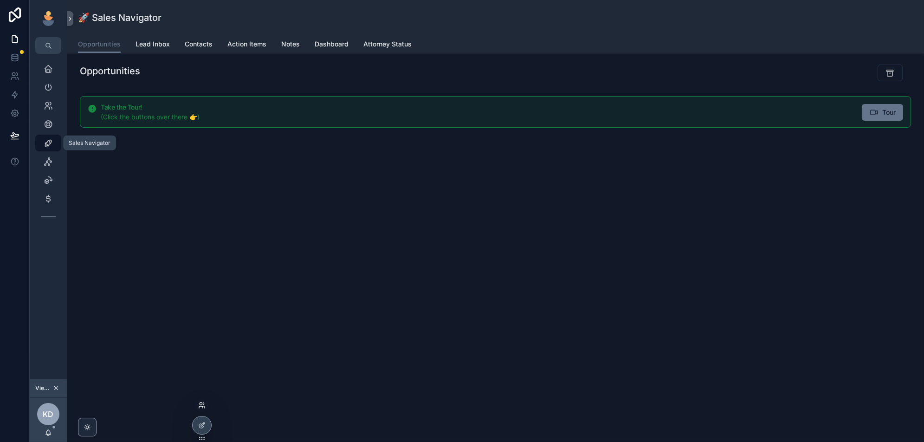
click at [204, 403] on icon at bounding box center [201, 404] width 7 height 7
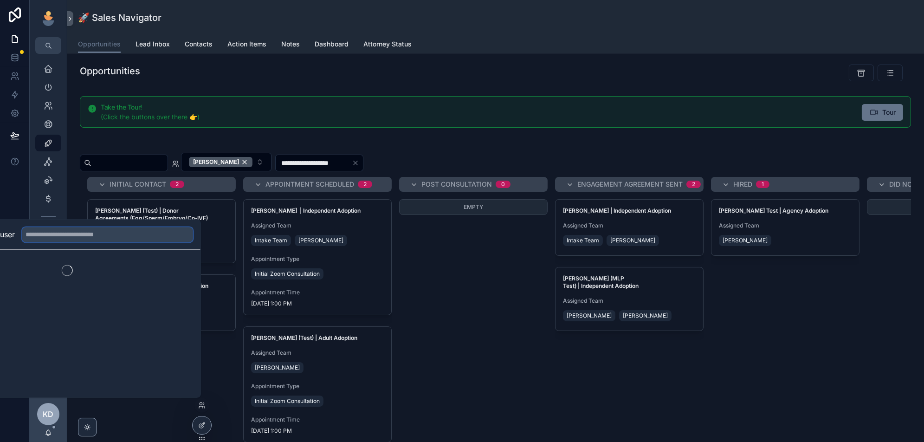
click at [80, 234] on input "text" at bounding box center [107, 234] width 171 height 15
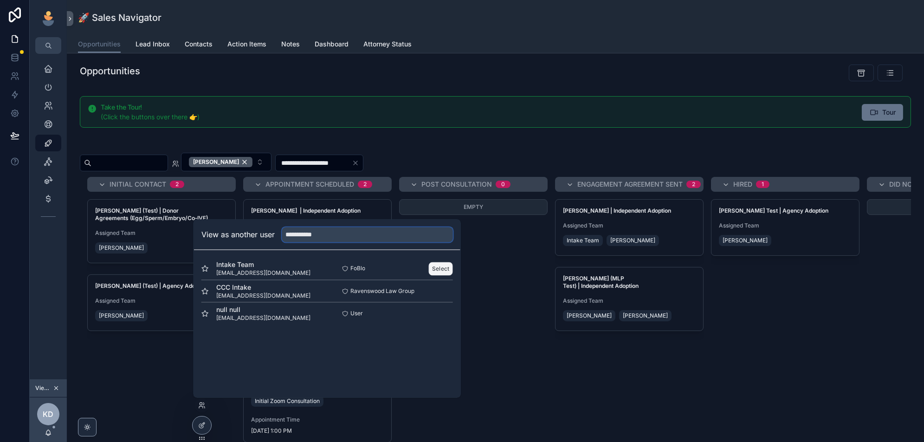
type input "**********"
click at [435, 265] on button "Select" at bounding box center [441, 268] width 24 height 13
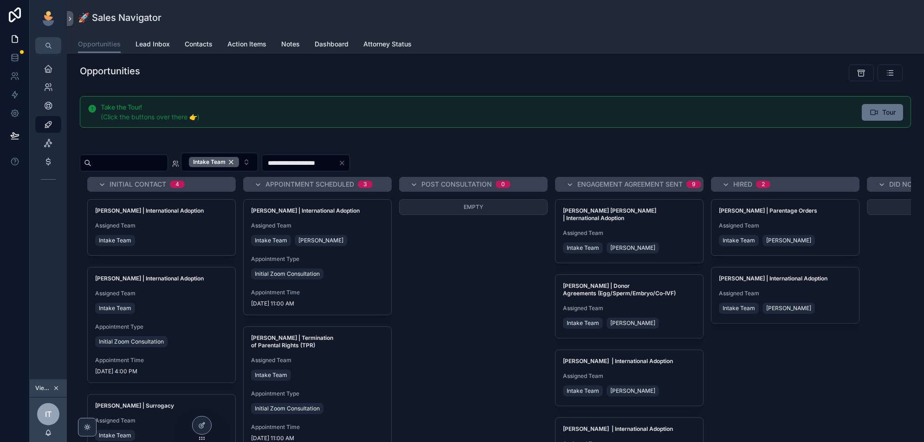
click at [647, 214] on div "[PERSON_NAME] [PERSON_NAME] | International Adoption Assigned Team Intake Team …" at bounding box center [629, 230] width 148 height 63
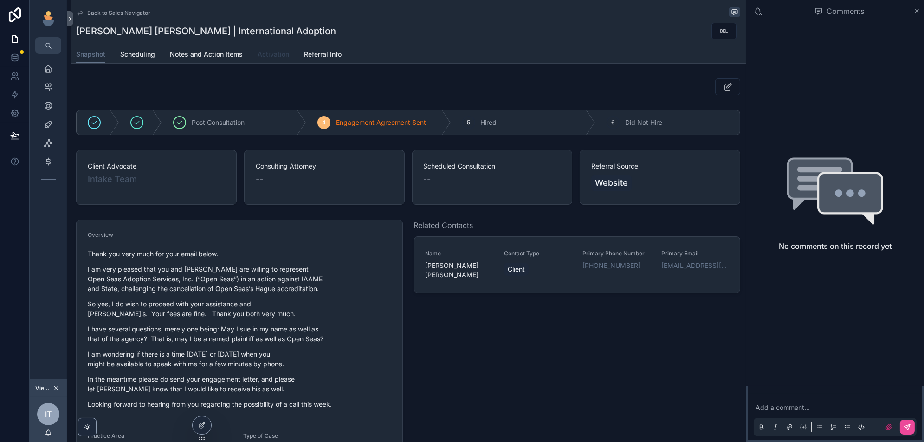
click at [269, 52] on span "Activation" at bounding box center [273, 54] width 32 height 9
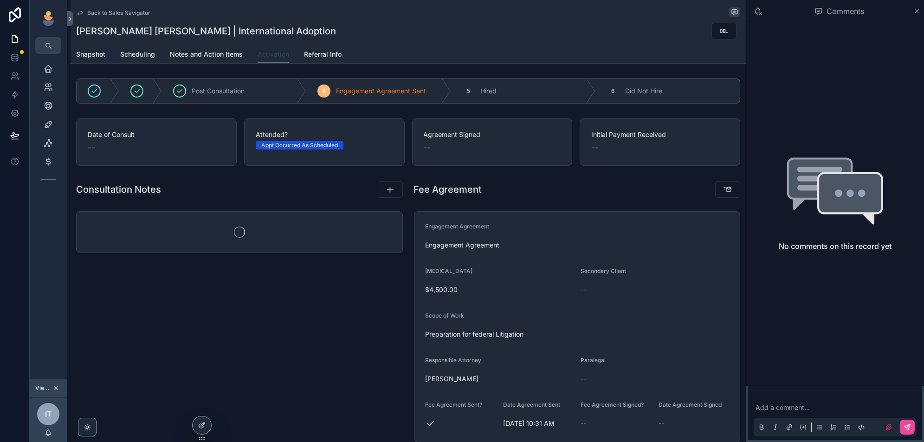
scroll to position [158, 0]
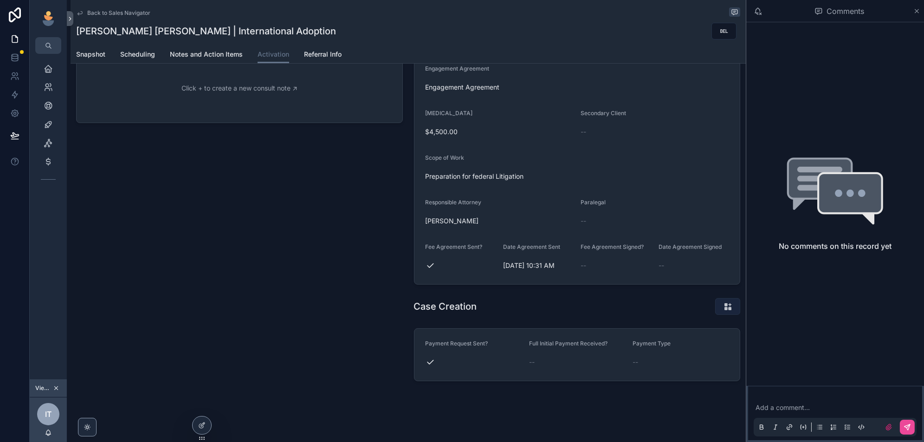
click at [724, 302] on icon "scrollable content" at bounding box center [728, 305] width 10 height 9
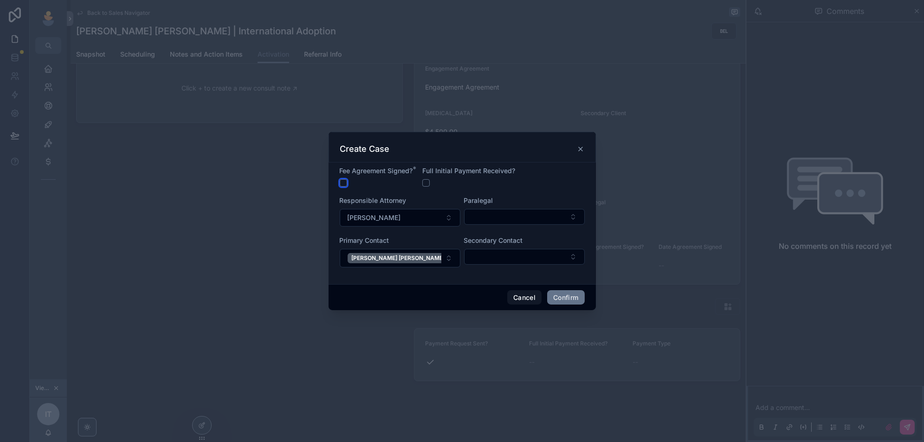
click at [342, 183] on button "button" at bounding box center [343, 182] width 7 height 7
click at [422, 182] on form "Fee Agreement Signed? * Full Initial Payment Received? Responsible Attorney [PE…" at bounding box center [462, 221] width 245 height 110
click at [425, 187] on form "Fee Agreement Signed? * Full Initial Payment Received? Responsible Attorney [PE…" at bounding box center [462, 221] width 245 height 110
click at [521, 291] on button "Cancel" at bounding box center [524, 297] width 34 height 15
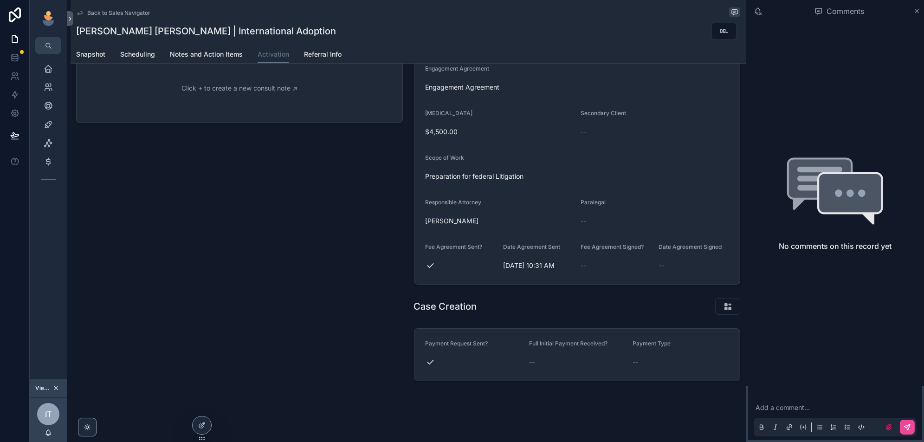
scroll to position [0, 0]
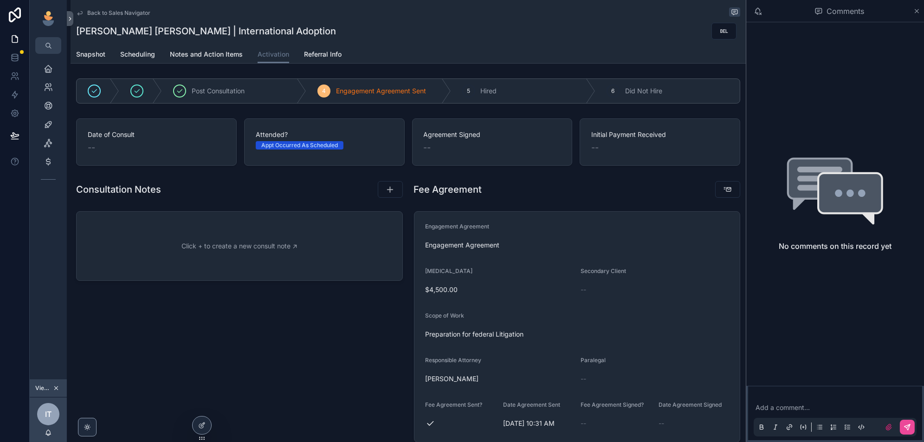
click at [119, 6] on div "Back to Sales Navigator [PERSON_NAME] [PERSON_NAME] | International Adoption" at bounding box center [408, 22] width 664 height 45
click at [116, 13] on span "Back to Sales Navigator" at bounding box center [118, 12] width 63 height 7
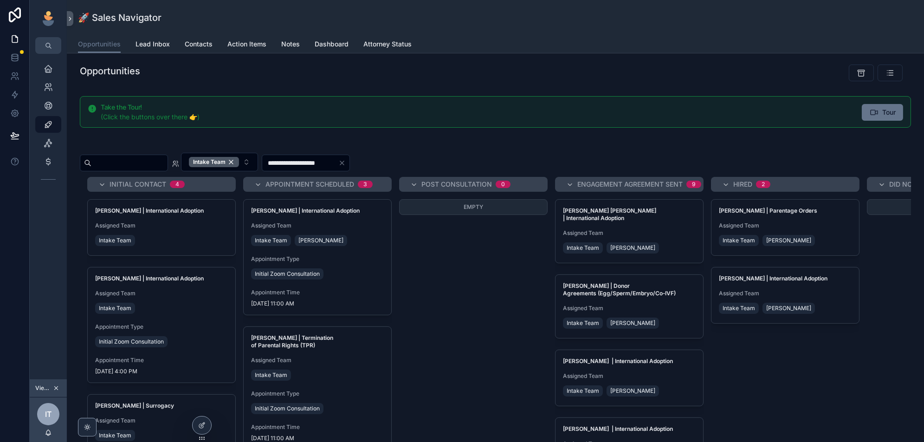
scroll to position [100, 0]
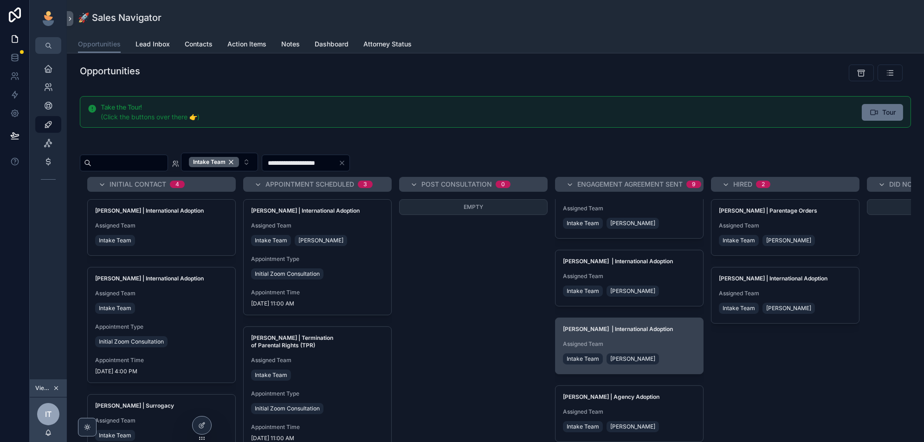
click at [679, 351] on div "Intake Team [PERSON_NAME]" at bounding box center [629, 358] width 133 height 15
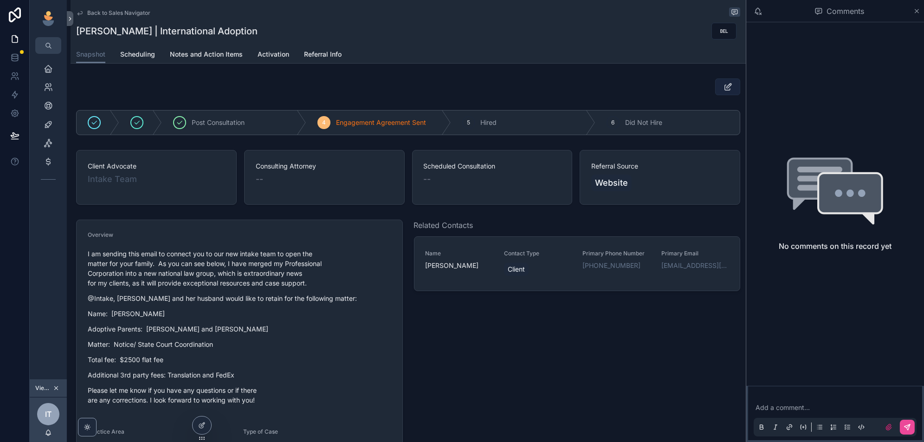
click at [729, 87] on icon "scrollable content" at bounding box center [728, 86] width 10 height 9
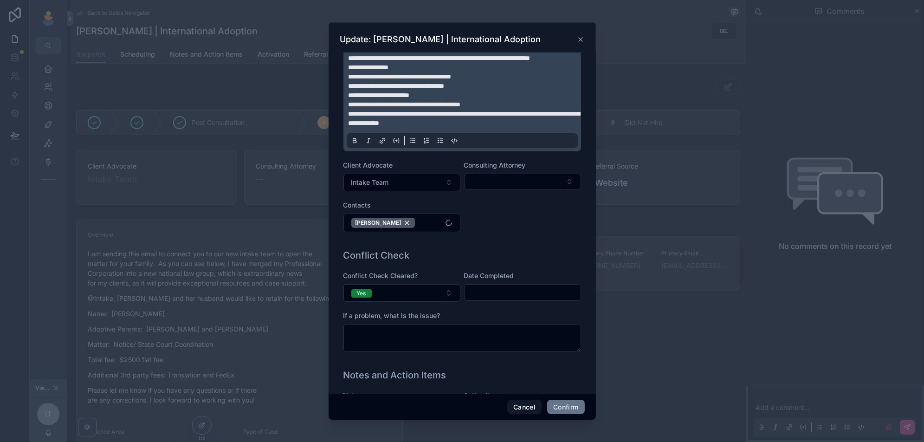
scroll to position [80, 0]
click at [442, 231] on button "[PERSON_NAME]" at bounding box center [401, 221] width 117 height 19
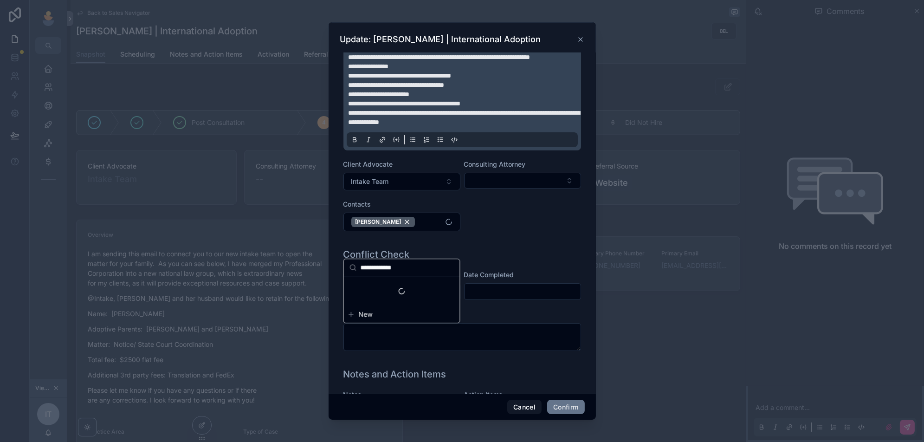
click at [385, 267] on input "**********" at bounding box center [407, 267] width 94 height 17
click at [377, 269] on input "**********" at bounding box center [407, 267] width 94 height 17
click at [386, 268] on input "**********" at bounding box center [407, 267] width 94 height 17
click at [438, 271] on input "******" at bounding box center [407, 267] width 94 height 17
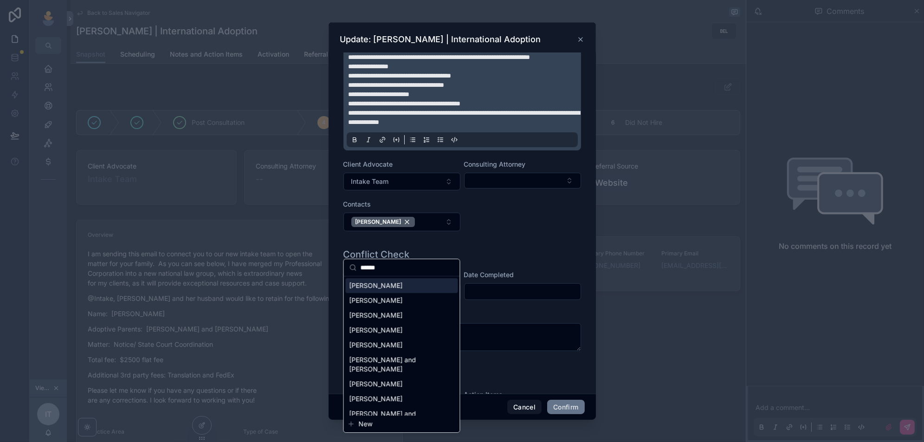
type input "******"
click at [384, 286] on span "[PERSON_NAME]" at bounding box center [375, 285] width 53 height 9
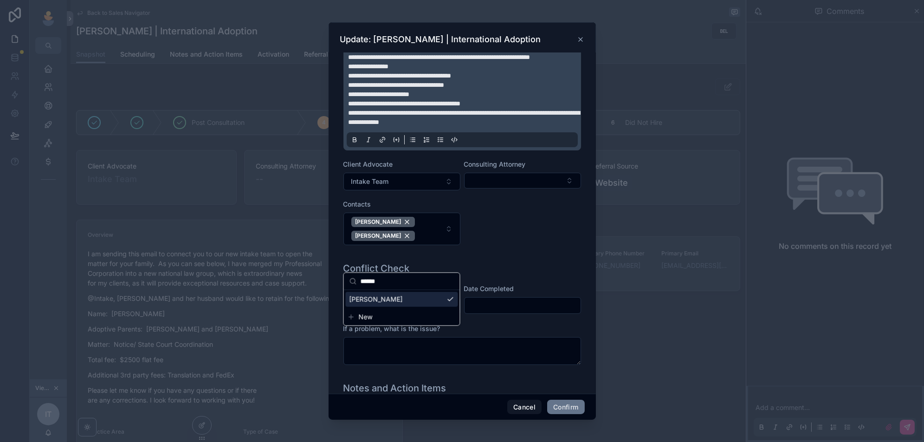
click at [526, 254] on div "**********" at bounding box center [461, 128] width 237 height 251
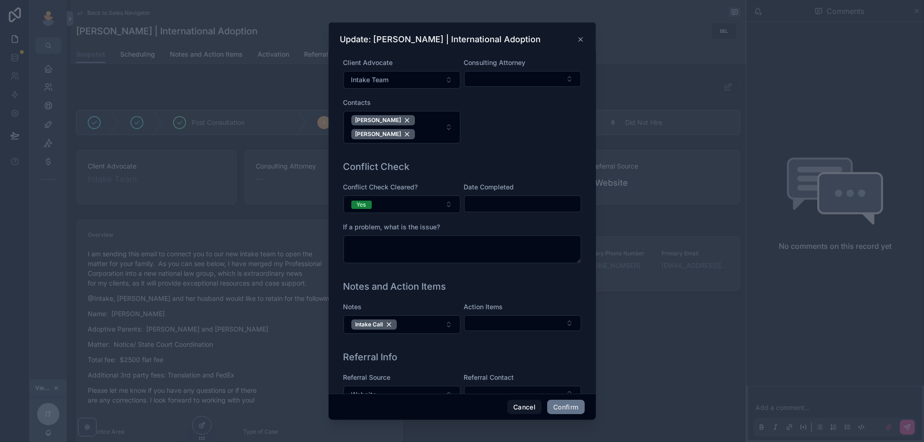
scroll to position [181, 0]
click at [532, 89] on div "Consulting Attorney" at bounding box center [522, 73] width 117 height 31
click at [524, 87] on button "Select Button" at bounding box center [522, 79] width 117 height 16
type input "*****"
click at [528, 136] on div "[PERSON_NAME]" at bounding box center [522, 142] width 112 height 15
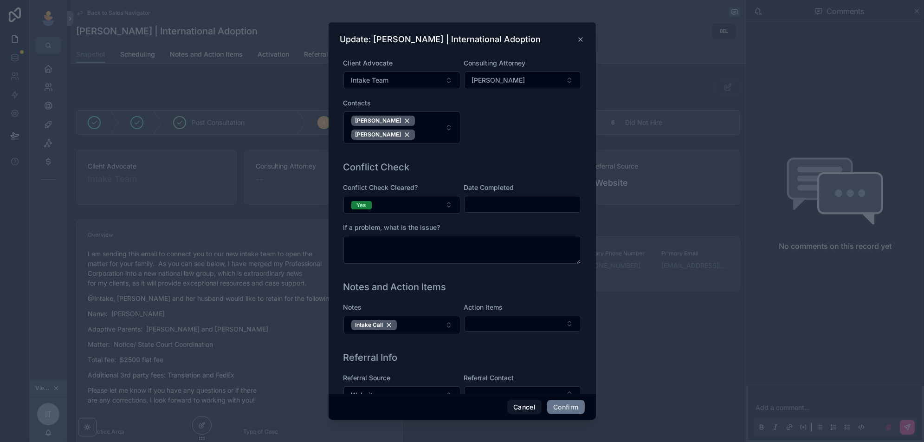
click at [539, 157] on div "**********" at bounding box center [462, 16] width 245 height 281
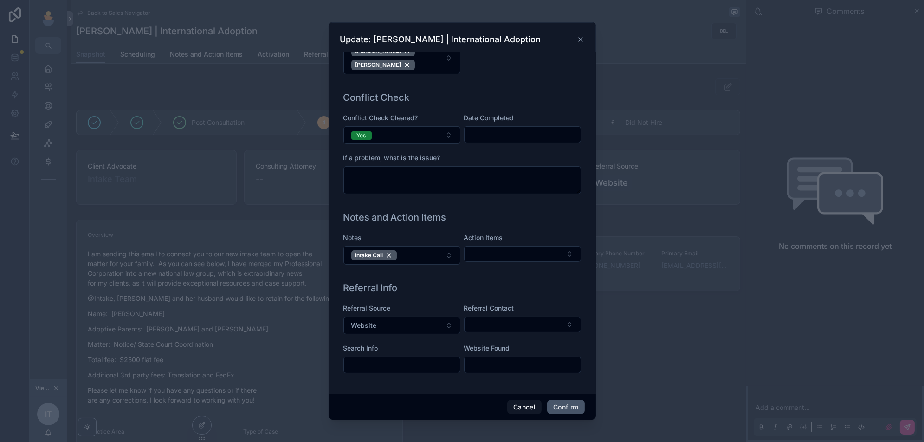
drag, startPoint x: 572, startPoint y: 404, endPoint x: 744, endPoint y: 256, distance: 226.2
click at [572, 404] on button "Confirm" at bounding box center [565, 406] width 37 height 15
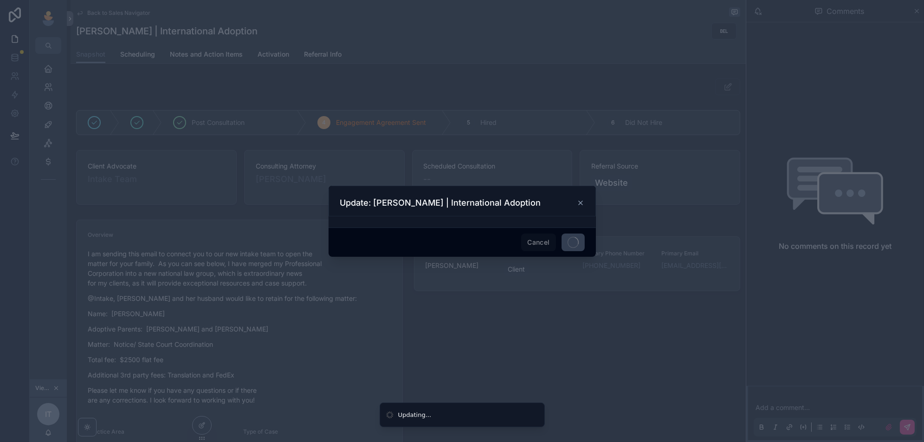
scroll to position [0, 0]
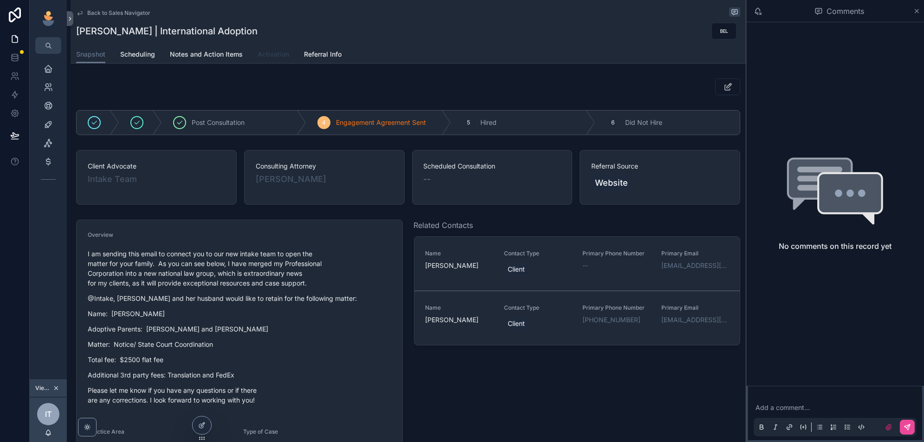
click at [273, 41] on div "Back to Sales Navigator [PERSON_NAME] | International Adoption" at bounding box center [408, 22] width 664 height 45
click at [272, 58] on span "Activation" at bounding box center [273, 54] width 32 height 9
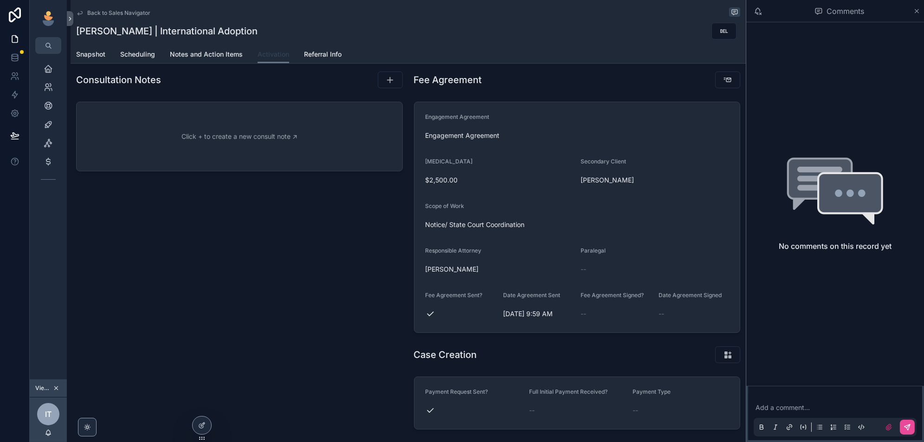
scroll to position [158, 0]
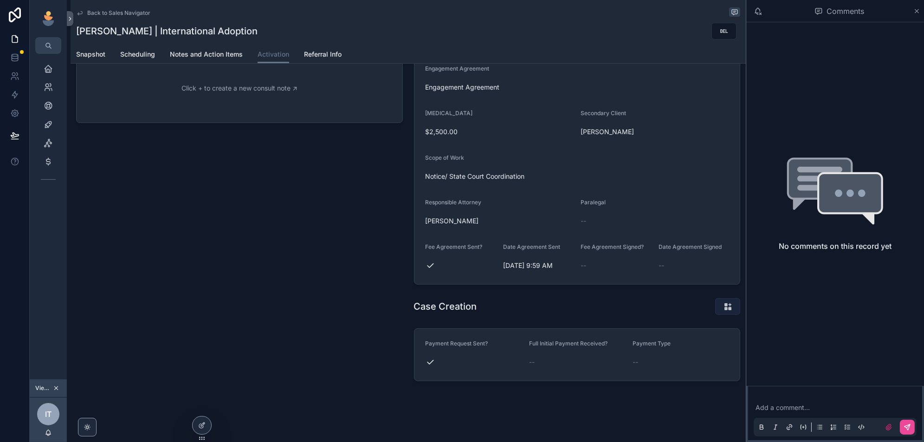
click at [730, 307] on icon "scrollable content" at bounding box center [728, 305] width 10 height 9
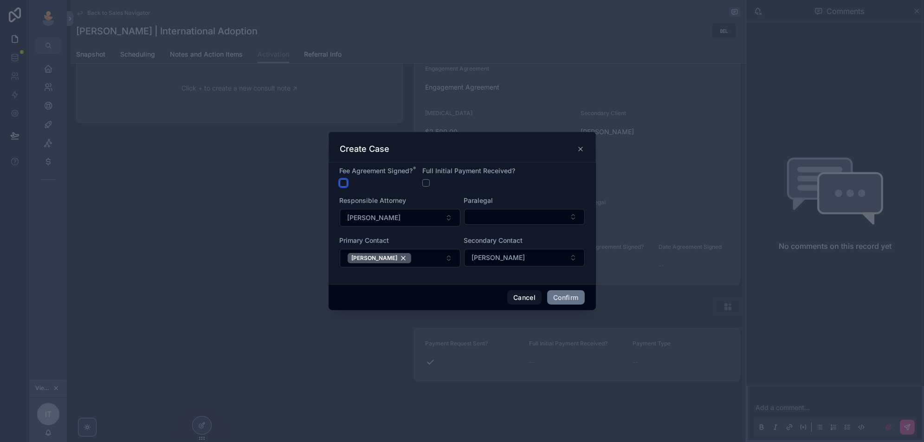
drag, startPoint x: 343, startPoint y: 180, endPoint x: 409, endPoint y: 185, distance: 66.0
click at [343, 180] on button "button" at bounding box center [343, 182] width 7 height 7
click at [426, 181] on button "button" at bounding box center [425, 182] width 7 height 7
click at [504, 213] on button "Select Button" at bounding box center [524, 217] width 121 height 16
type input "******"
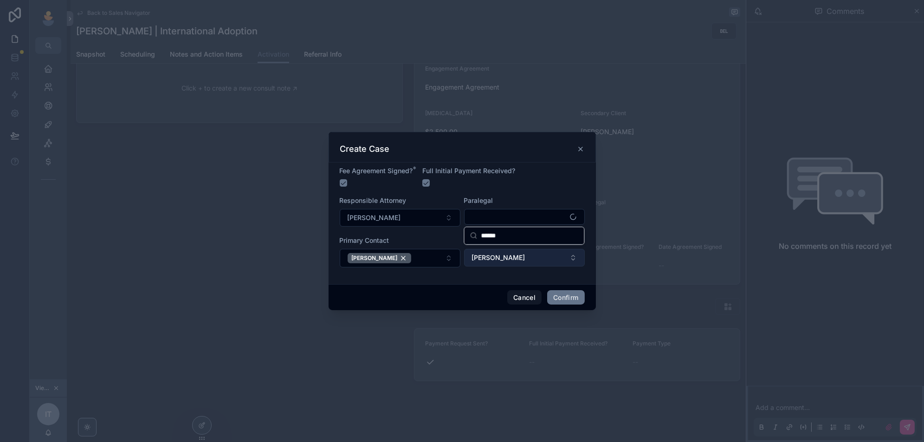
click at [513, 250] on button "[PERSON_NAME]" at bounding box center [524, 258] width 121 height 18
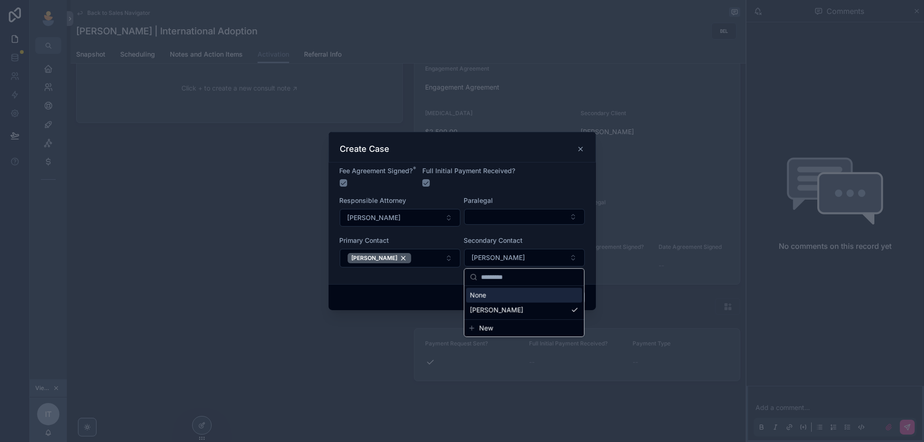
click at [514, 232] on form "Fee Agreement Signed? * Full Initial Payment Received? Responsible Attorney [PE…" at bounding box center [462, 221] width 245 height 110
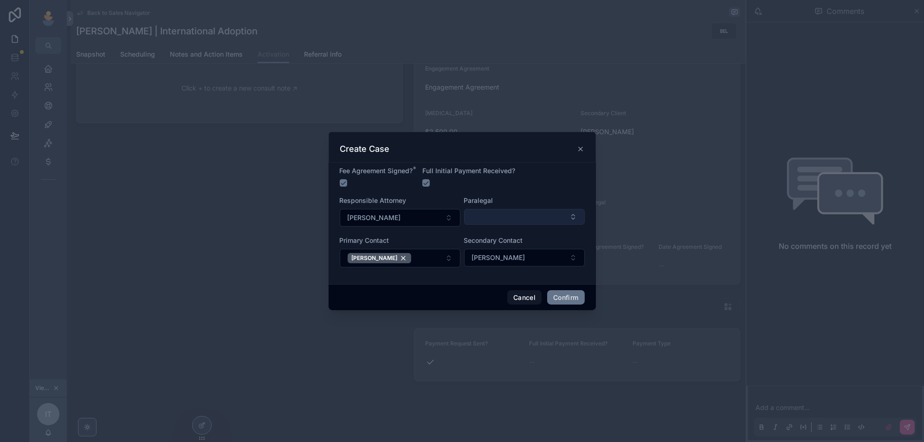
click at [519, 219] on button "Select Button" at bounding box center [524, 217] width 121 height 16
click at [525, 257] on div "[PERSON_NAME]" at bounding box center [524, 253] width 116 height 15
click at [441, 289] on div "Cancel Confirm" at bounding box center [461, 297] width 267 height 26
click at [552, 295] on button "Confirm" at bounding box center [565, 297] width 37 height 15
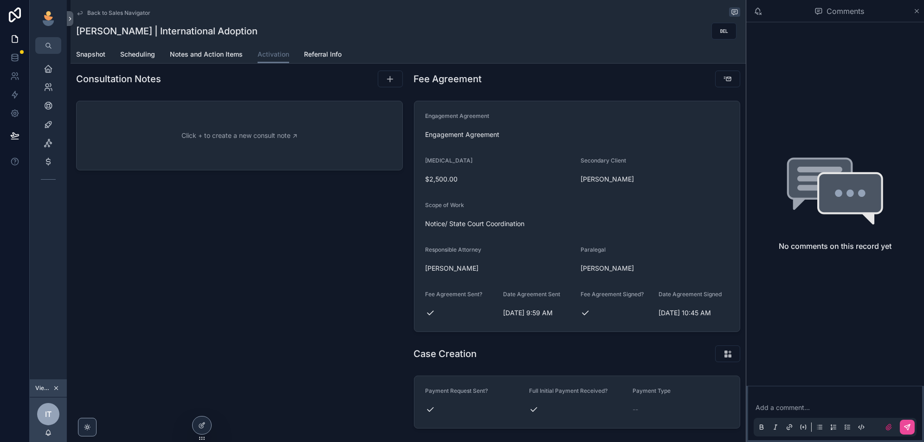
scroll to position [0, 0]
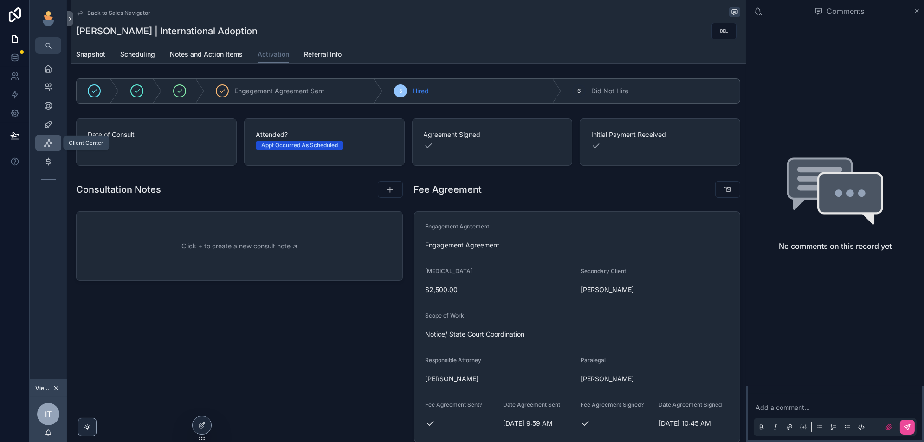
click at [53, 141] on div "Client Center" at bounding box center [48, 142] width 15 height 15
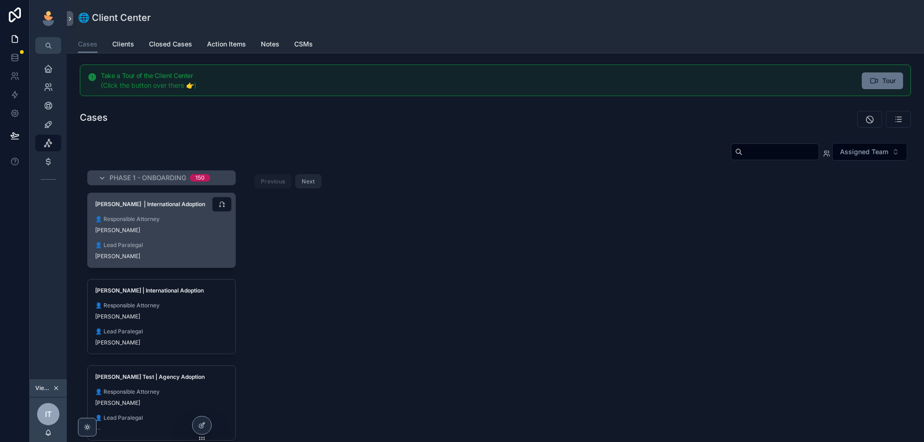
click at [186, 238] on div "[PERSON_NAME] | International Adoption 👤 Responsible Attorney [PERSON_NAME] 👤 L…" at bounding box center [162, 230] width 148 height 74
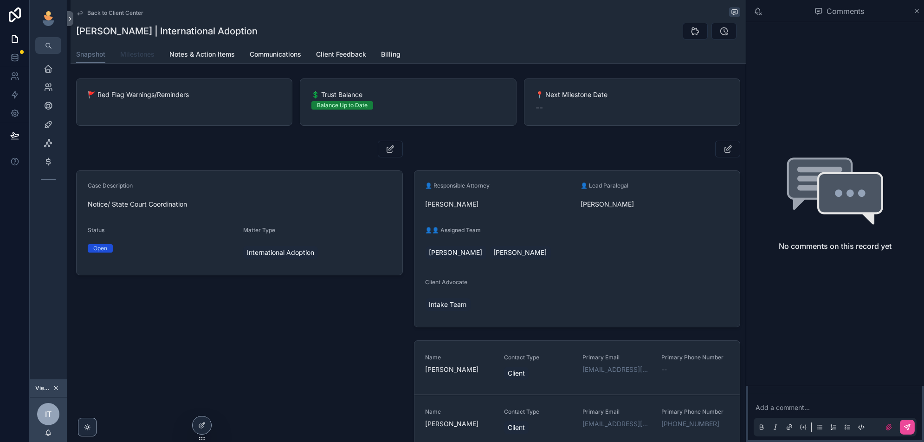
click at [147, 47] on link "Milestones" at bounding box center [137, 55] width 34 height 19
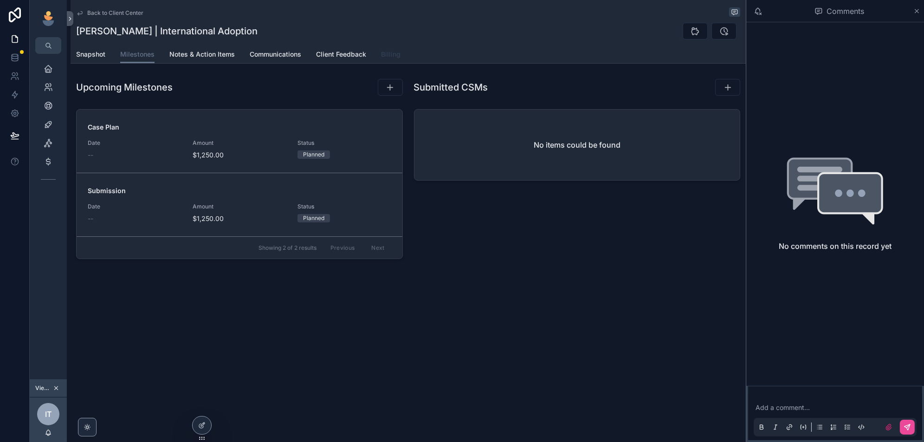
click at [393, 54] on span "Billing" at bounding box center [390, 54] width 19 height 9
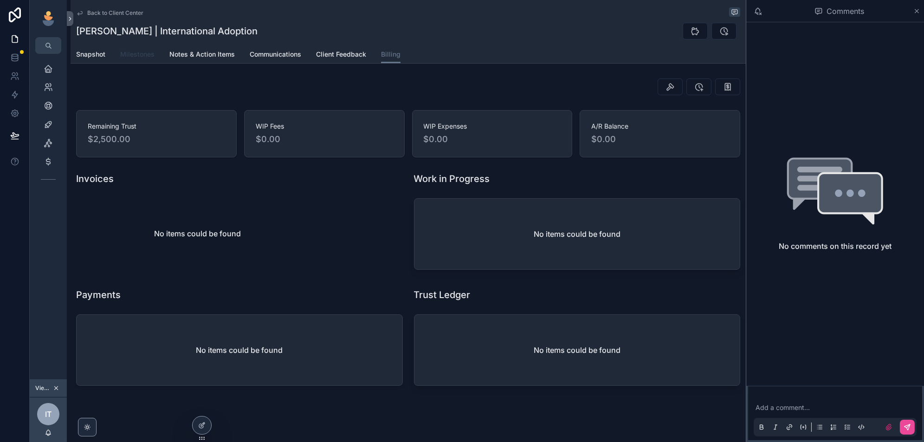
click at [137, 51] on span "Milestones" at bounding box center [137, 54] width 34 height 9
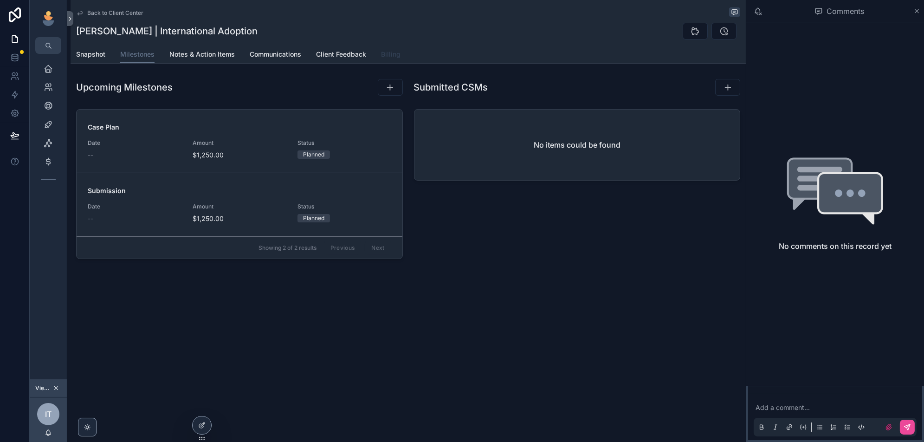
click at [389, 53] on span "Billing" at bounding box center [390, 54] width 19 height 9
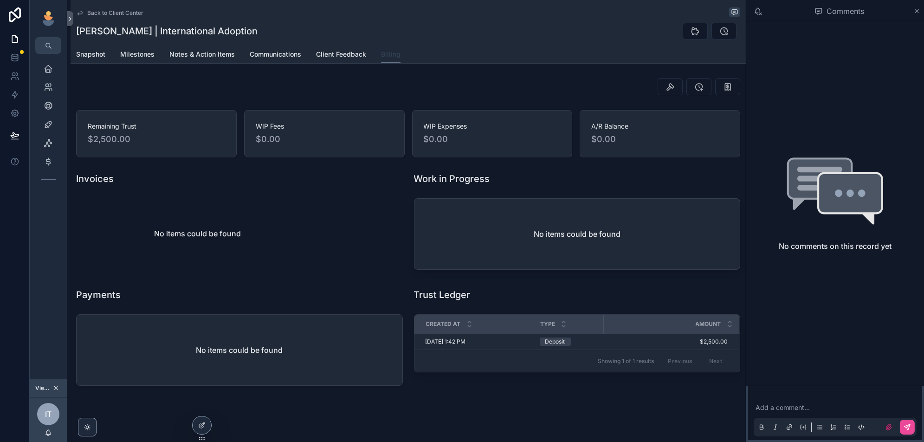
scroll to position [9, 0]
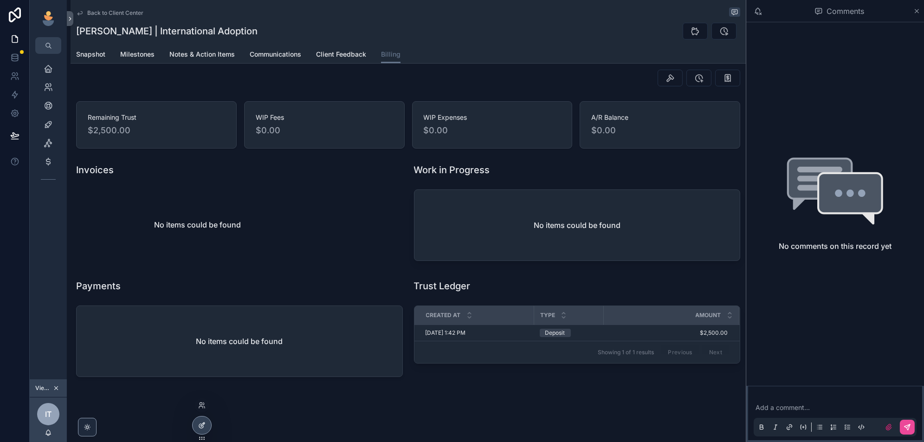
click at [198, 423] on icon at bounding box center [201, 424] width 7 height 7
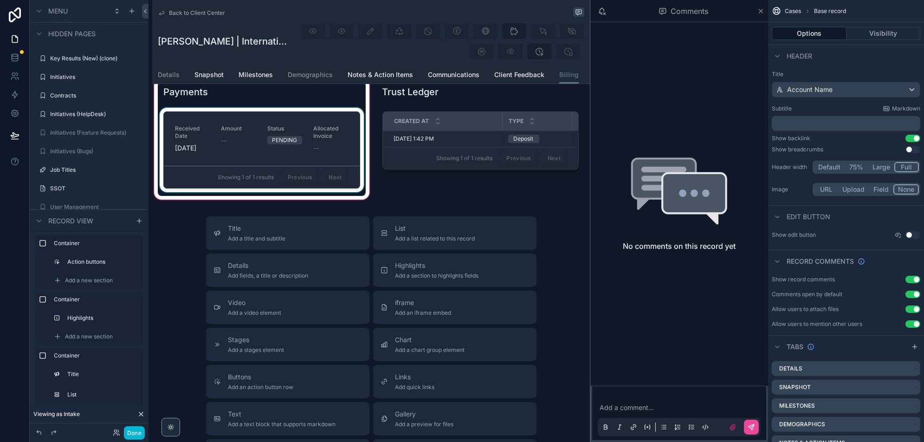
scroll to position [227, 0]
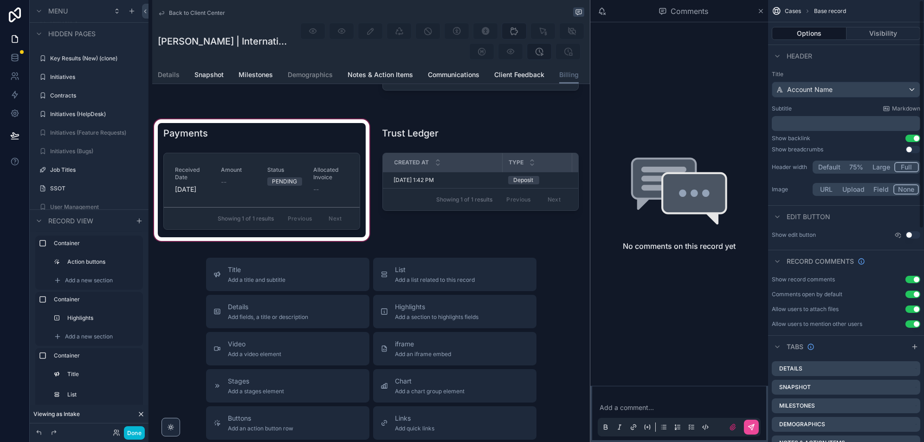
click at [286, 175] on div "scrollable content" at bounding box center [261, 179] width 219 height 125
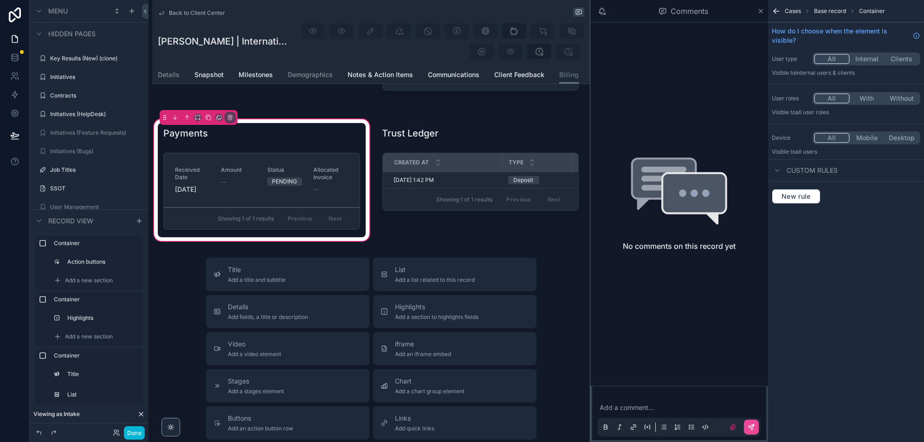
click at [311, 178] on div "scrollable content" at bounding box center [262, 193] width 208 height 88
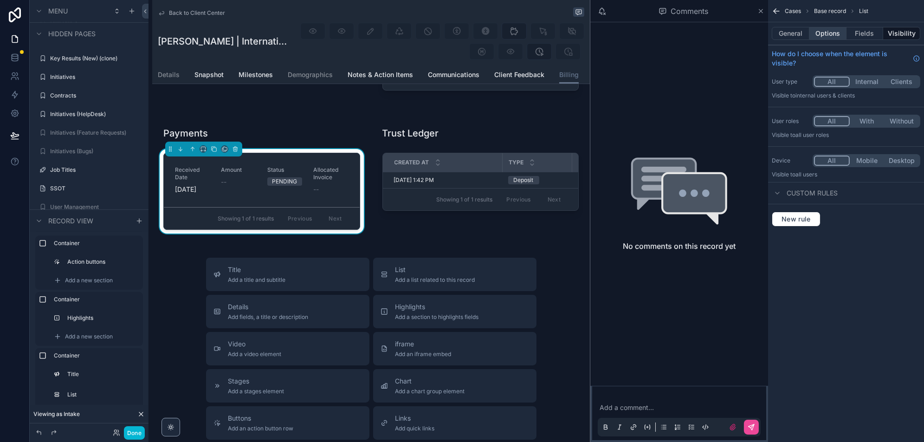
click at [836, 36] on button "Options" at bounding box center [827, 33] width 37 height 13
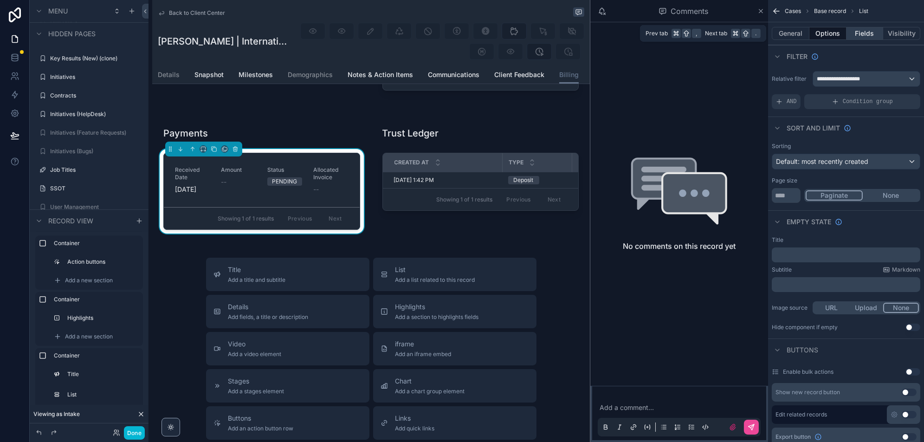
click at [858, 35] on button "Fields" at bounding box center [864, 33] width 37 height 13
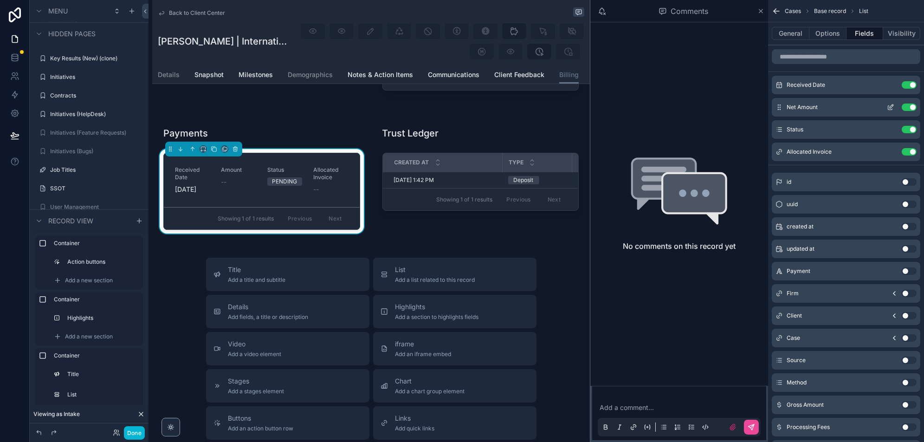
click at [909, 107] on button "Use setting" at bounding box center [908, 106] width 15 height 7
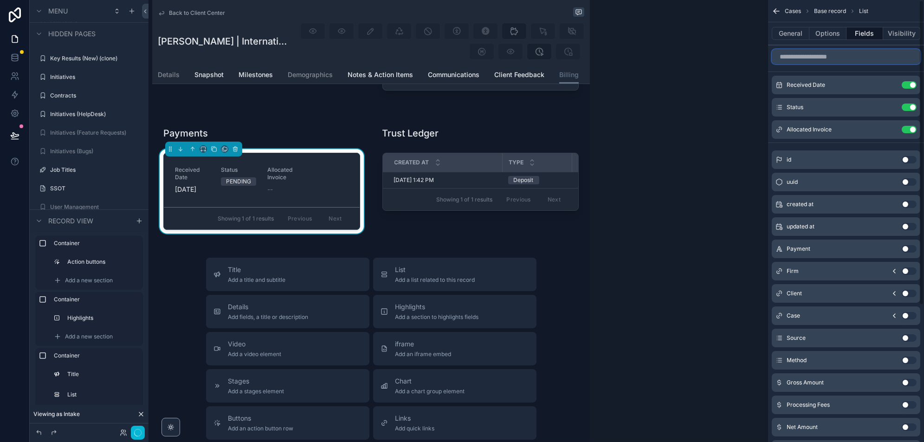
click at [806, 54] on input "scrollable content" at bounding box center [845, 56] width 148 height 15
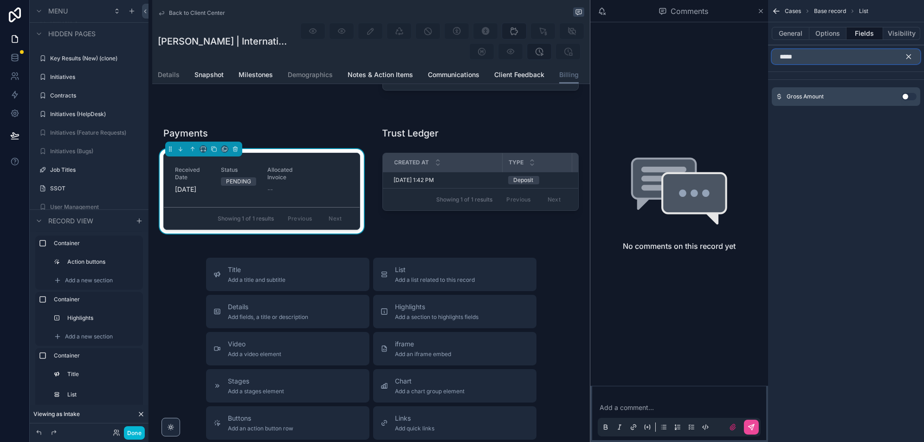
type input "*****"
click at [908, 96] on button "Use setting" at bounding box center [908, 96] width 15 height 7
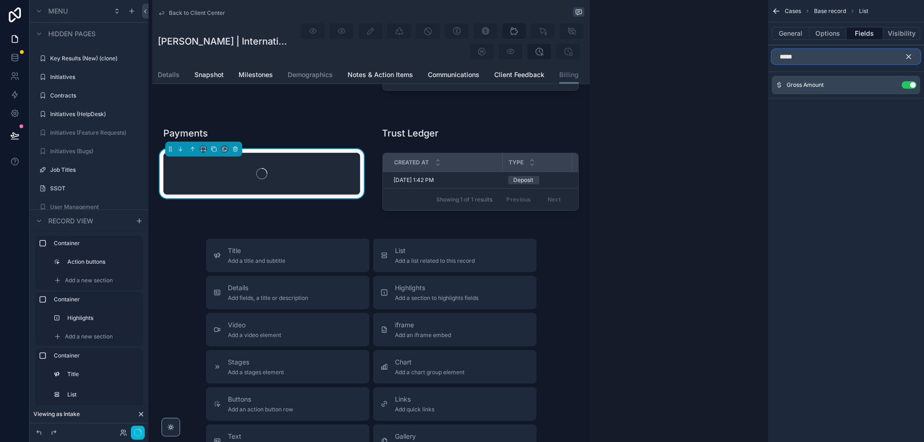
click at [802, 55] on input "*****" at bounding box center [845, 56] width 148 height 15
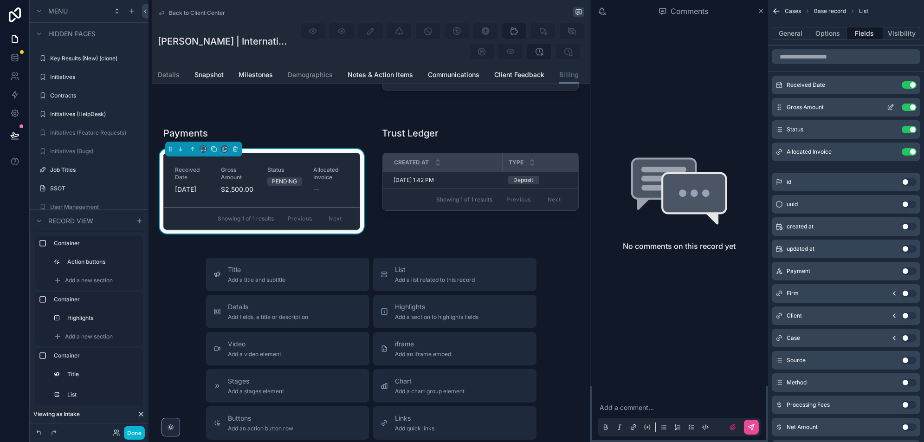
click at [890, 110] on div "Gross Amount Use setting" at bounding box center [845, 107] width 148 height 19
click at [889, 104] on icon "scrollable content" at bounding box center [889, 106] width 7 height 7
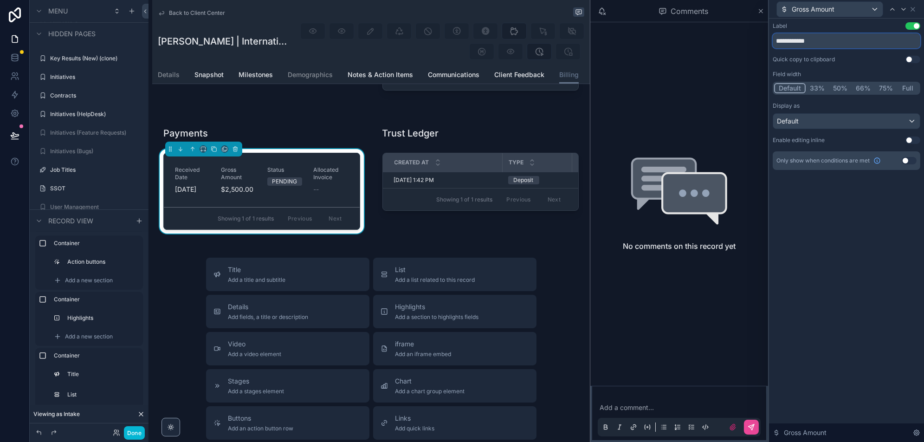
click at [845, 45] on input "**********" at bounding box center [846, 40] width 148 height 15
click at [794, 40] on input "**********" at bounding box center [846, 40] width 148 height 15
type input "******"
click at [907, 249] on div "Label Use setting ****** Quick copy to clipboard Use setting Field width Defaul…" at bounding box center [846, 230] width 155 height 423
click at [911, 7] on icon at bounding box center [913, 9] width 4 height 4
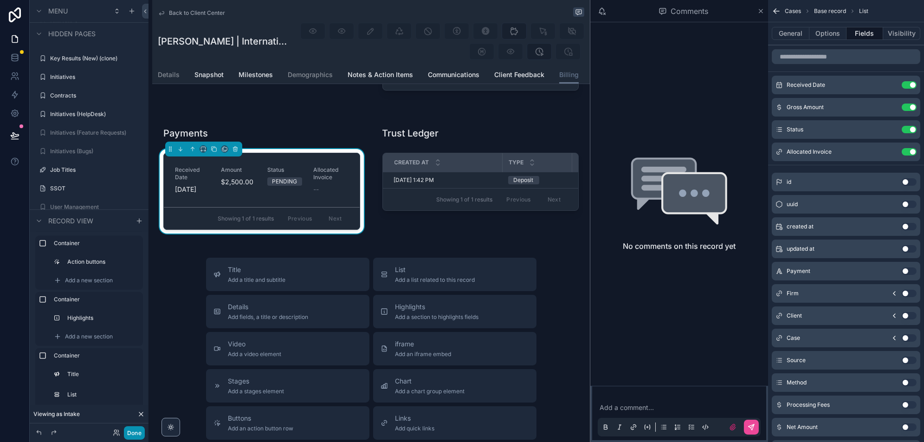
click at [131, 434] on button "Done" at bounding box center [134, 432] width 21 height 13
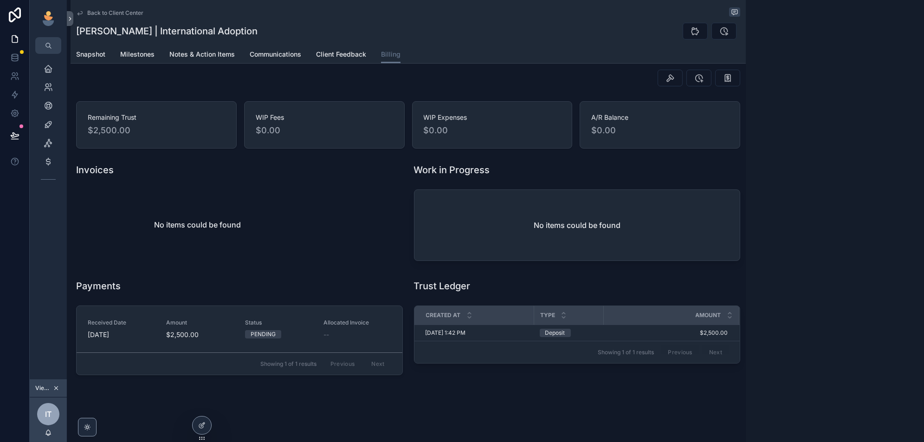
scroll to position [6, 0]
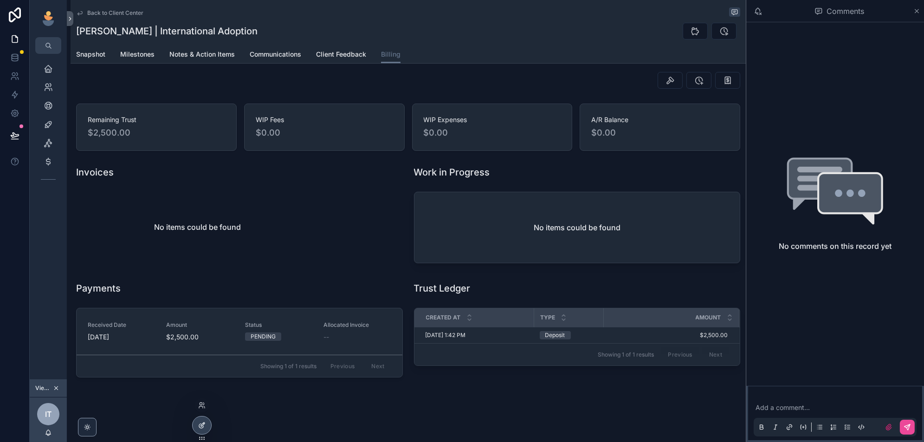
click at [210, 424] on div at bounding box center [201, 425] width 19 height 18
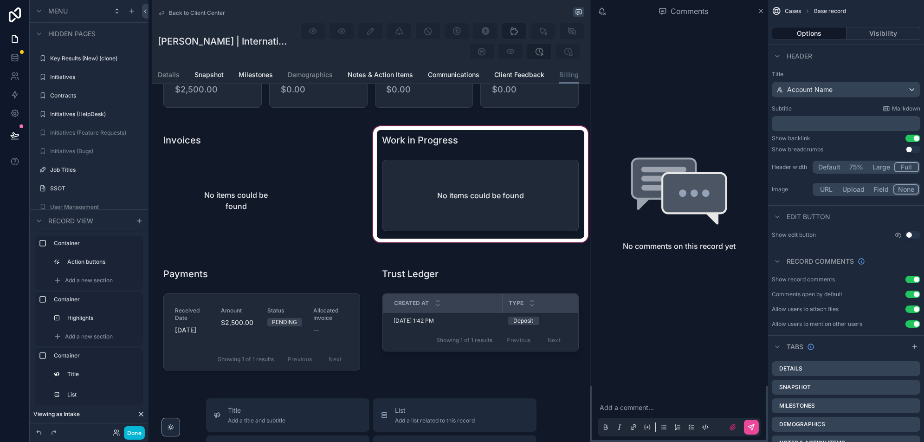
scroll to position [0, 0]
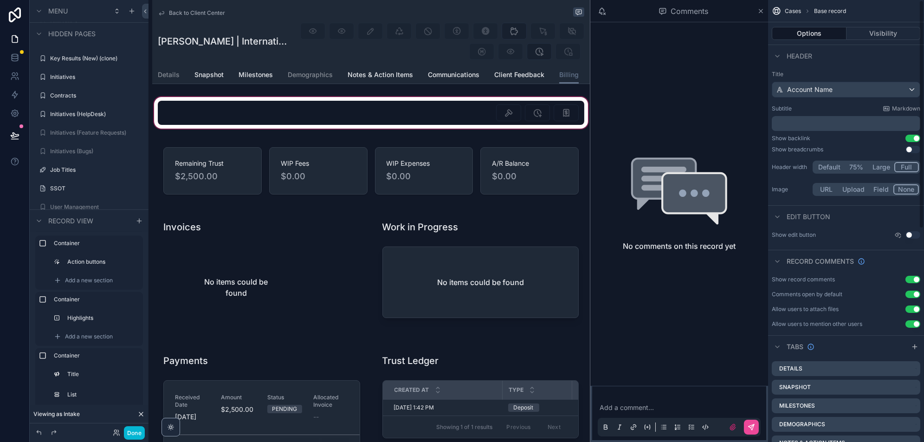
click at [539, 109] on div "scrollable content" at bounding box center [370, 112] width 437 height 35
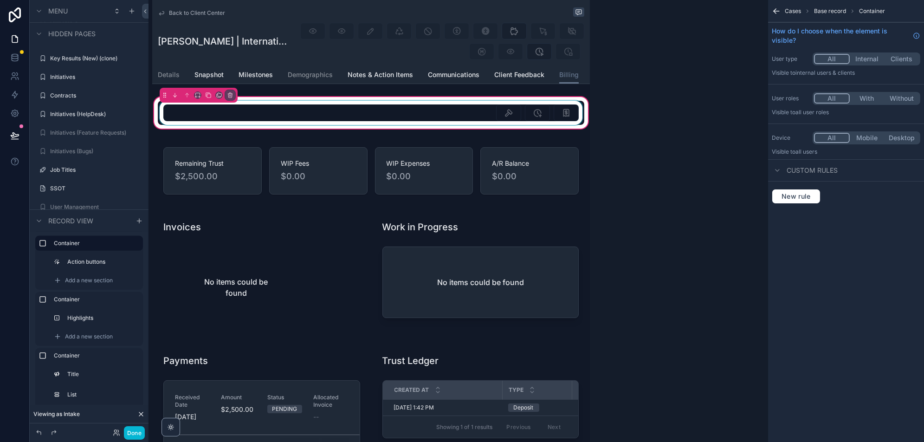
click at [544, 110] on div "scrollable content" at bounding box center [371, 113] width 426 height 24
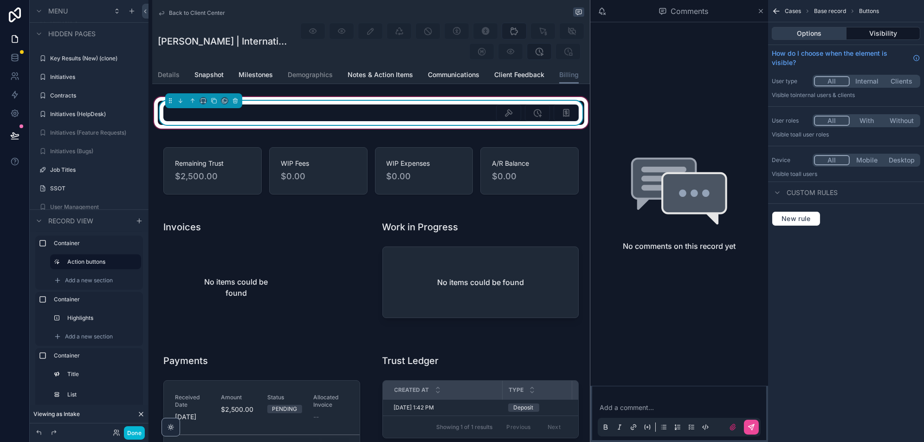
click at [800, 28] on button "Options" at bounding box center [808, 33] width 75 height 13
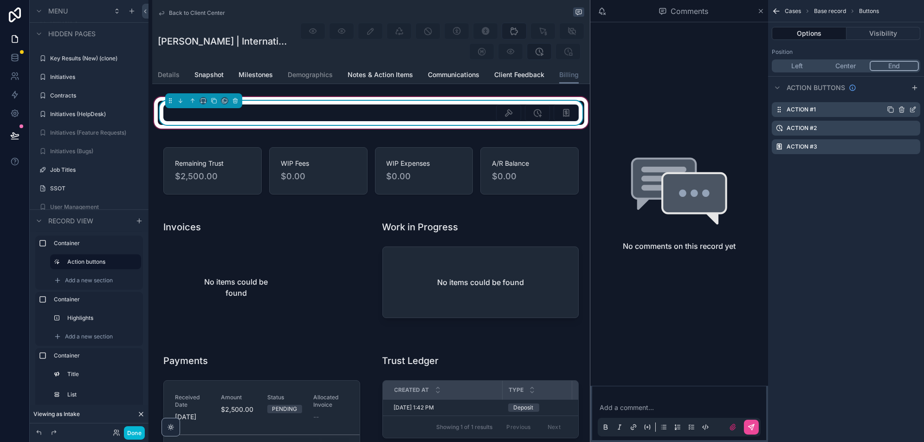
click at [913, 107] on icon "scrollable content" at bounding box center [912, 109] width 7 height 7
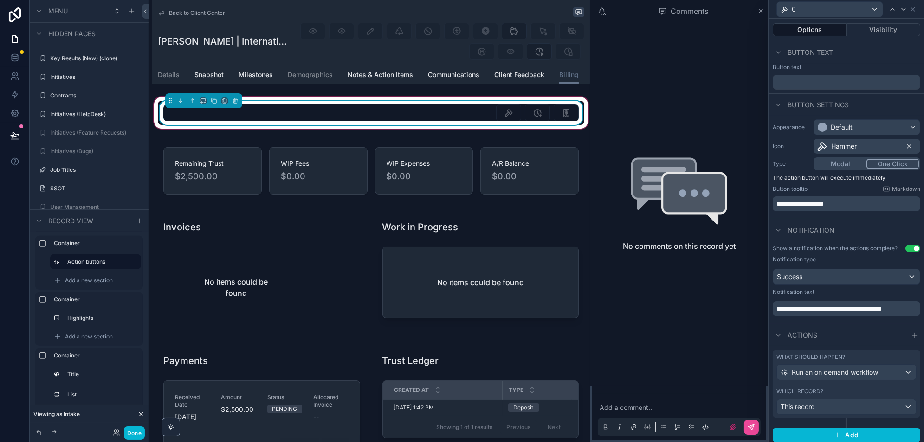
scroll to position [1, 0]
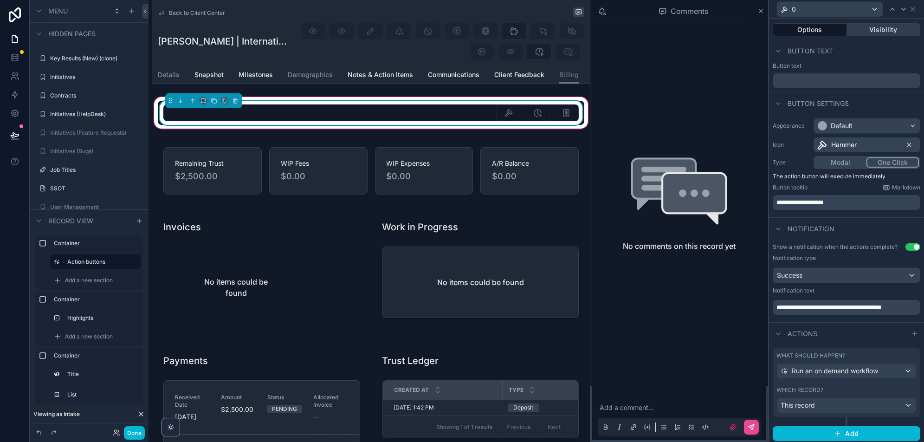
click at [871, 30] on button "Visibility" at bounding box center [884, 29] width 74 height 13
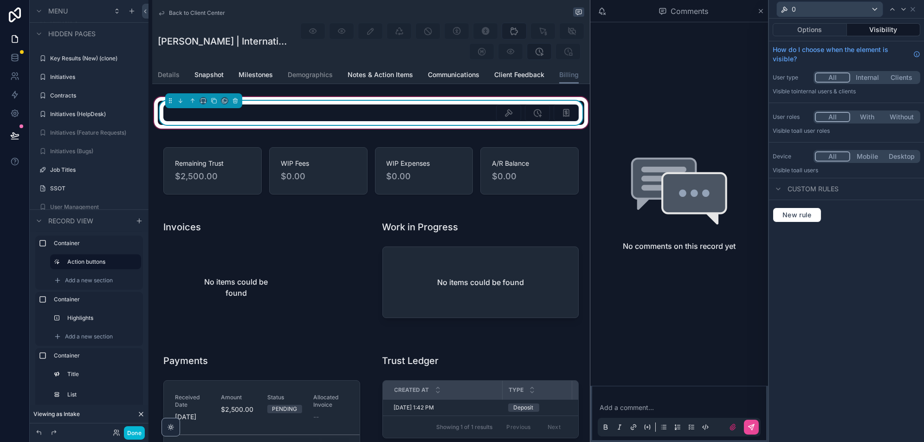
scroll to position [0, 0]
click at [872, 77] on button "Internal" at bounding box center [867, 77] width 34 height 10
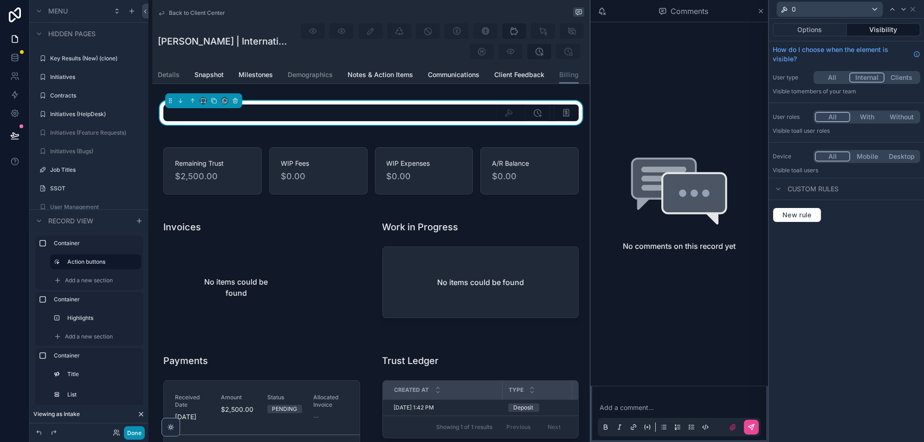
click at [135, 431] on button "Done" at bounding box center [134, 432] width 21 height 13
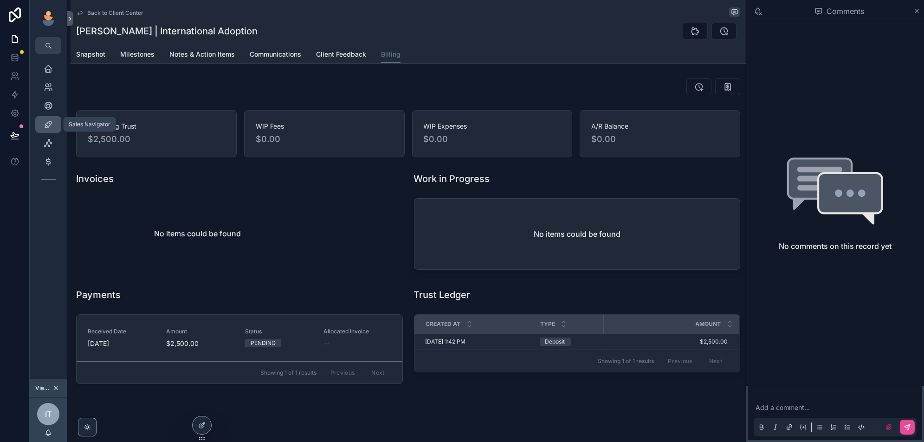
click at [44, 127] on icon "scrollable content" at bounding box center [48, 124] width 9 height 9
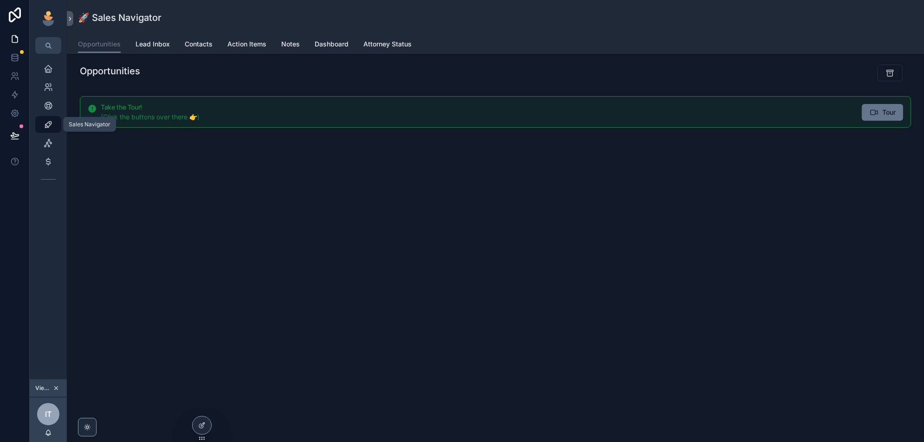
click at [57, 391] on button "scrollable content" at bounding box center [56, 388] width 10 height 10
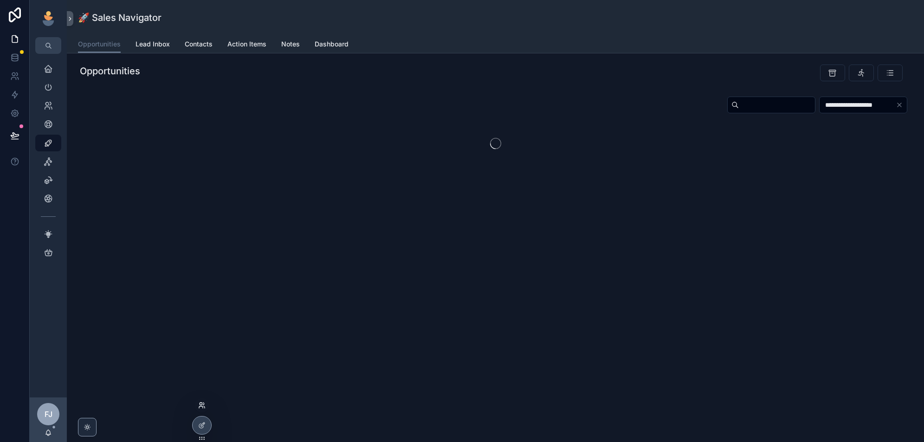
drag, startPoint x: 0, startPoint y: 0, endPoint x: 201, endPoint y: 403, distance: 449.9
click at [201, 403] on icon at bounding box center [201, 404] width 7 height 7
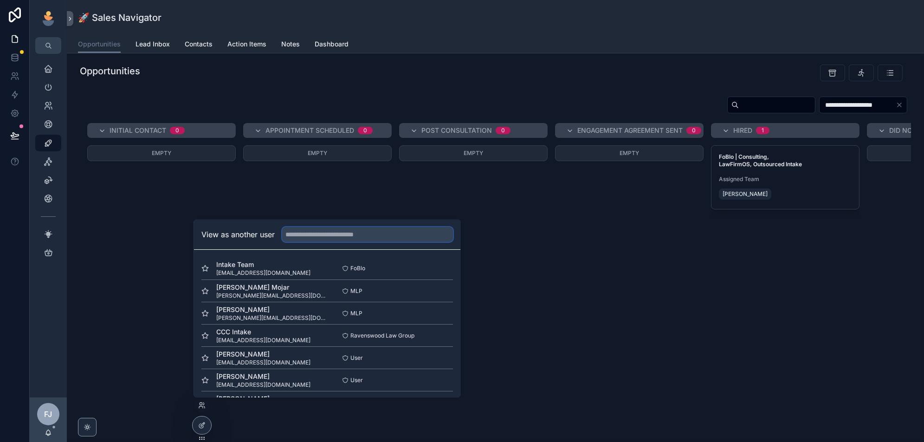
click at [357, 234] on input "text" at bounding box center [367, 234] width 171 height 15
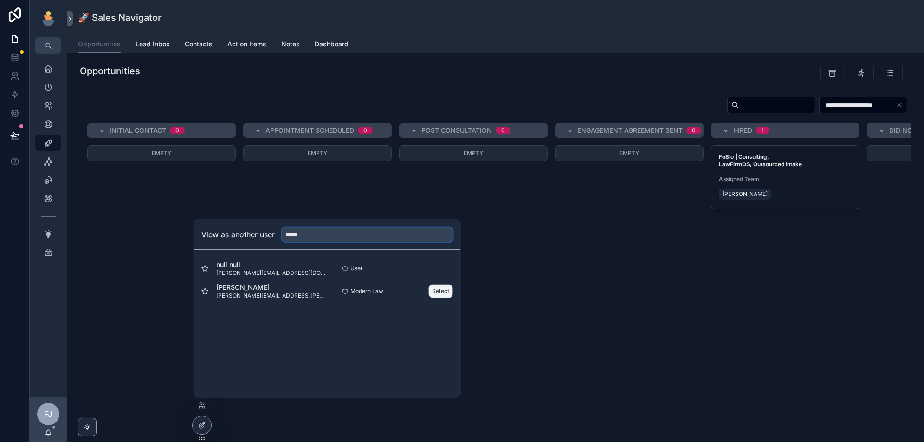
type input "*****"
click at [436, 292] on button "Select" at bounding box center [441, 290] width 24 height 13
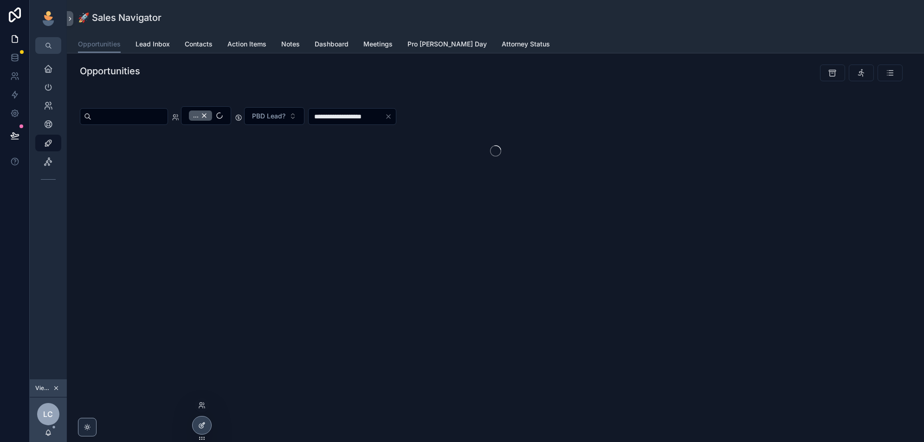
click at [198, 427] on icon at bounding box center [201, 424] width 7 height 7
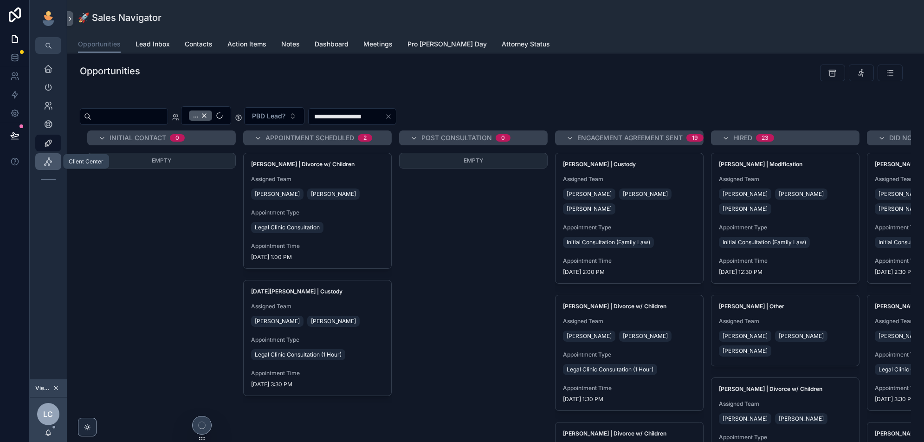
click at [45, 160] on icon "scrollable content" at bounding box center [48, 161] width 9 height 9
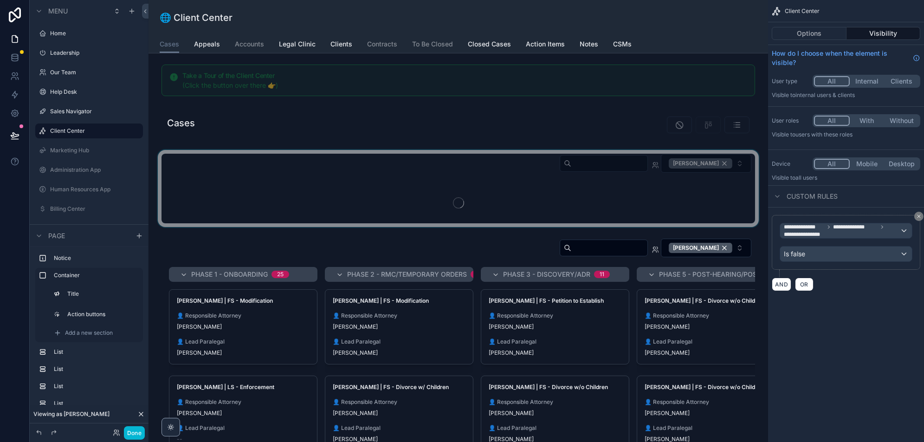
click at [353, 227] on div "scrollable content" at bounding box center [458, 188] width 604 height 77
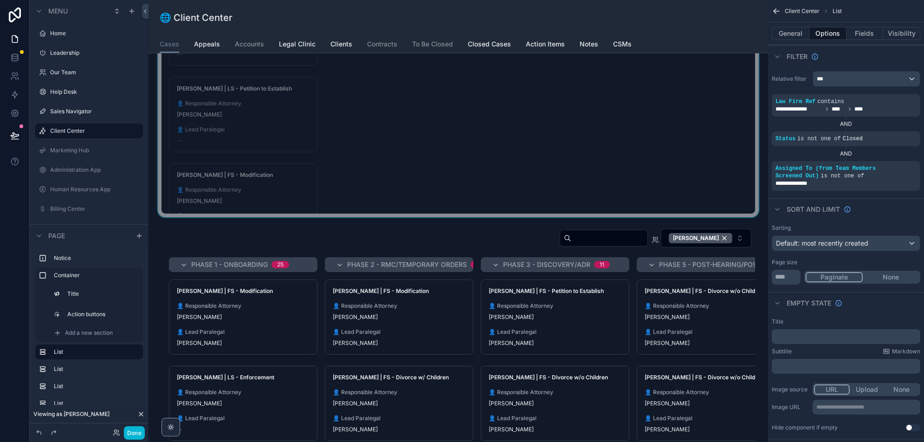
scroll to position [297, 0]
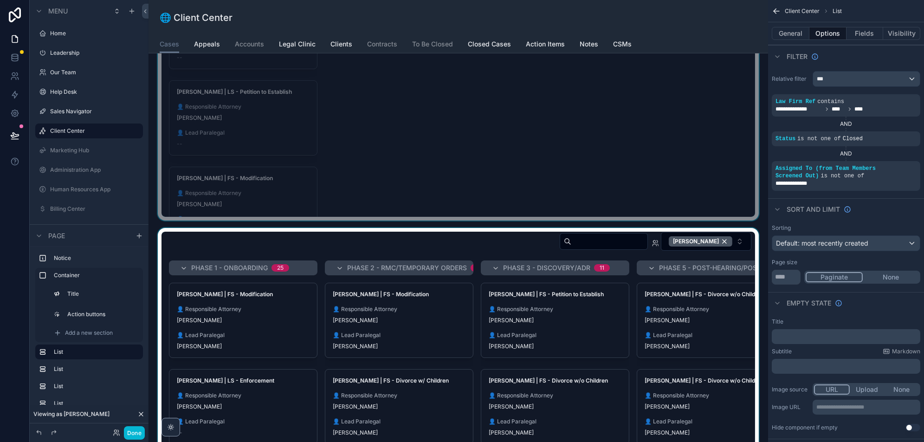
click at [503, 243] on div "scrollable content" at bounding box center [458, 411] width 604 height 367
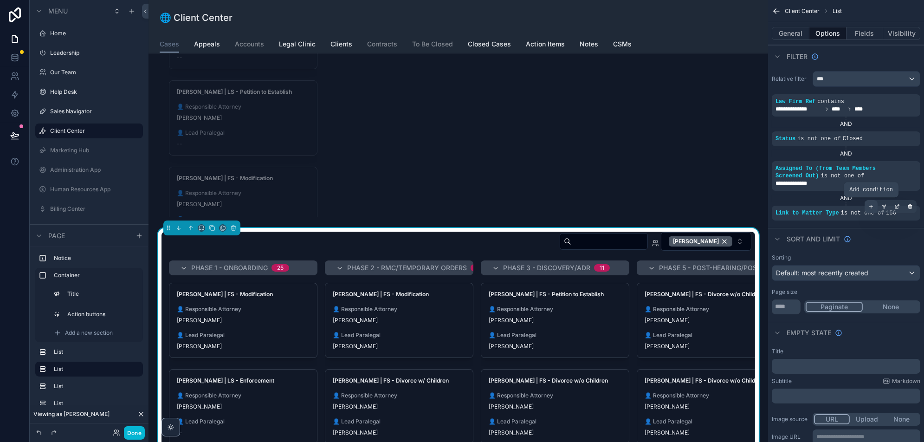
click at [867, 205] on div "scrollable content" at bounding box center [870, 206] width 13 height 13
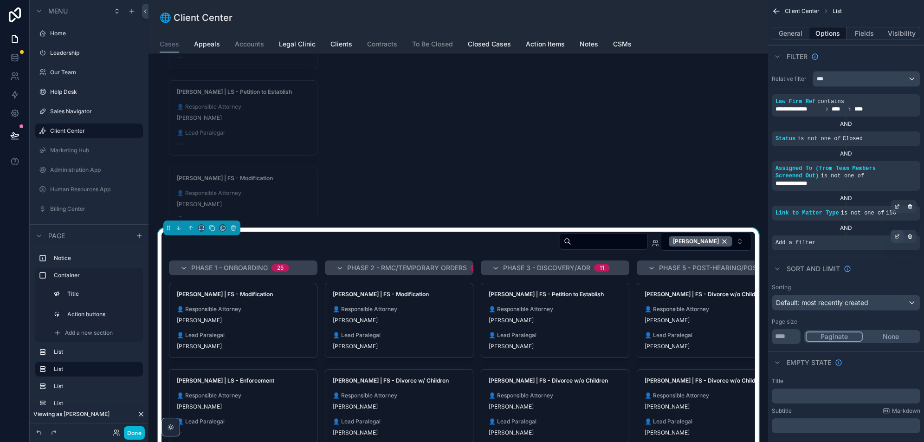
click at [897, 237] on icon "scrollable content" at bounding box center [897, 236] width 6 height 6
click at [676, 225] on span "Select a field" at bounding box center [677, 228] width 39 height 8
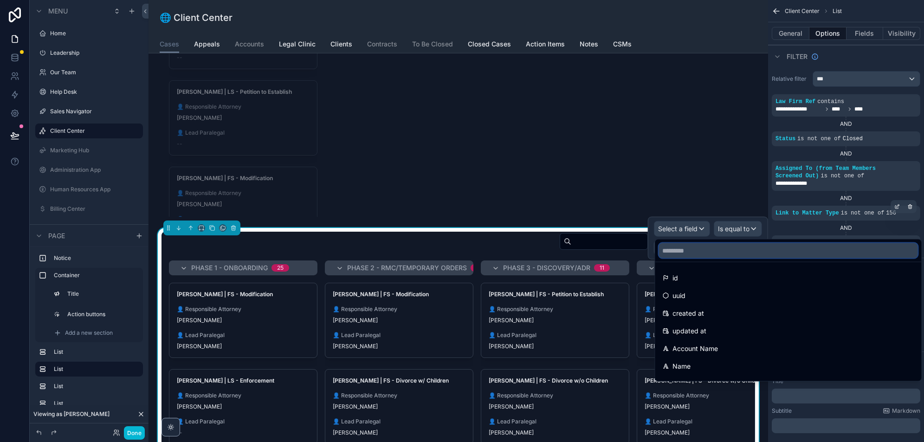
click at [723, 250] on input "text" at bounding box center [788, 250] width 259 height 15
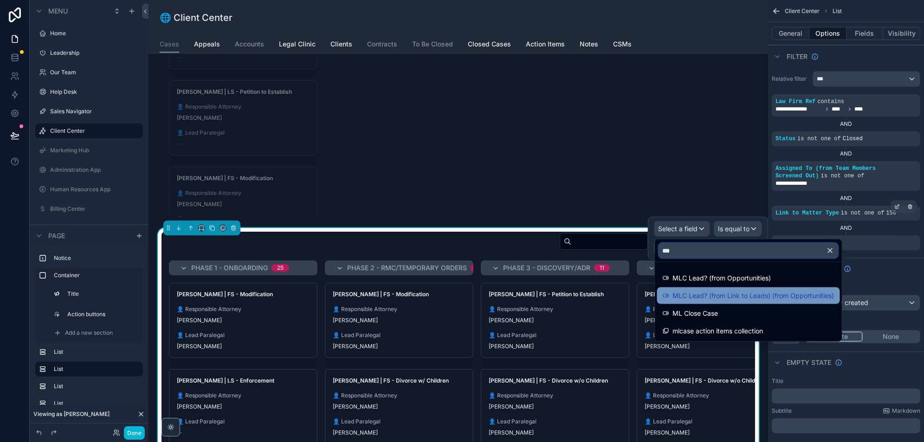
type input "***"
click at [758, 293] on span "MLC Lead? (from Link to Leads) (from Opportunities)" at bounding box center [753, 295] width 161 height 11
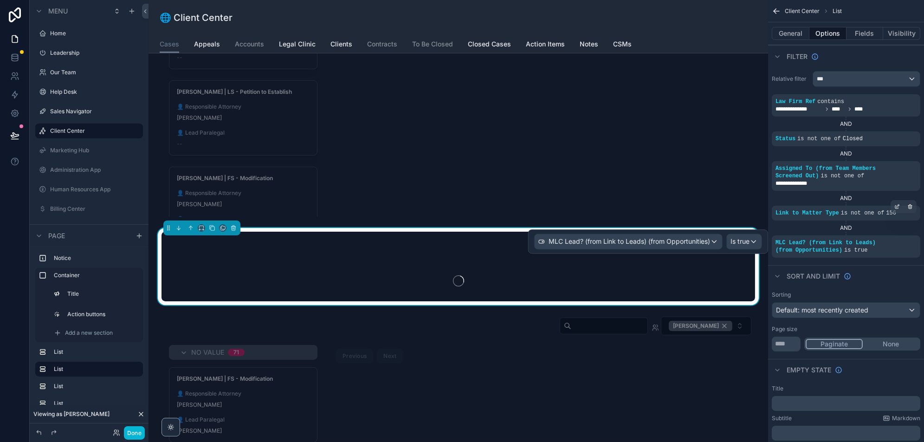
click at [750, 242] on div at bounding box center [648, 241] width 240 height 24
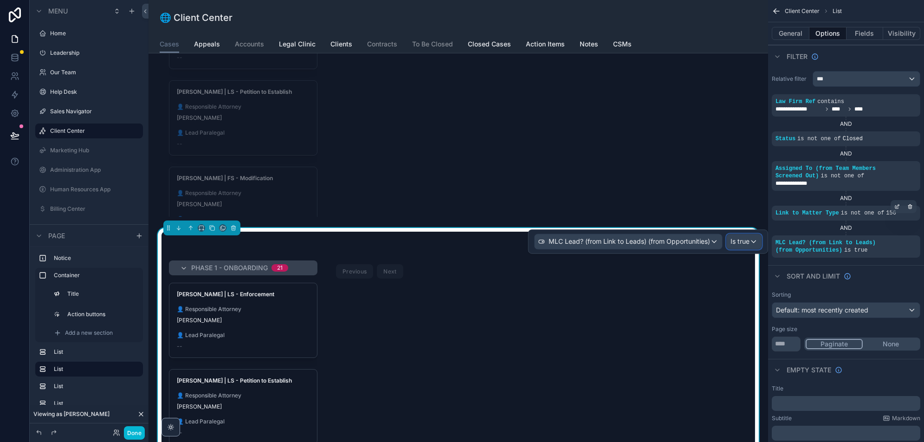
click at [750, 242] on div "Is true" at bounding box center [743, 241] width 35 height 15
click at [745, 310] on span "Is false" at bounding box center [744, 307] width 21 height 11
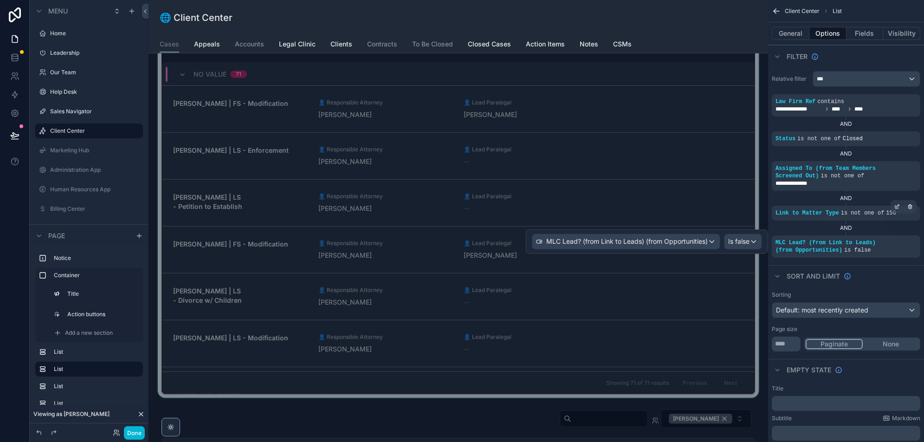
scroll to position [1610, 0]
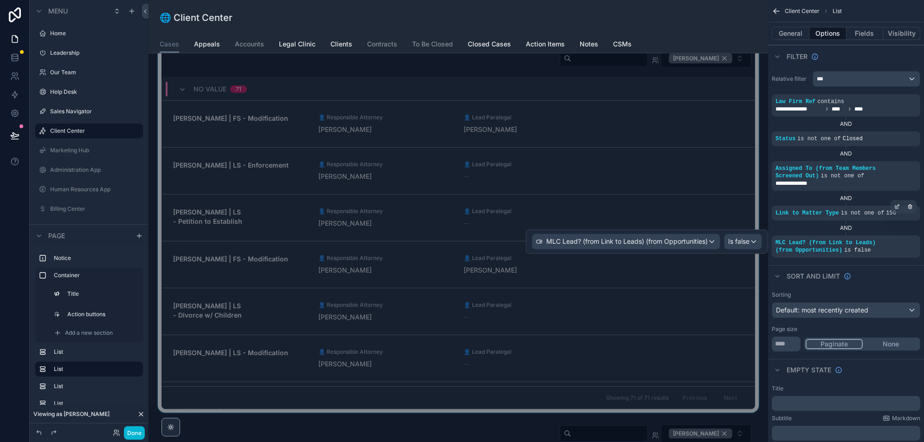
click at [417, 69] on div "scrollable content" at bounding box center [458, 228] width 604 height 367
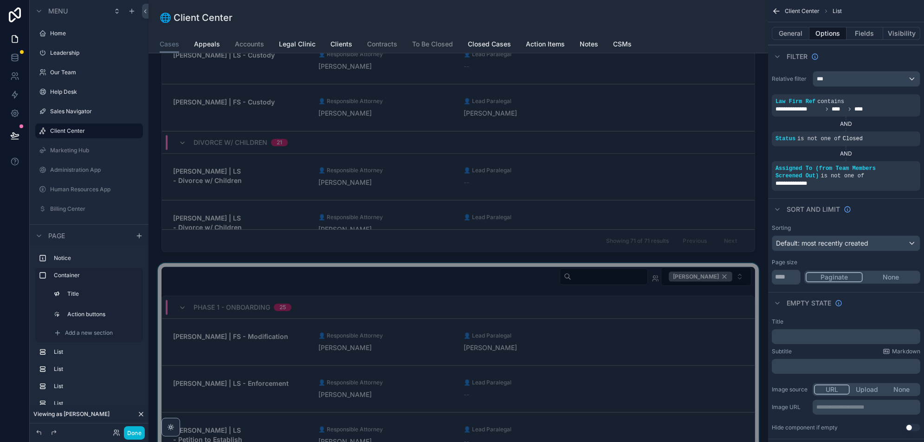
scroll to position [2551, 0]
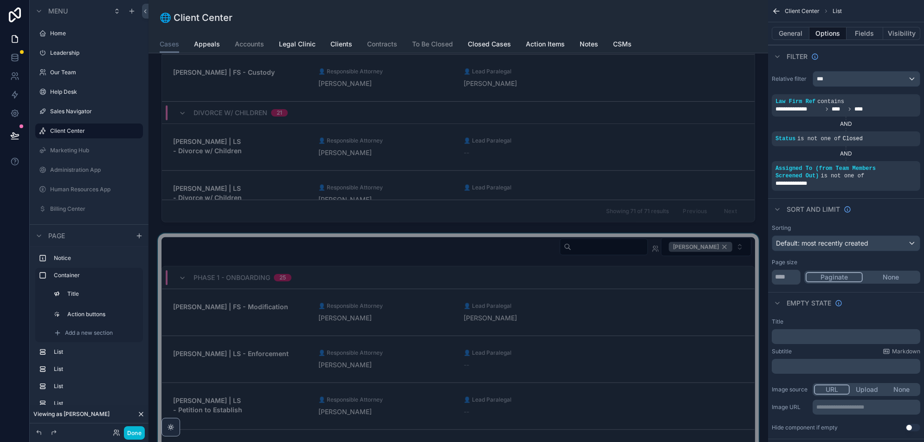
click at [464, 236] on div "scrollable content" at bounding box center [458, 416] width 604 height 367
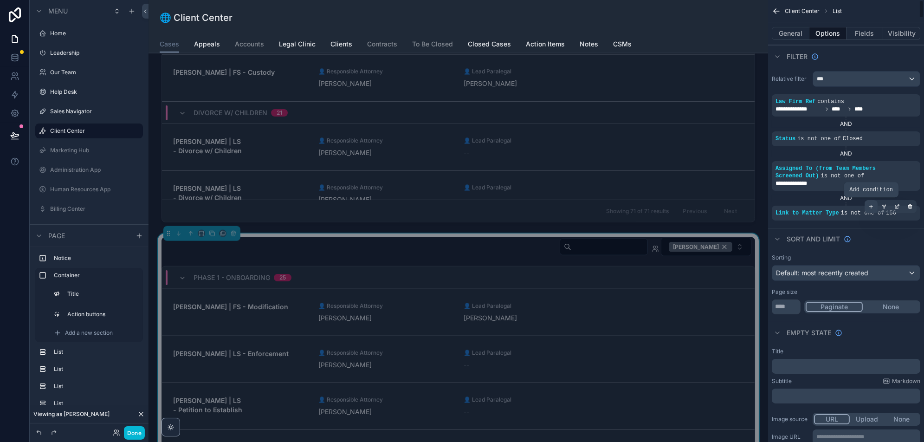
click at [868, 205] on icon "scrollable content" at bounding box center [871, 207] width 6 height 6
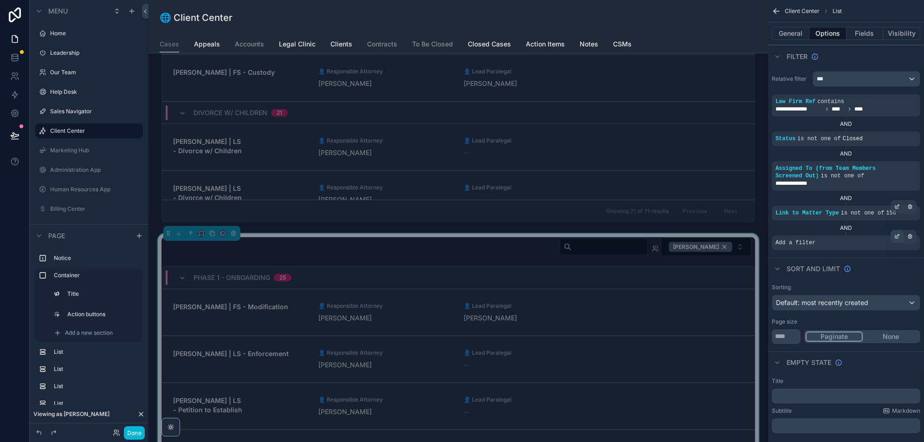
click at [897, 235] on icon "scrollable content" at bounding box center [897, 236] width 6 height 6
click at [699, 227] on div "Select a field" at bounding box center [681, 228] width 55 height 15
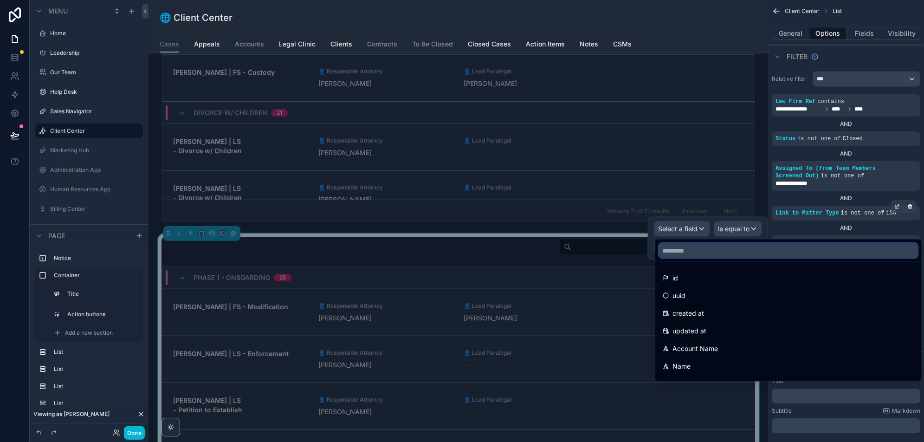
click at [684, 255] on input "text" at bounding box center [788, 250] width 259 height 15
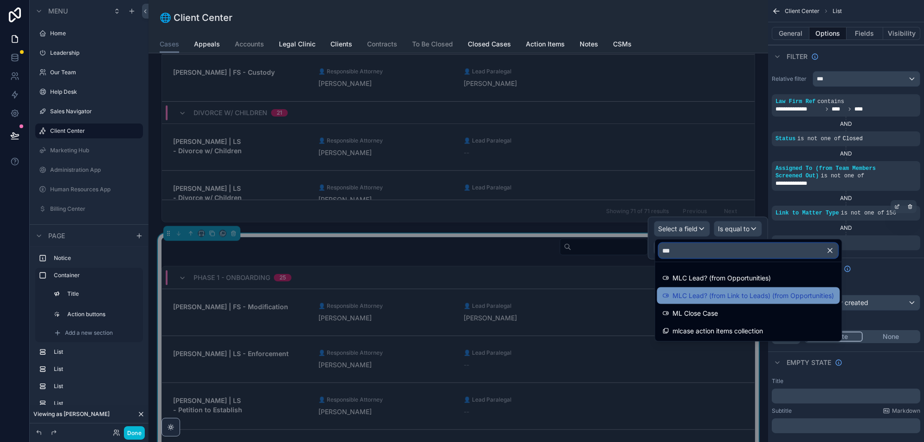
type input "***"
click at [710, 292] on span "MLC Lead? (from Link to Leads) (from Opportunities)" at bounding box center [753, 295] width 161 height 11
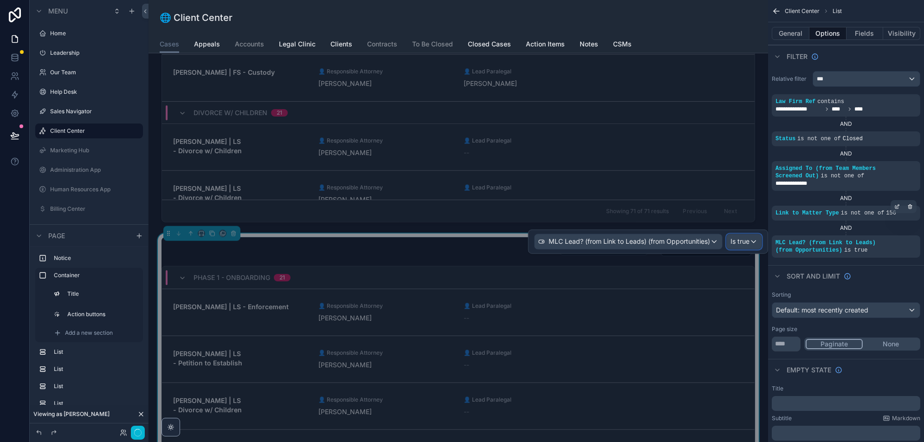
click at [741, 242] on span "Is true" at bounding box center [739, 241] width 19 height 9
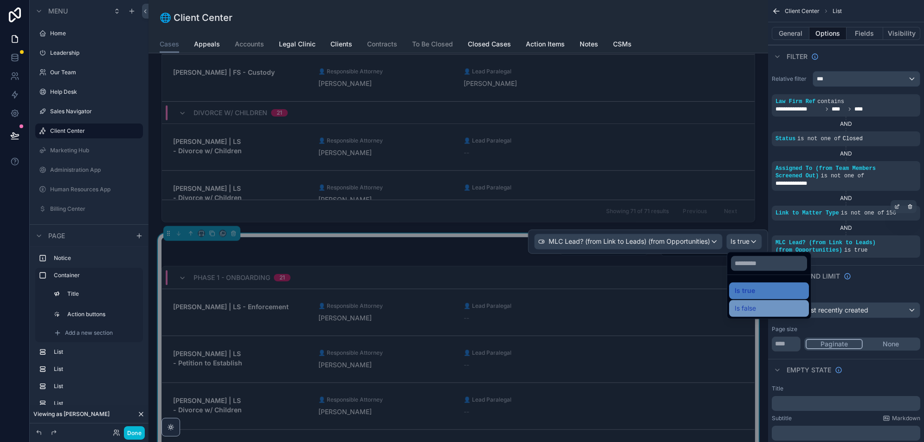
click at [738, 310] on span "Is false" at bounding box center [744, 307] width 21 height 11
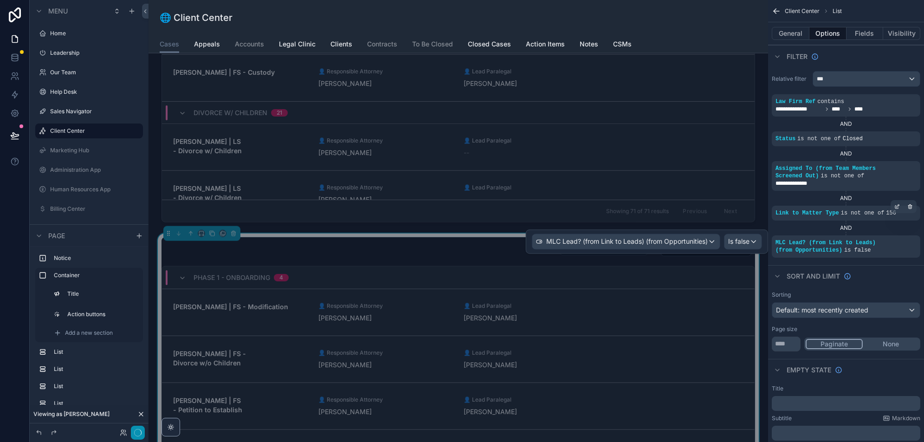
click at [136, 431] on button "button" at bounding box center [138, 432] width 14 height 14
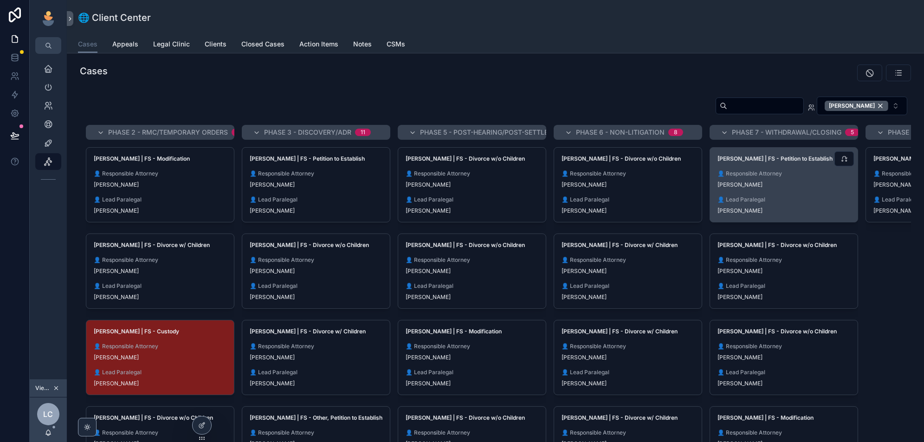
scroll to position [0, 0]
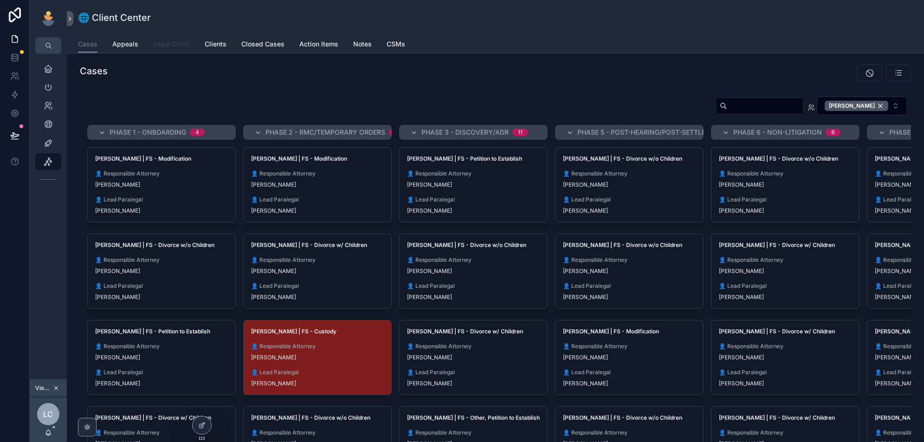
click at [177, 45] on span "Legal Clinic" at bounding box center [171, 43] width 37 height 9
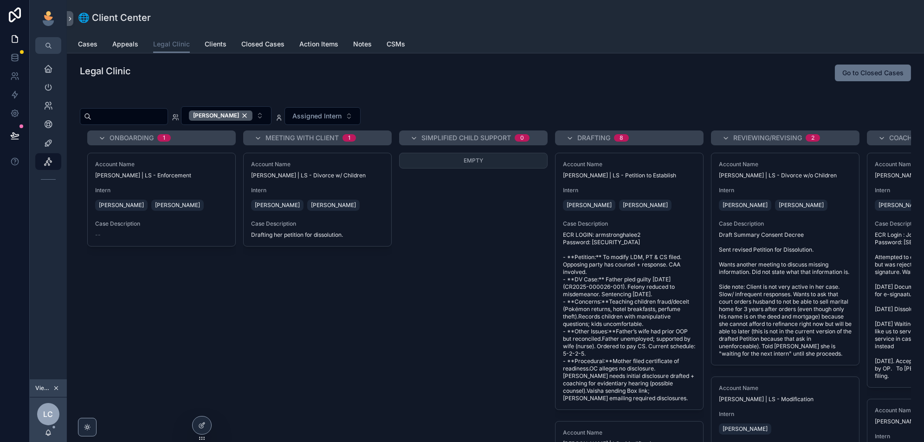
click at [55, 390] on icon "scrollable content" at bounding box center [56, 388] width 6 height 6
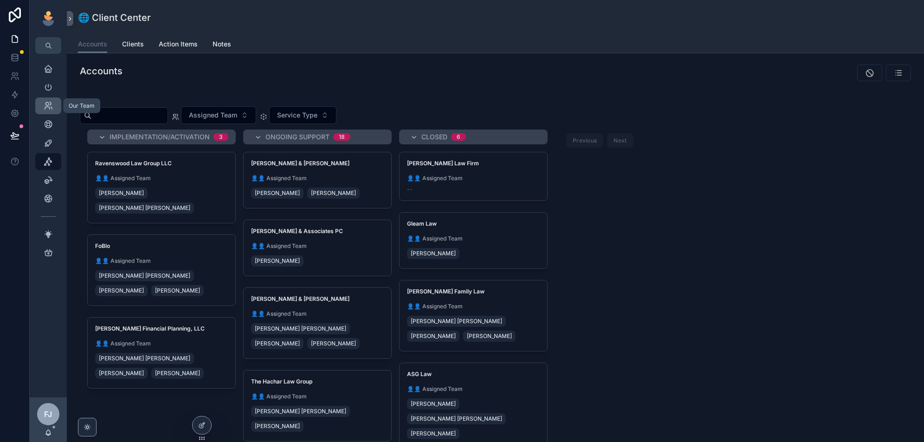
click at [48, 108] on icon "scrollable content" at bounding box center [48, 105] width 9 height 9
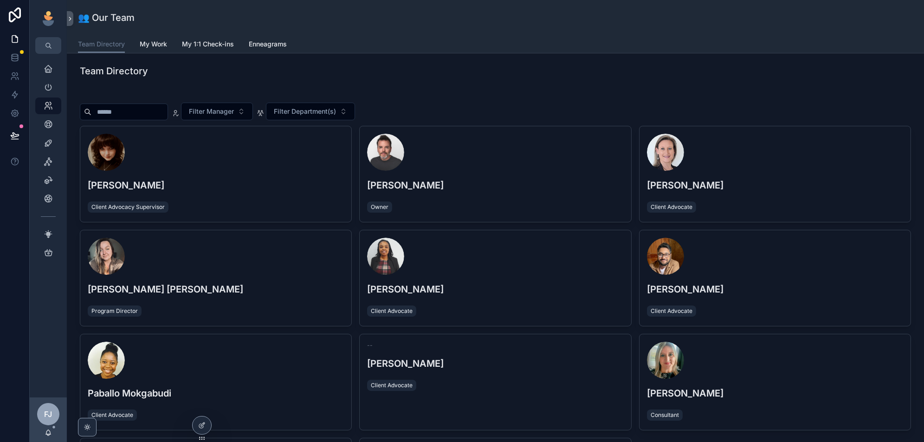
click at [201, 403] on div "Paballo Mokgabudi Client Advocate" at bounding box center [215, 382] width 271 height 96
click at [200, 406] on icon at bounding box center [201, 407] width 4 height 2
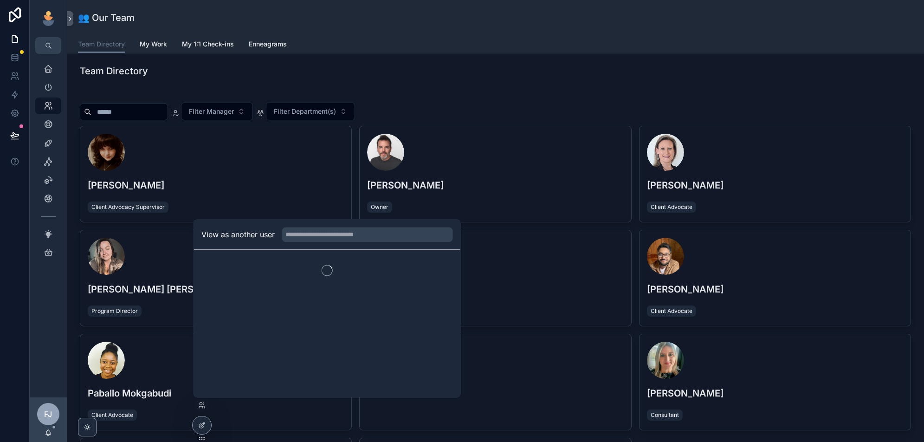
click at [321, 246] on div "View as another user" at bounding box center [327, 234] width 266 height 30
click at [336, 233] on input "text" at bounding box center [367, 234] width 171 height 15
type input "**********"
click at [434, 265] on button "Select" at bounding box center [441, 268] width 24 height 13
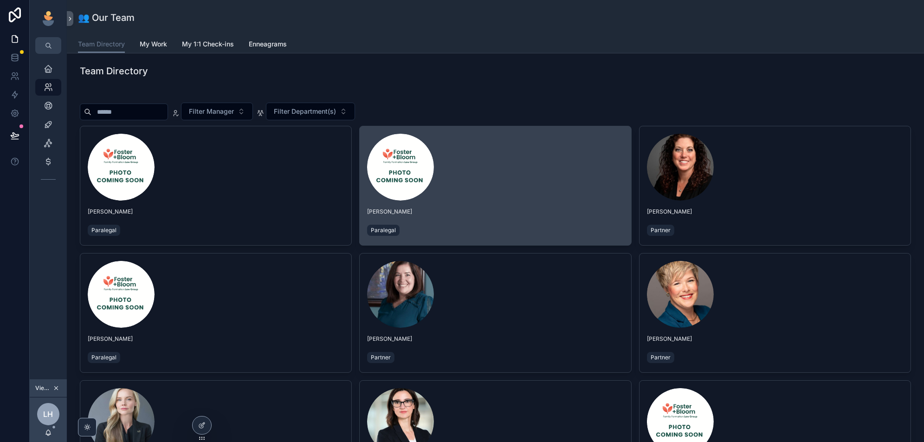
click at [558, 239] on div "[PERSON_NAME] Paralegal" at bounding box center [494, 185] width 271 height 119
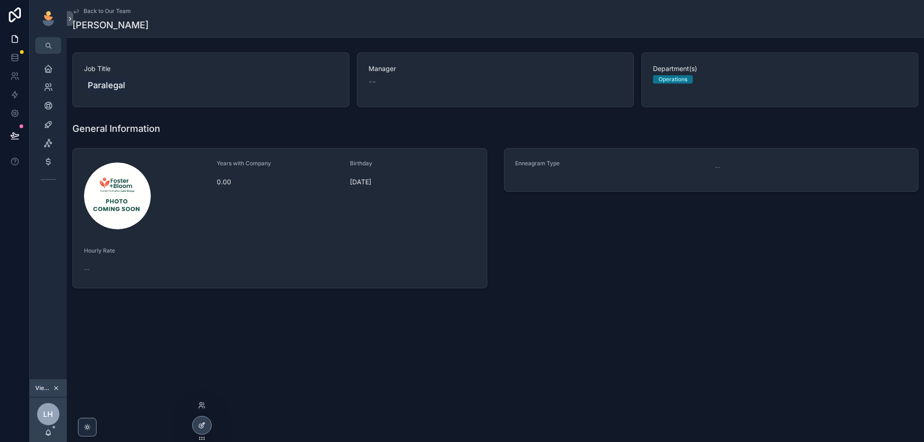
click at [203, 423] on icon at bounding box center [203, 423] width 1 height 1
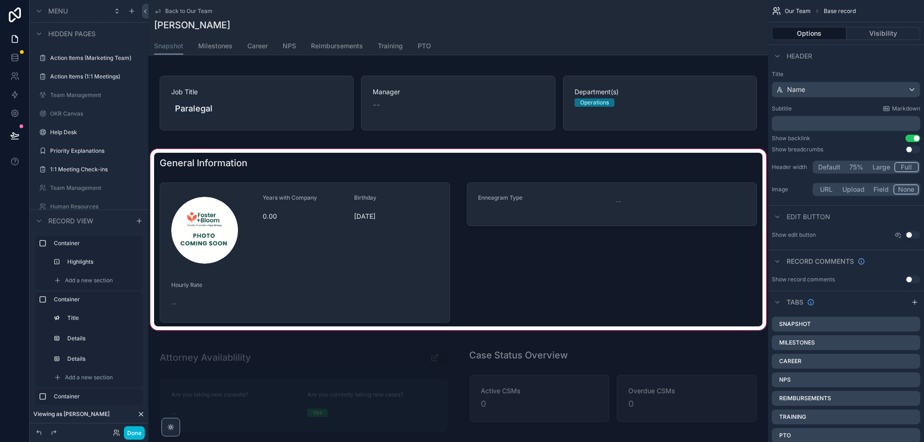
click at [333, 270] on div "scrollable content" at bounding box center [457, 239] width 619 height 185
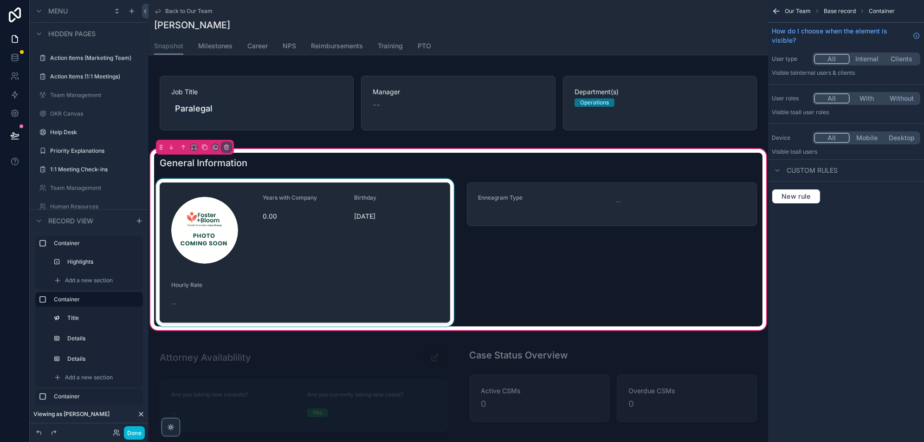
click at [357, 214] on div "scrollable content" at bounding box center [304, 253] width 301 height 148
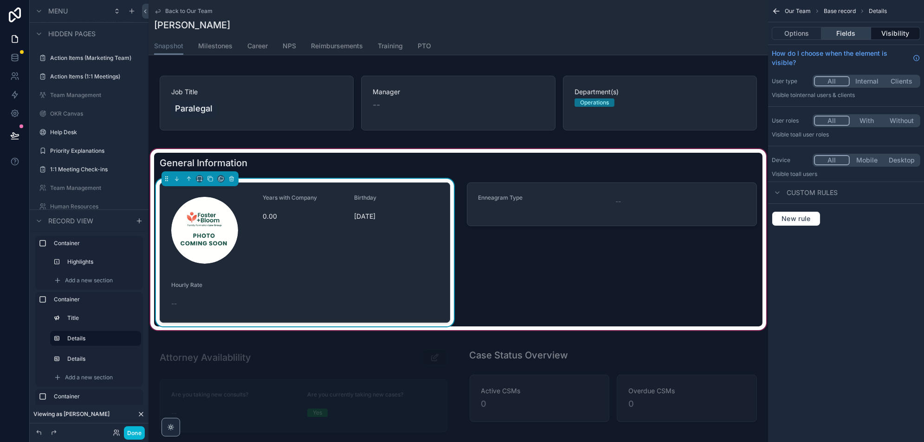
click at [847, 38] on button "Fields" at bounding box center [845, 33] width 49 height 13
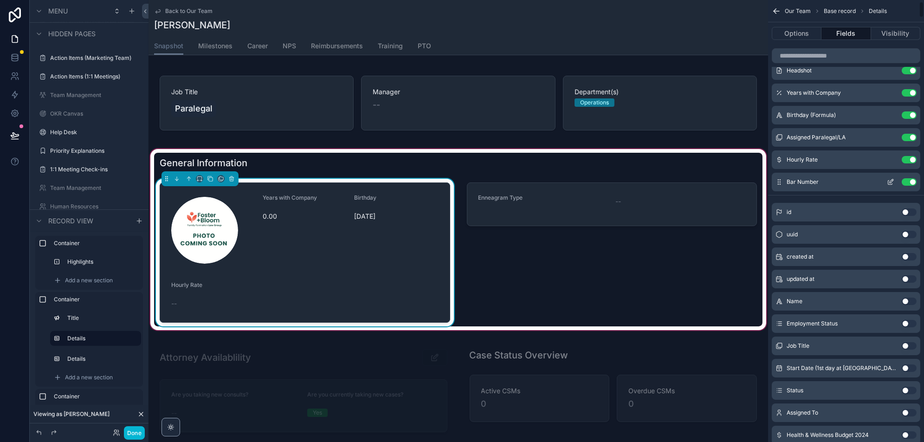
scroll to position [47, 0]
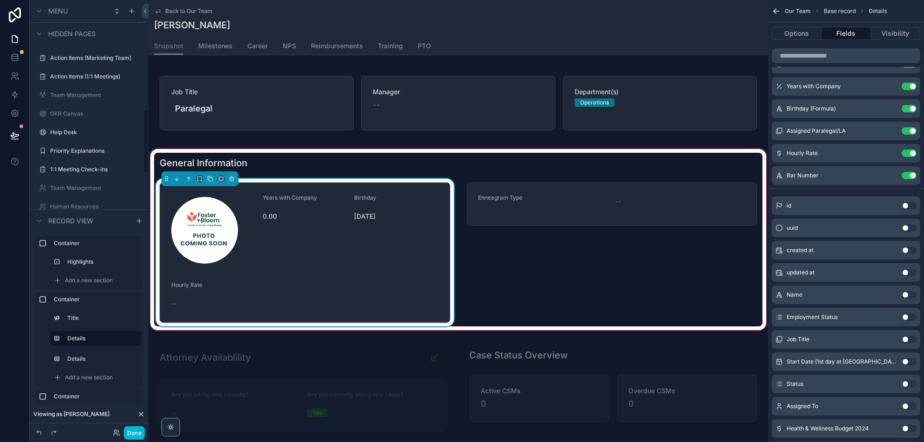
click at [180, 13] on span "Back to Our Team" at bounding box center [188, 10] width 47 height 7
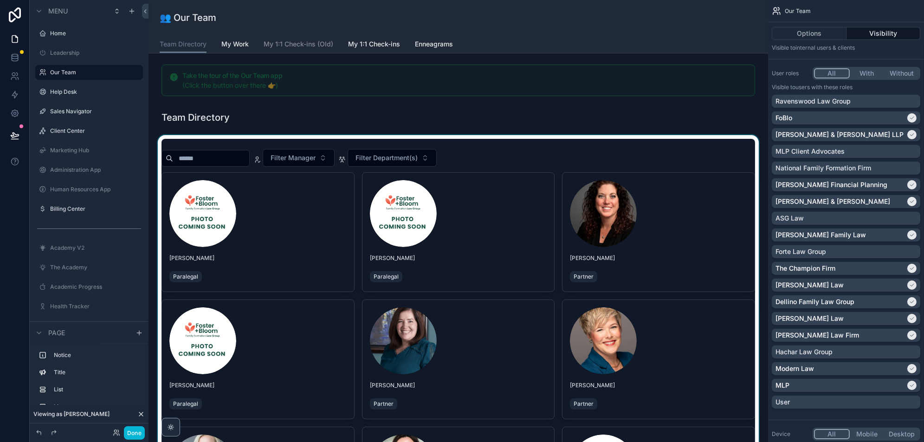
scroll to position [378, 0]
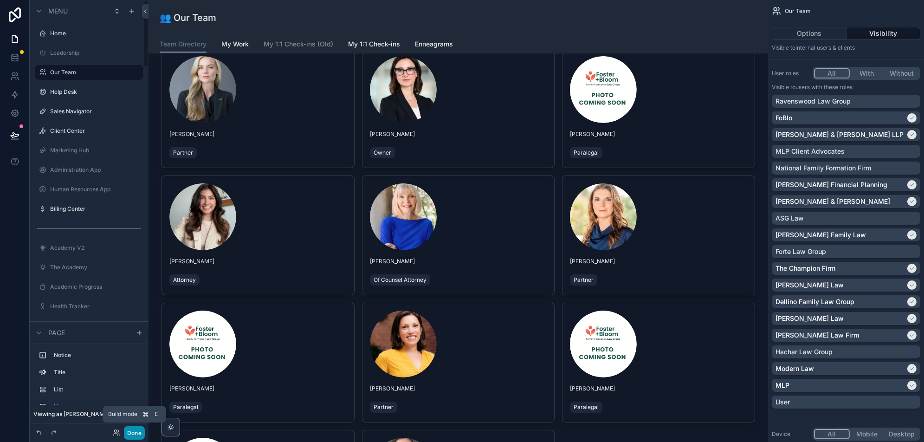
click at [135, 434] on button "Done" at bounding box center [134, 432] width 21 height 13
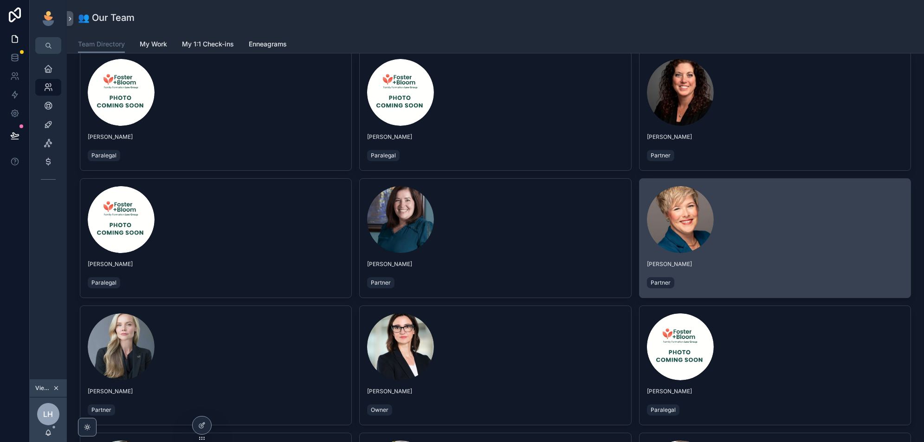
scroll to position [182, 0]
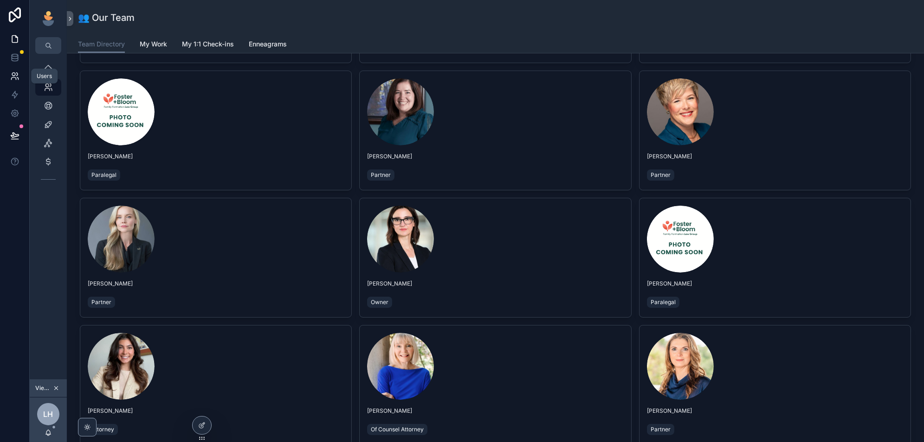
click at [12, 83] on link at bounding box center [14, 76] width 29 height 19
click at [12, 98] on icon at bounding box center [14, 94] width 9 height 9
click at [11, 97] on icon at bounding box center [14, 94] width 9 height 9
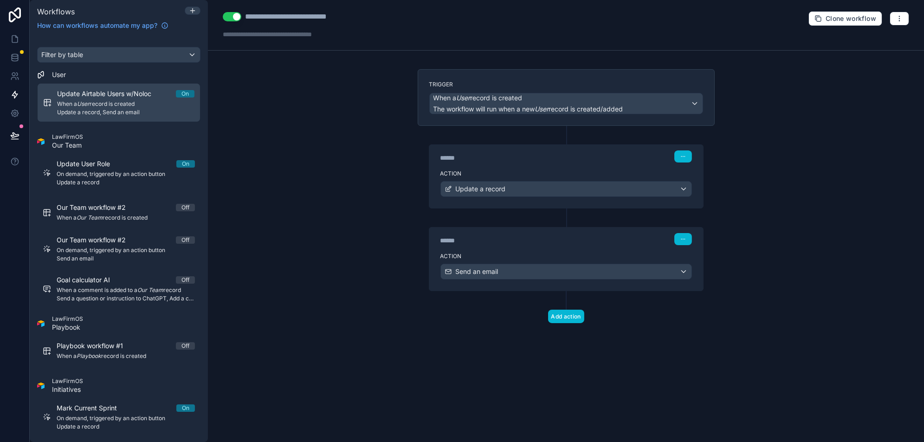
scroll to position [762, 0]
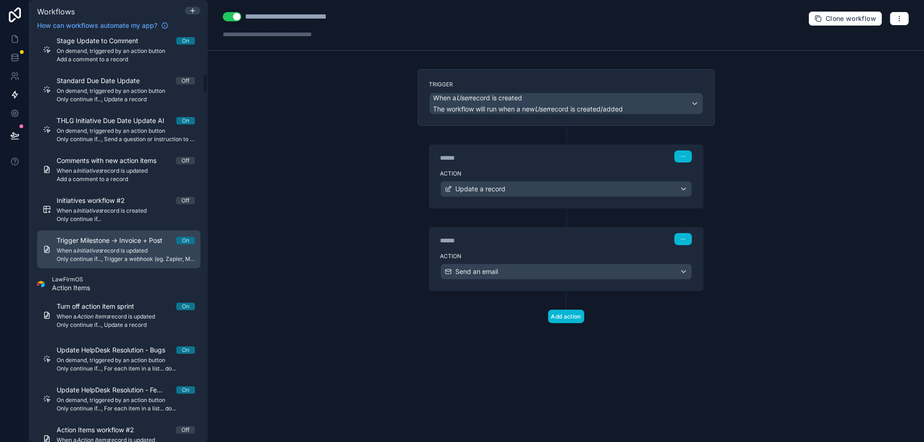
click at [103, 243] on span "Trigger Milestone -> Invoice + Post" at bounding box center [115, 240] width 117 height 9
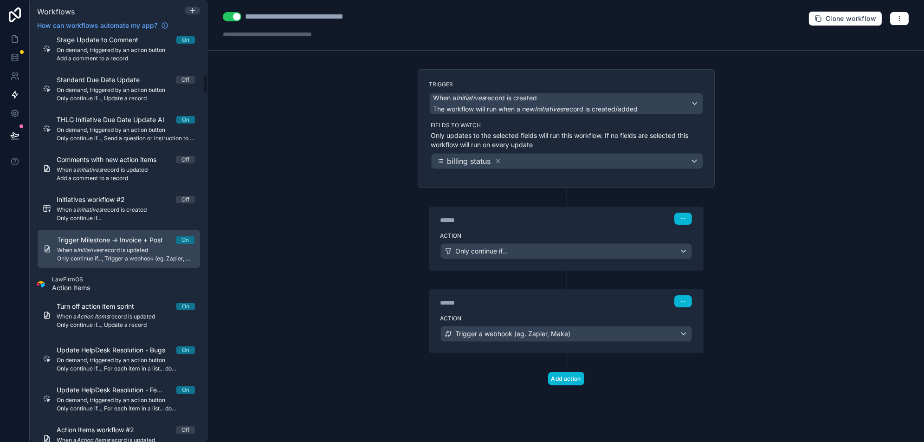
scroll to position [762, 0]
click at [900, 20] on icon "button" at bounding box center [898, 18] width 7 height 7
drag, startPoint x: 870, startPoint y: 43, endPoint x: 797, endPoint y: 57, distance: 73.8
click at [870, 43] on span "Test workflow" at bounding box center [874, 39] width 45 height 7
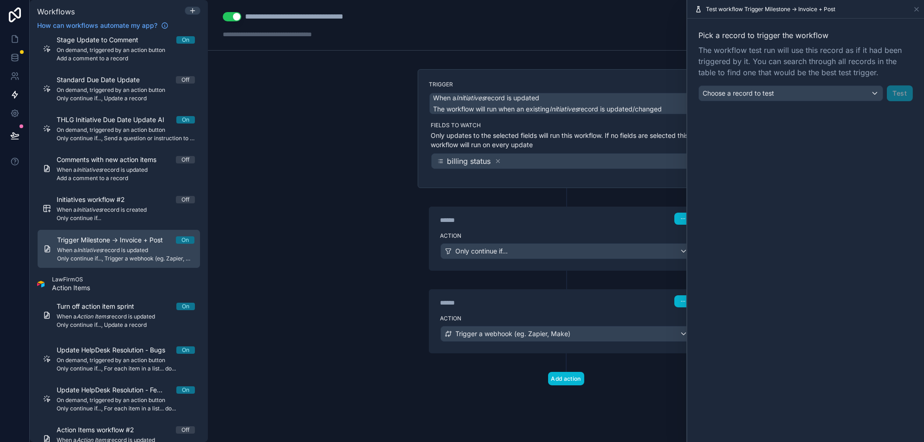
click at [717, 104] on div "Pick a record to trigger the workflow The workflow test run will use this recor…" at bounding box center [805, 66] width 237 height 94
click at [719, 99] on div "Choose a record to test" at bounding box center [791, 93] width 184 height 15
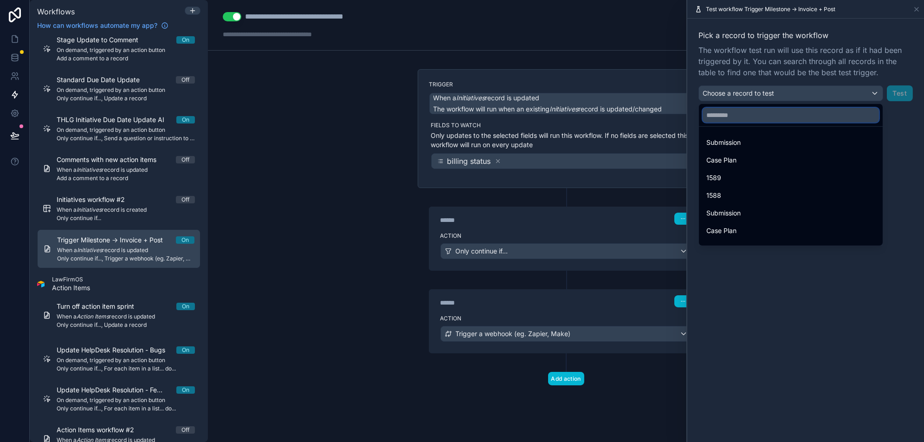
click at [772, 112] on input "text" at bounding box center [790, 115] width 176 height 15
paste input "**********"
type input "**********"
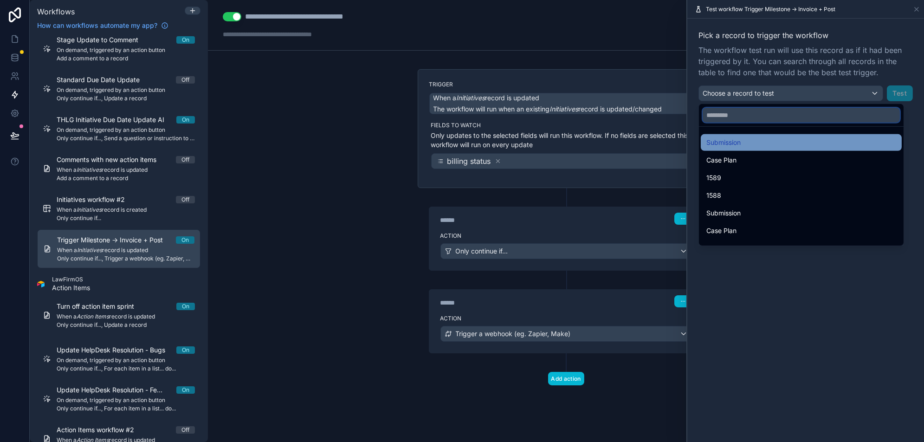
paste input "**********"
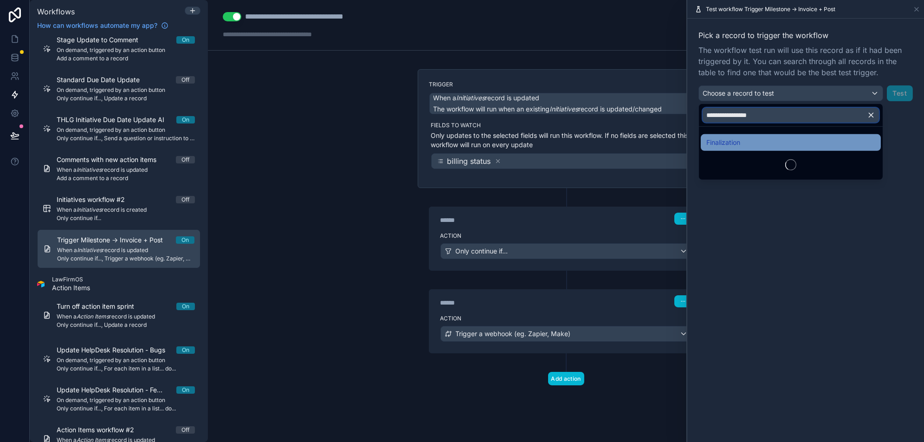
type input "**********"
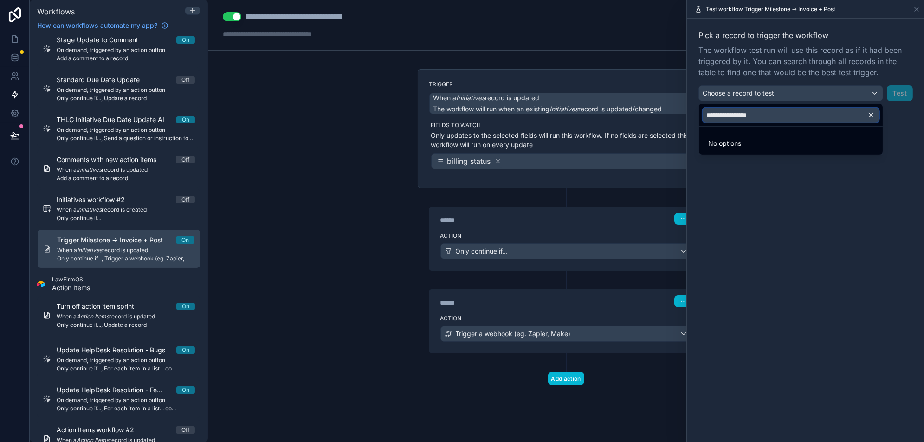
click at [806, 111] on input "**********" at bounding box center [790, 115] width 176 height 15
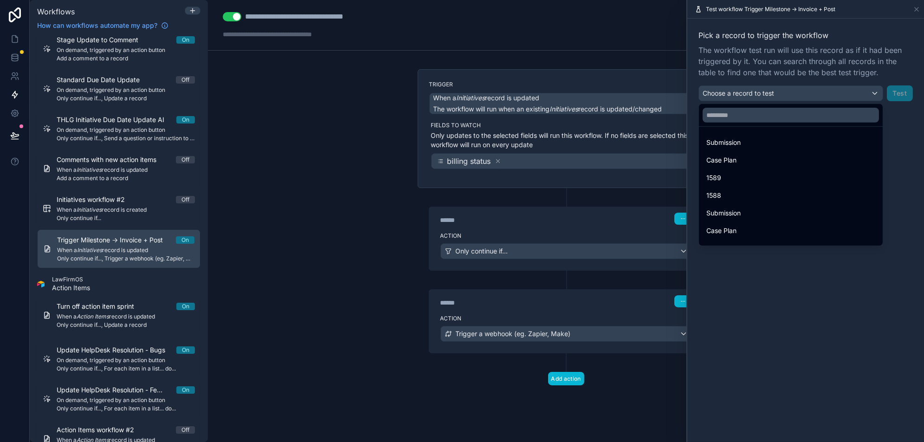
click at [770, 316] on div at bounding box center [805, 221] width 237 height 442
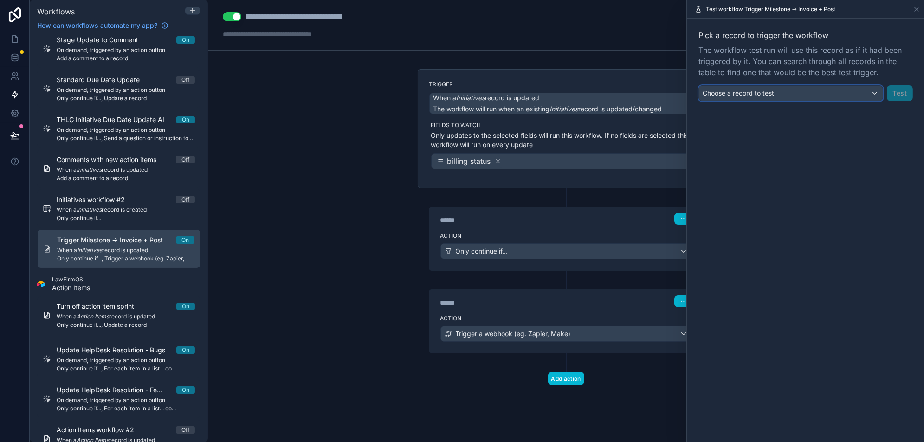
click at [753, 99] on div "Choose a record to test" at bounding box center [791, 93] width 184 height 15
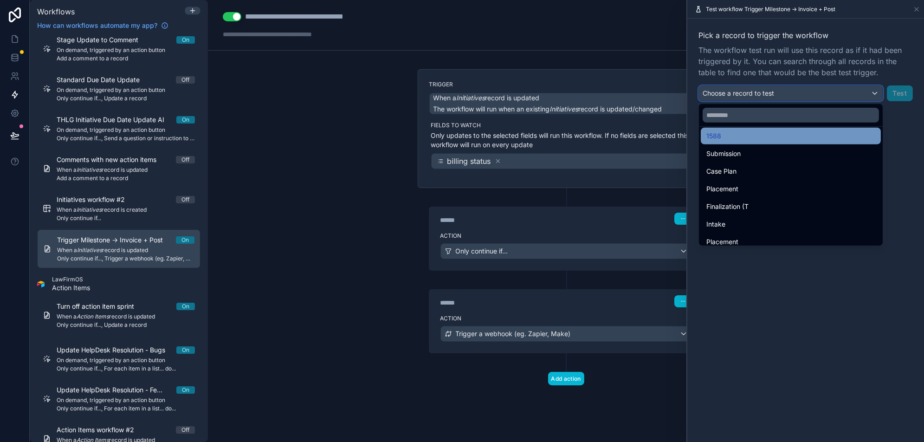
scroll to position [66, 0]
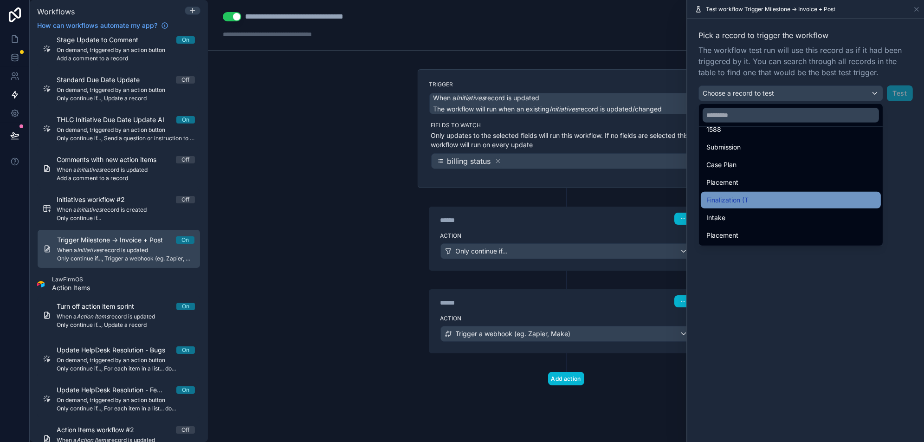
click at [744, 196] on span "Finalization (T" at bounding box center [727, 199] width 42 height 11
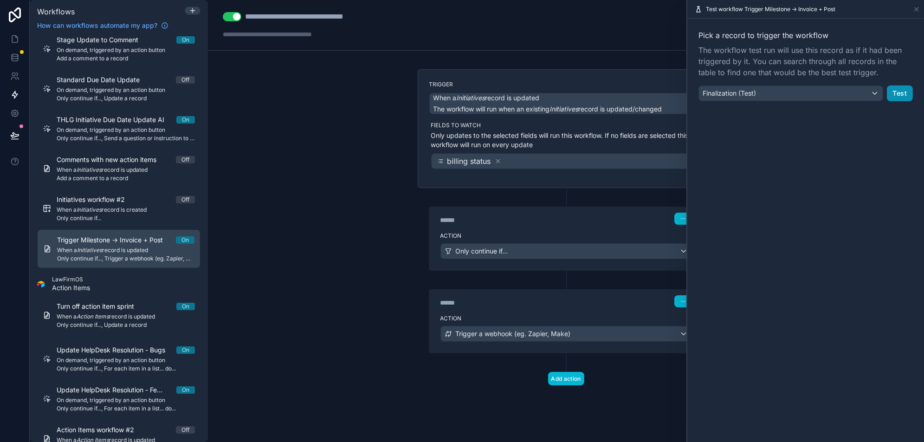
click at [908, 96] on button "Test" at bounding box center [899, 93] width 26 height 16
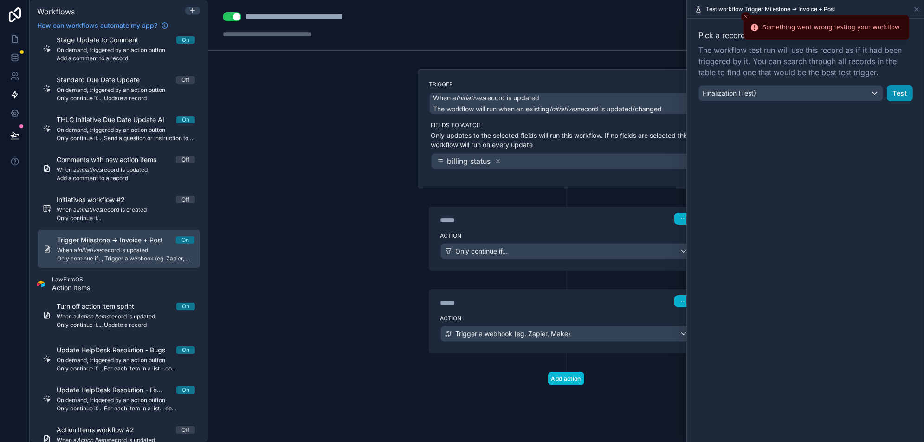
click at [895, 96] on button "Test" at bounding box center [899, 93] width 26 height 16
click at [828, 93] on div "Finalization (Test)" at bounding box center [791, 93] width 184 height 15
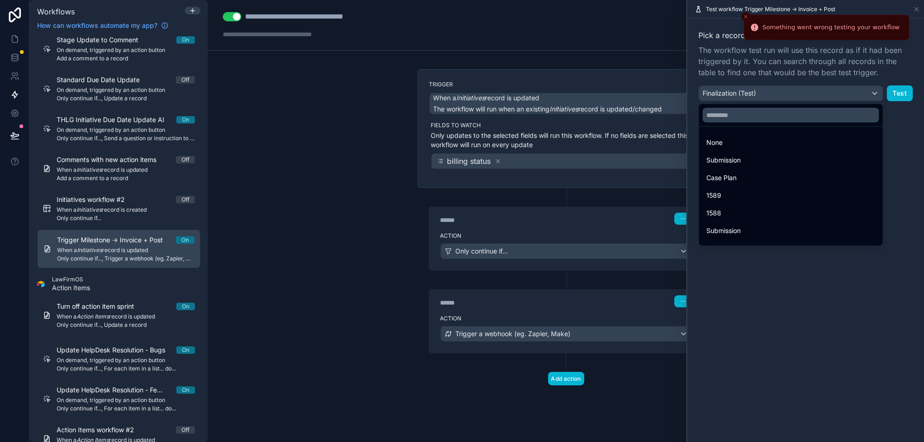
click at [763, 284] on div at bounding box center [805, 221] width 237 height 442
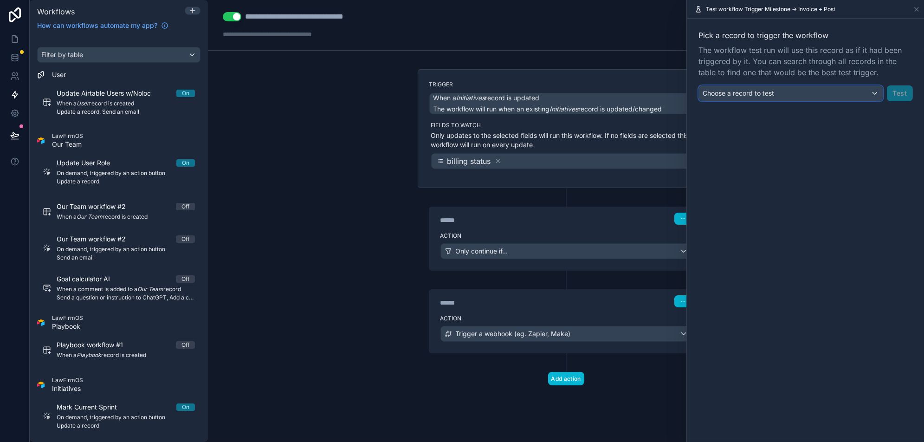
click at [820, 96] on div "Choose a record to test" at bounding box center [791, 93] width 184 height 15
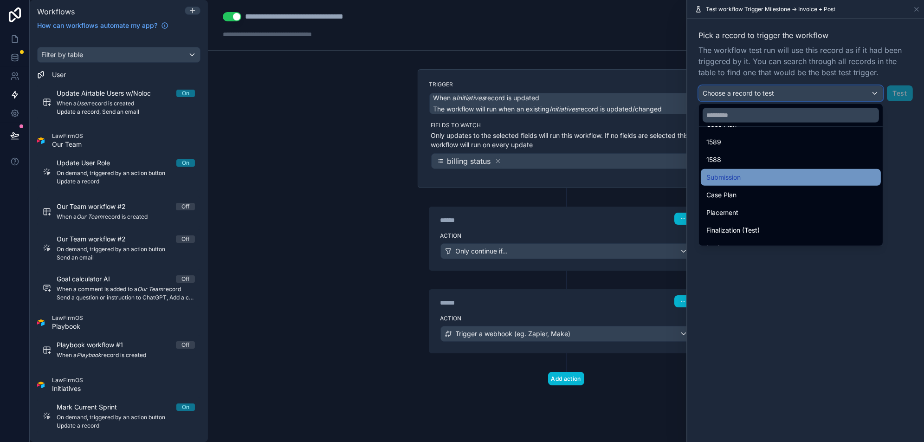
scroll to position [47, 0]
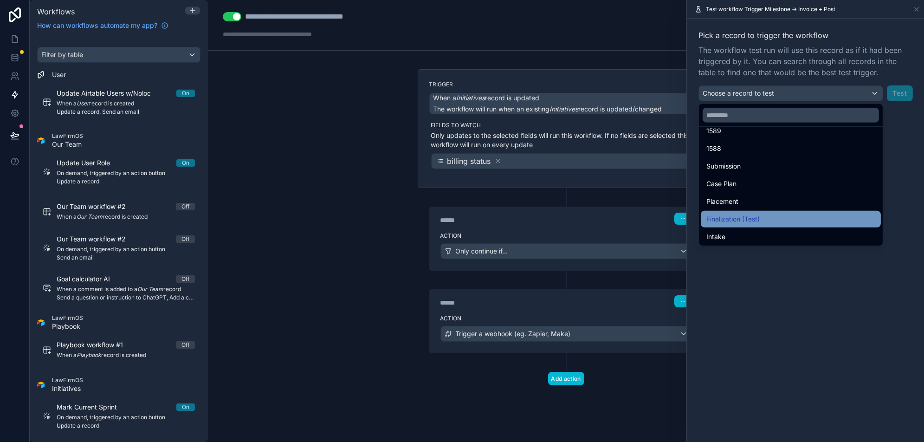
click at [755, 215] on span "Finalization (Test)" at bounding box center [732, 218] width 53 height 11
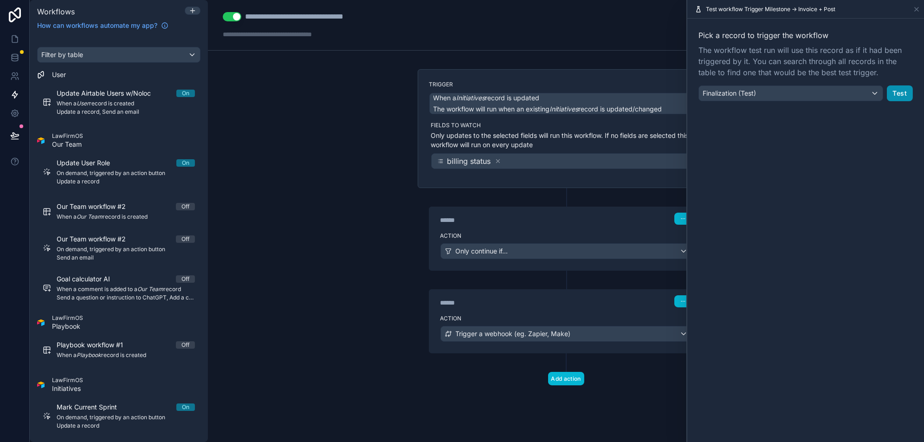
click at [898, 92] on button "Test" at bounding box center [899, 93] width 26 height 16
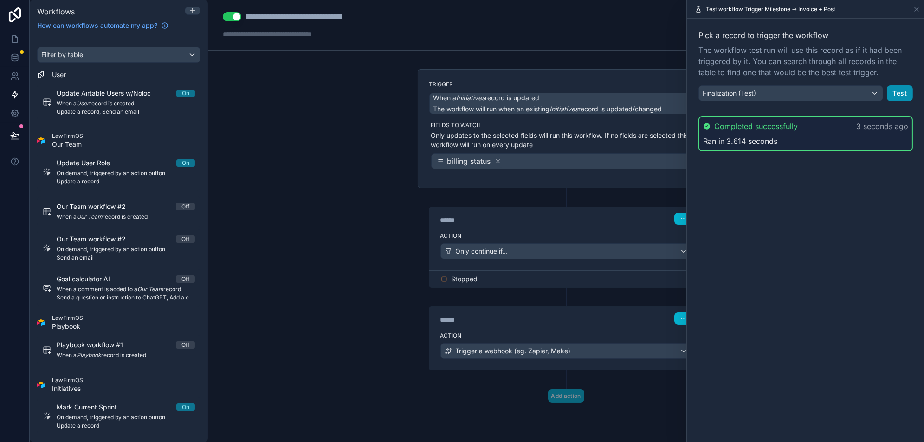
click at [895, 92] on button "Test" at bounding box center [899, 93] width 26 height 16
